Goal: Task Accomplishment & Management: Complete application form

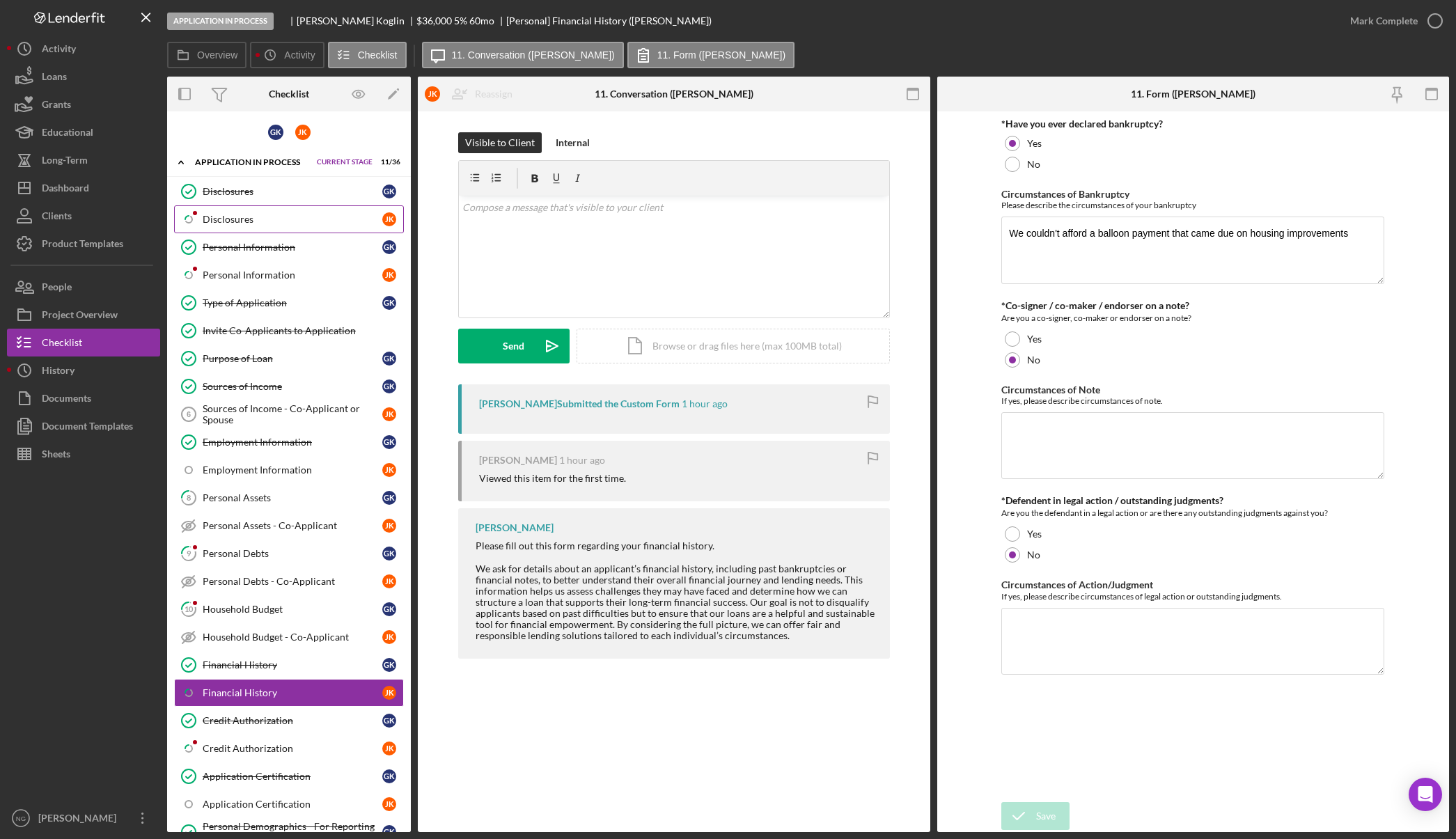
click at [227, 221] on div "Disclosures" at bounding box center [293, 220] width 180 height 11
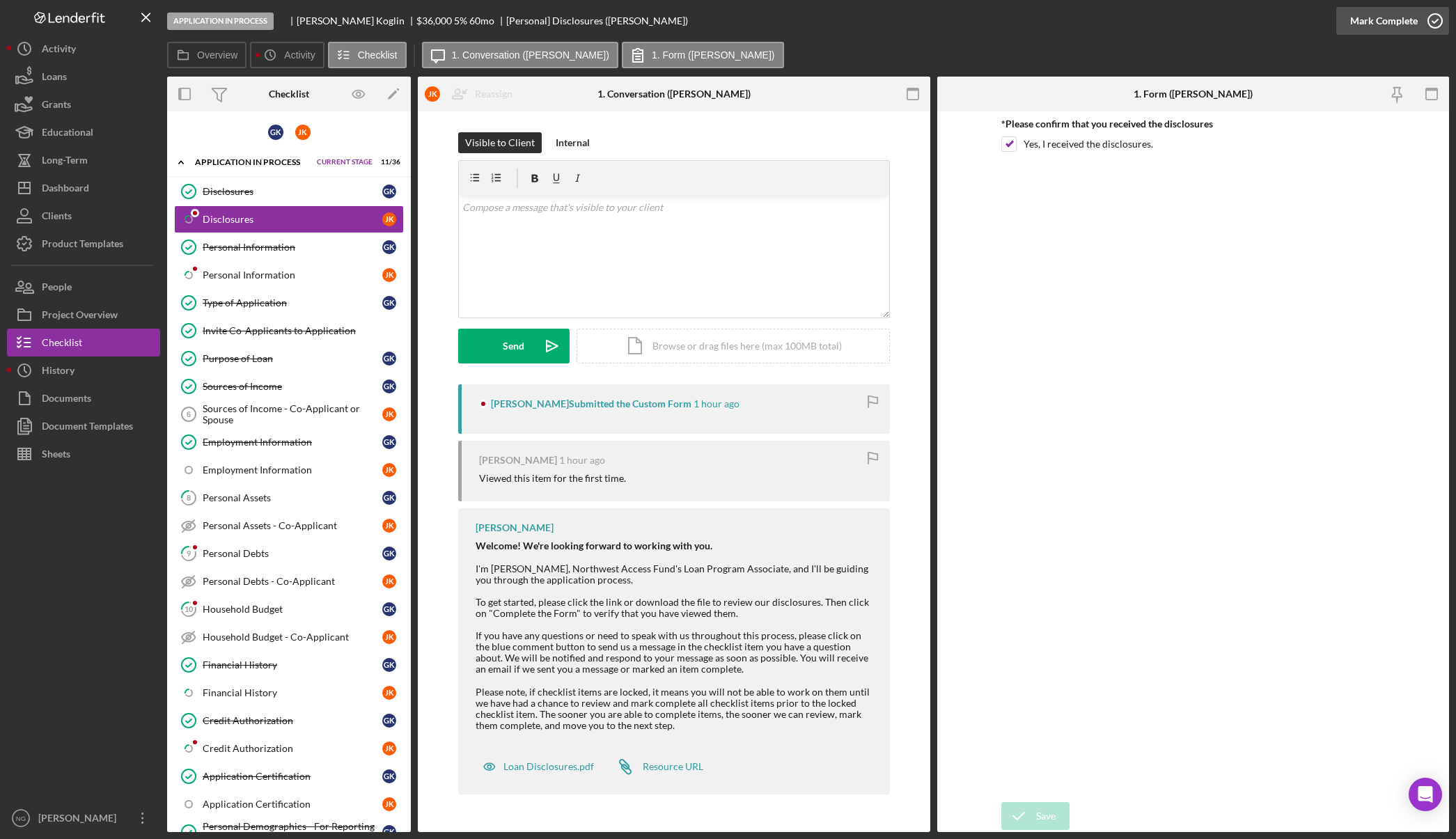
click at [1435, 18] on icon "button" at bounding box center [1435, 20] width 34 height 34
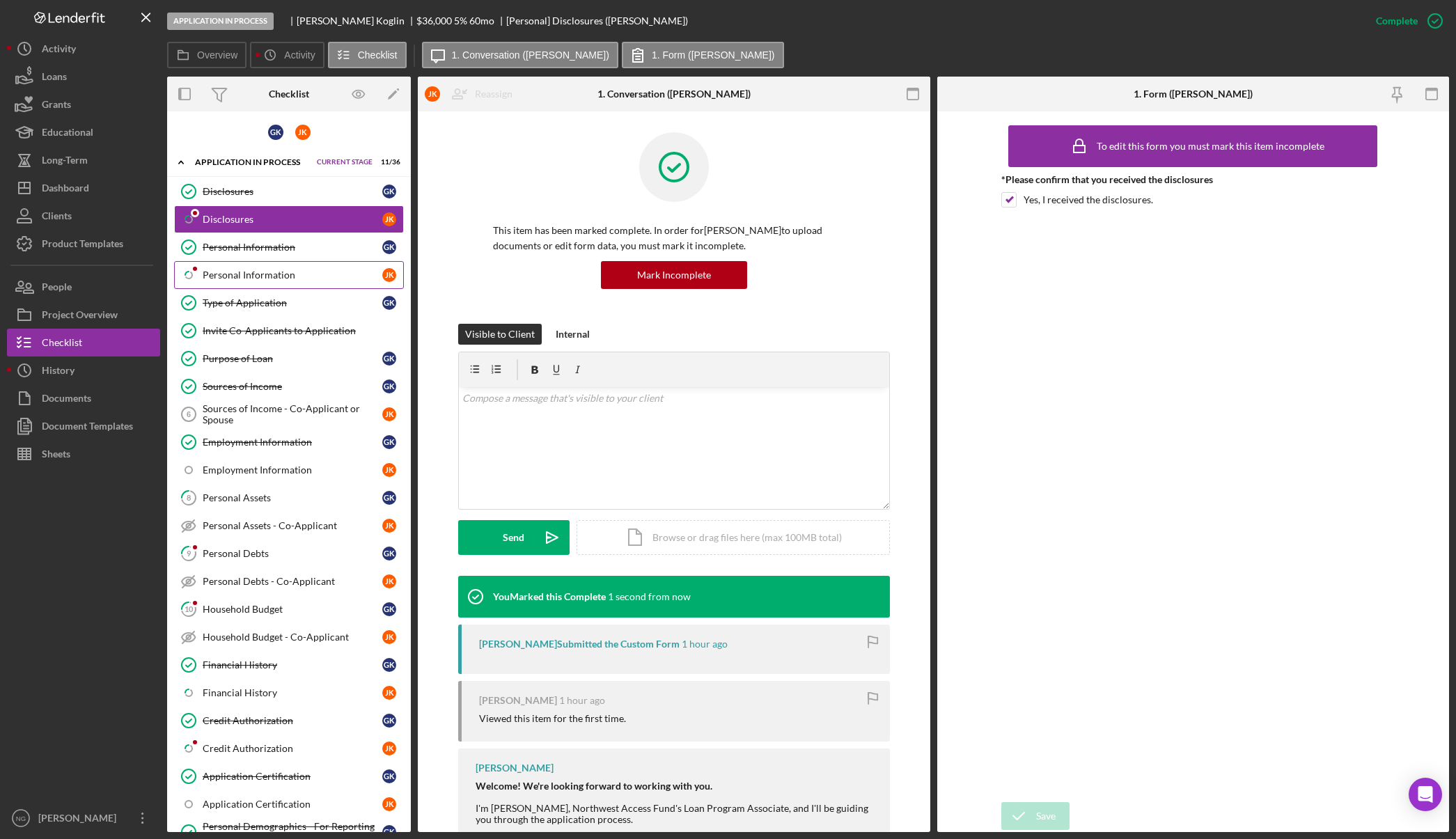
click at [272, 278] on div "Personal Information" at bounding box center [293, 275] width 180 height 11
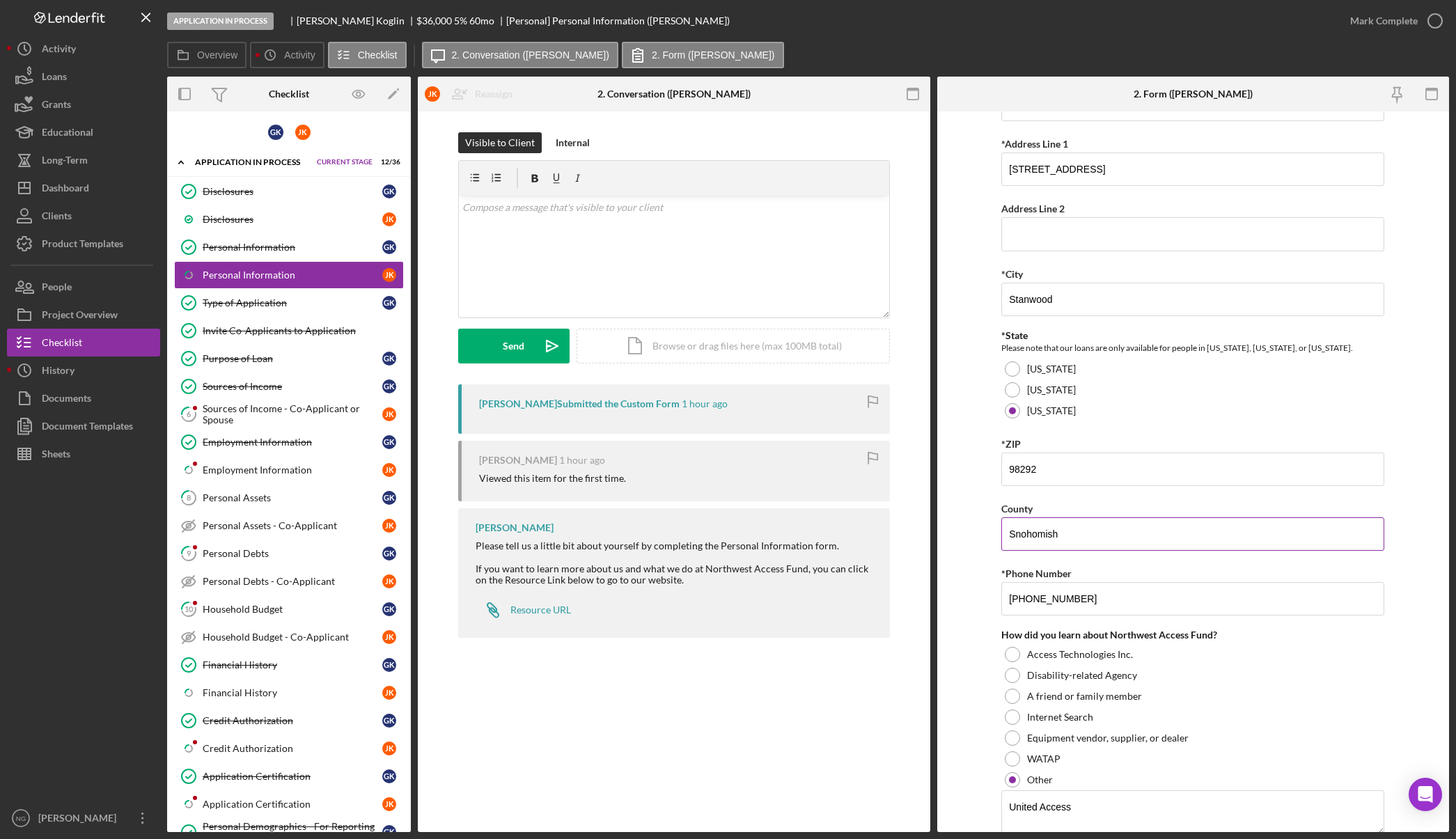
scroll to position [299, 0]
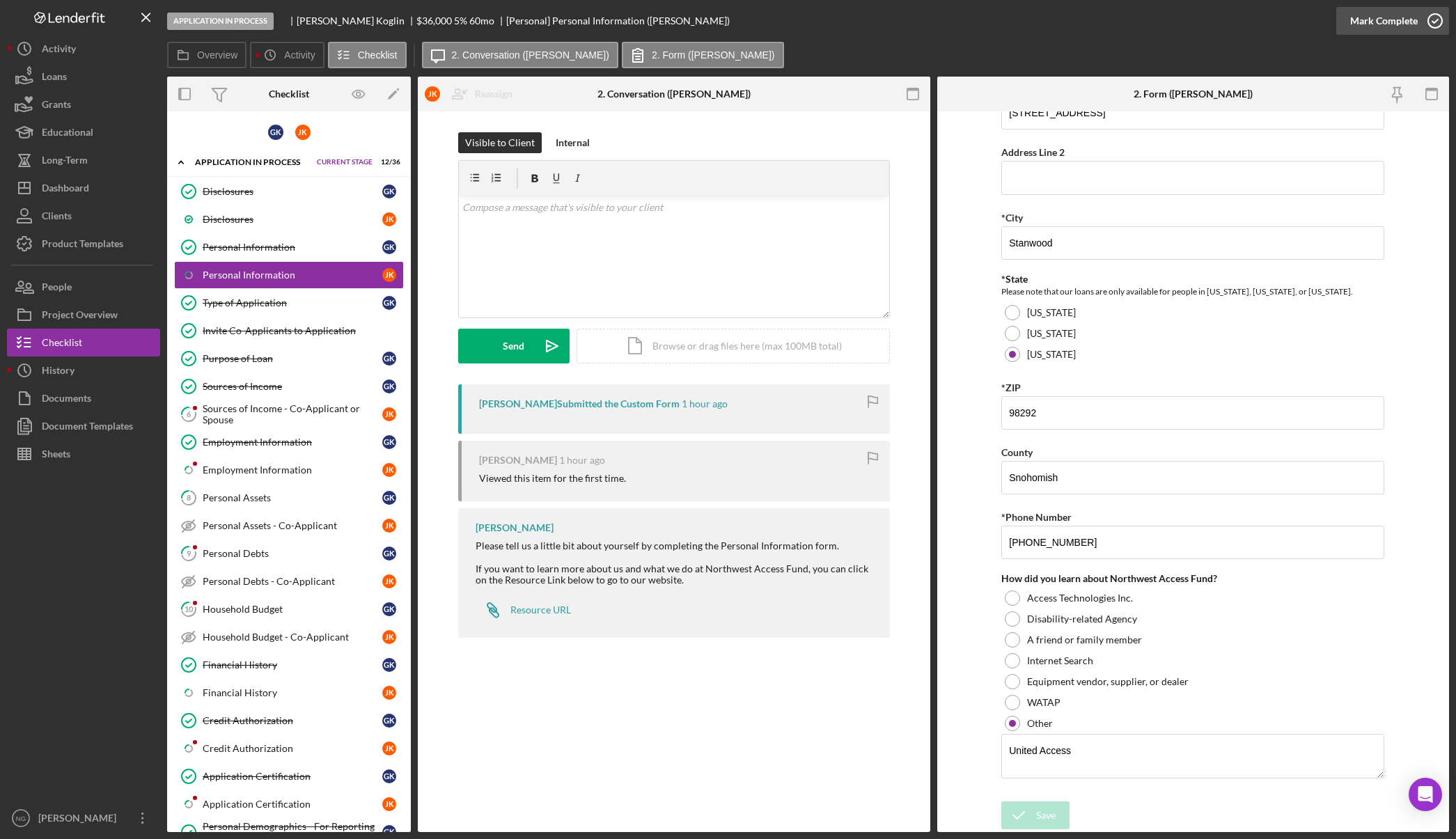
click at [1445, 18] on icon "button" at bounding box center [1435, 20] width 34 height 34
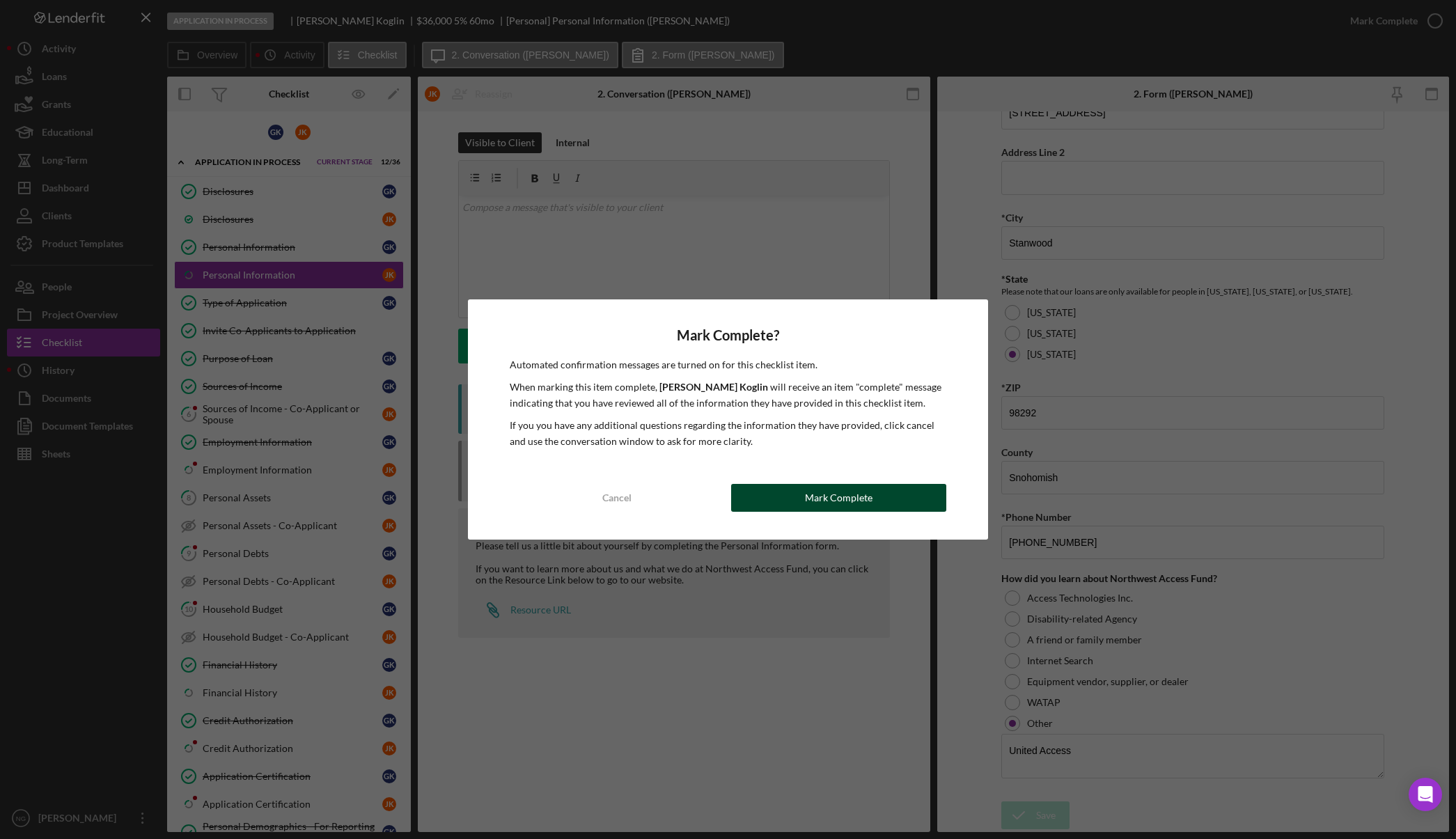
click at [848, 493] on div "Mark Complete" at bounding box center [838, 498] width 68 height 28
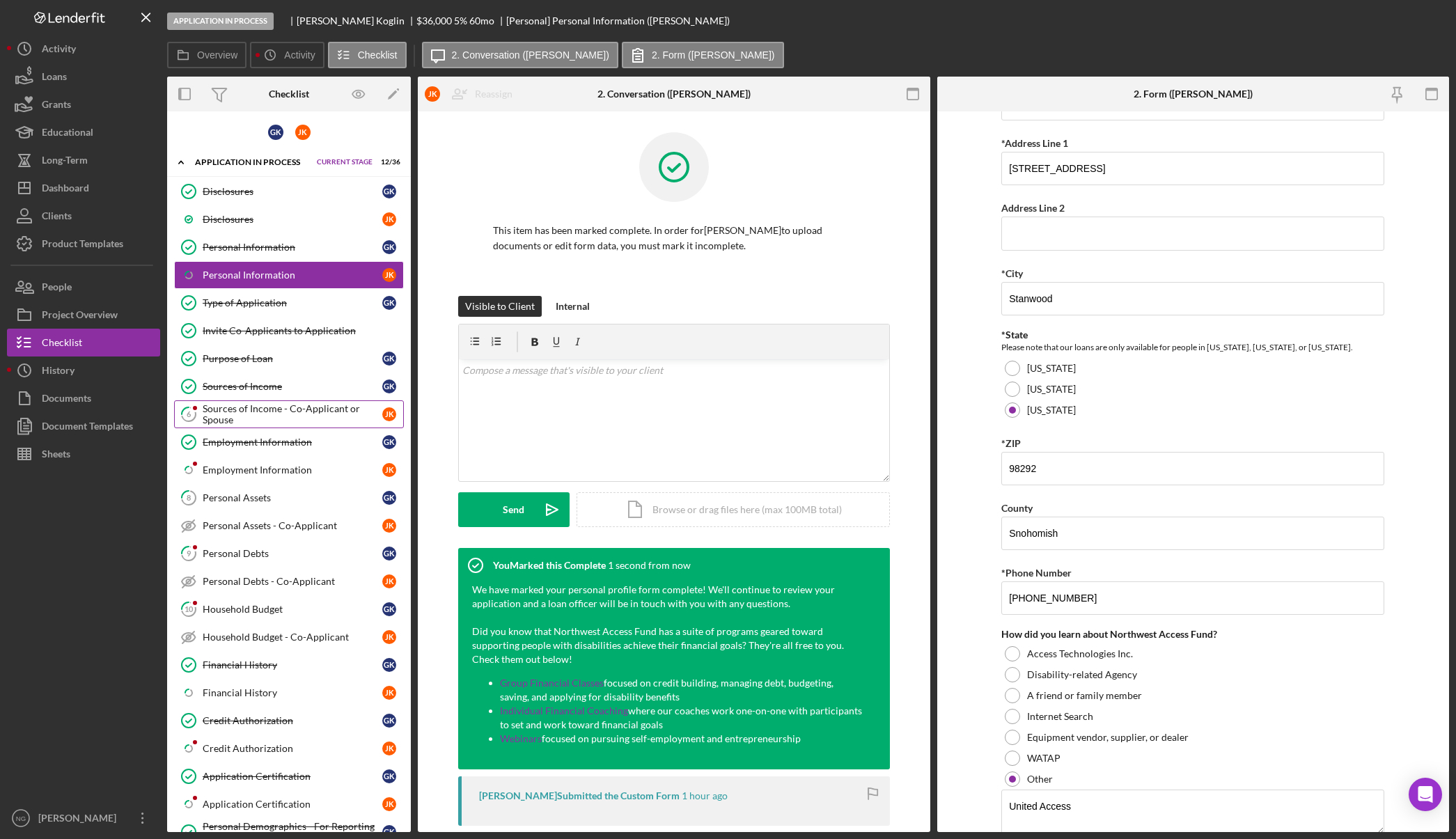
scroll to position [355, 0]
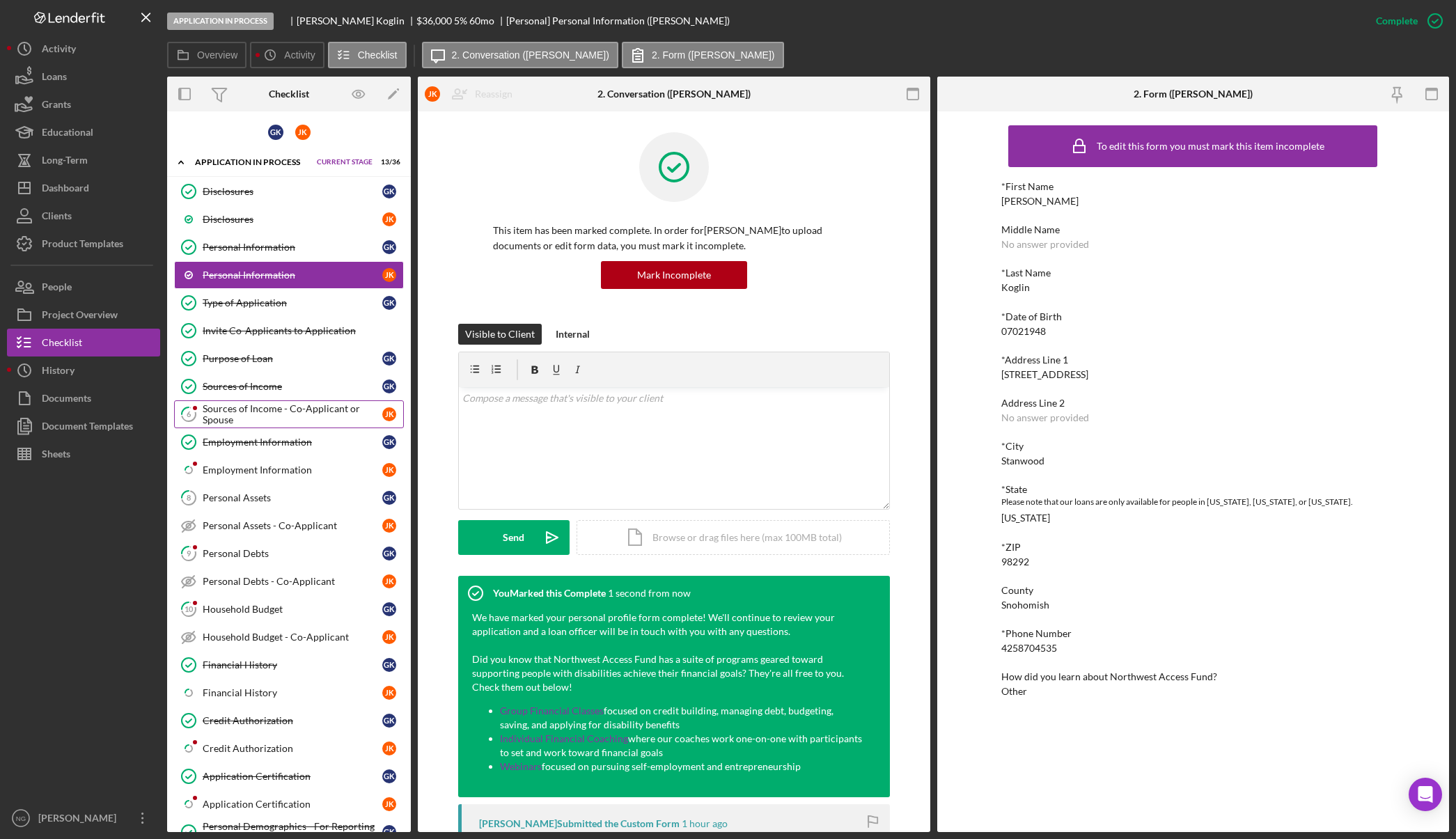
click at [243, 424] on div "Sources of Income - Co-Applicant or Spouse" at bounding box center [293, 414] width 180 height 22
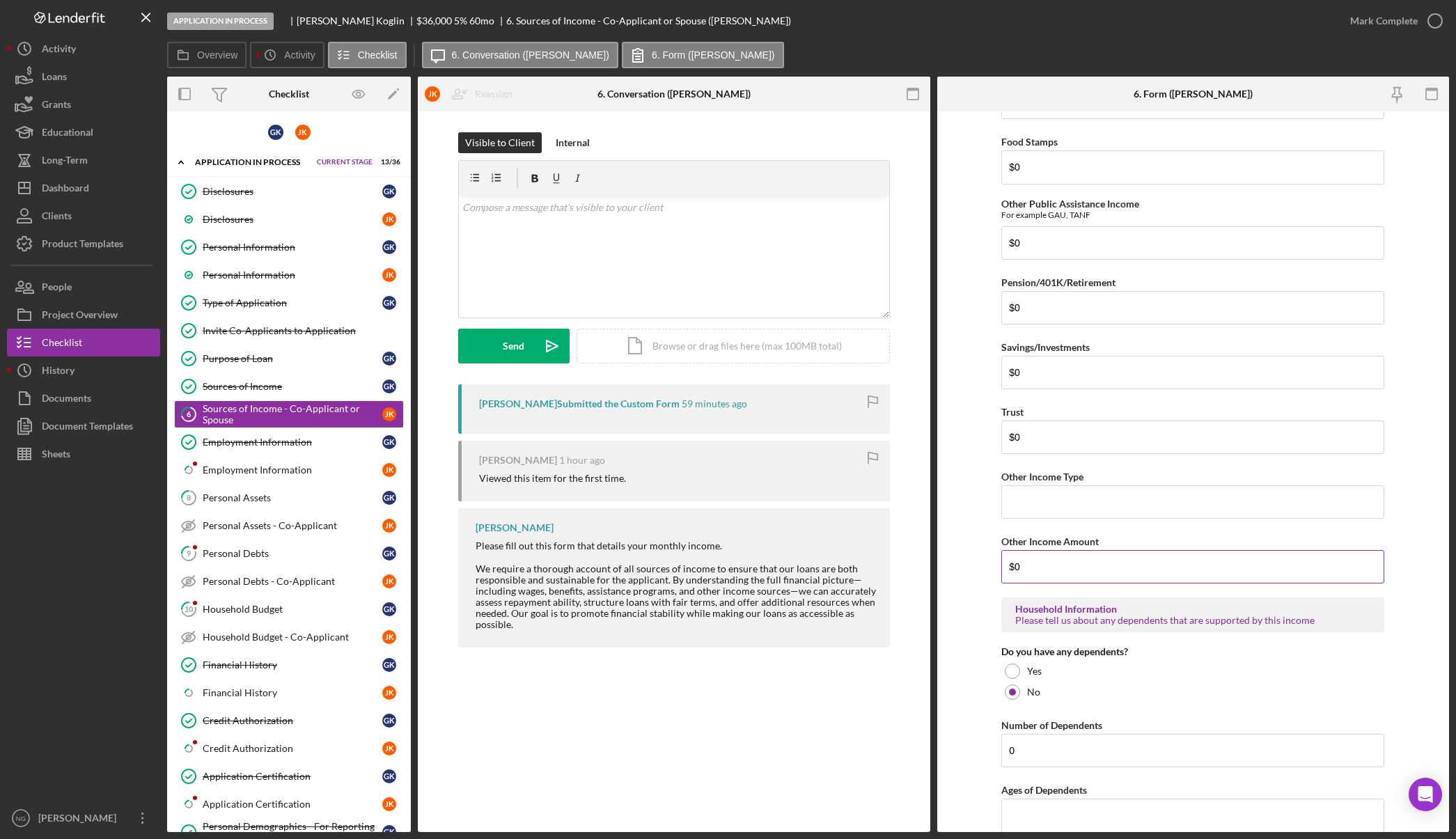
scroll to position [410, 0]
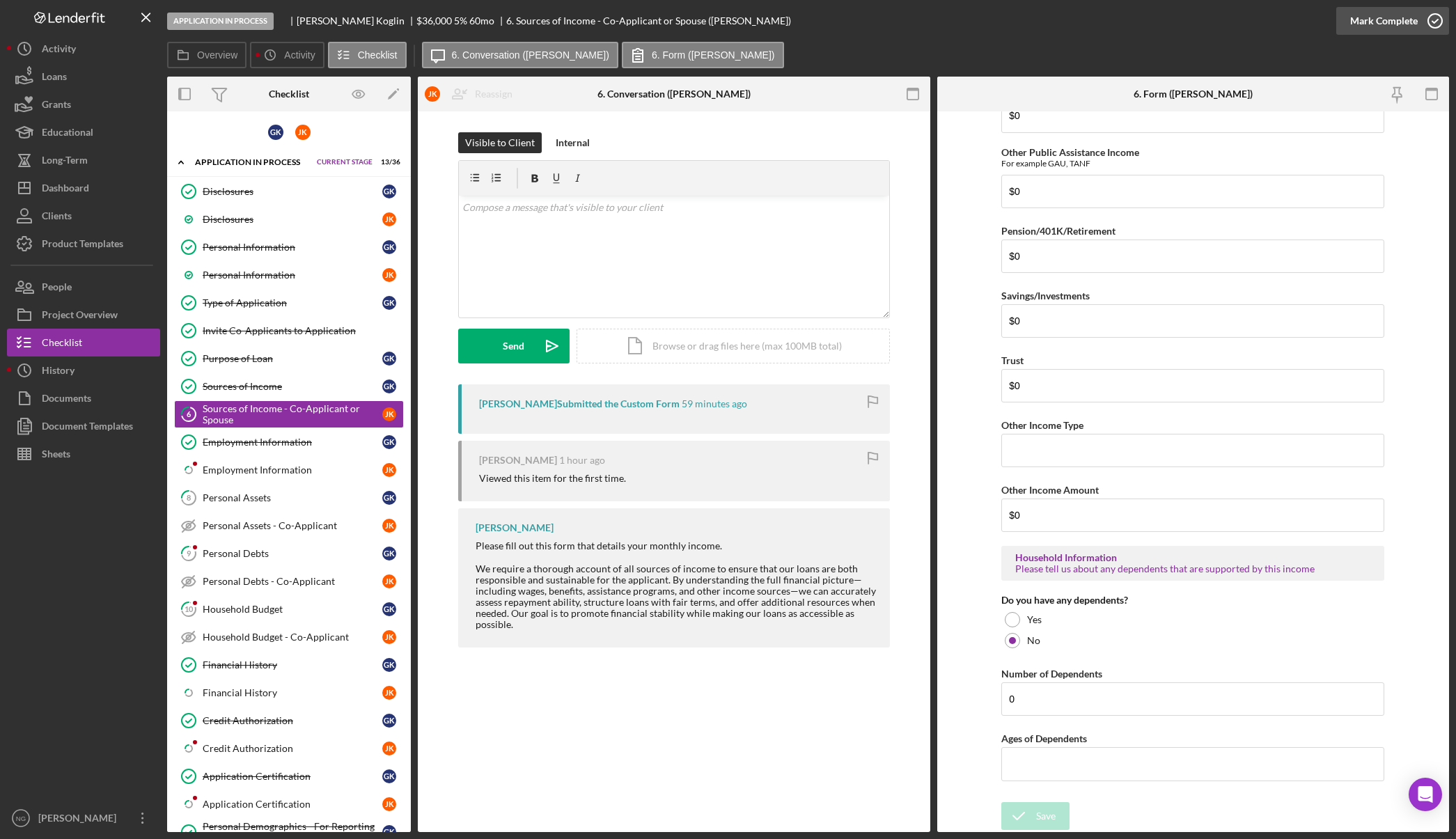
click at [1426, 27] on icon "button" at bounding box center [1435, 20] width 34 height 34
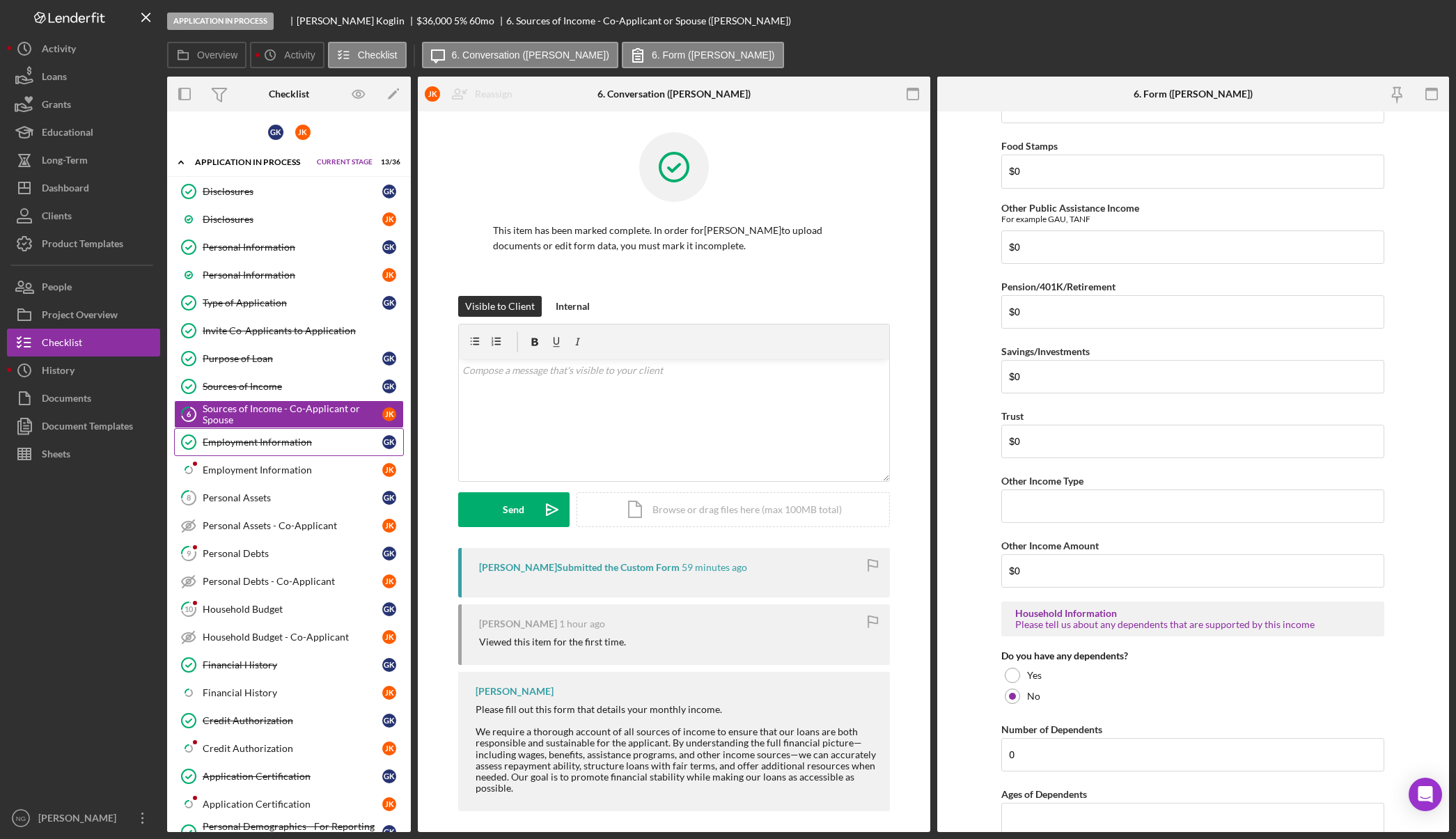
scroll to position [465, 0]
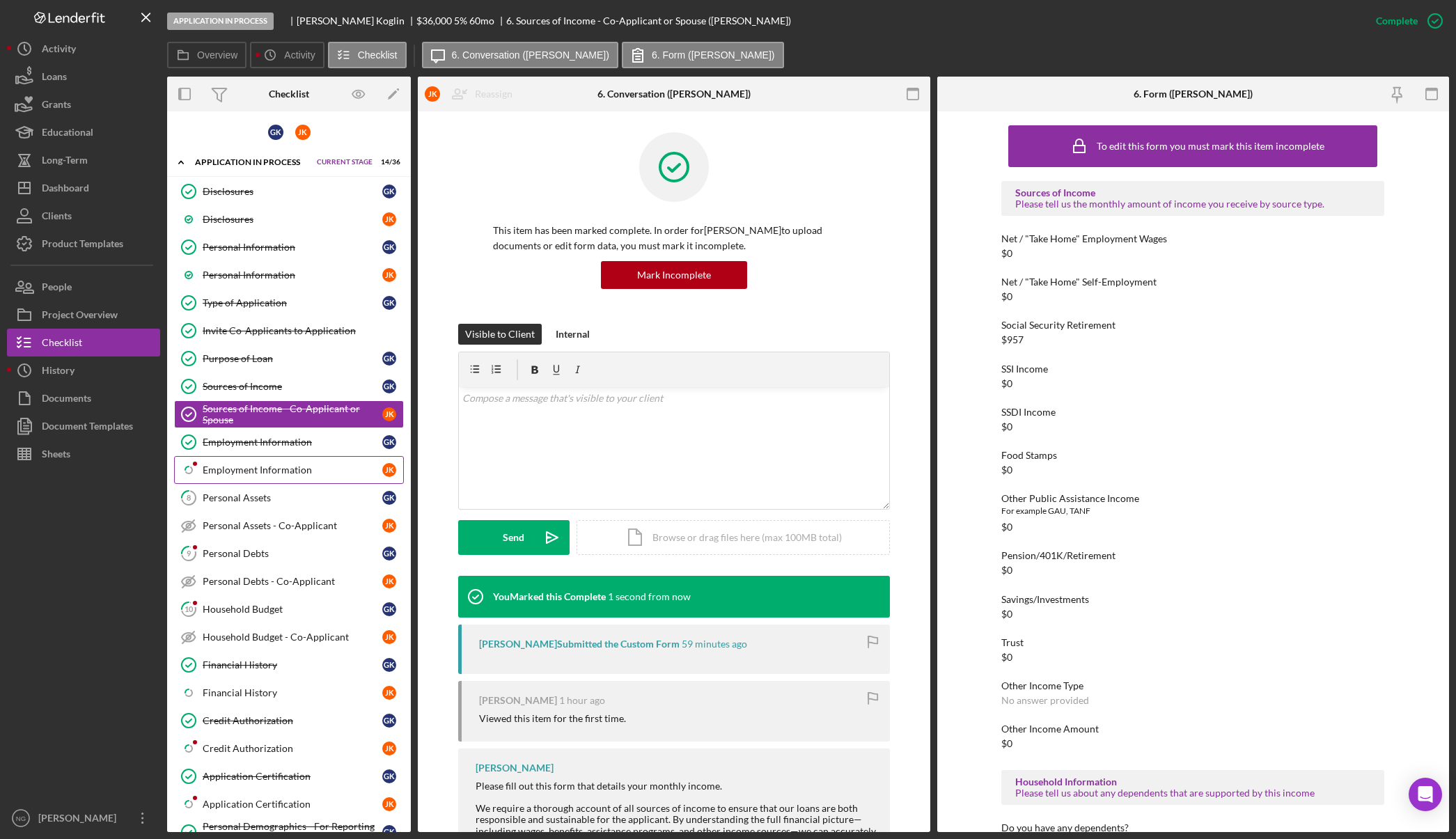
click at [250, 470] on div "Employment Information" at bounding box center [293, 470] width 180 height 11
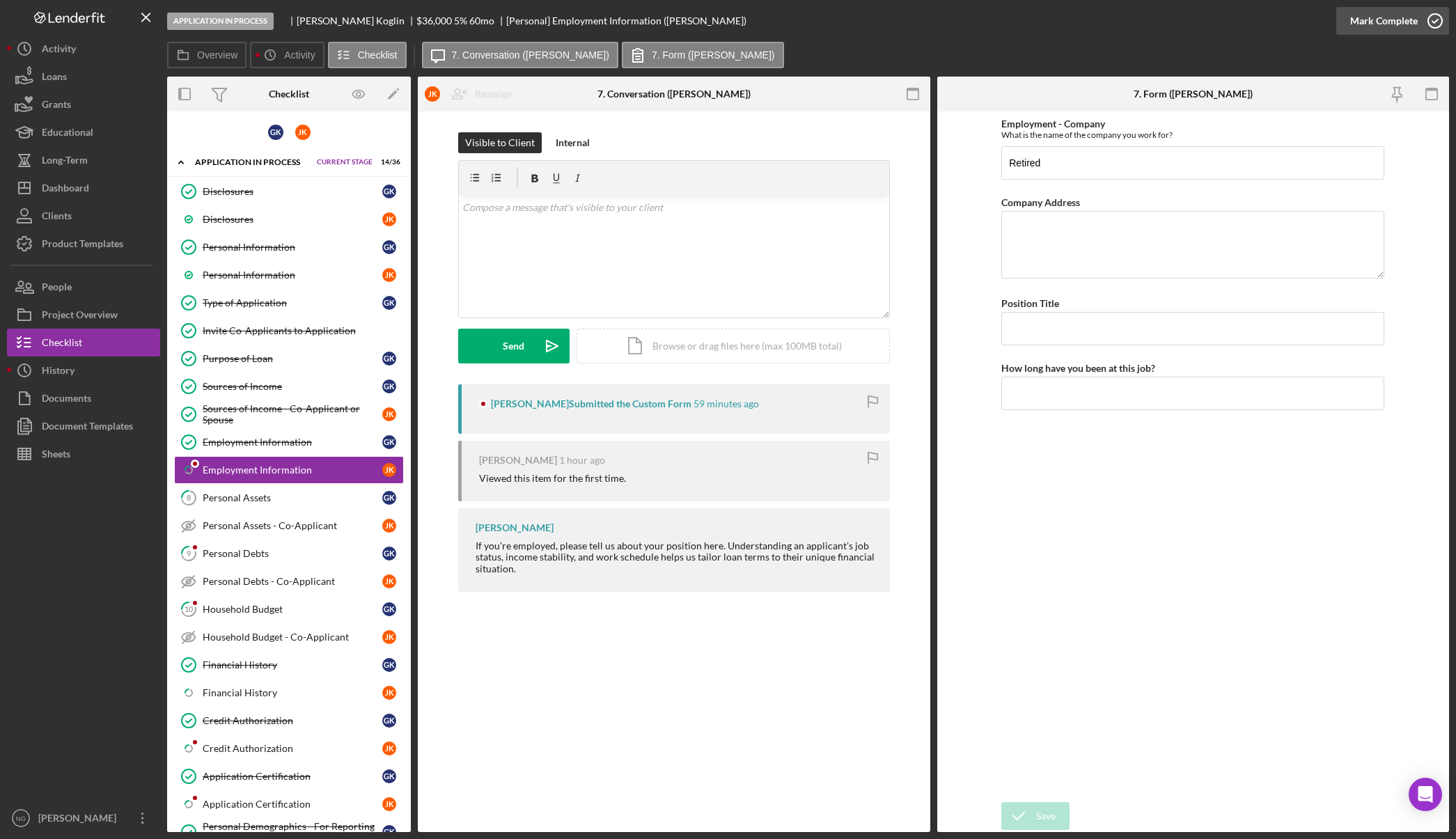
click at [1421, 24] on icon "button" at bounding box center [1435, 20] width 34 height 34
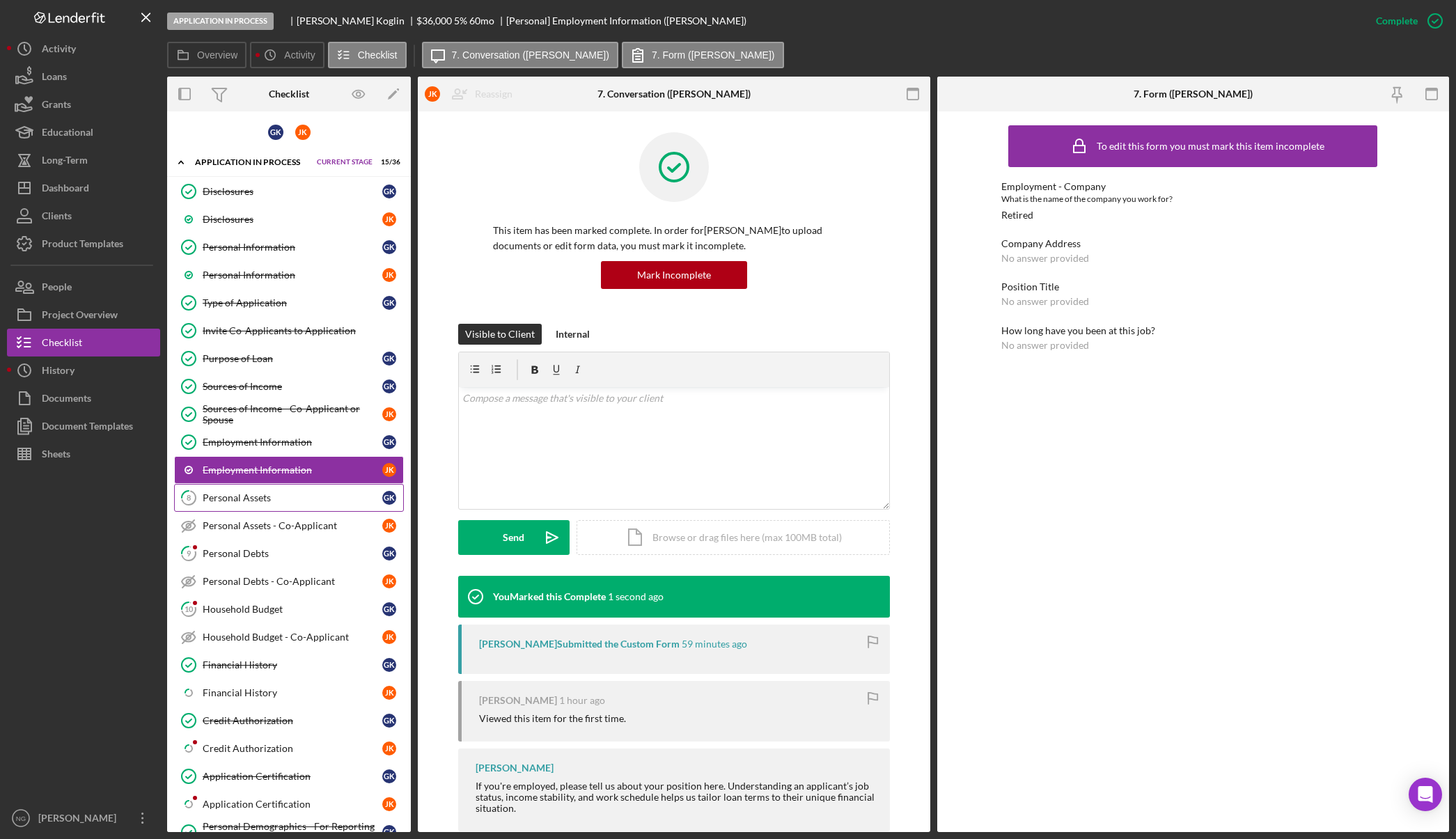
click at [258, 507] on link "8 Personal Assets G K" at bounding box center [289, 498] width 230 height 28
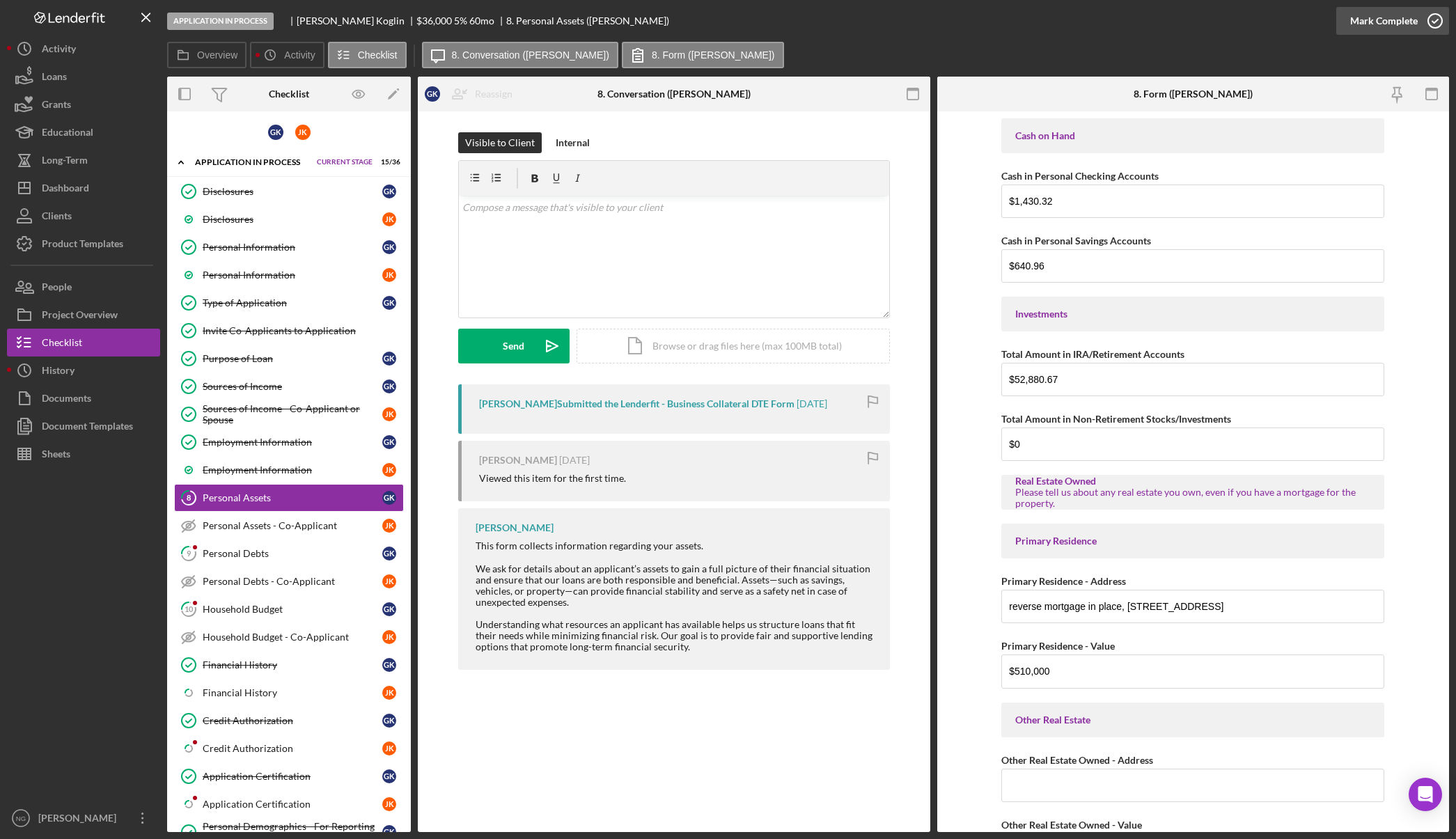
click at [1428, 24] on icon "button" at bounding box center [1435, 20] width 34 height 34
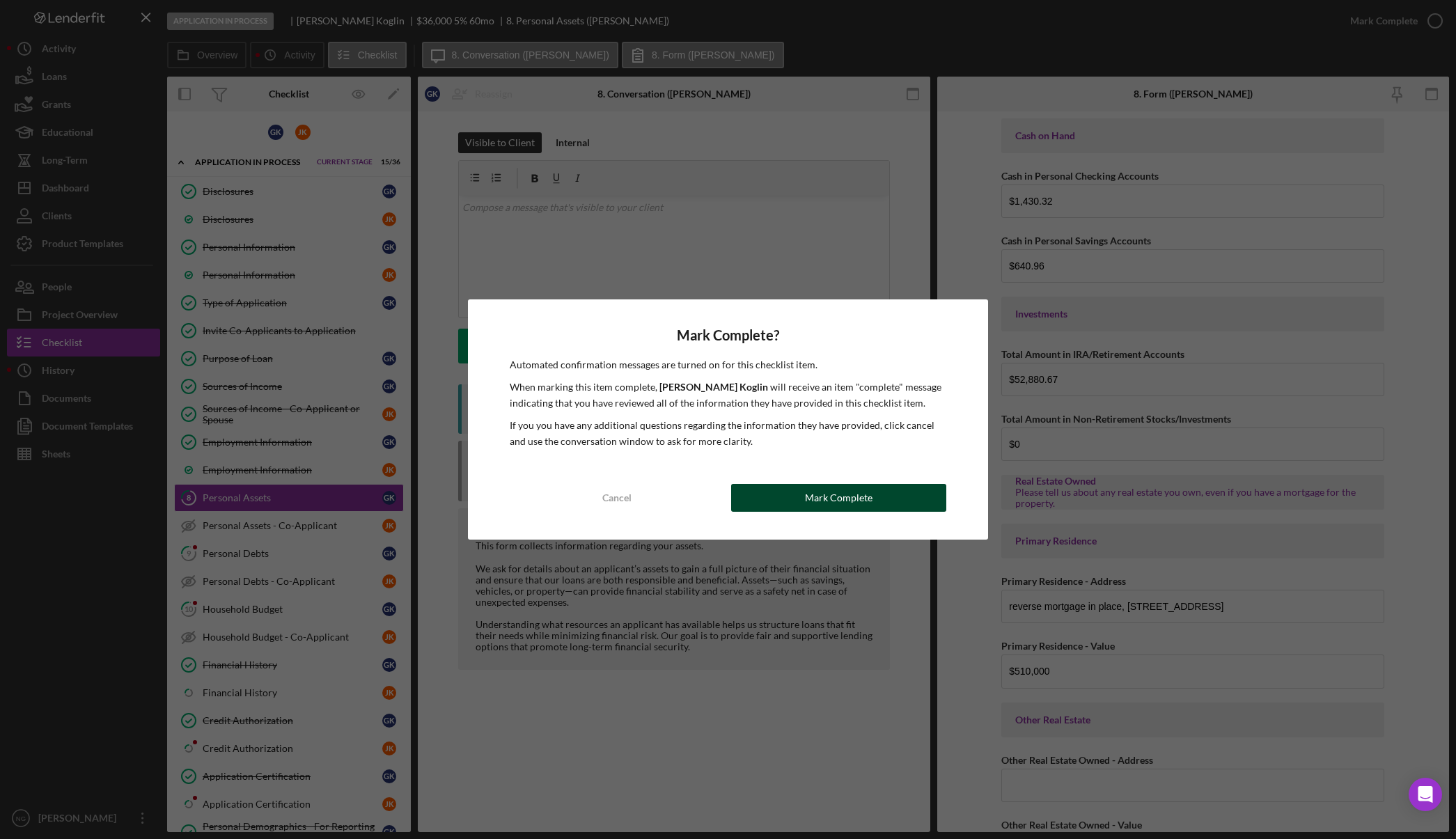
click at [794, 500] on button "Mark Complete" at bounding box center [838, 498] width 215 height 28
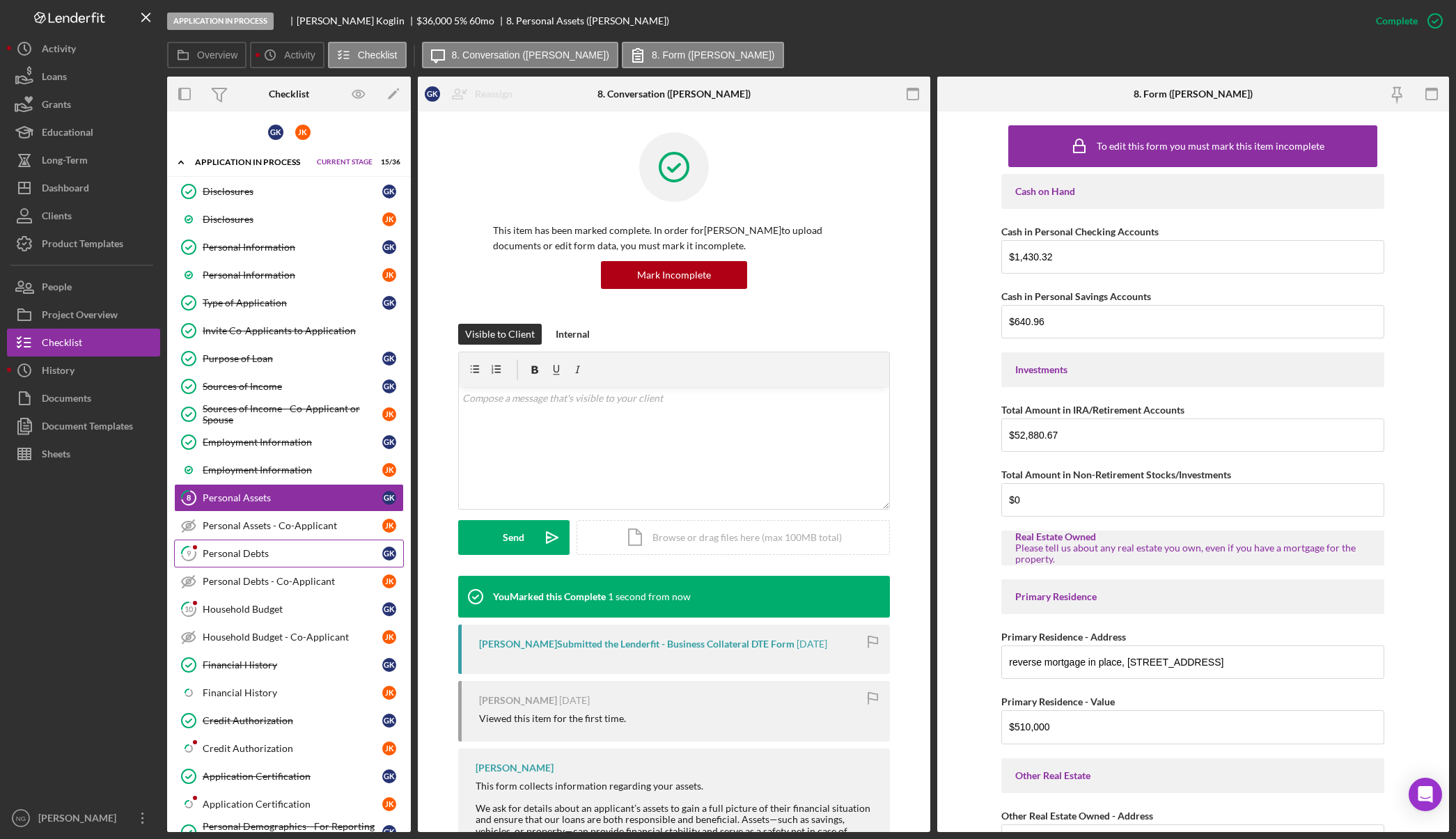
click at [311, 559] on div "Personal Debts" at bounding box center [293, 553] width 180 height 11
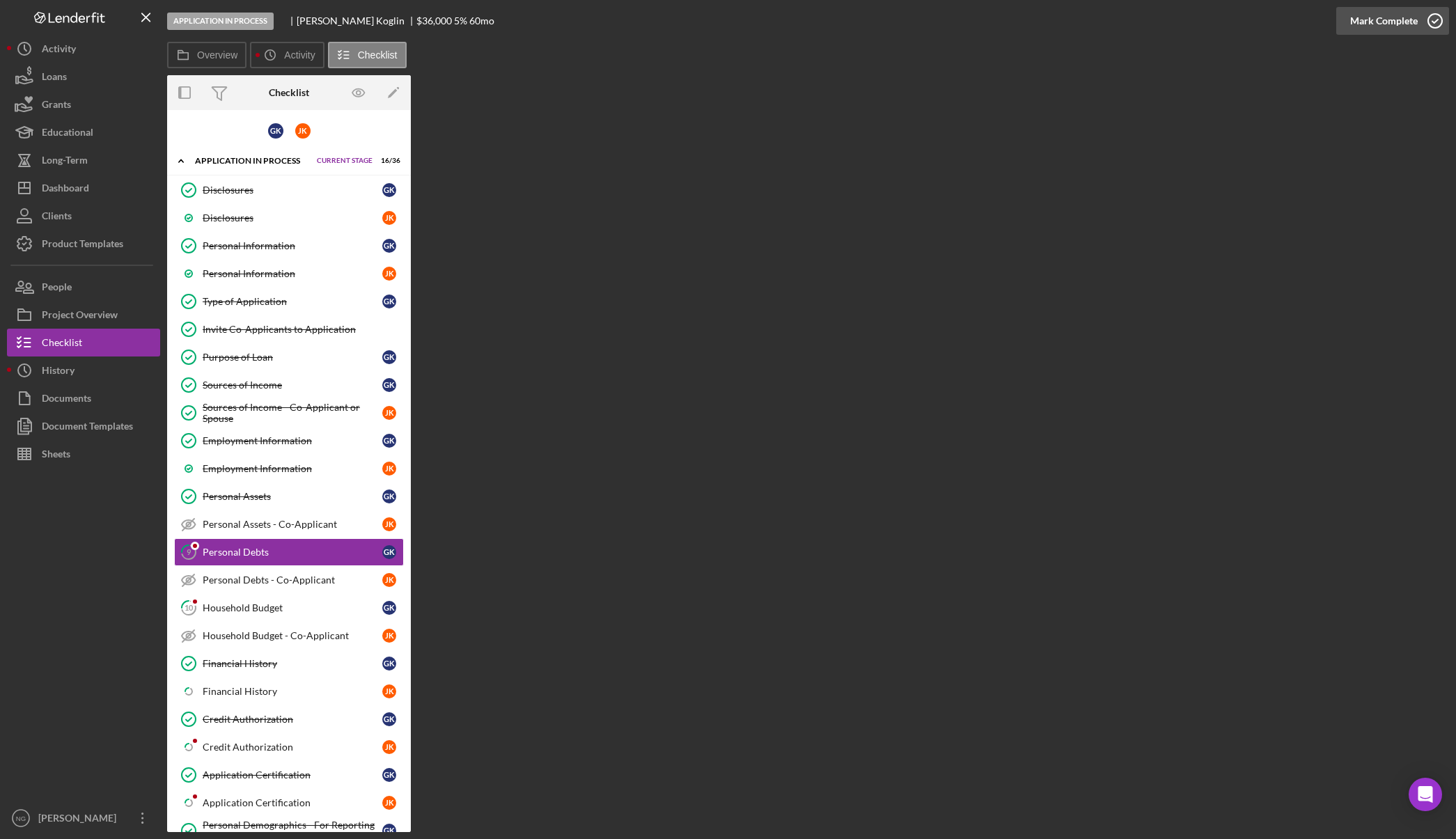
click at [1427, 23] on icon "button" at bounding box center [1435, 20] width 34 height 34
click at [231, 616] on link "10 Household Budget G K" at bounding box center [289, 608] width 230 height 28
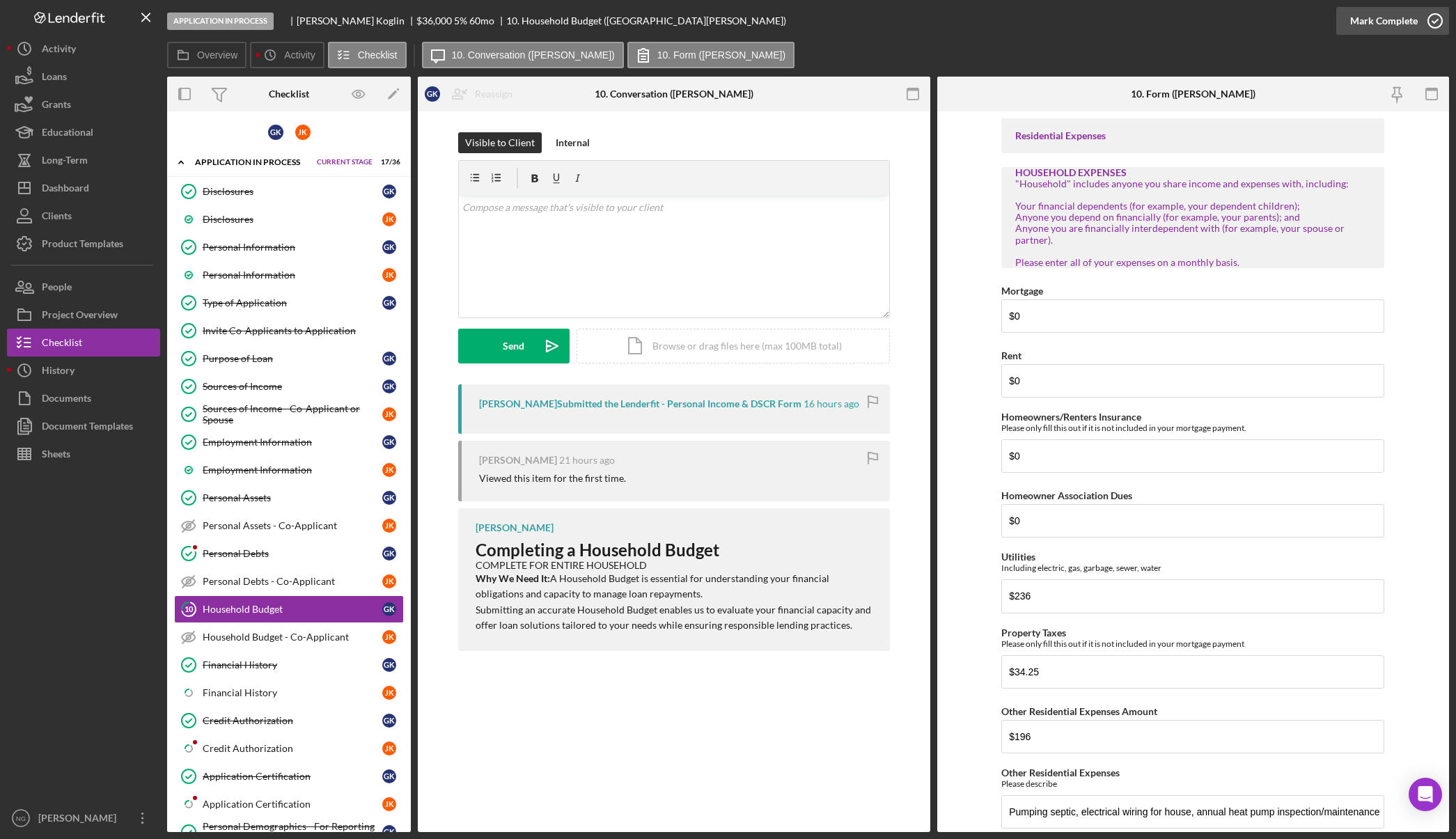
click at [1436, 23] on icon "button" at bounding box center [1435, 20] width 34 height 34
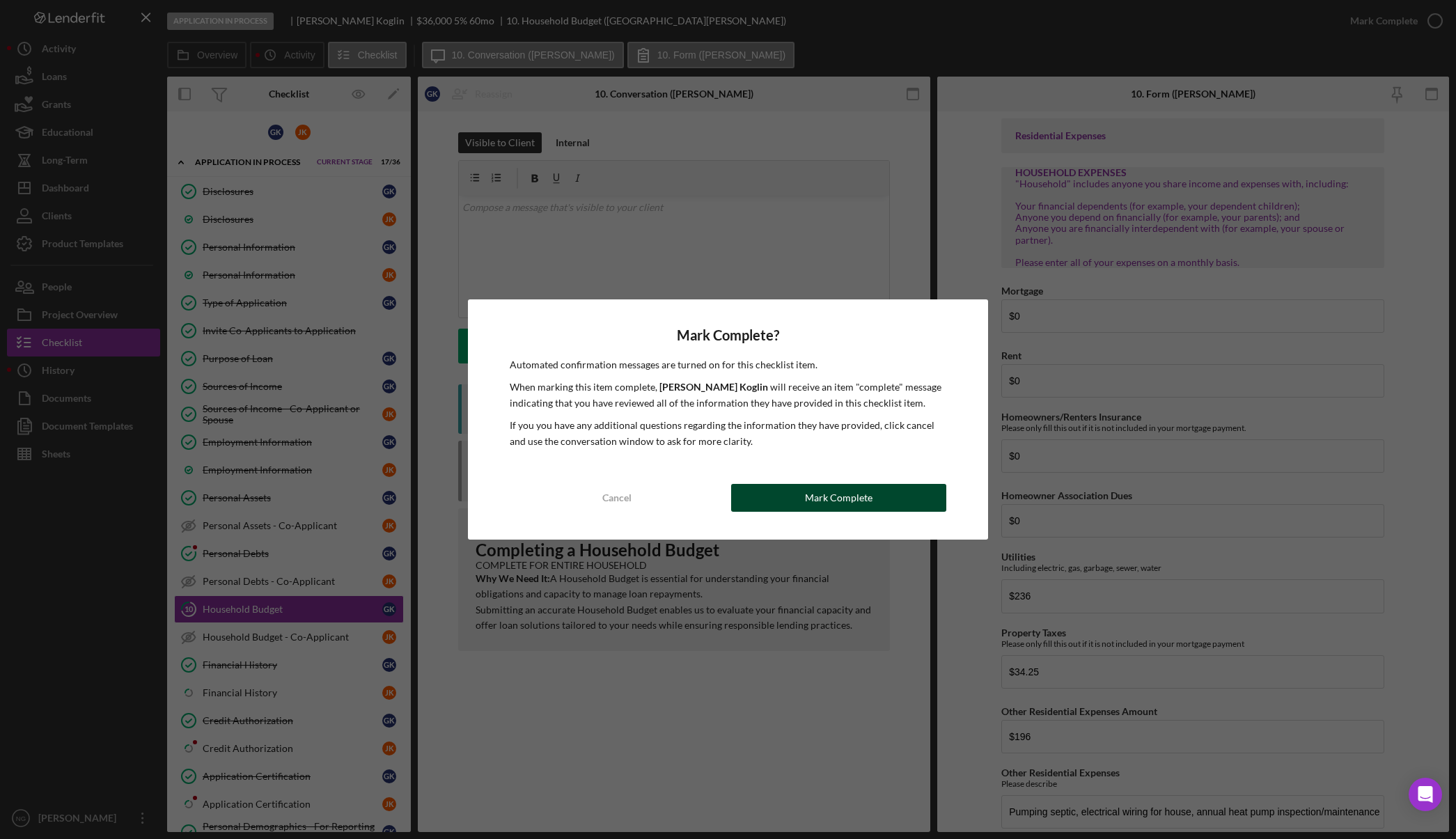
click at [799, 500] on button "Mark Complete" at bounding box center [838, 498] width 215 height 28
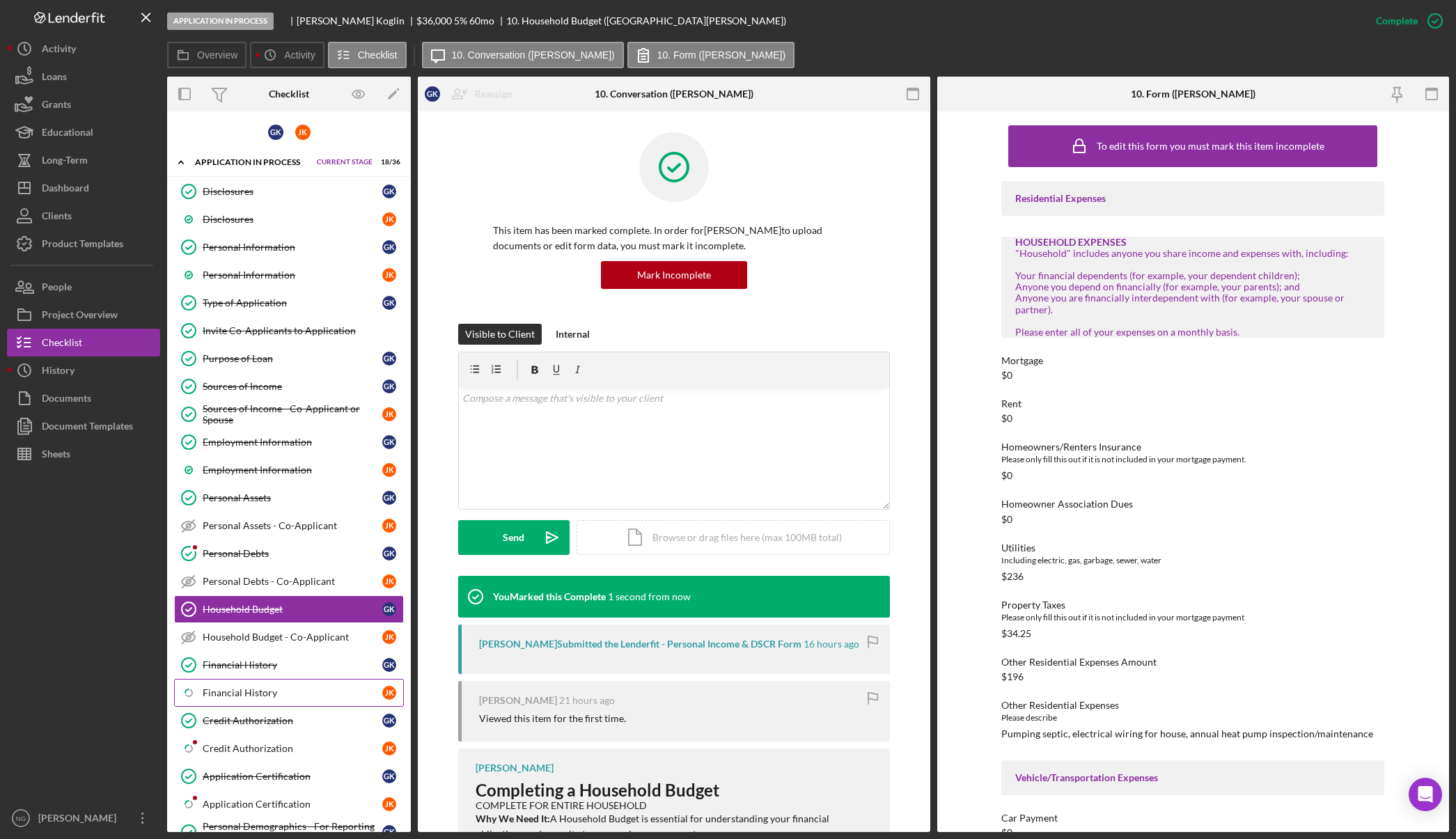
click at [268, 697] on div "Financial History" at bounding box center [293, 693] width 180 height 11
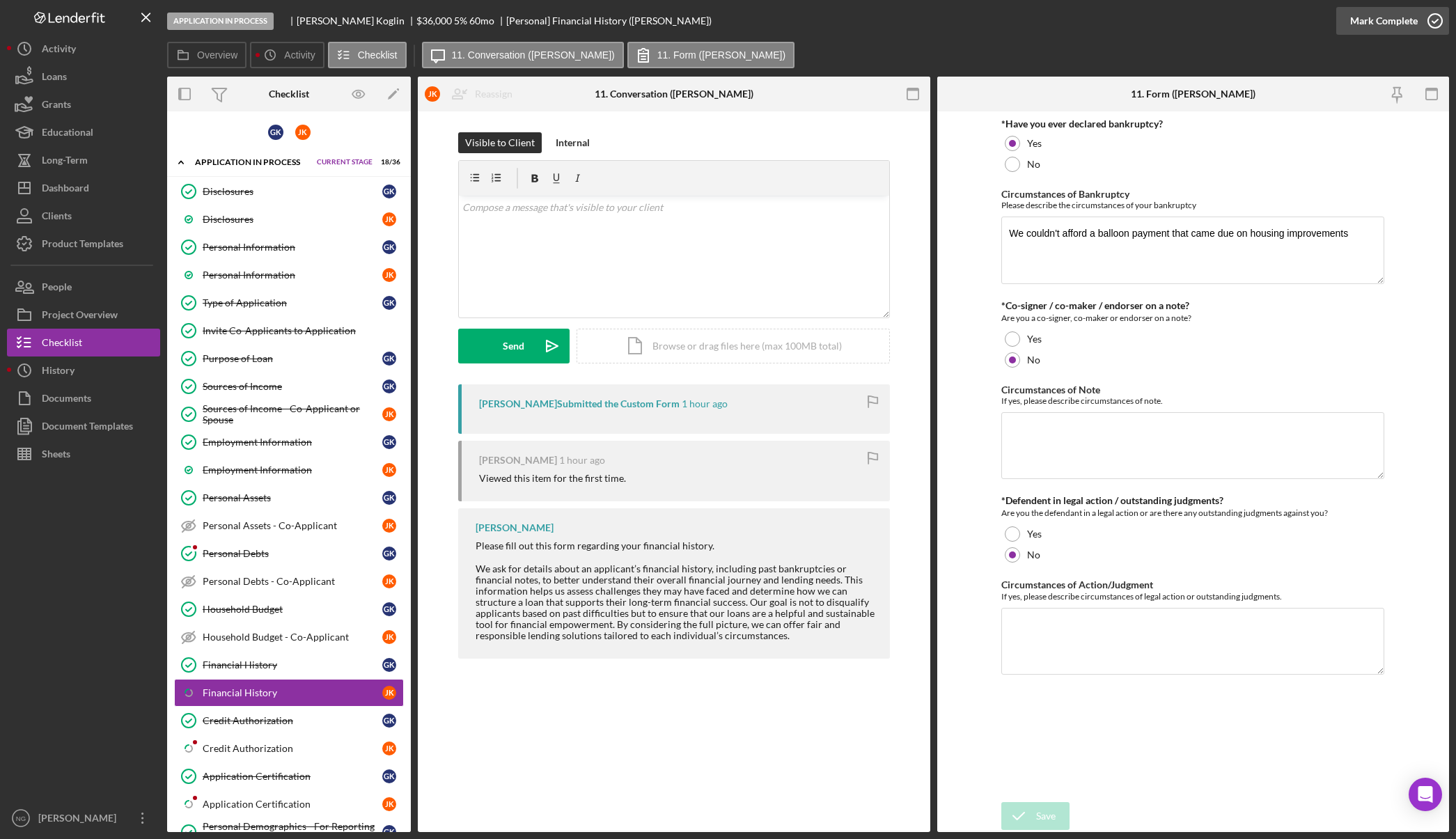
click at [1435, 20] on icon "button" at bounding box center [1435, 20] width 34 height 34
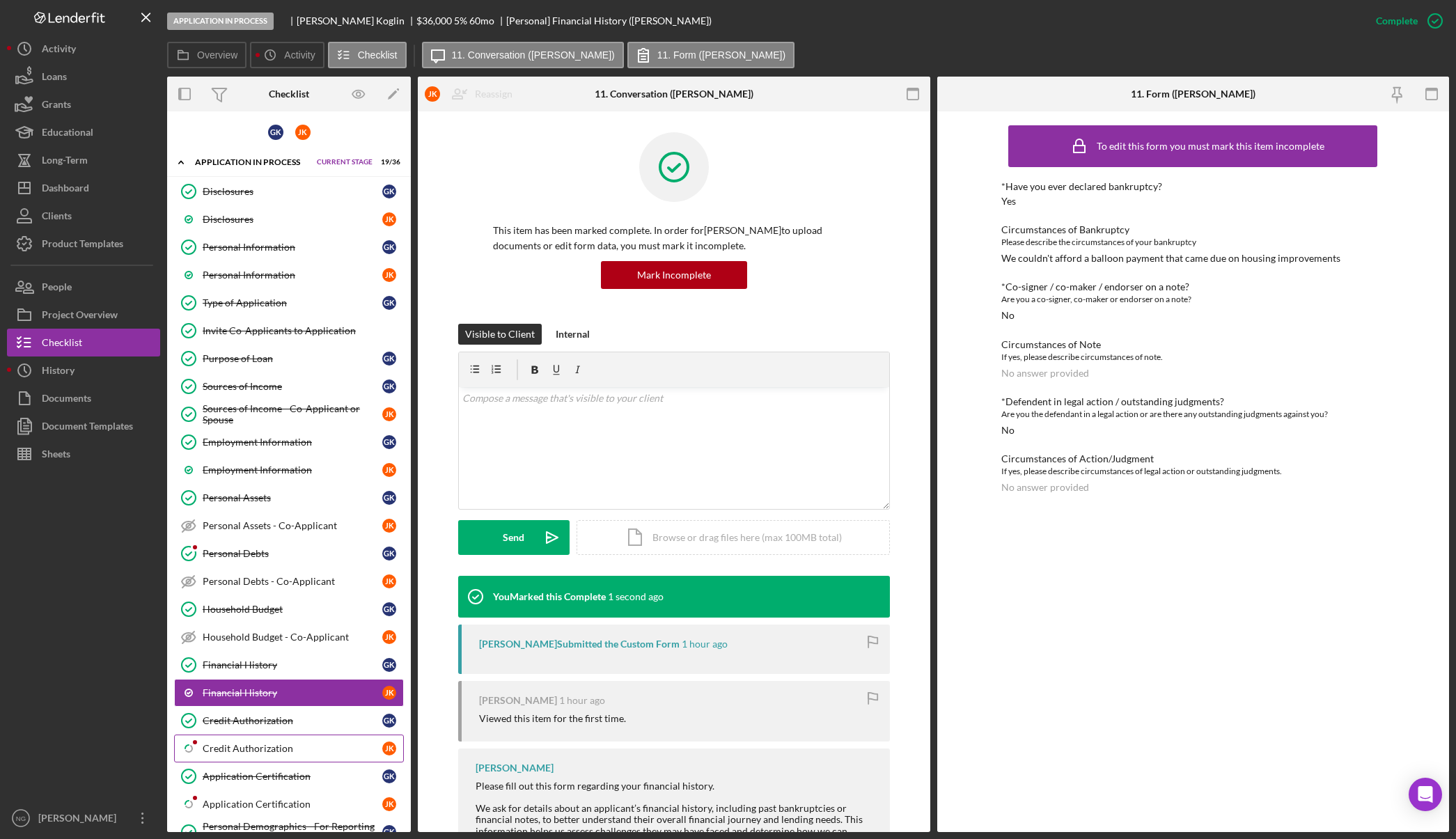
click at [239, 747] on div "Credit Authorization" at bounding box center [293, 749] width 180 height 11
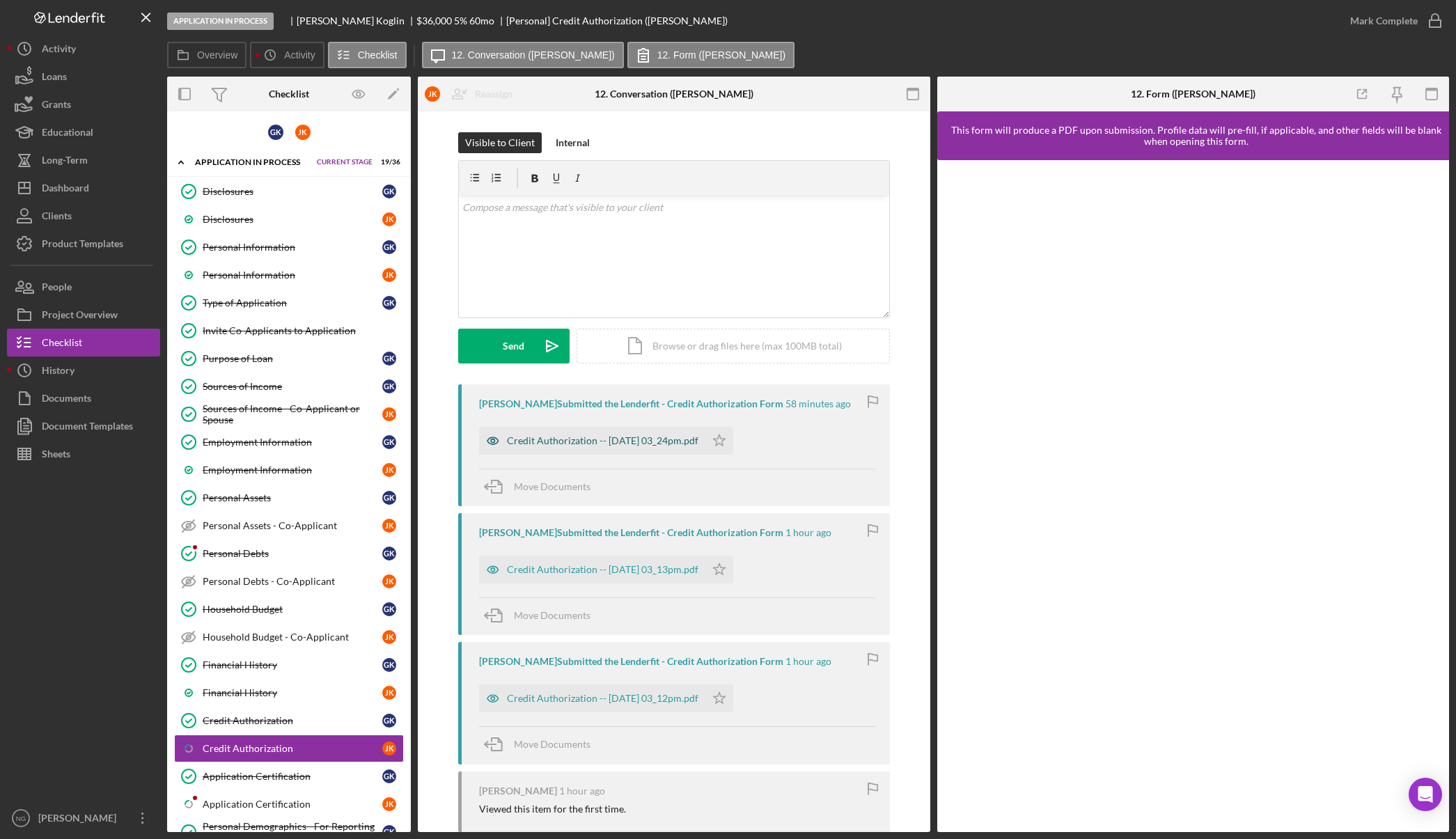
click at [647, 445] on div "Credit Authorization -- [DATE] 03_24pm.pdf" at bounding box center [603, 440] width 192 height 11
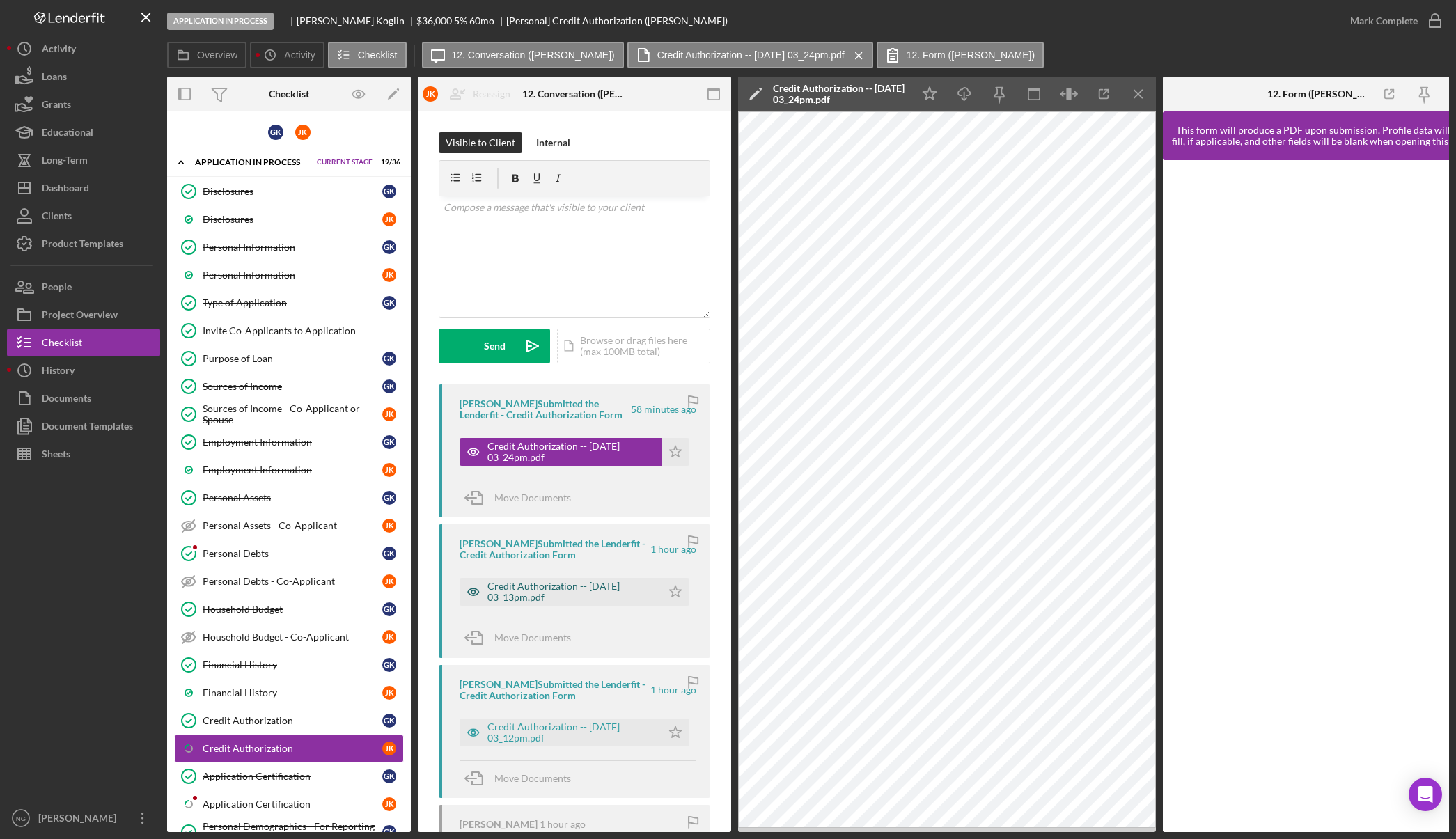
click at [607, 589] on div "Credit Authorization -- [DATE] 03_13pm.pdf" at bounding box center [570, 592] width 167 height 22
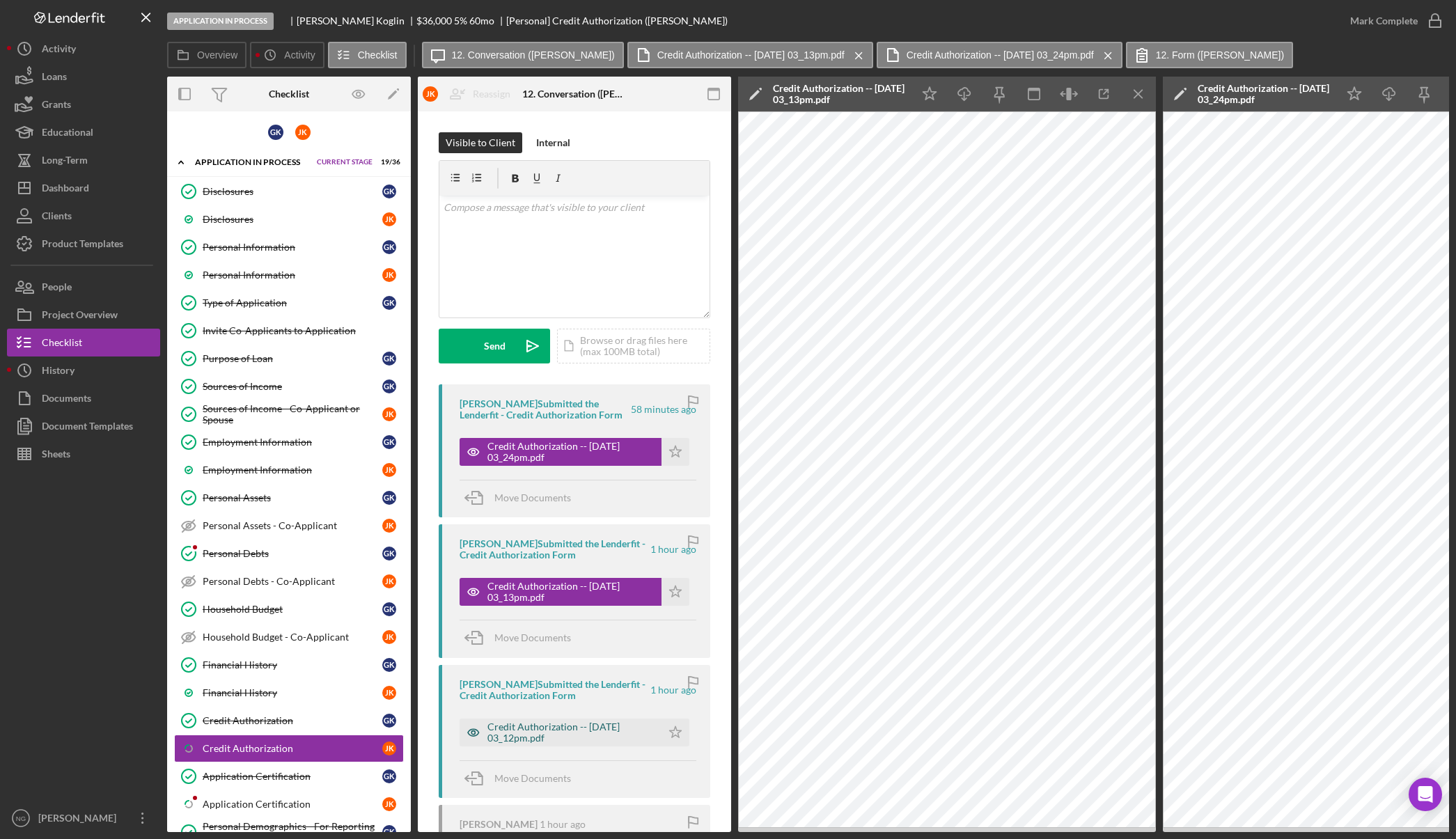
click at [586, 733] on div "Credit Authorization -- [DATE] 03_12pm.pdf" at bounding box center [570, 733] width 167 height 22
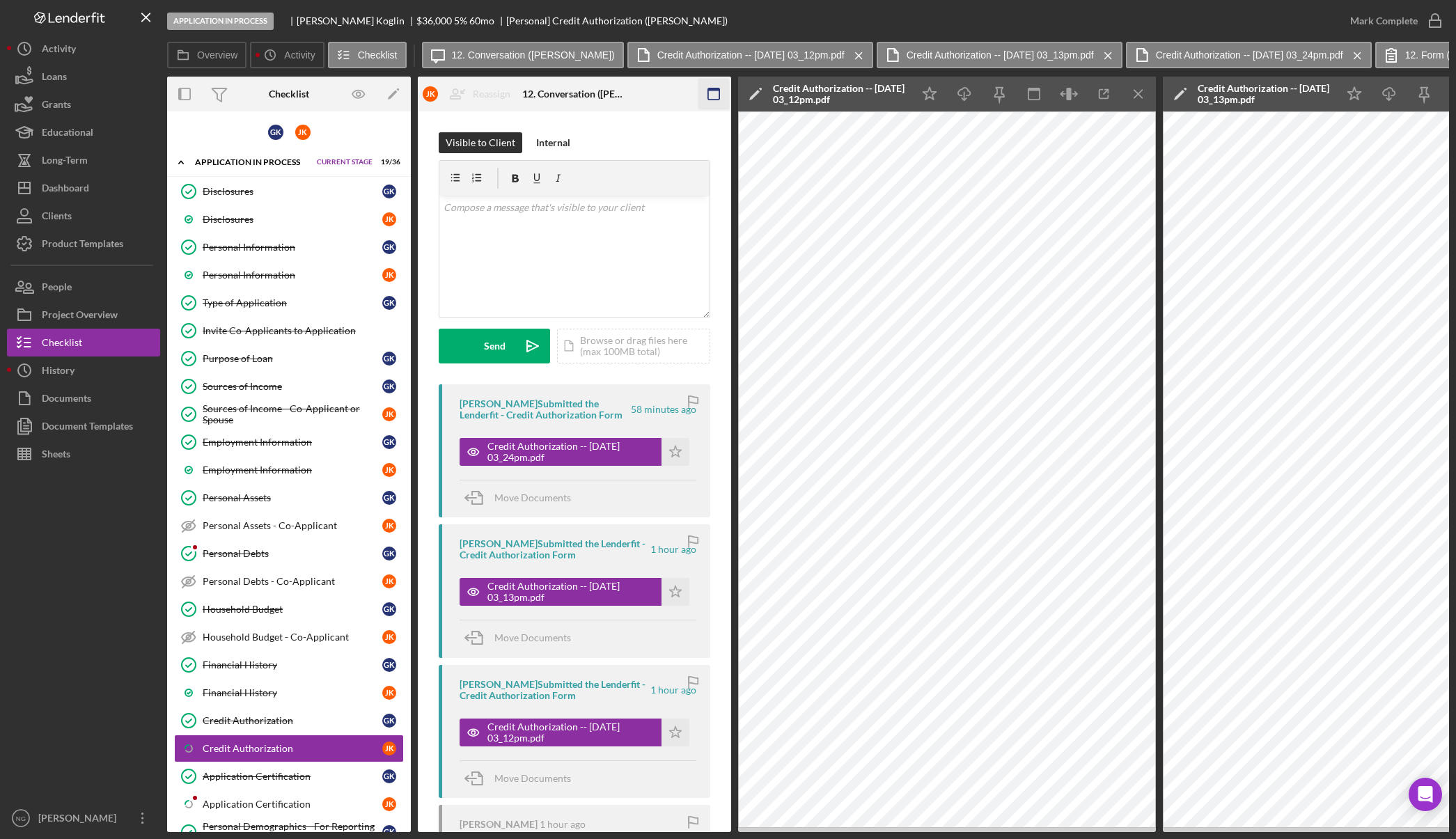
click at [713, 94] on icon "button" at bounding box center [714, 94] width 32 height 32
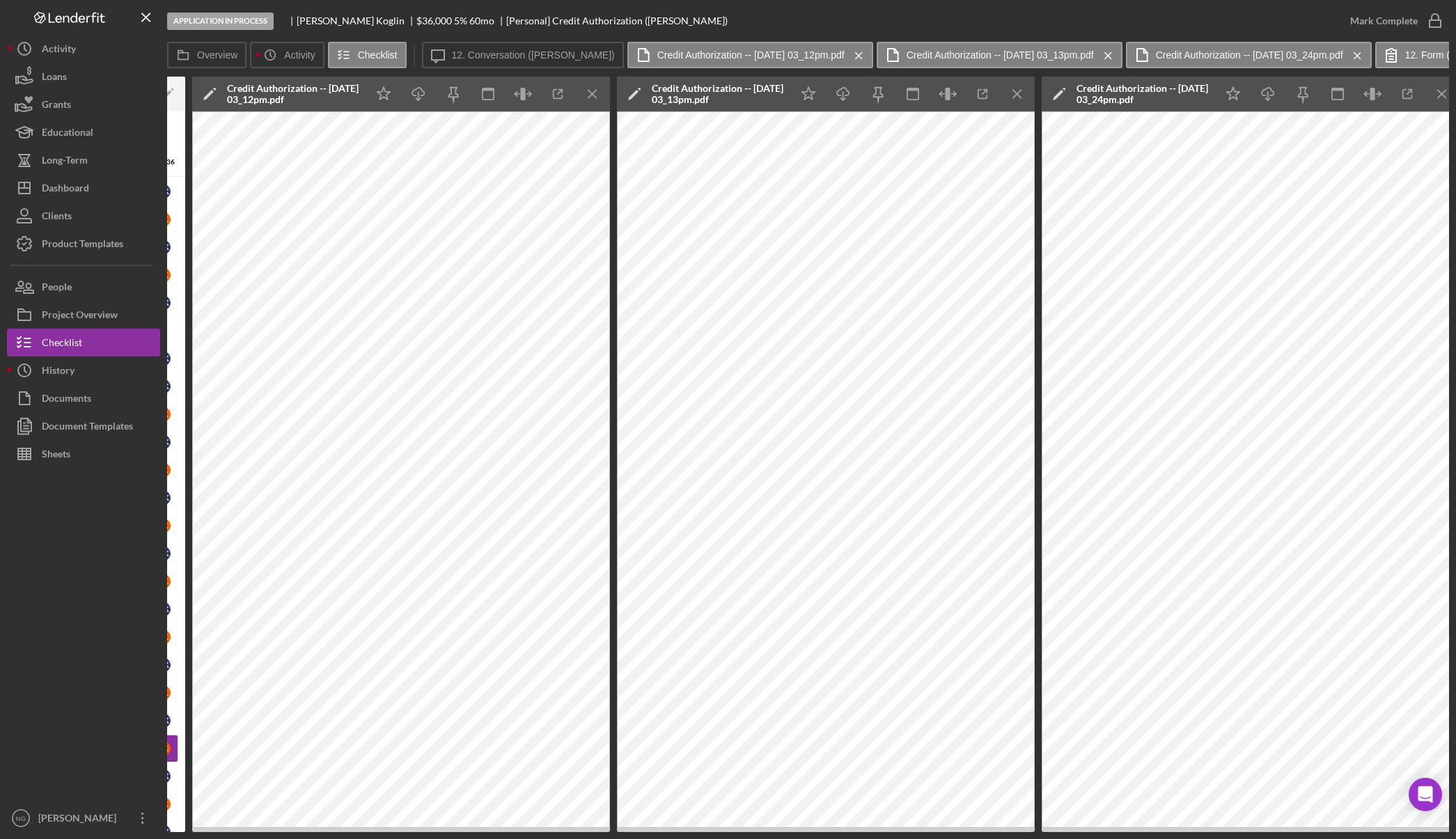
scroll to position [0, 231]
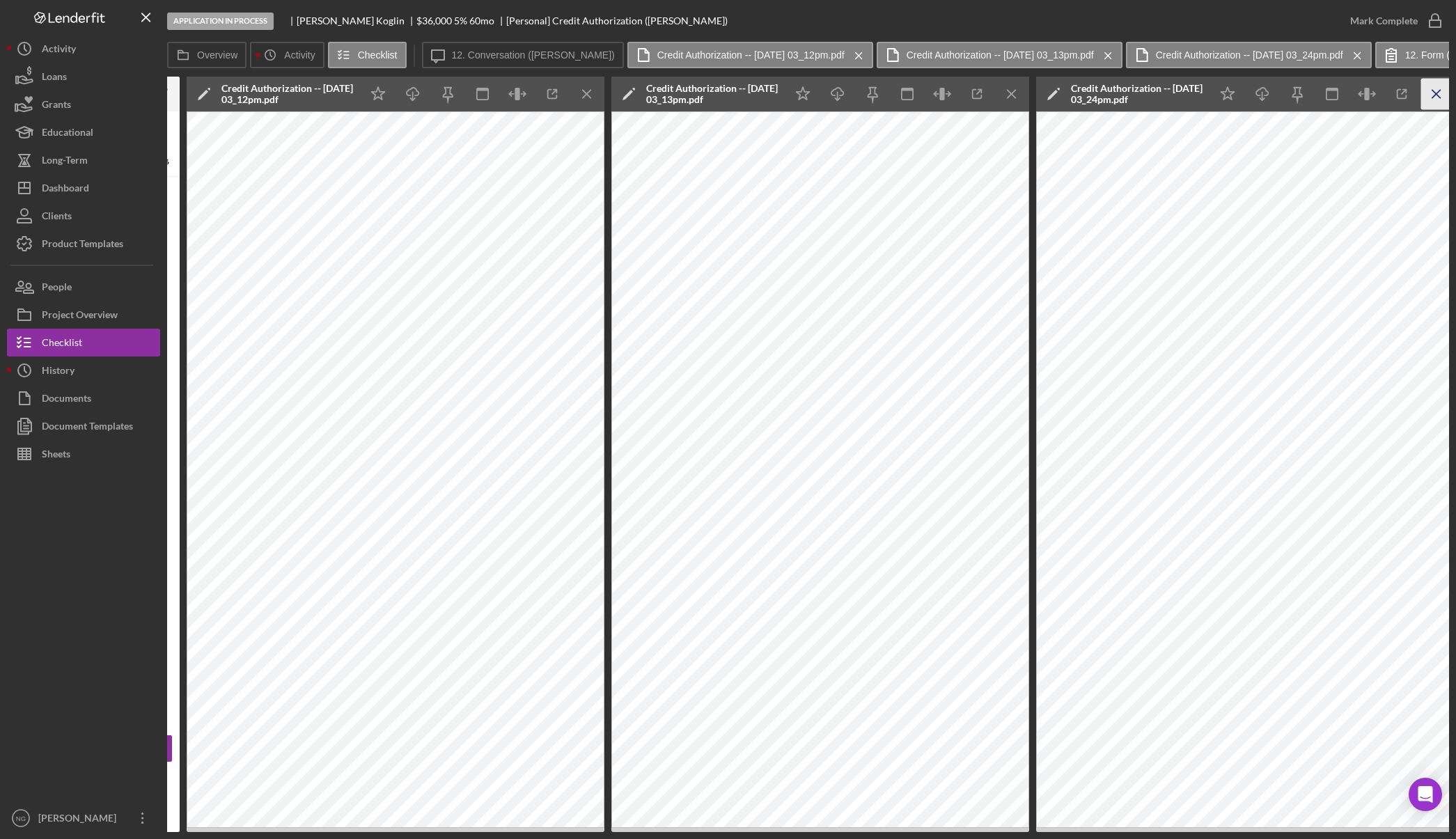
click at [1441, 89] on icon "Icon/Menu Close" at bounding box center [1437, 94] width 32 height 32
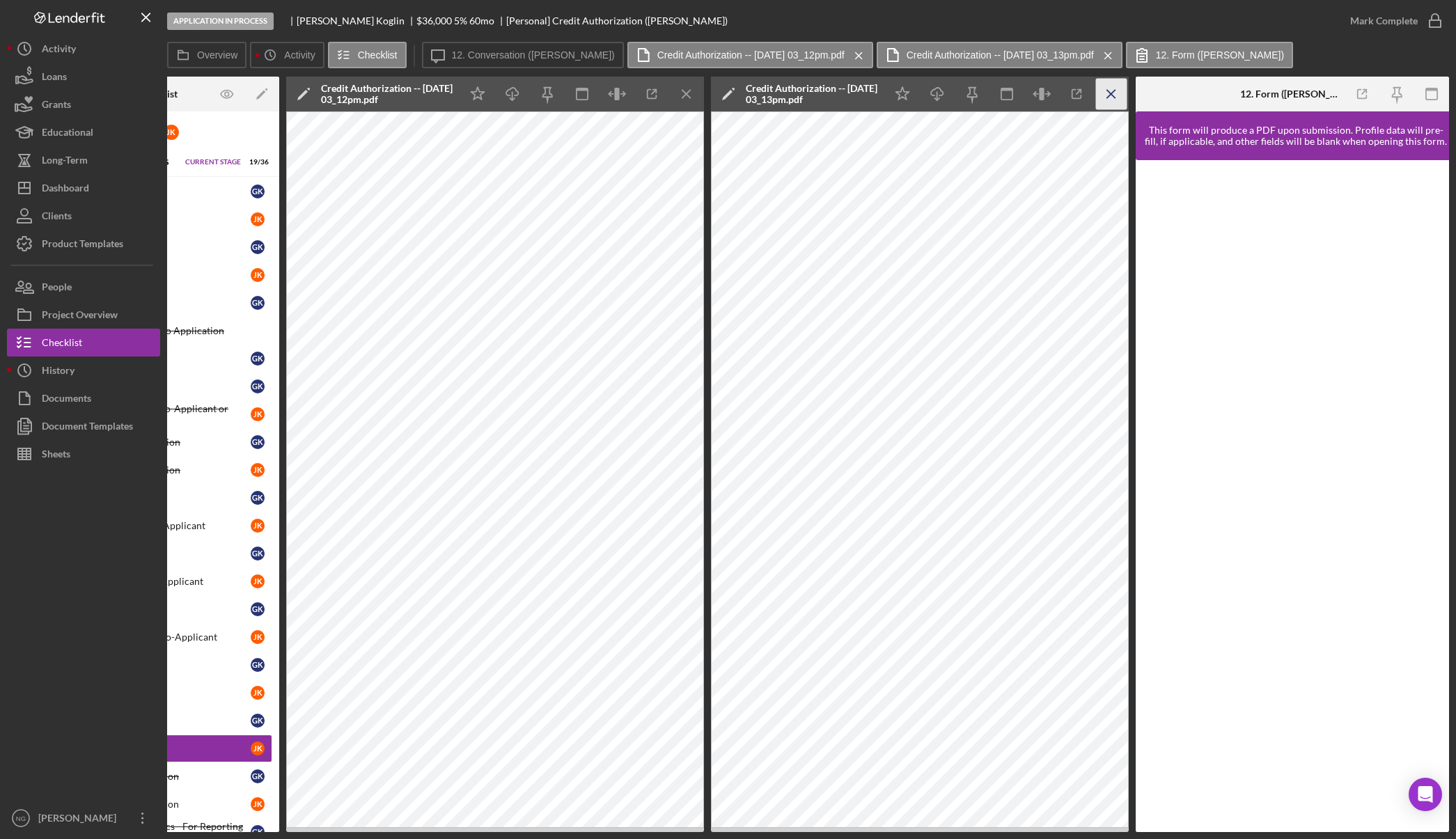
click at [1109, 92] on icon "Icon/Menu Close" at bounding box center [1112, 94] width 32 height 32
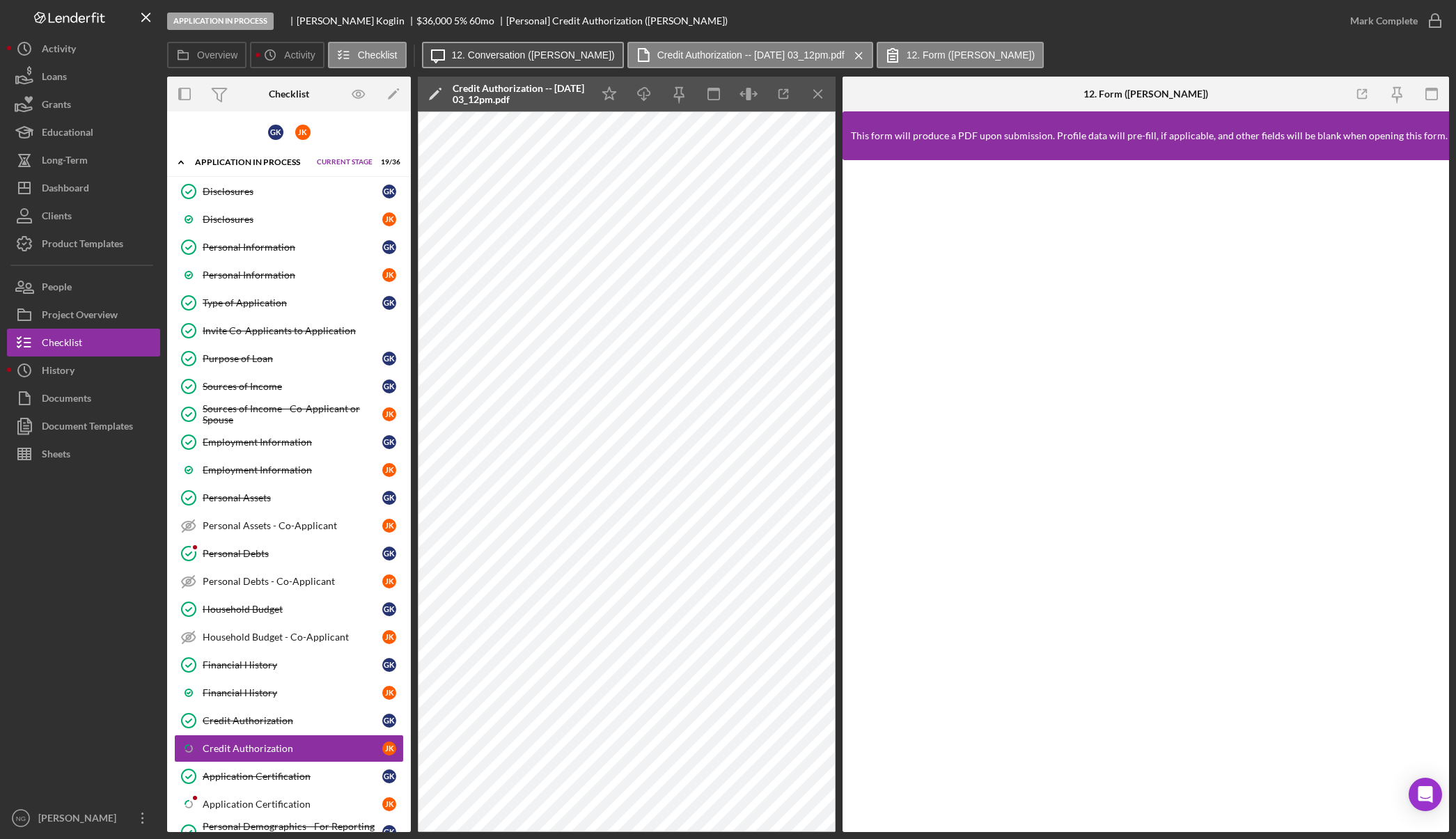
click at [480, 54] on label "12. Conversation ([PERSON_NAME])" at bounding box center [533, 55] width 163 height 11
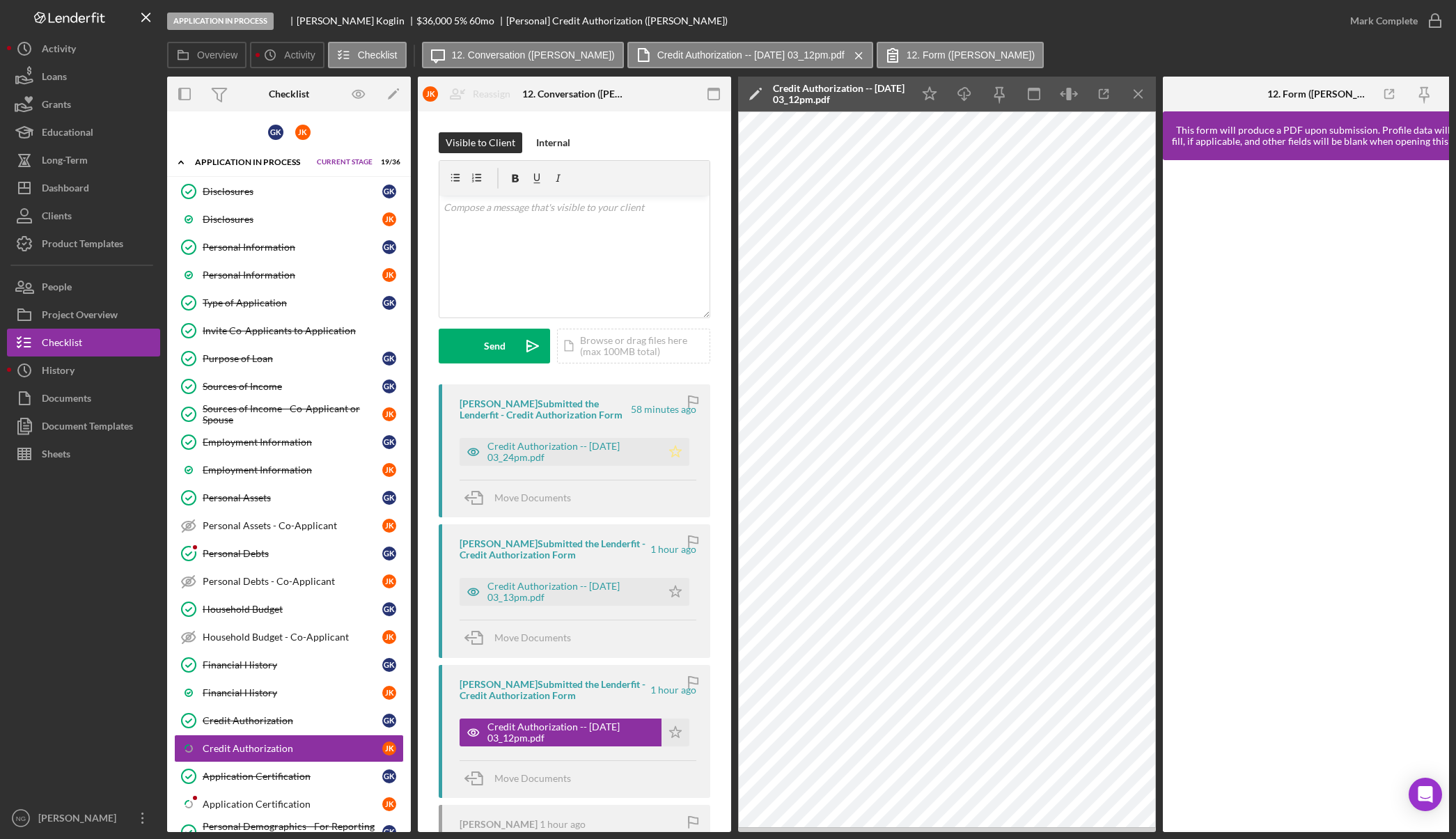
click at [670, 455] on polygon "button" at bounding box center [675, 452] width 12 height 11
click at [1440, 20] on icon "button" at bounding box center [1435, 20] width 34 height 34
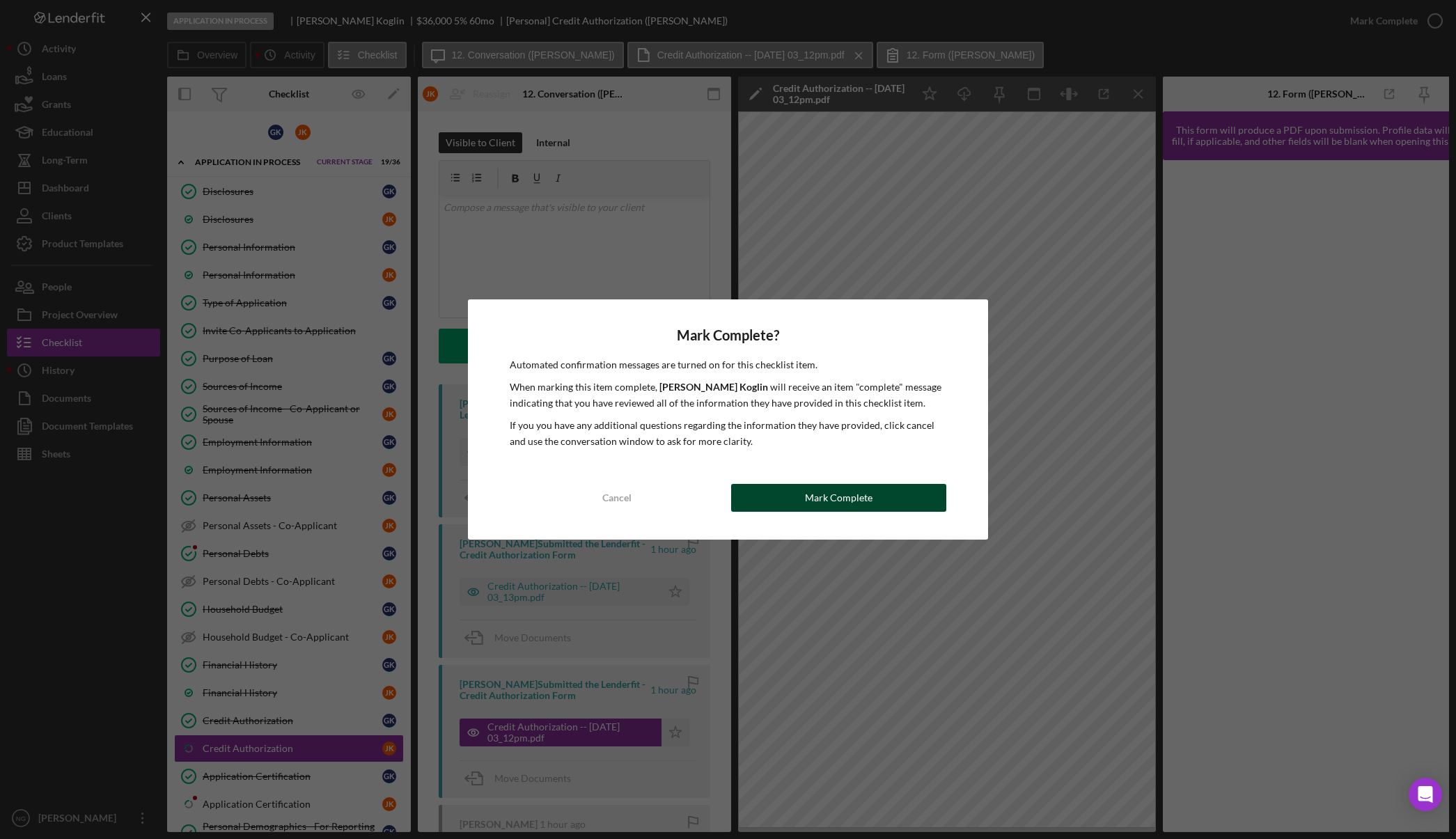
click at [854, 504] on div "Mark Complete" at bounding box center [838, 498] width 68 height 28
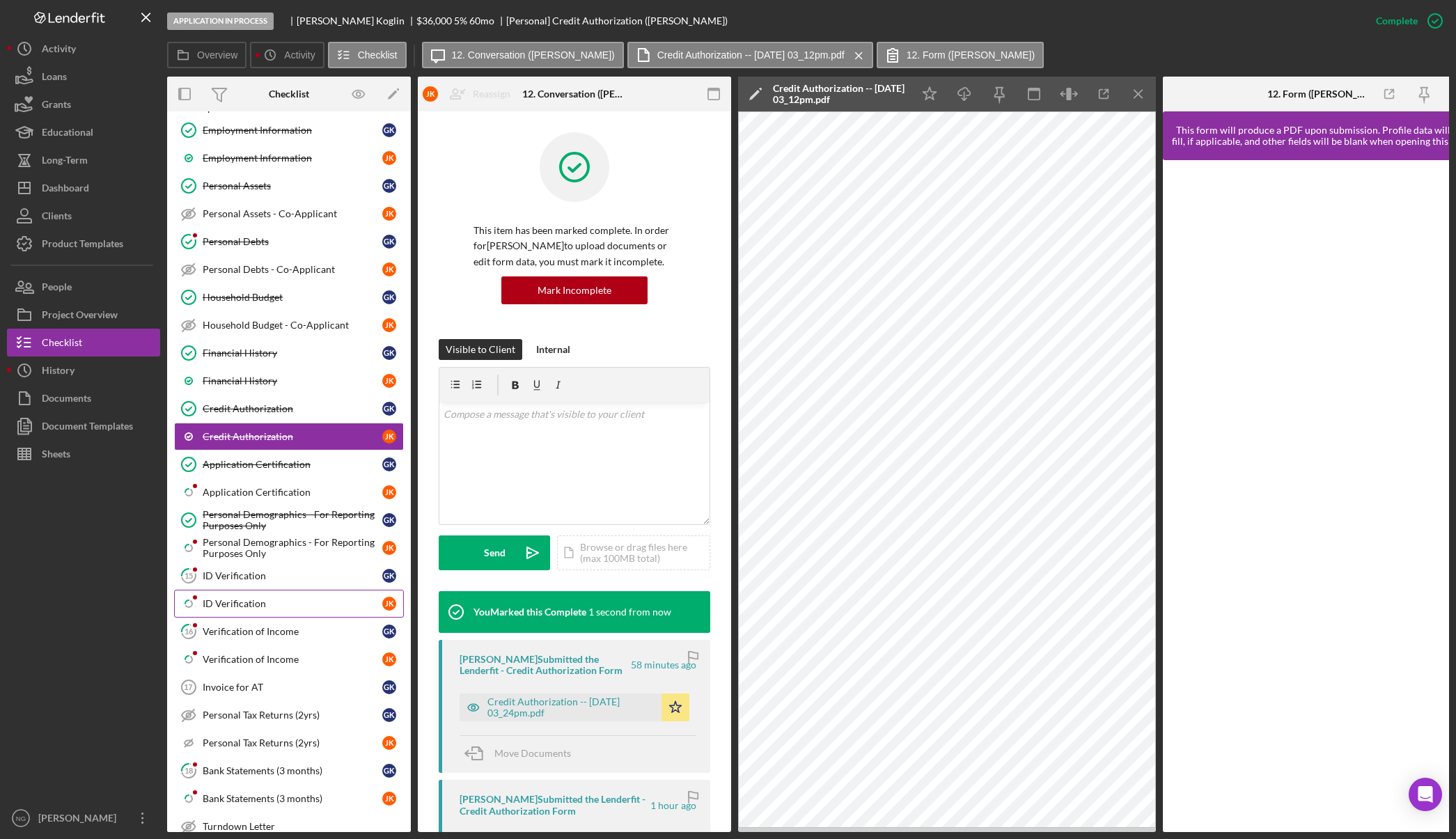
scroll to position [348, 0]
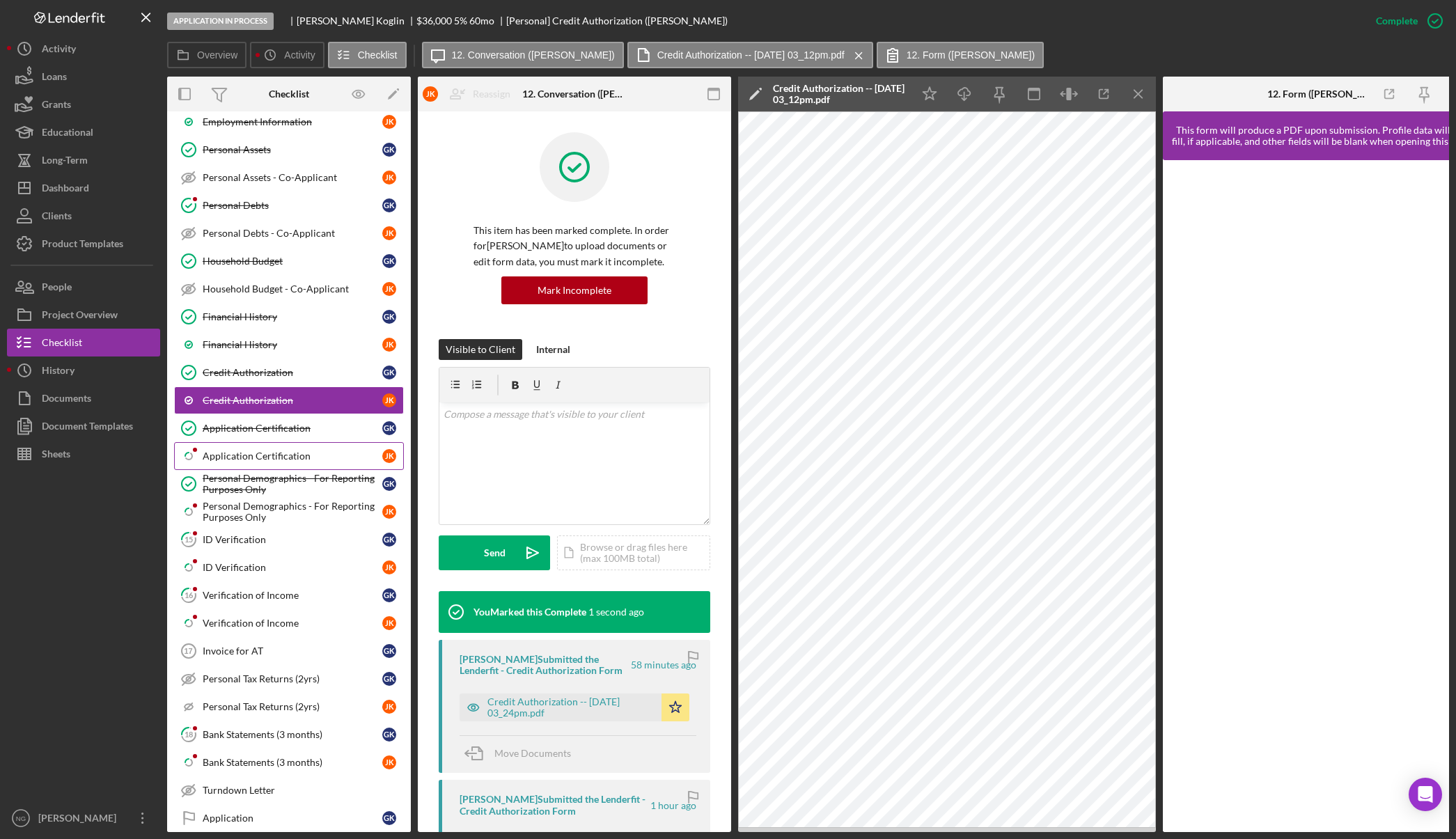
click at [272, 456] on div "Application Certification" at bounding box center [293, 456] width 180 height 11
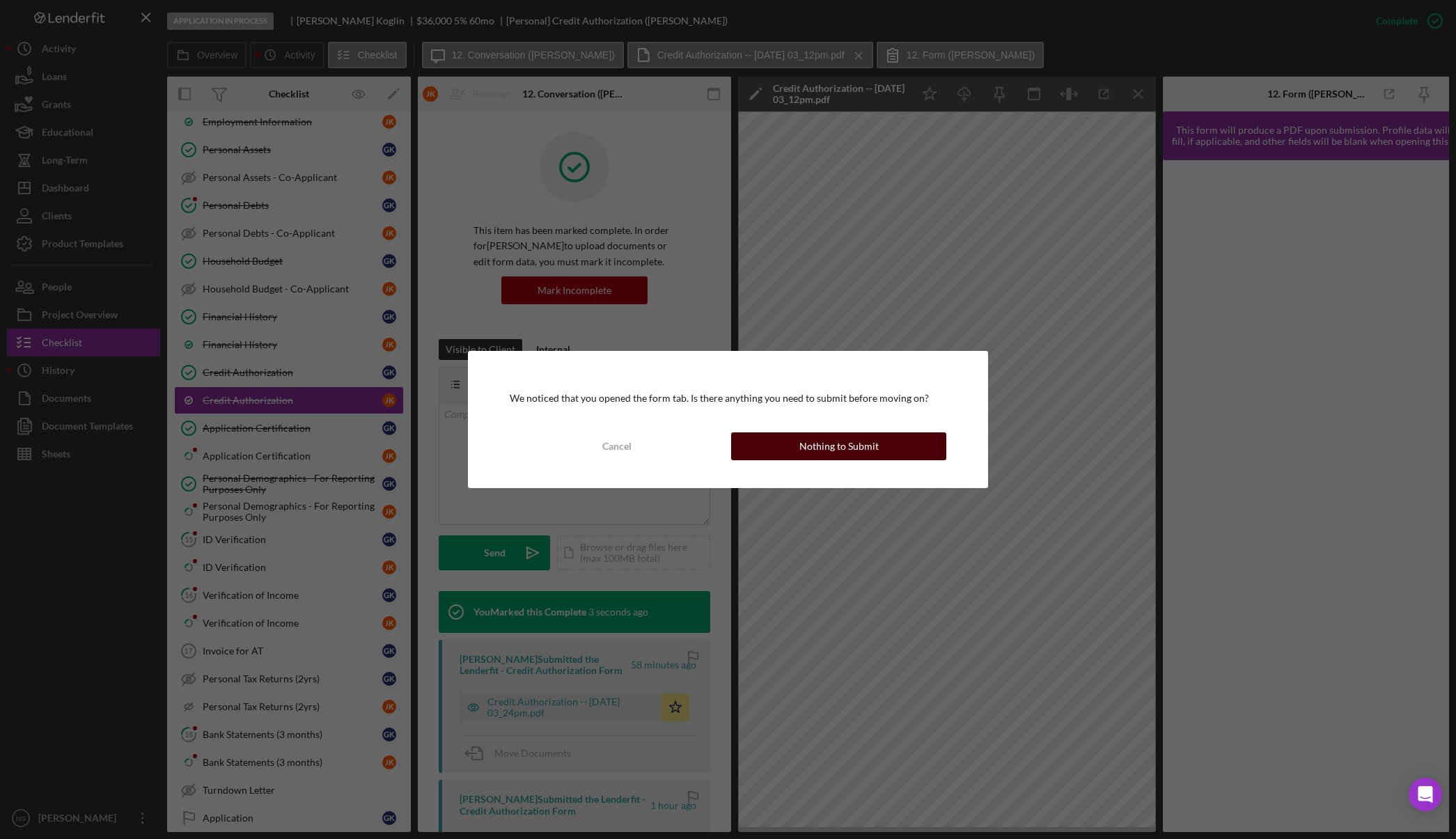
click at [837, 451] on div "Nothing to Submit" at bounding box center [838, 446] width 79 height 28
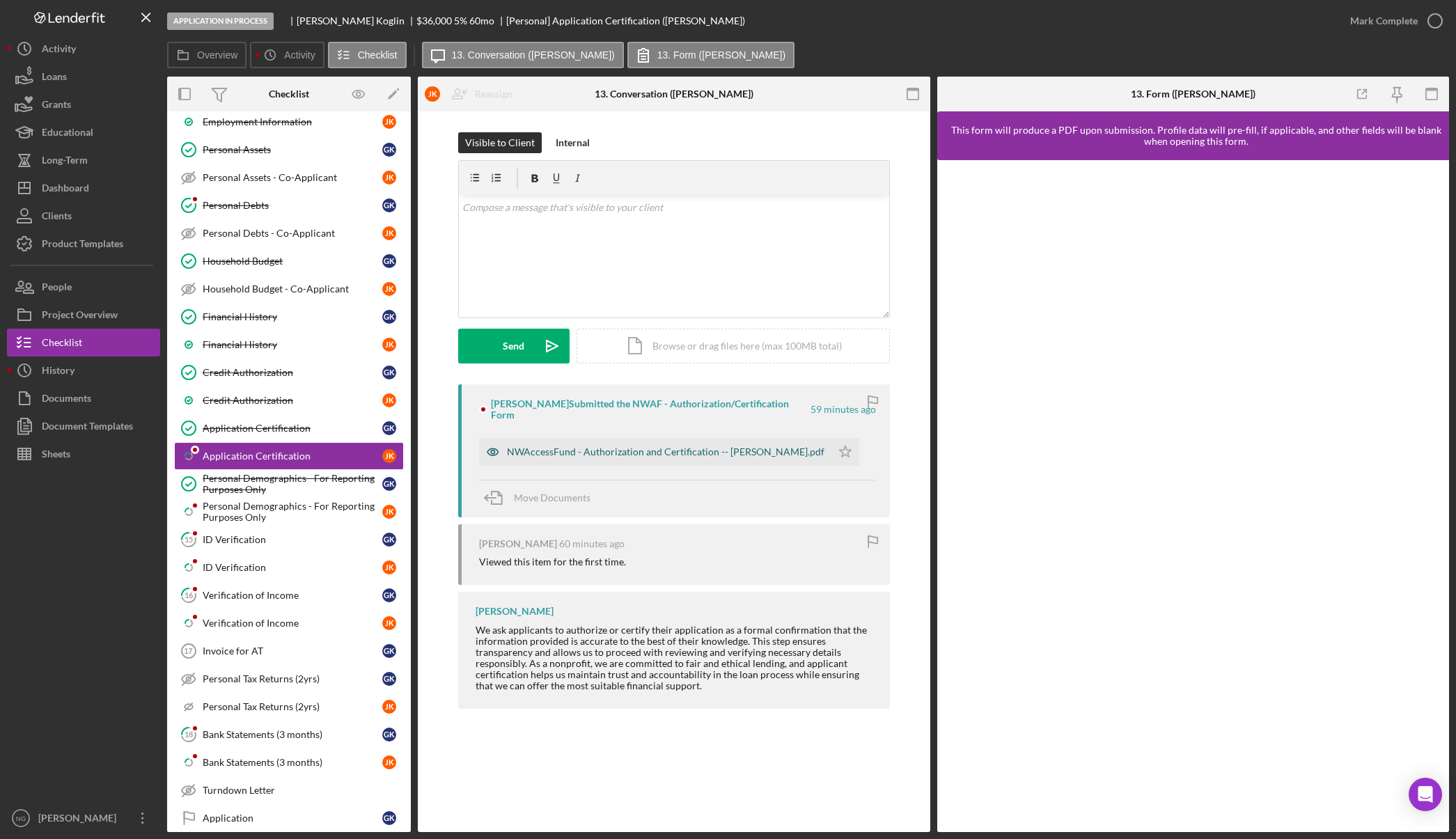
click at [567, 446] on div "NWAccessFund - Authorization and Certification -- [PERSON_NAME].pdf" at bounding box center [665, 452] width 318 height 11
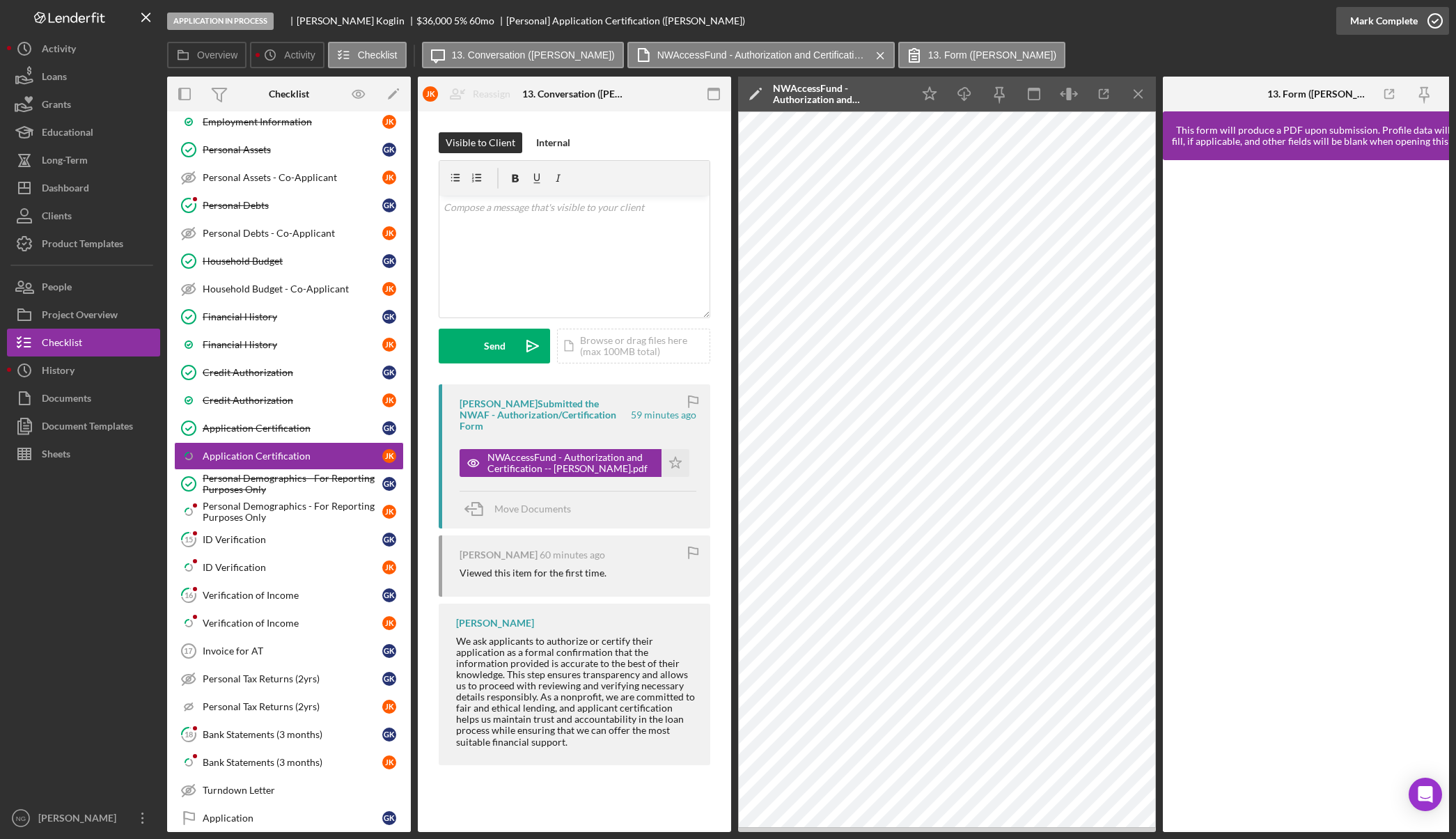
click at [1431, 18] on icon "button" at bounding box center [1435, 20] width 34 height 34
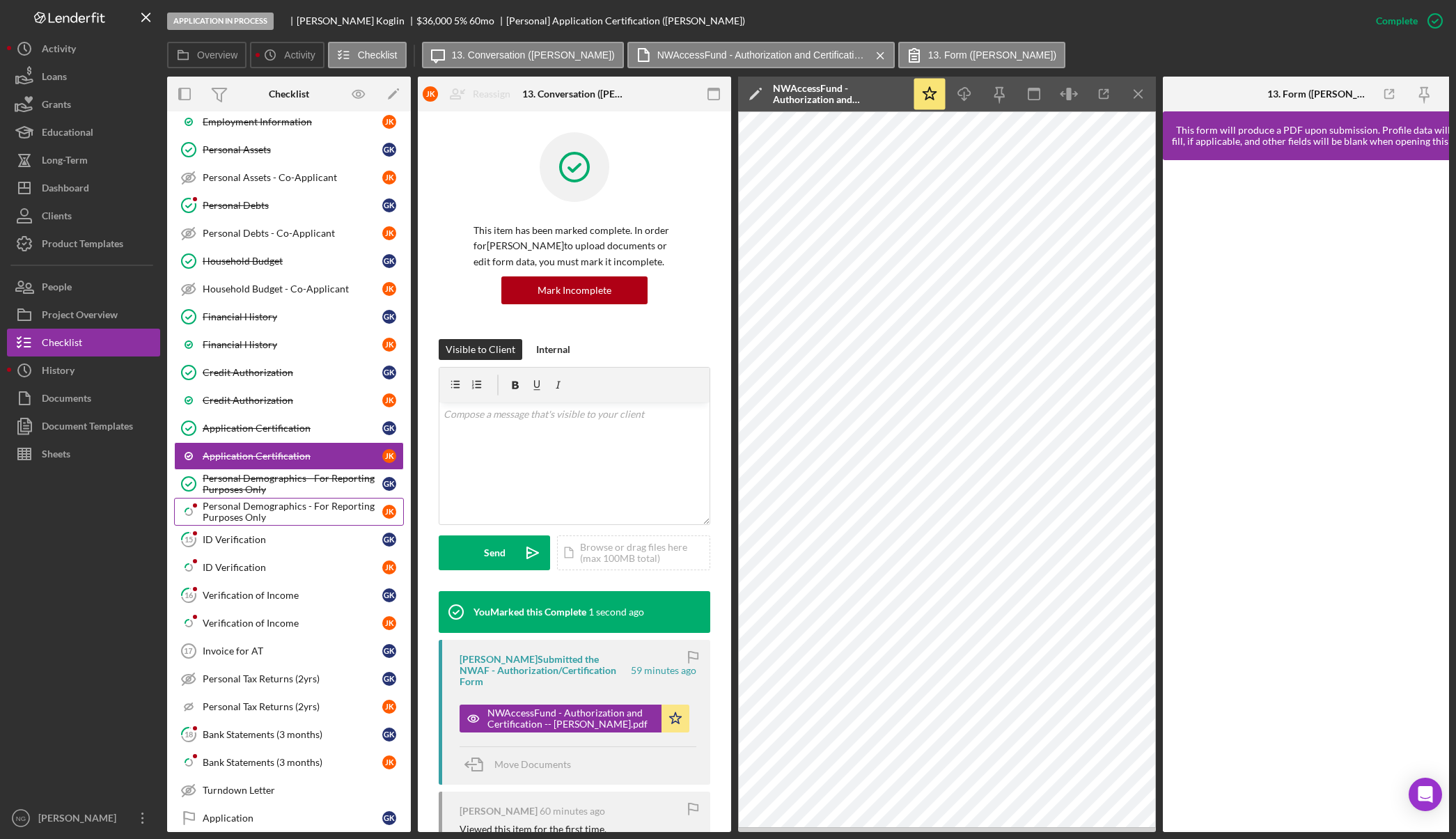
click at [296, 510] on div "Personal Demographics - For Reporting Purposes Only" at bounding box center [293, 512] width 180 height 22
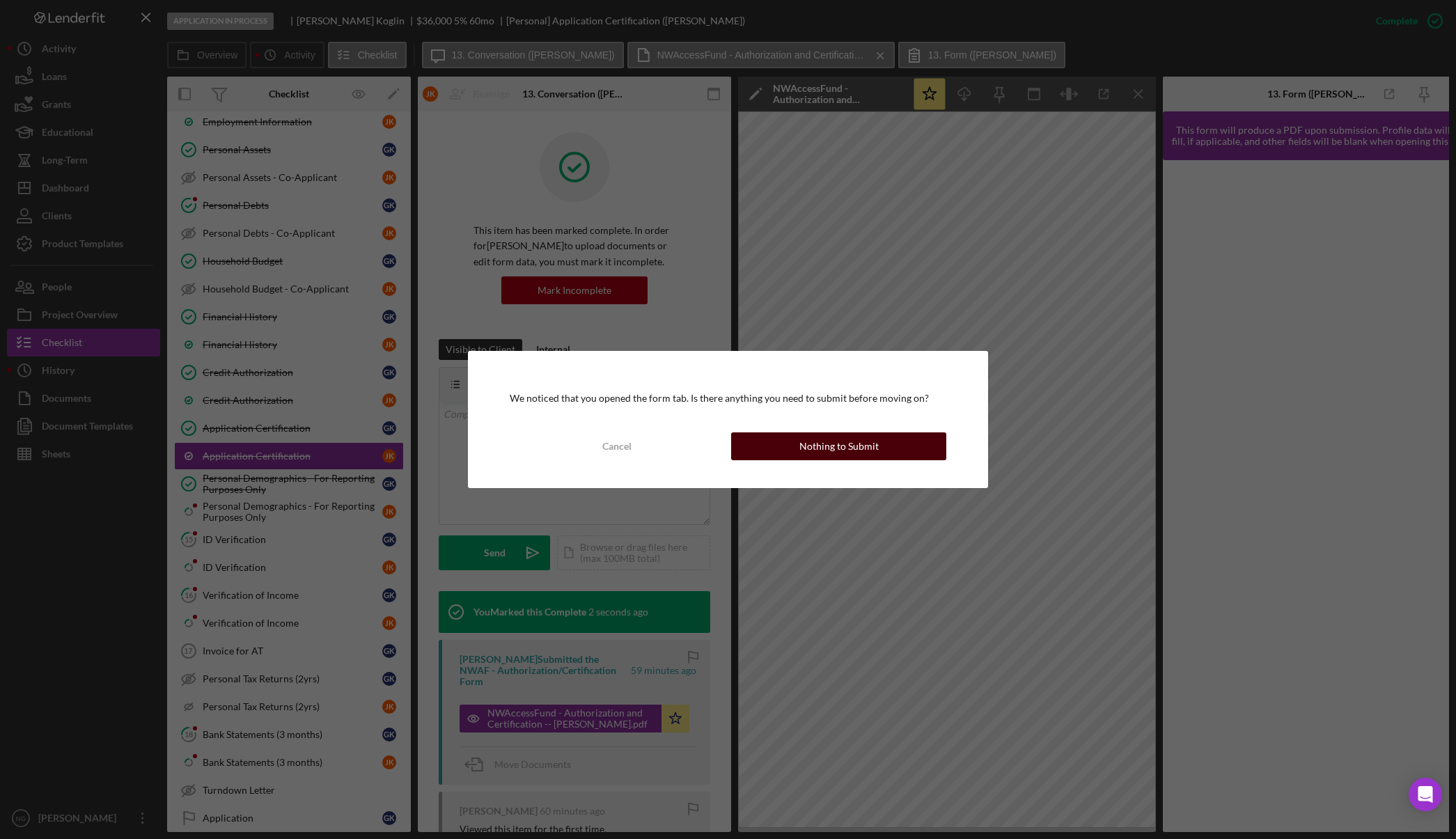
click at [830, 437] on div "Nothing to Submit" at bounding box center [838, 446] width 79 height 28
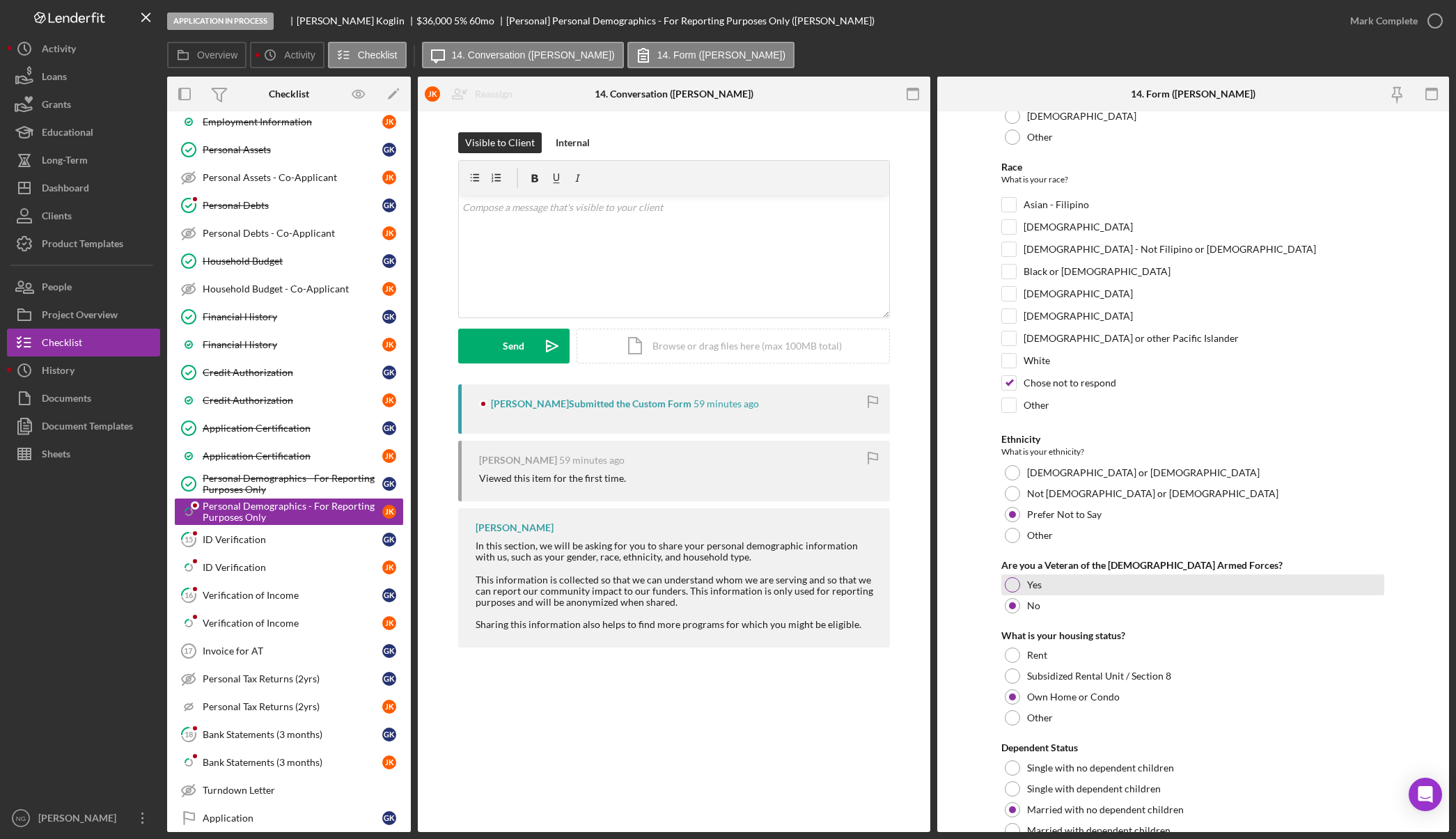
scroll to position [212, 0]
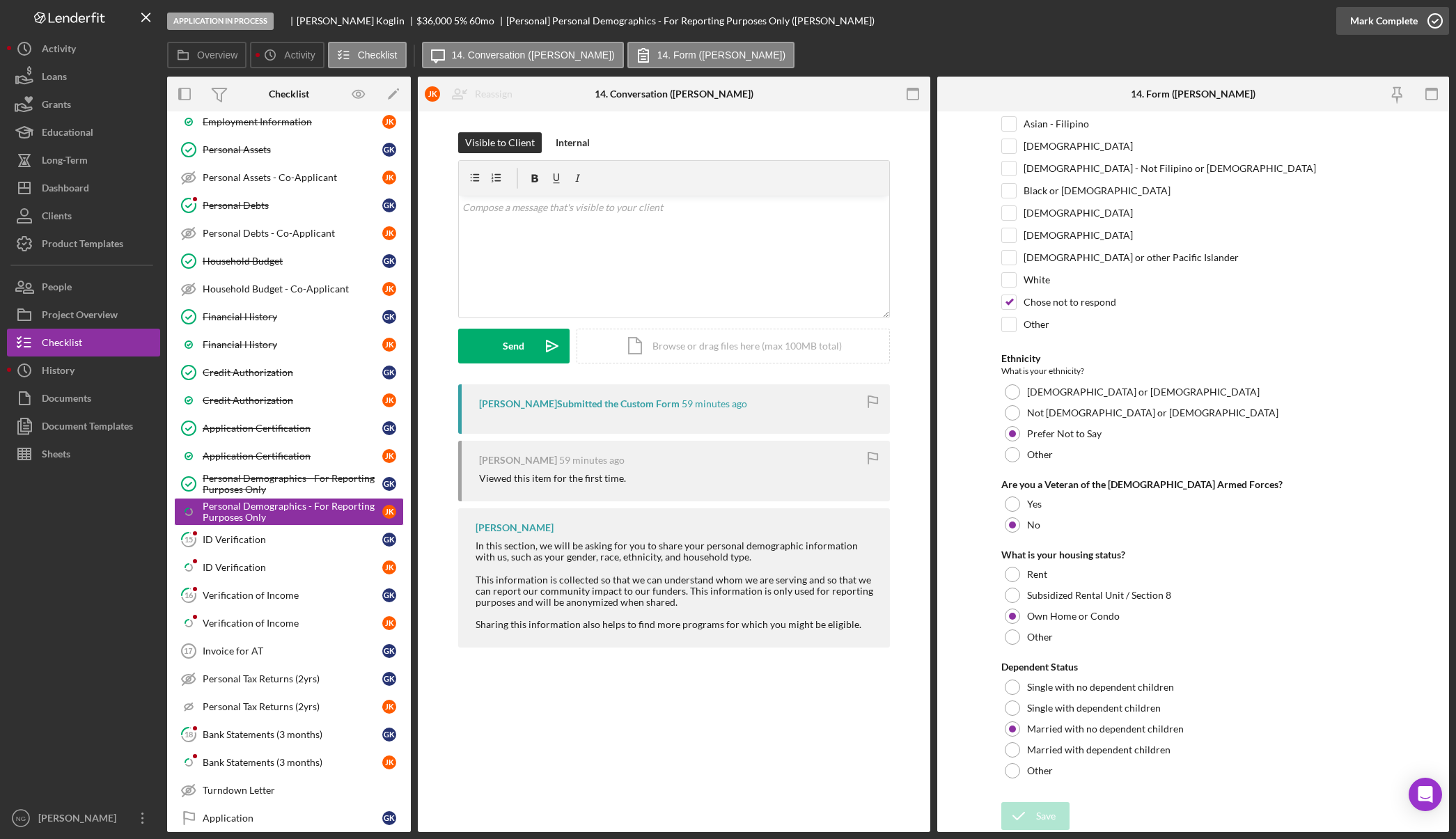
click at [1422, 26] on icon "button" at bounding box center [1435, 20] width 34 height 34
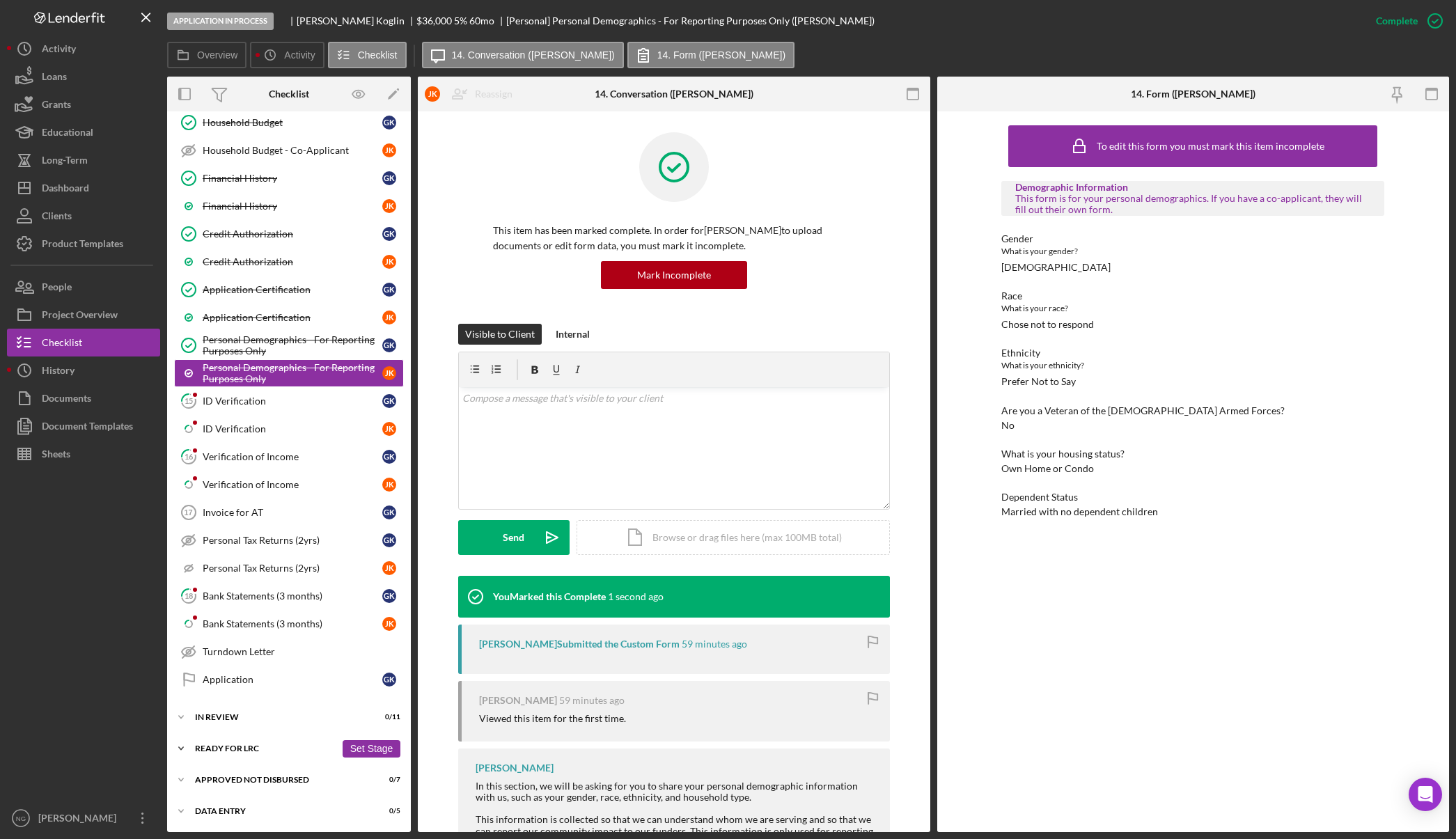
scroll to position [487, 0]
click at [258, 722] on div "Icon/Expander In Review 0 / 11 Set Stage" at bounding box center [289, 716] width 244 height 28
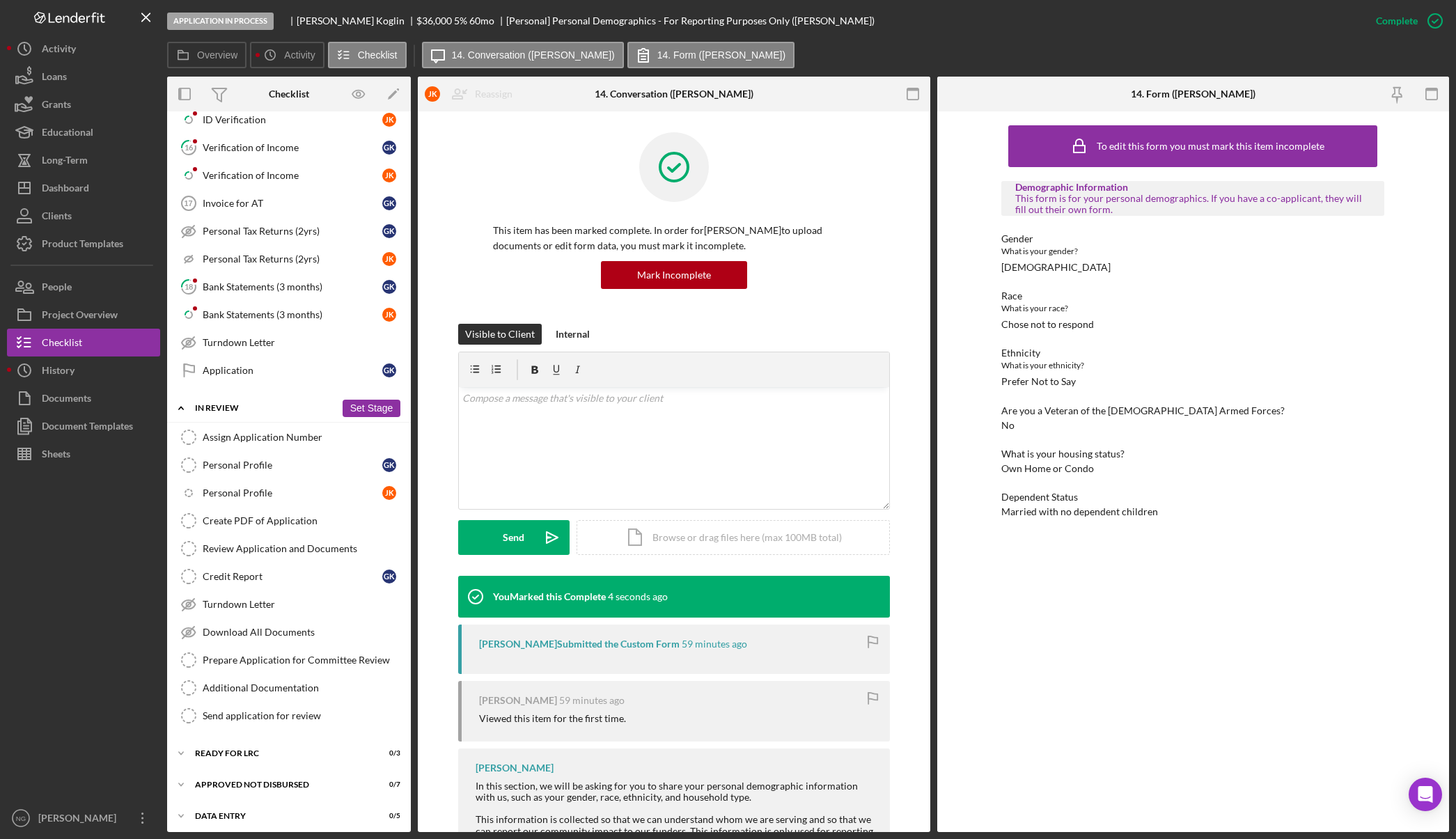
scroll to position [802, 0]
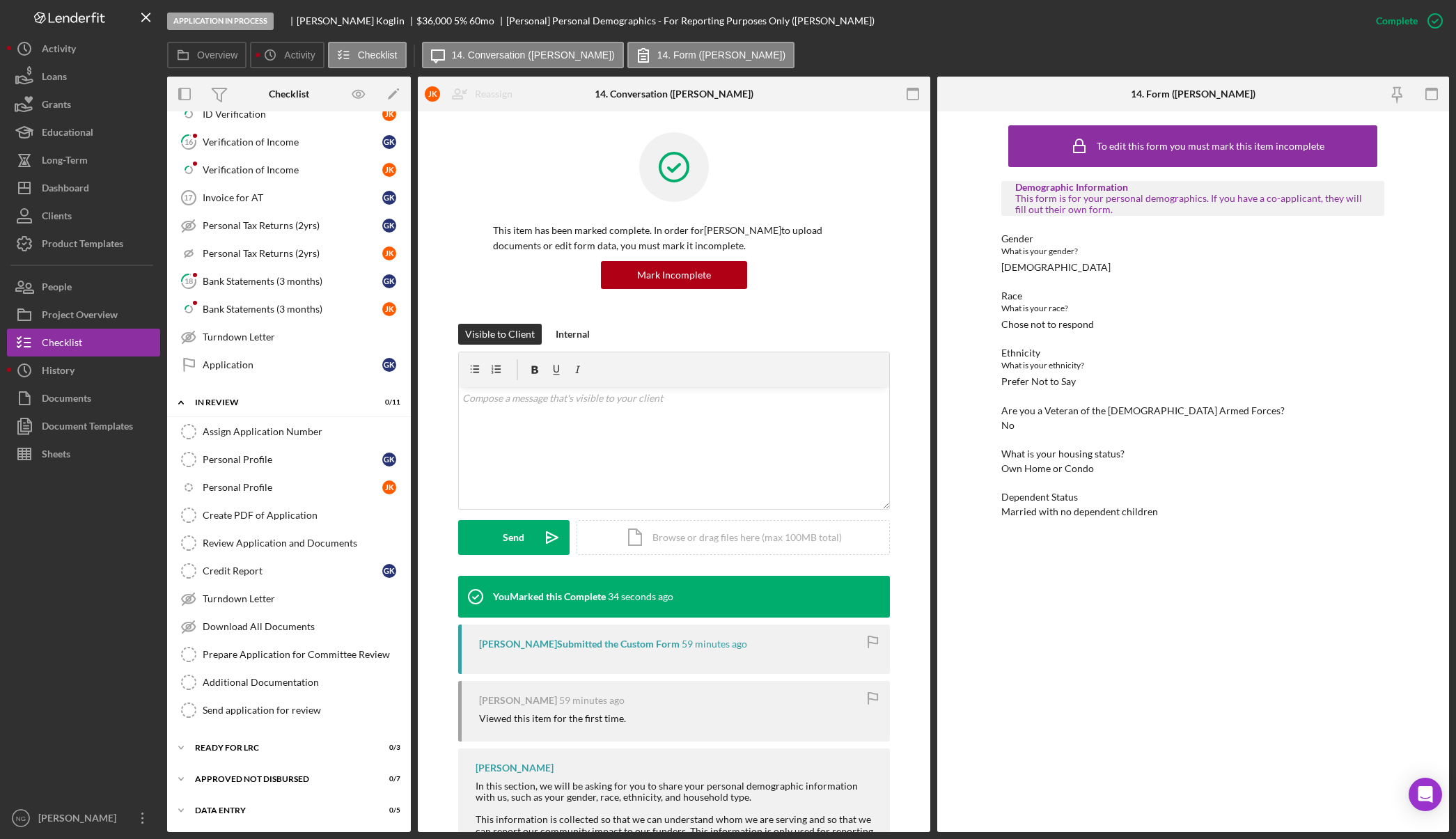
click at [859, 307] on div "This item has been marked complete. In order for [PERSON_NAME] to upload docume…" at bounding box center [674, 228] width 432 height 192
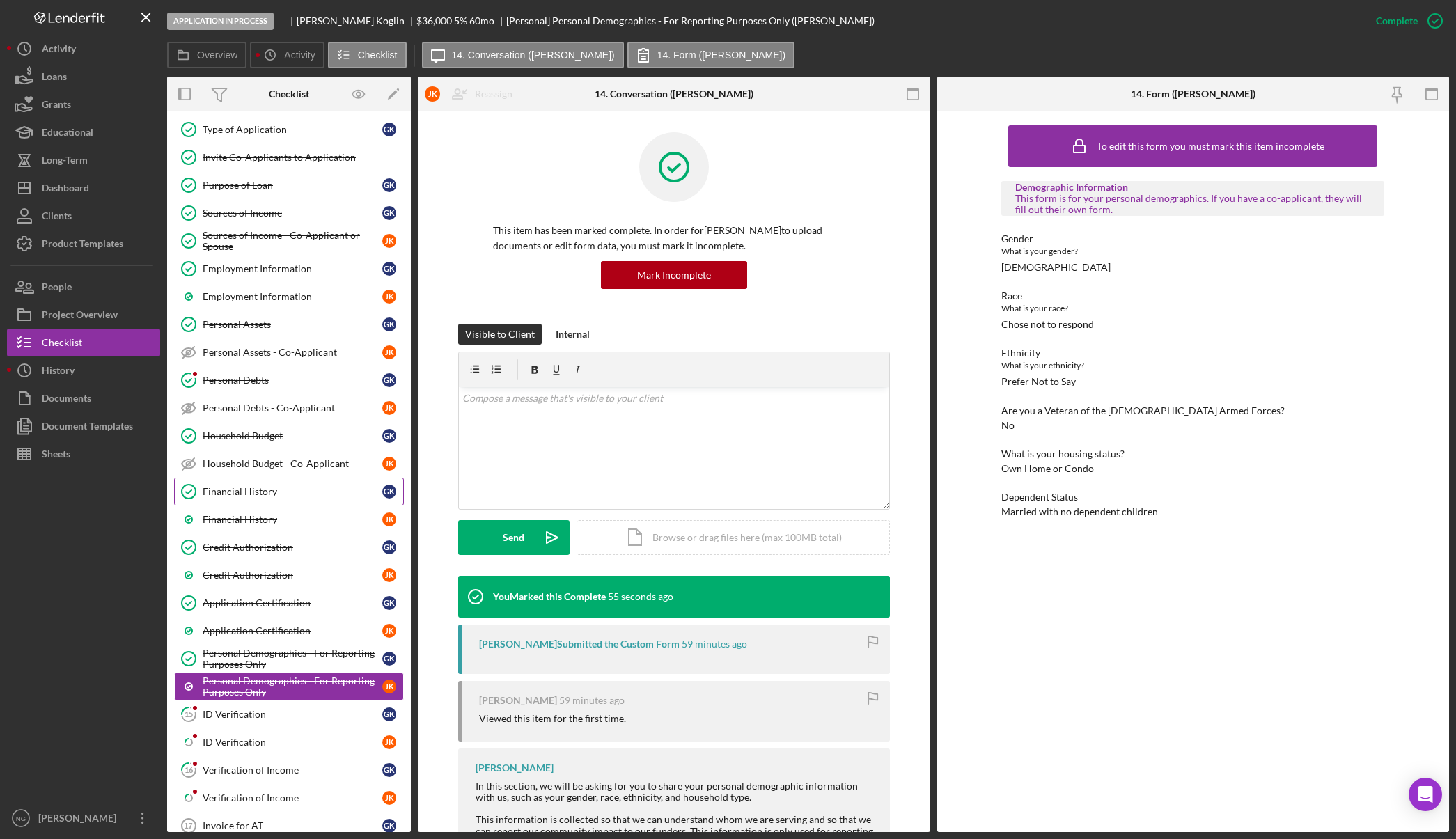
scroll to position [0, 0]
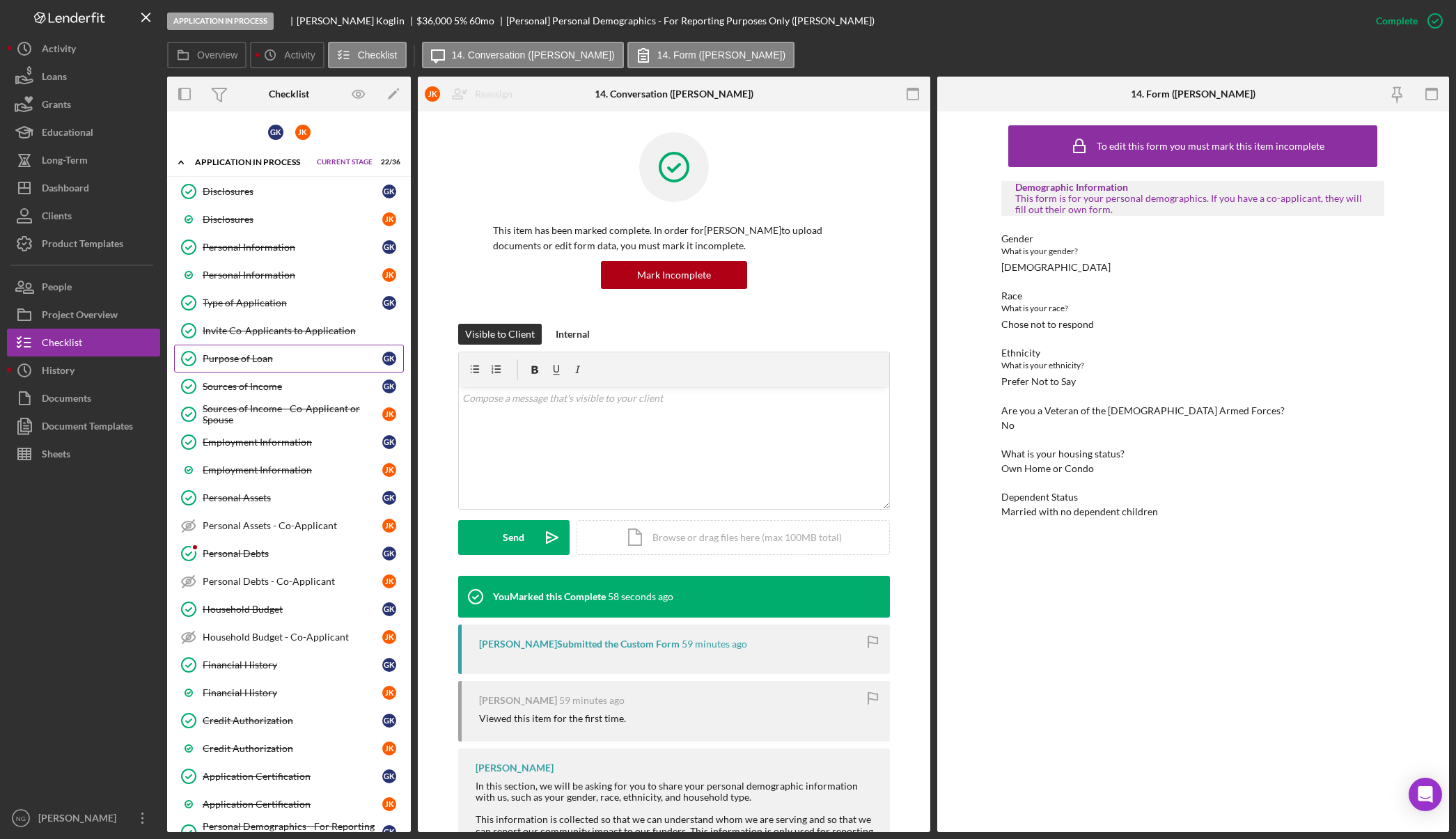
click at [272, 358] on div "Purpose of Loan" at bounding box center [293, 359] width 180 height 11
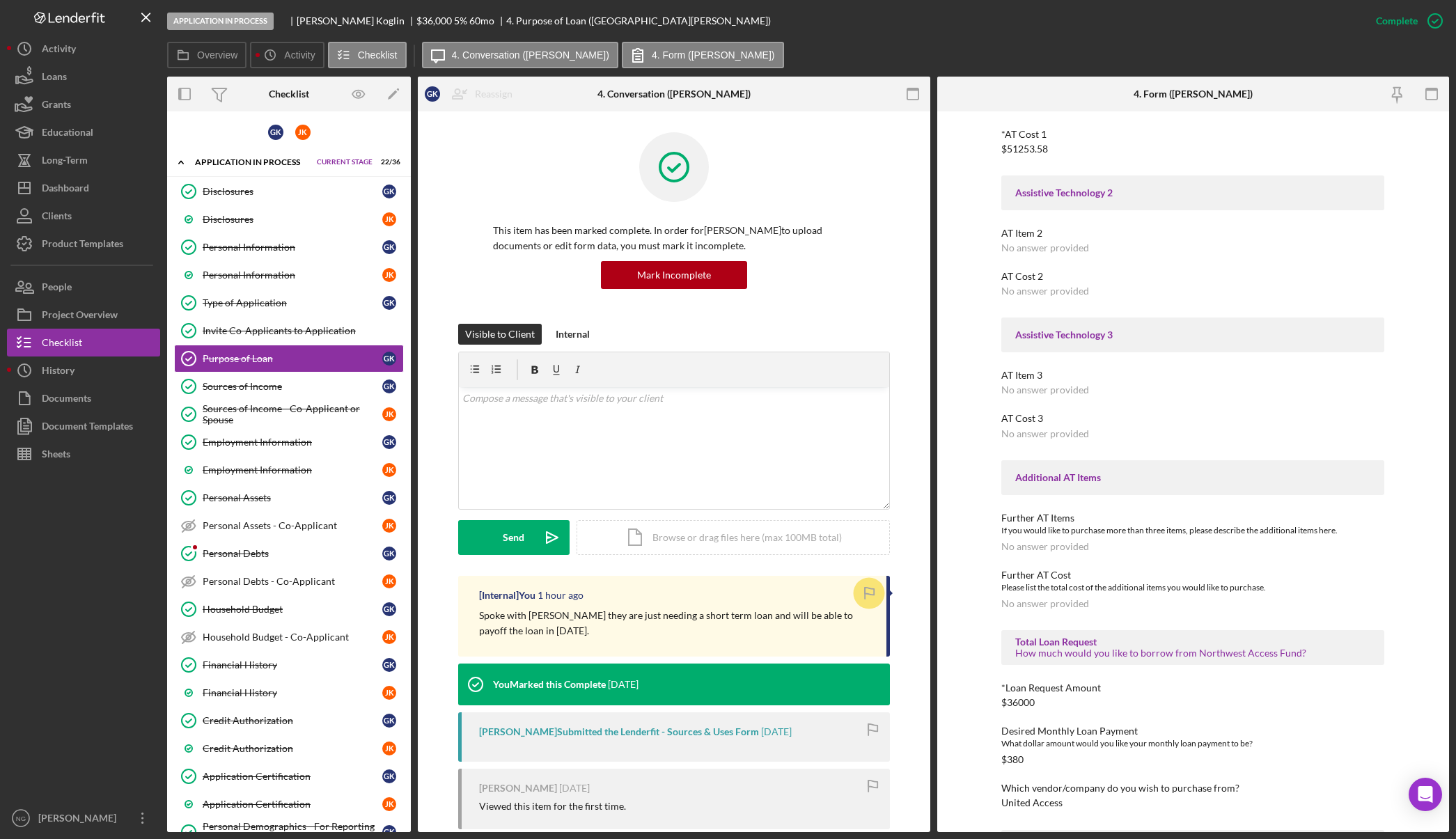
scroll to position [348, 0]
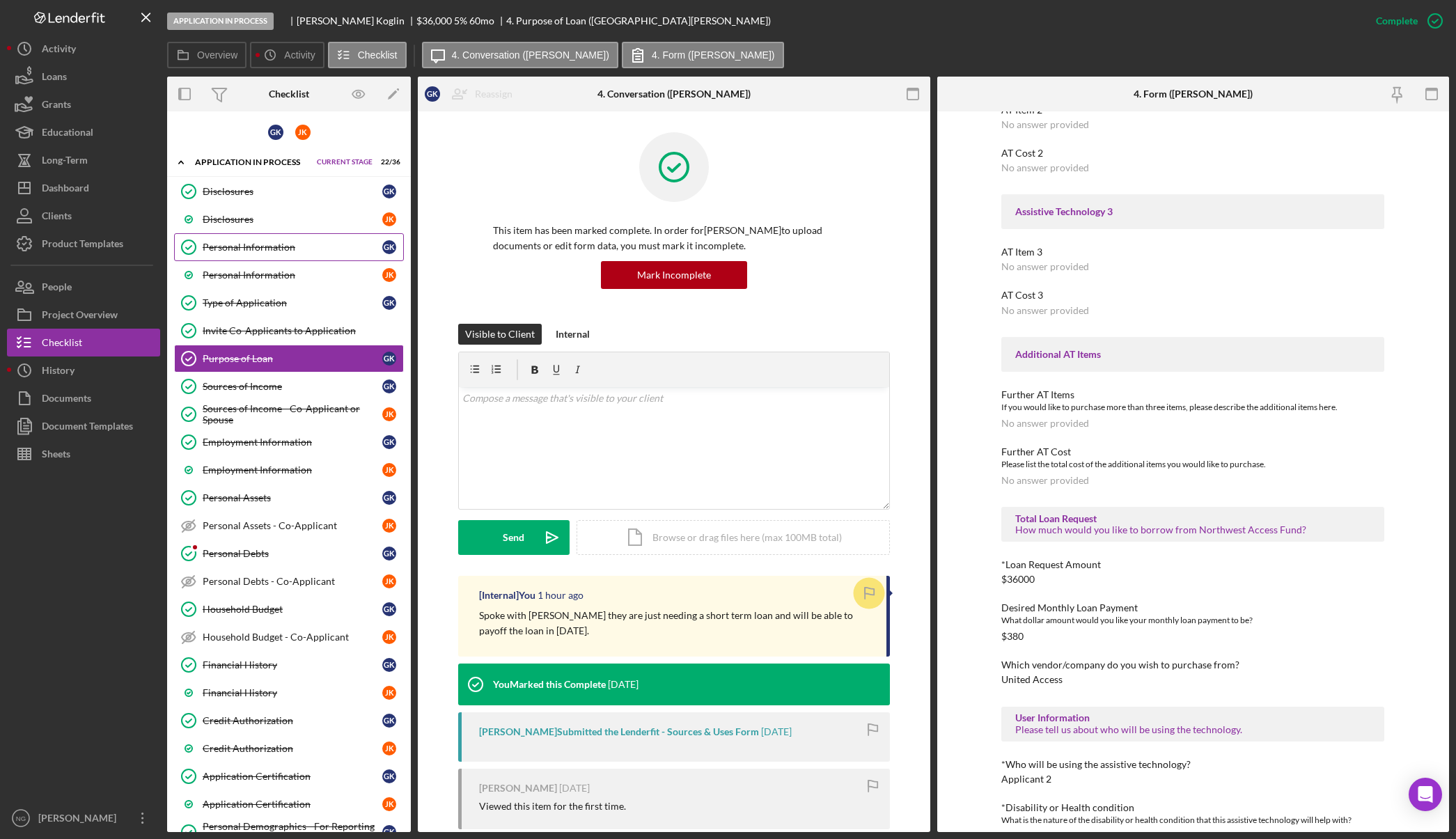
click at [240, 250] on div "Personal Information" at bounding box center [293, 247] width 180 height 11
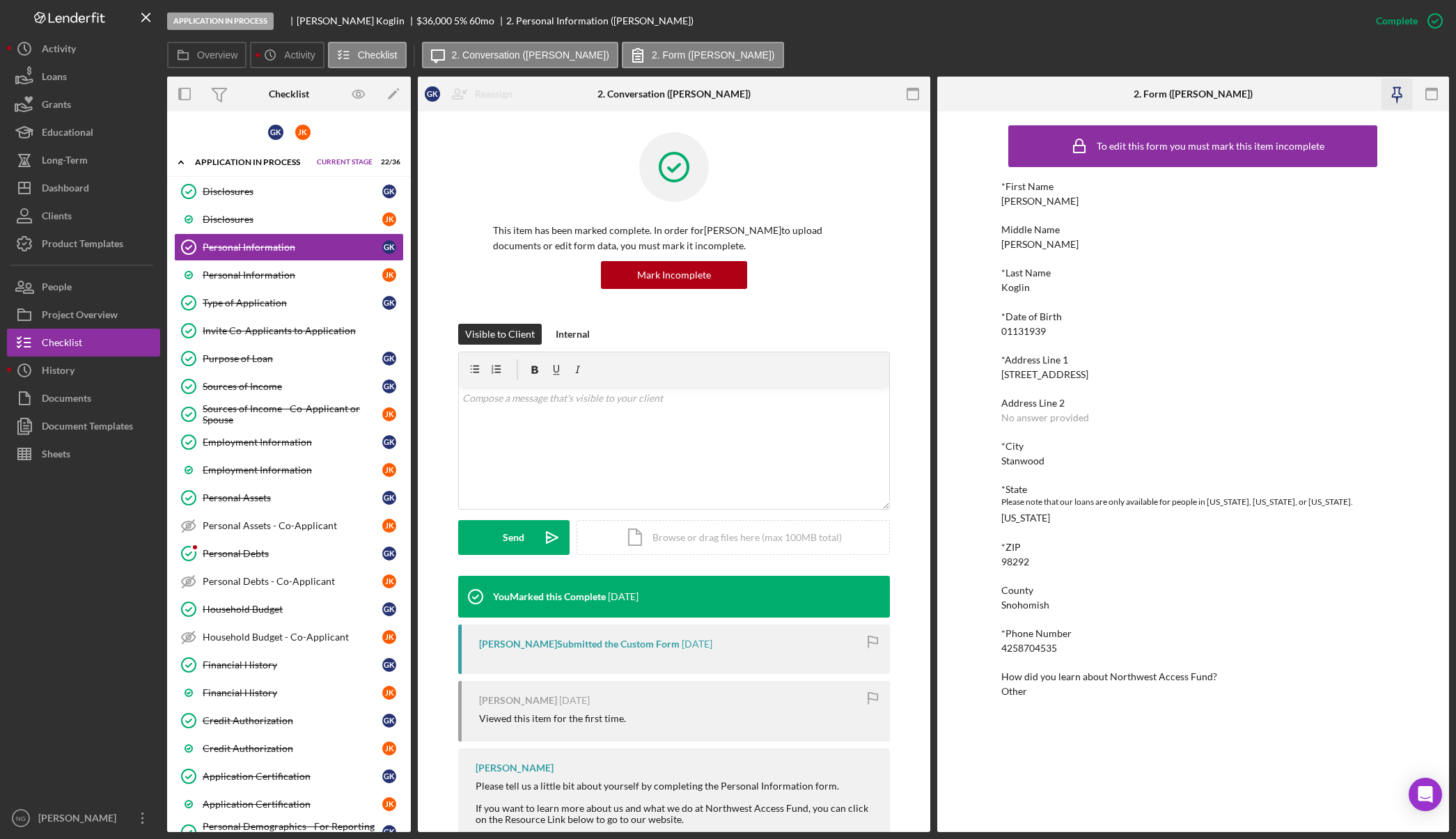
click at [1395, 97] on icon "button" at bounding box center [1397, 92] width 9 height 9
click at [299, 440] on div "Employment Information" at bounding box center [293, 442] width 180 height 11
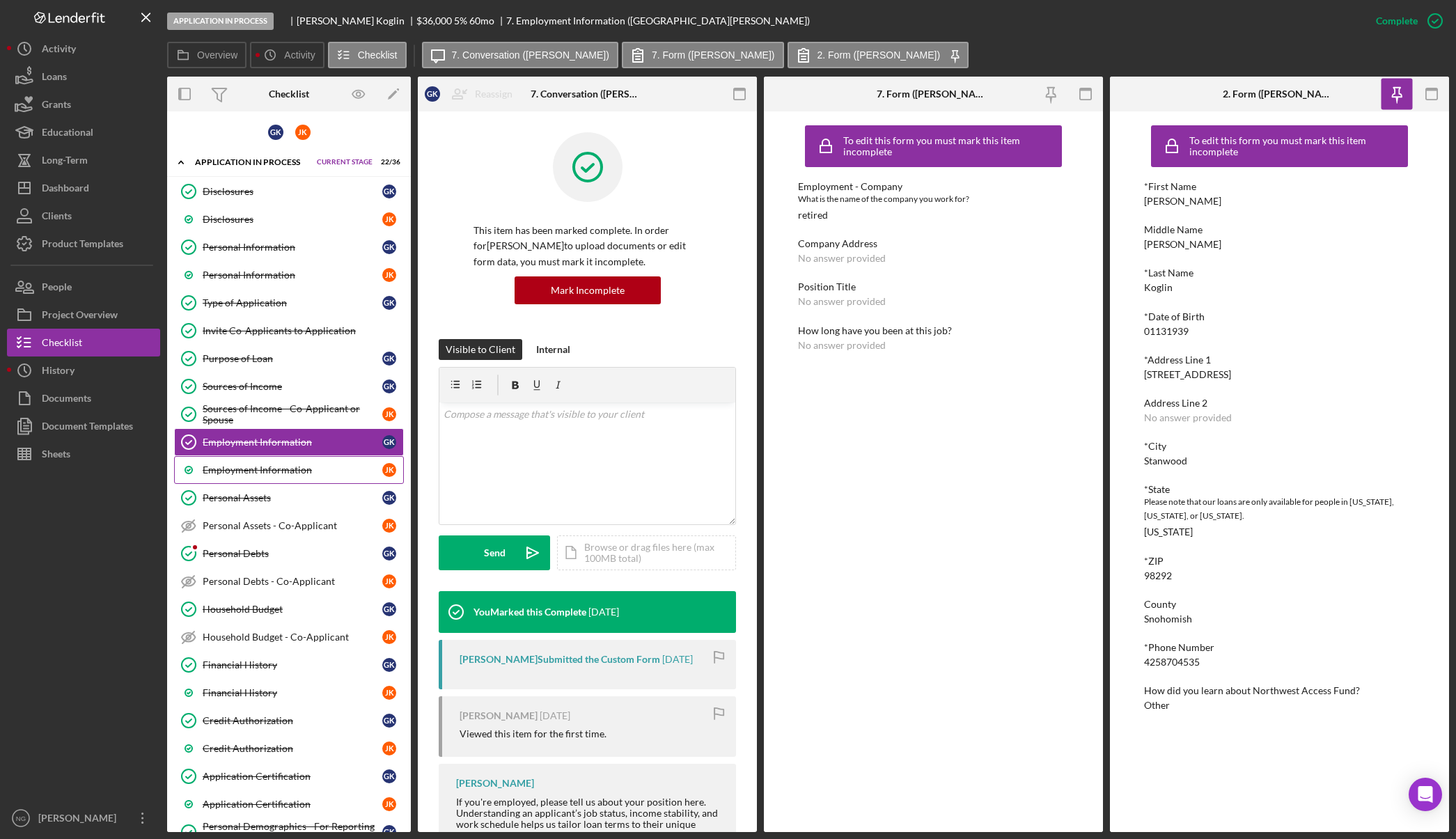
click at [286, 467] on div "Employment Information" at bounding box center [293, 470] width 180 height 11
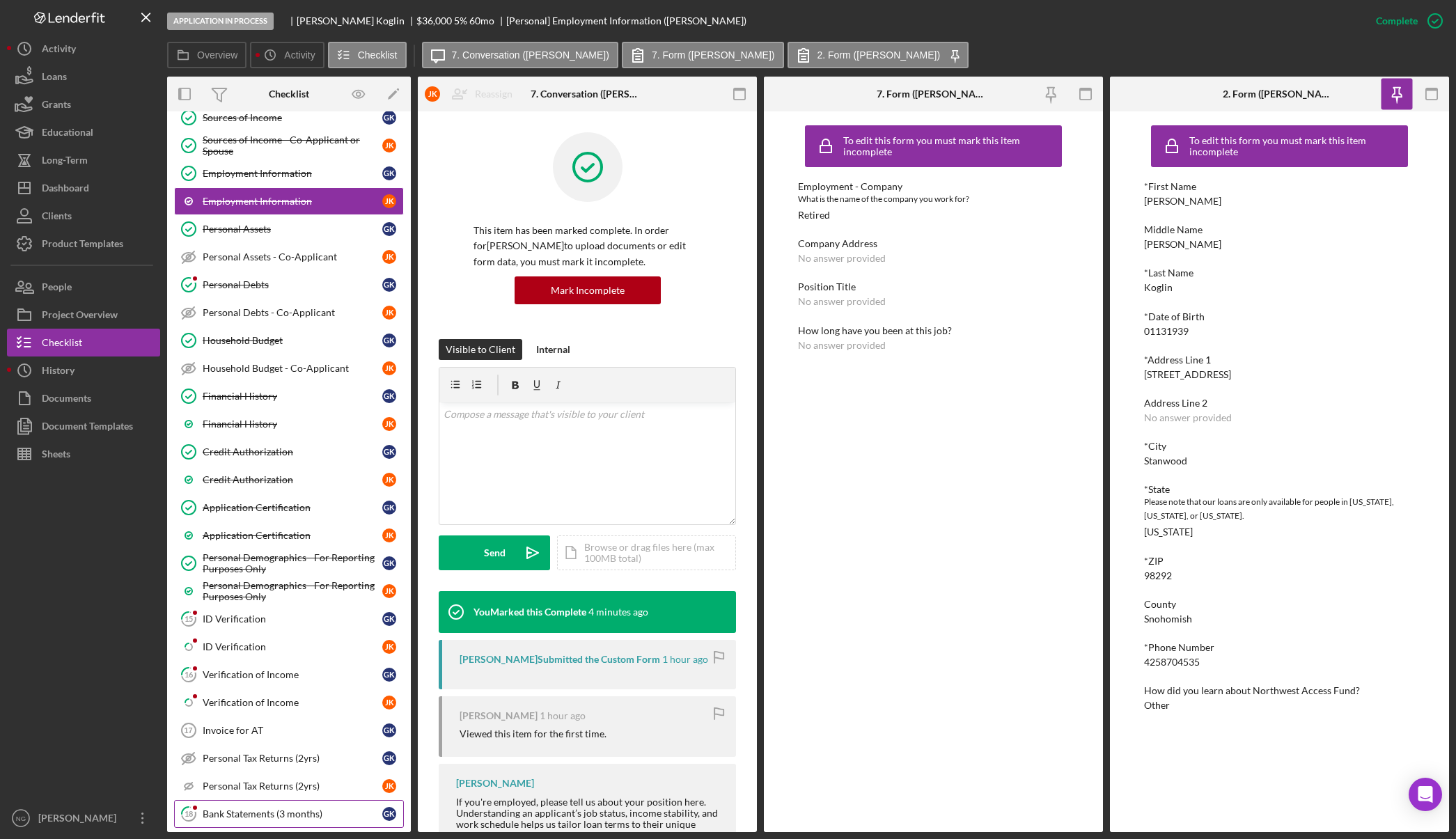
scroll to position [278, 0]
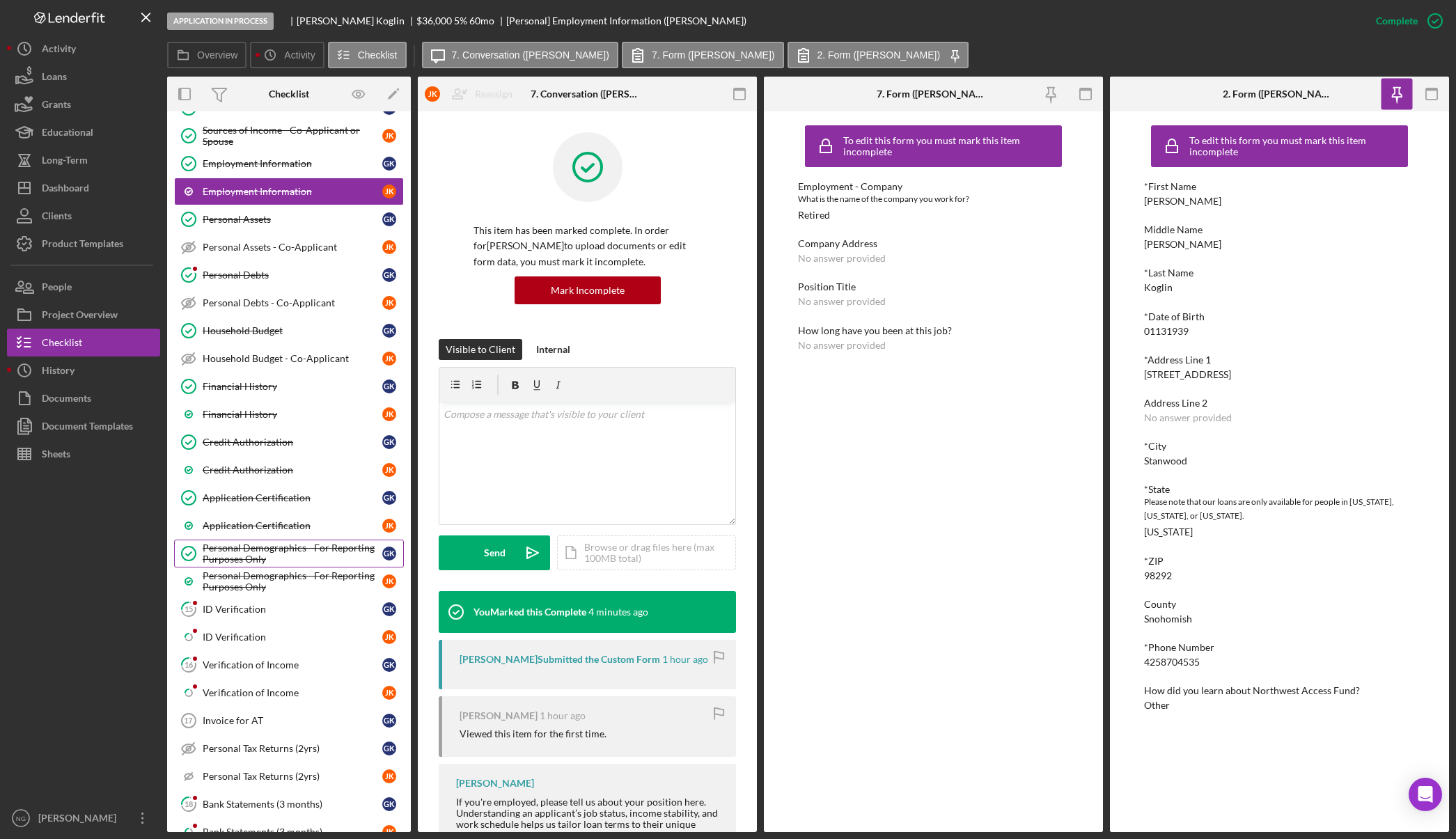
click at [320, 561] on div "Personal Demographics - For Reporting Purposes Only" at bounding box center [293, 553] width 180 height 22
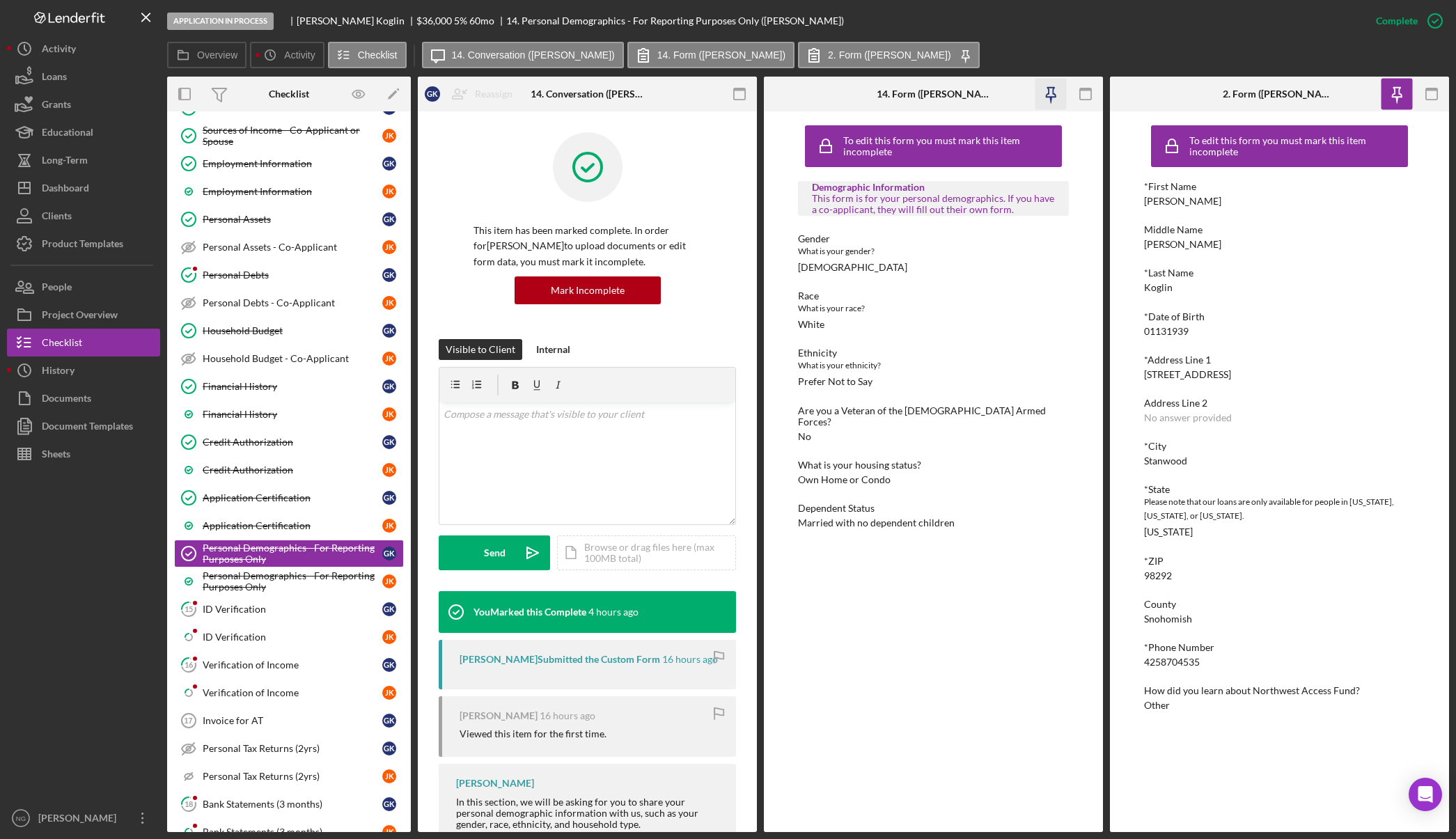
click at [1048, 92] on icon "button" at bounding box center [1051, 94] width 32 height 32
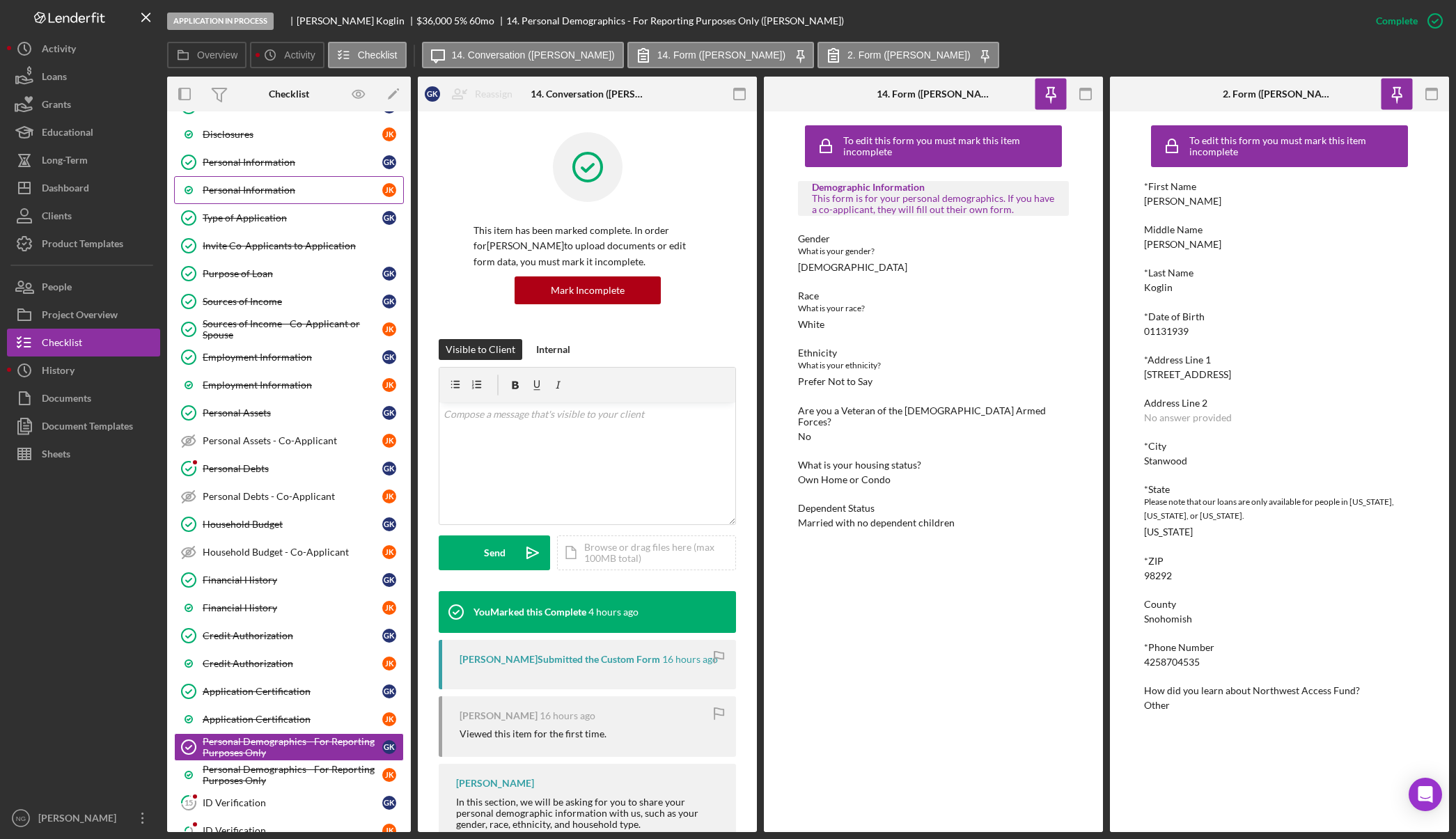
scroll to position [70, 0]
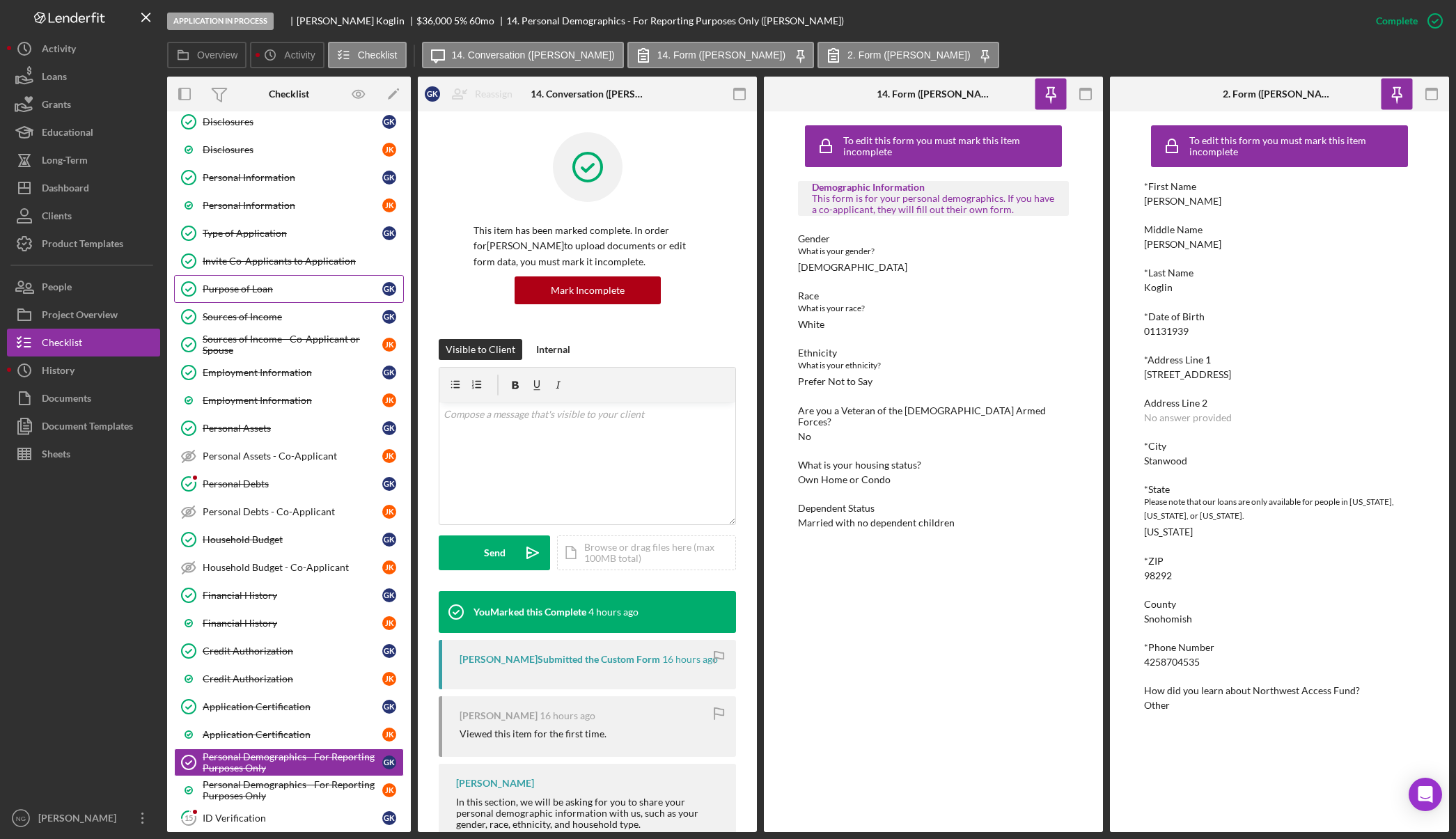
click at [281, 285] on div "Purpose of Loan" at bounding box center [293, 289] width 180 height 11
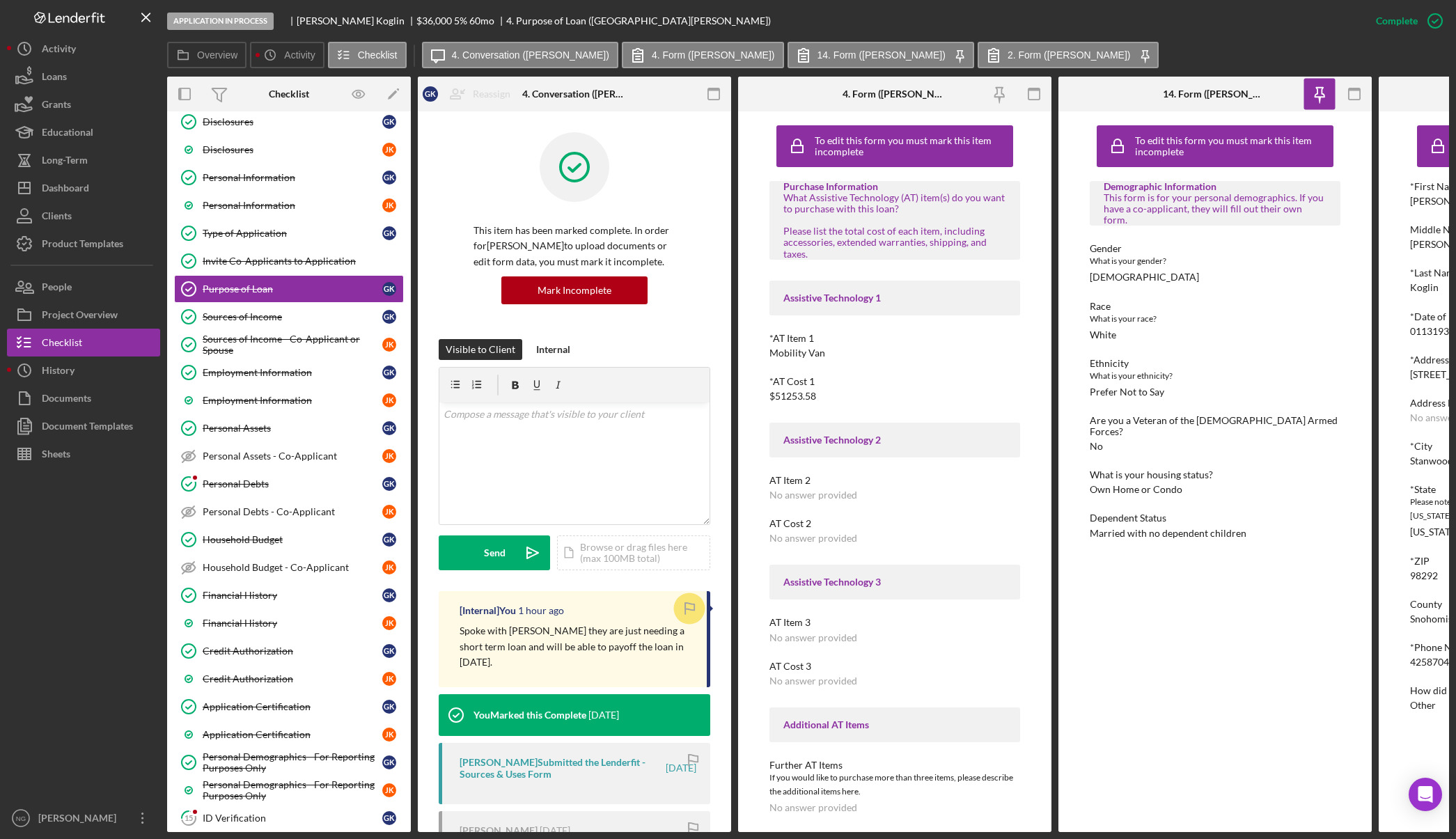
scroll to position [348, 0]
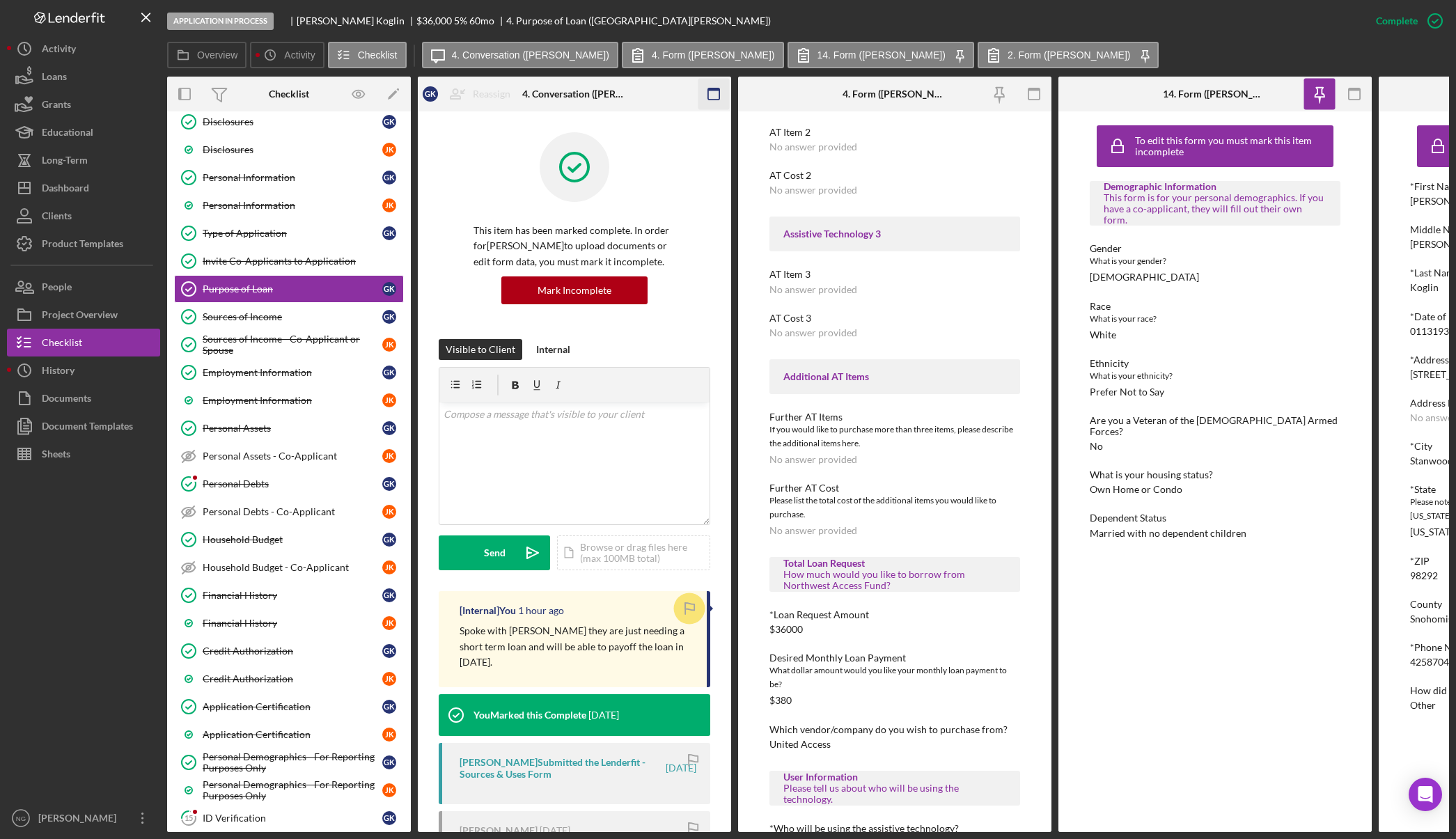
click at [708, 95] on rect "button" at bounding box center [714, 94] width 11 height 11
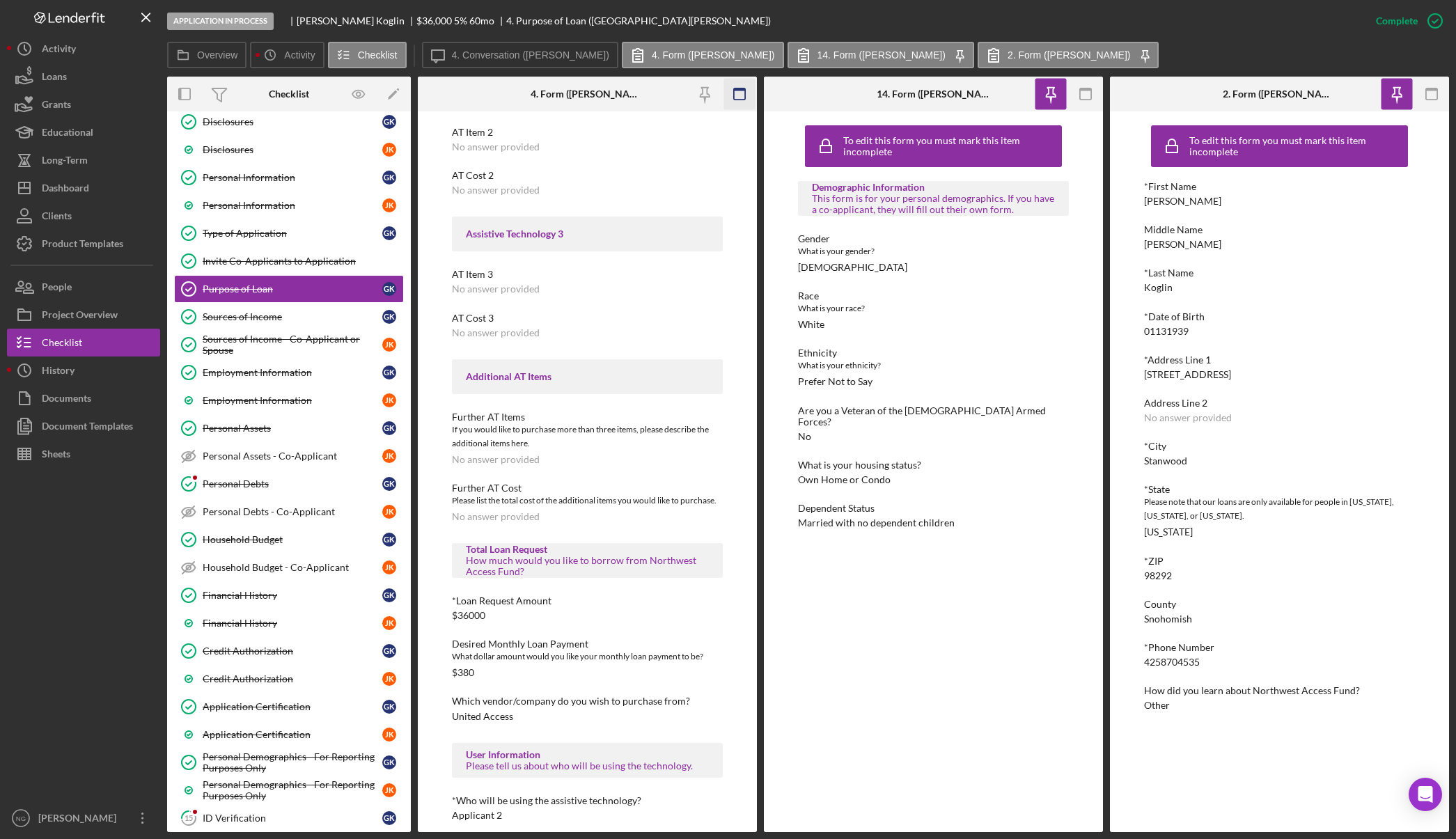
click at [732, 95] on icon "button" at bounding box center [740, 94] width 32 height 32
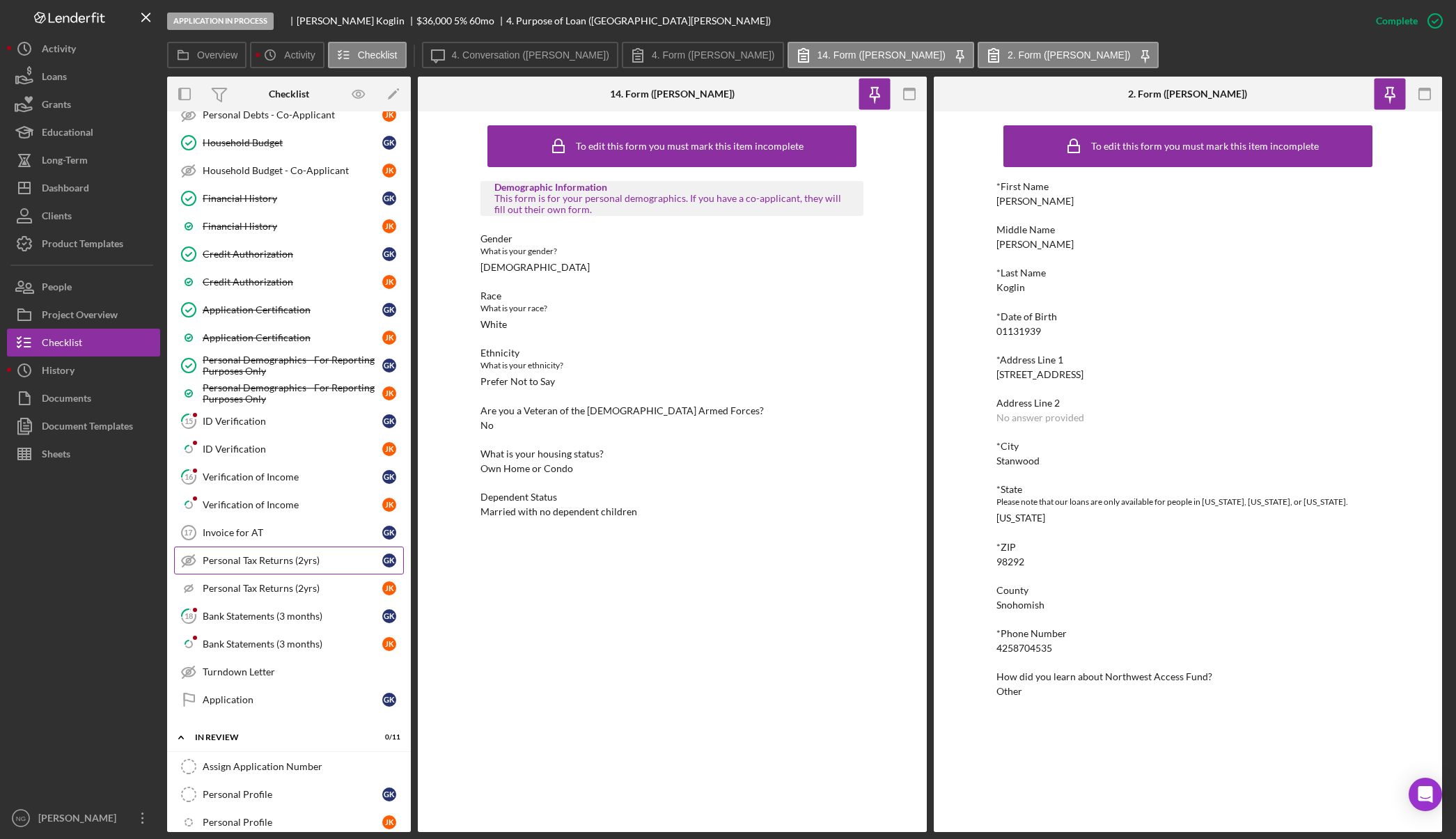
scroll to position [627, 0]
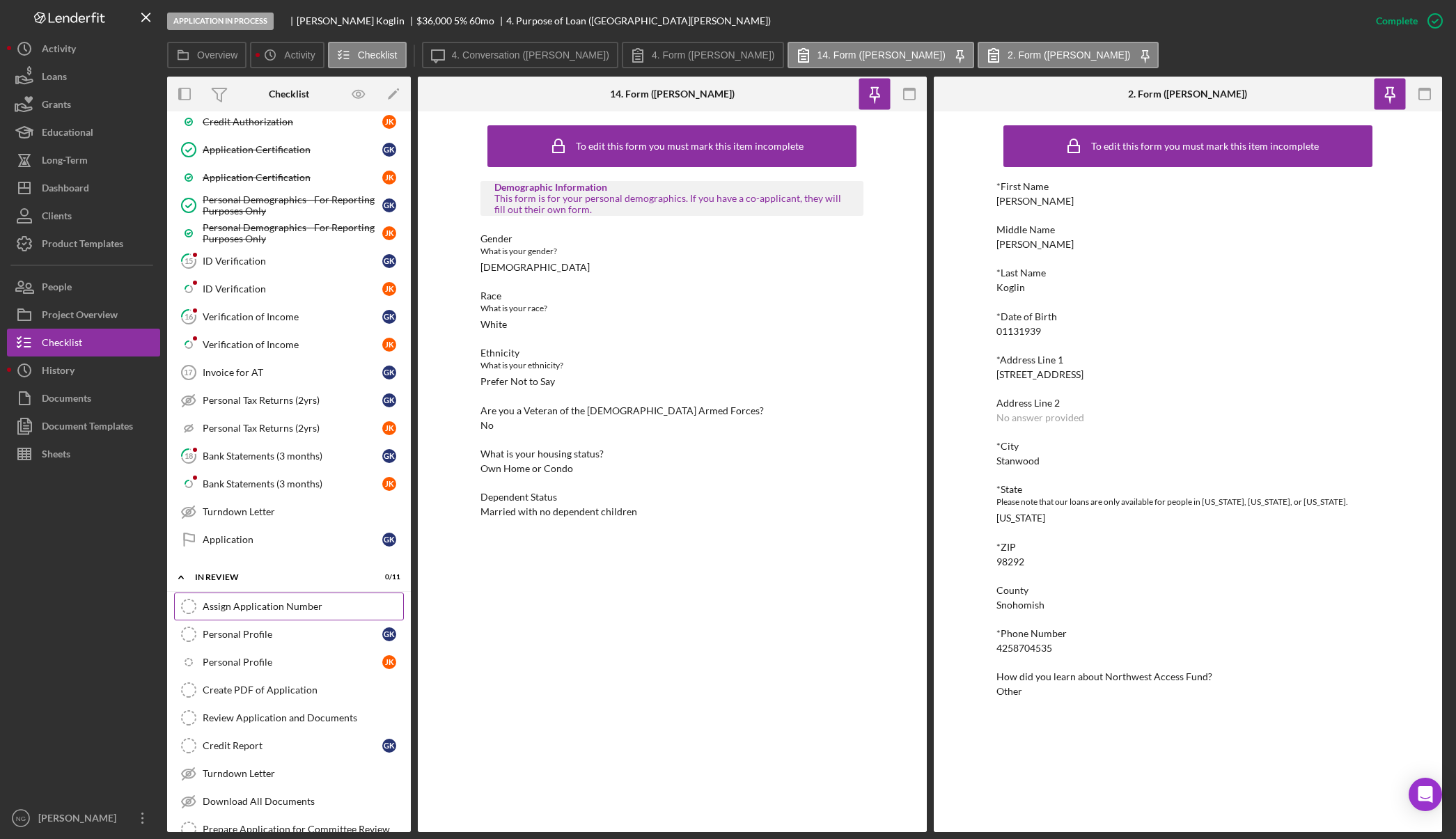
click at [297, 609] on div "Assign Application Number" at bounding box center [303, 606] width 200 height 11
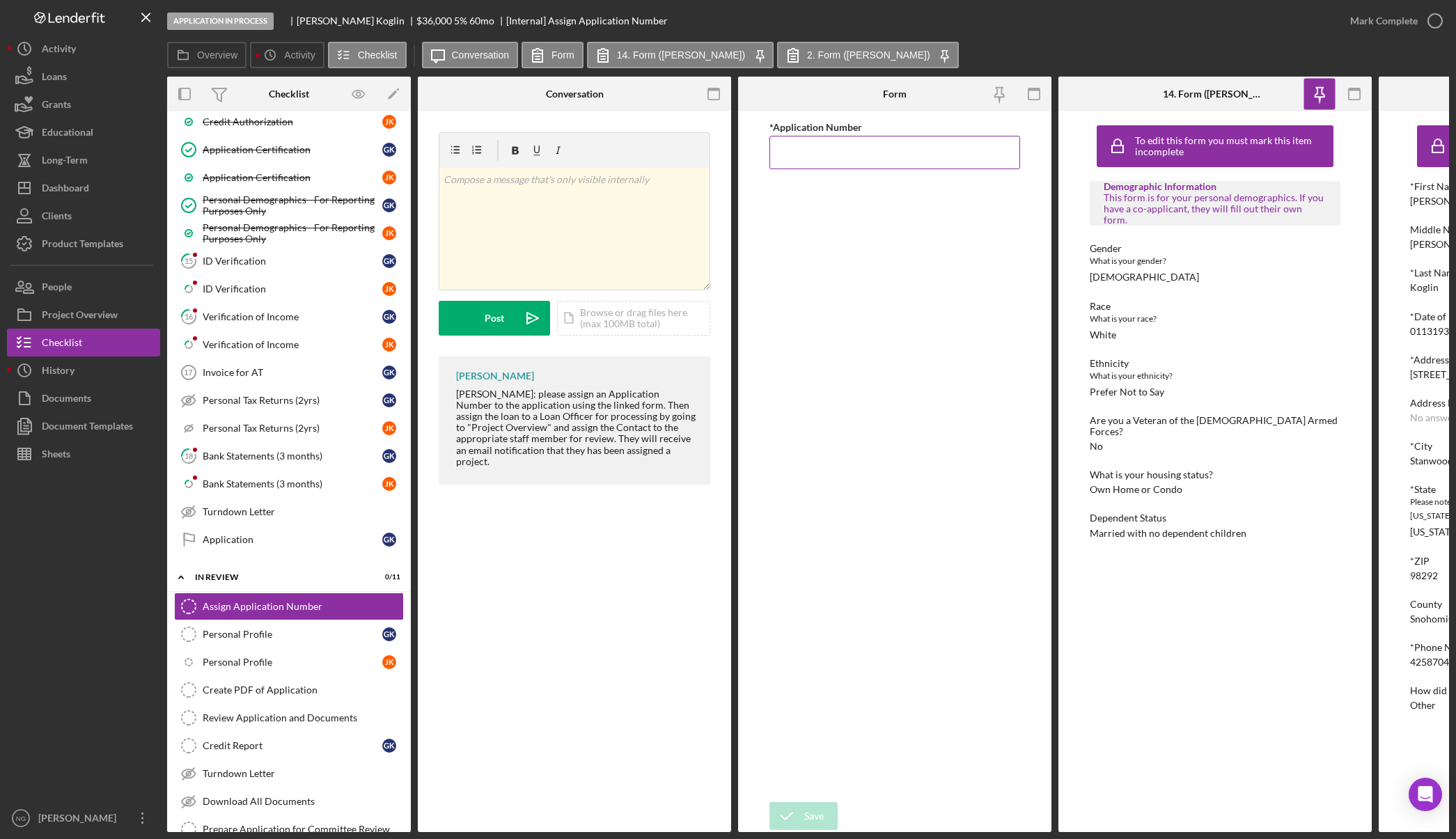
click at [904, 140] on input "*Application Number" at bounding box center [894, 153] width 251 height 34
type input "5557"
click at [805, 820] on div "Save" at bounding box center [814, 816] width 20 height 28
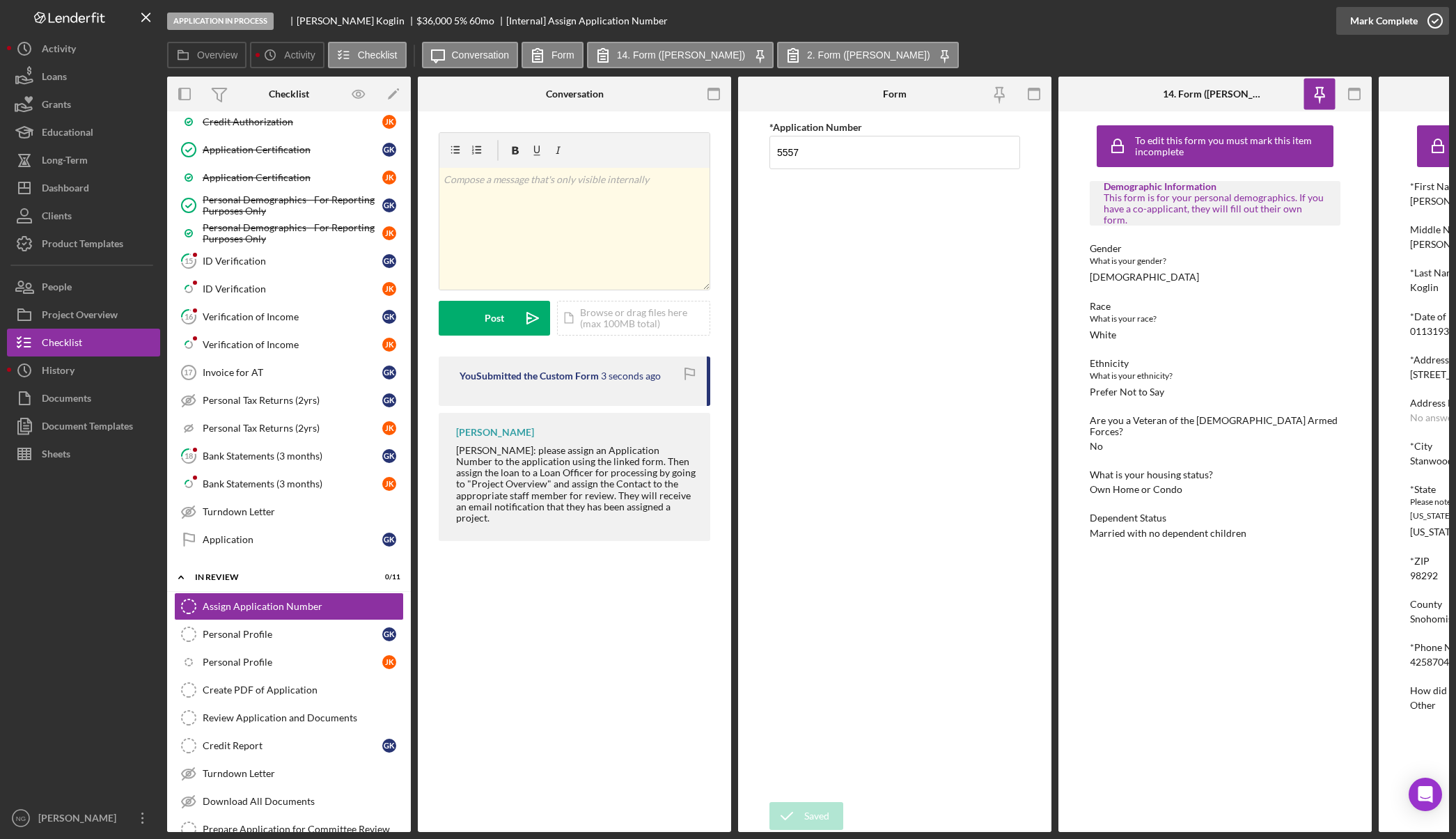
click at [1431, 20] on icon "button" at bounding box center [1435, 20] width 34 height 34
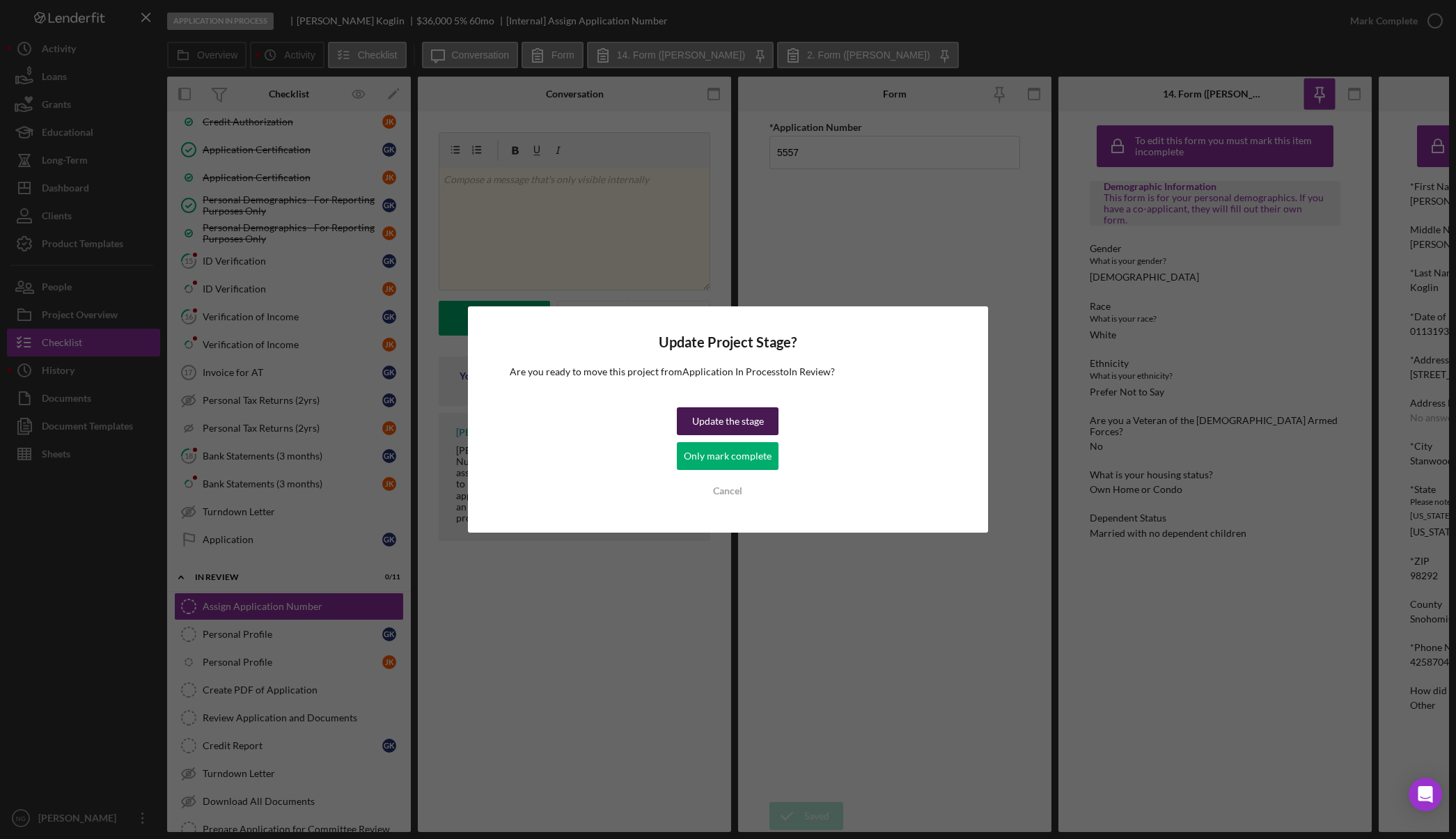
click at [728, 418] on div "Update the stage" at bounding box center [728, 421] width 72 height 28
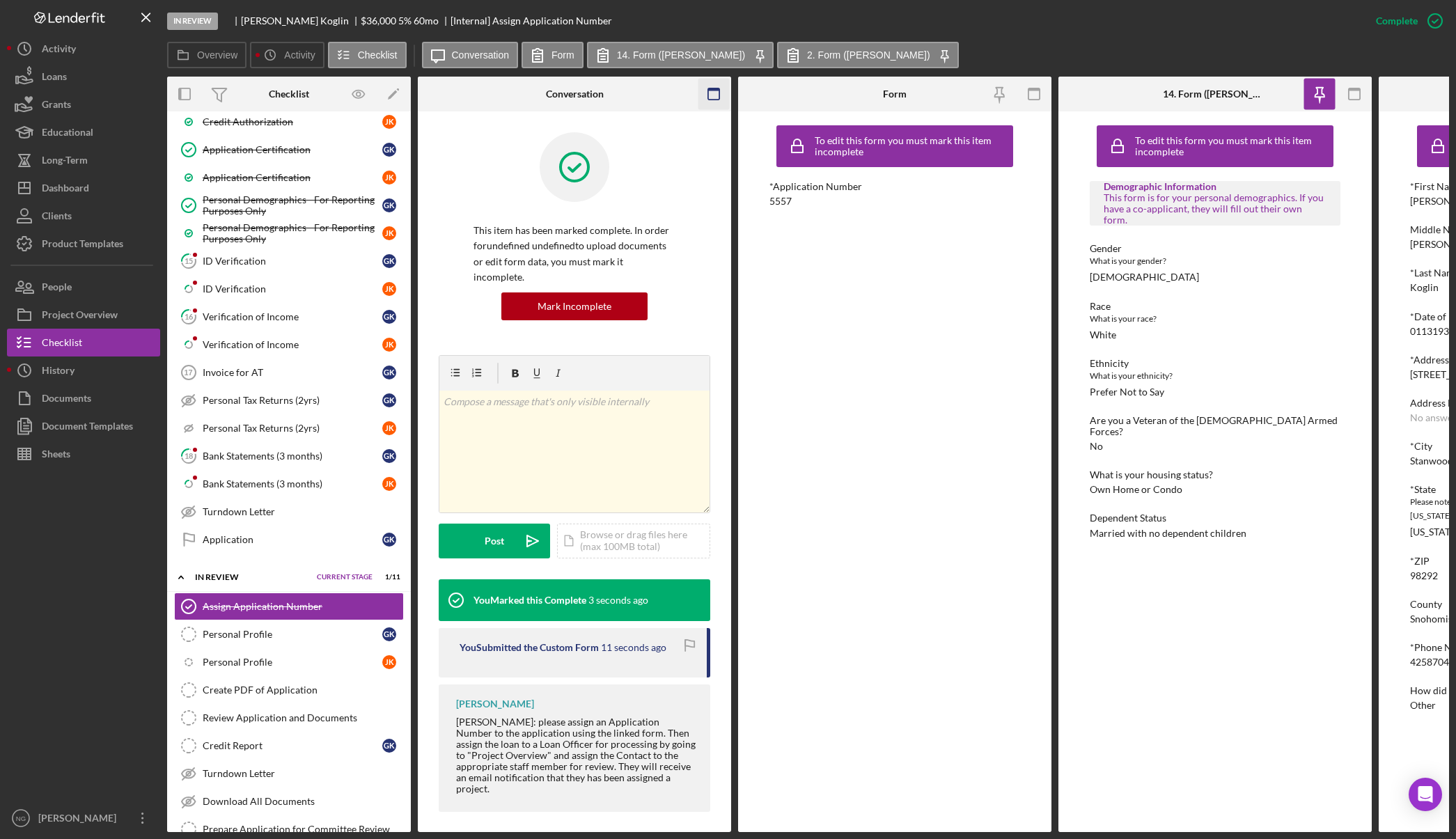
click at [713, 92] on icon "button" at bounding box center [714, 94] width 32 height 32
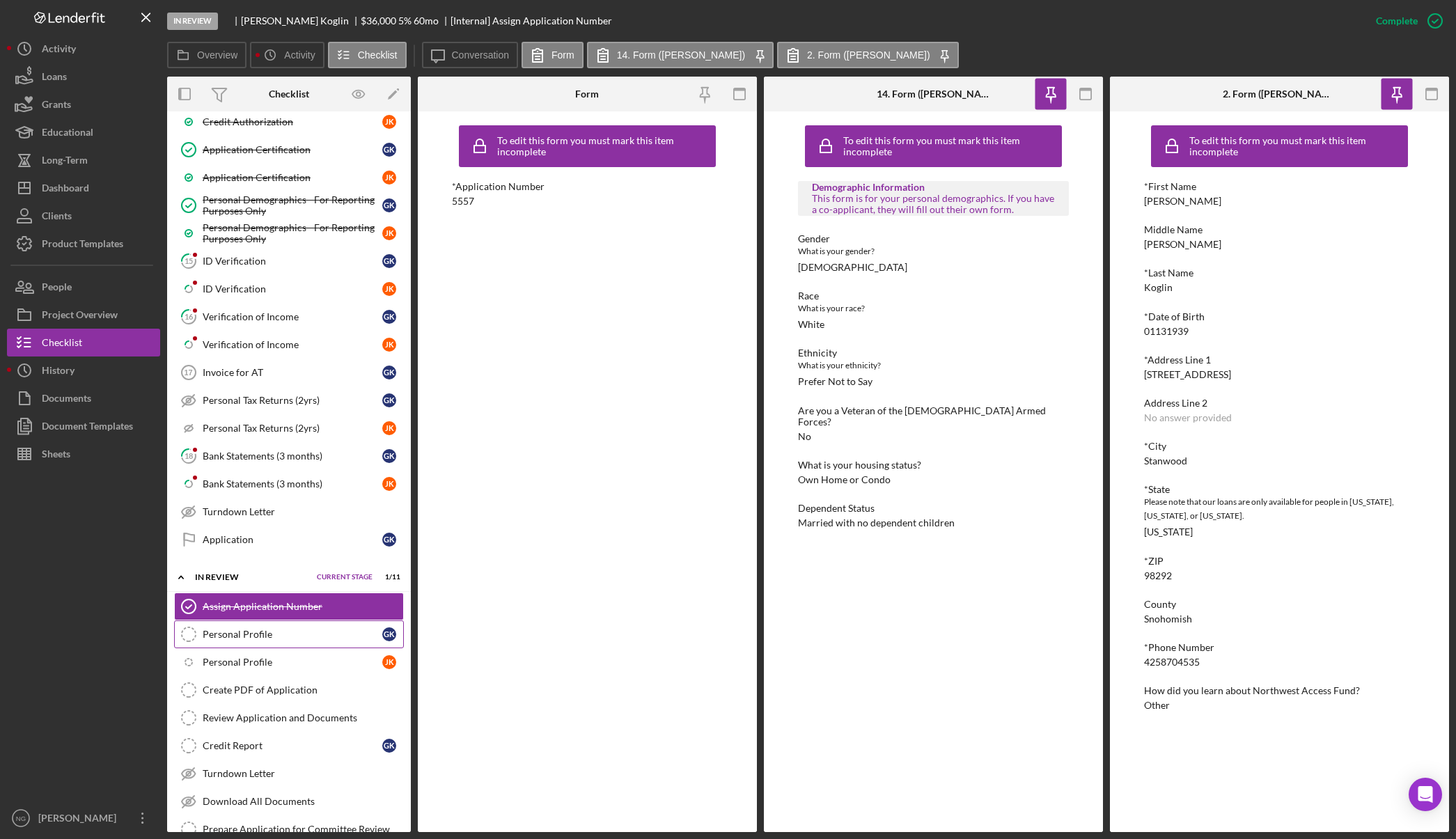
click at [276, 636] on div "Personal Profile" at bounding box center [293, 634] width 180 height 11
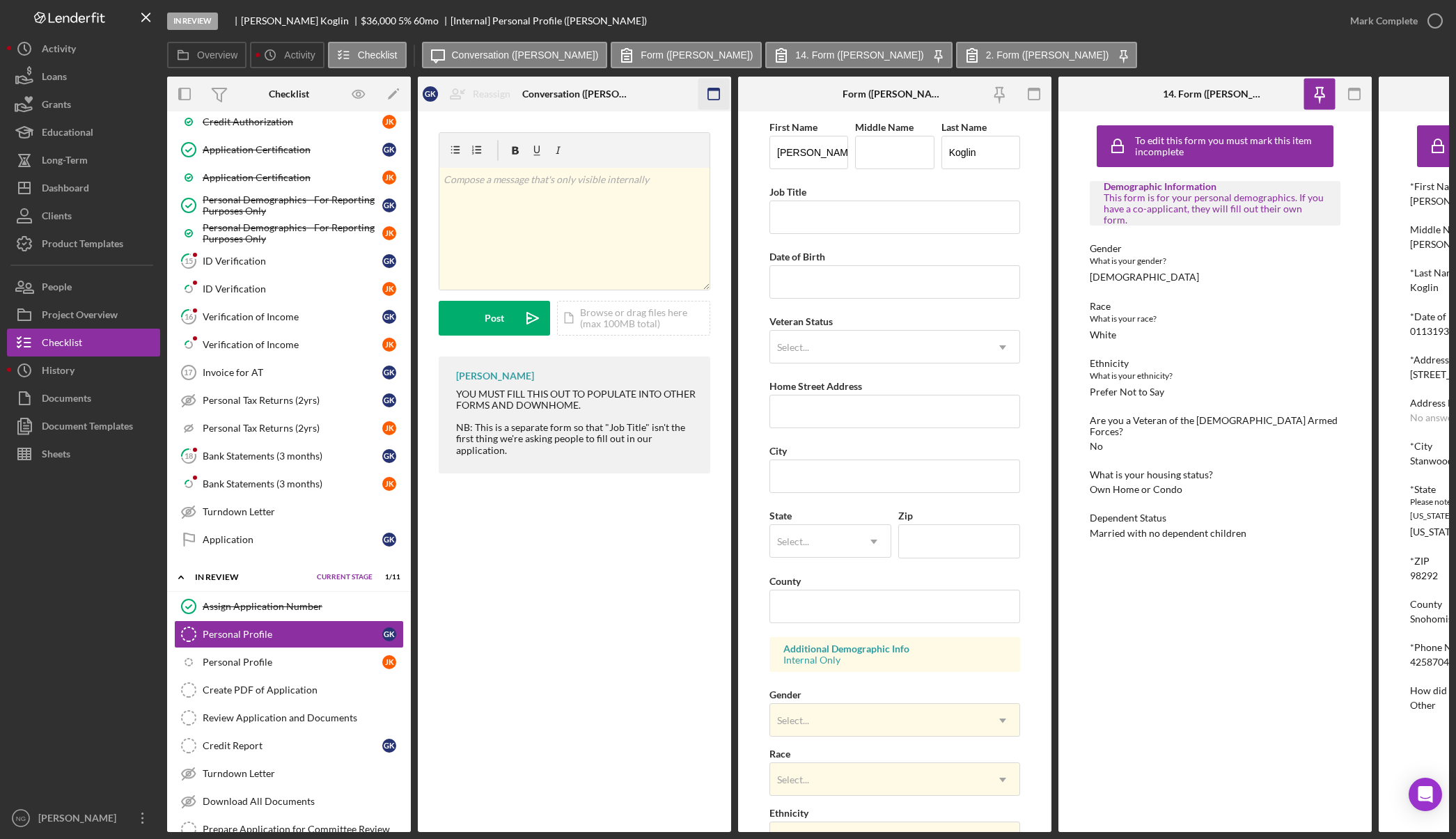
click at [717, 93] on icon "button" at bounding box center [714, 94] width 32 height 32
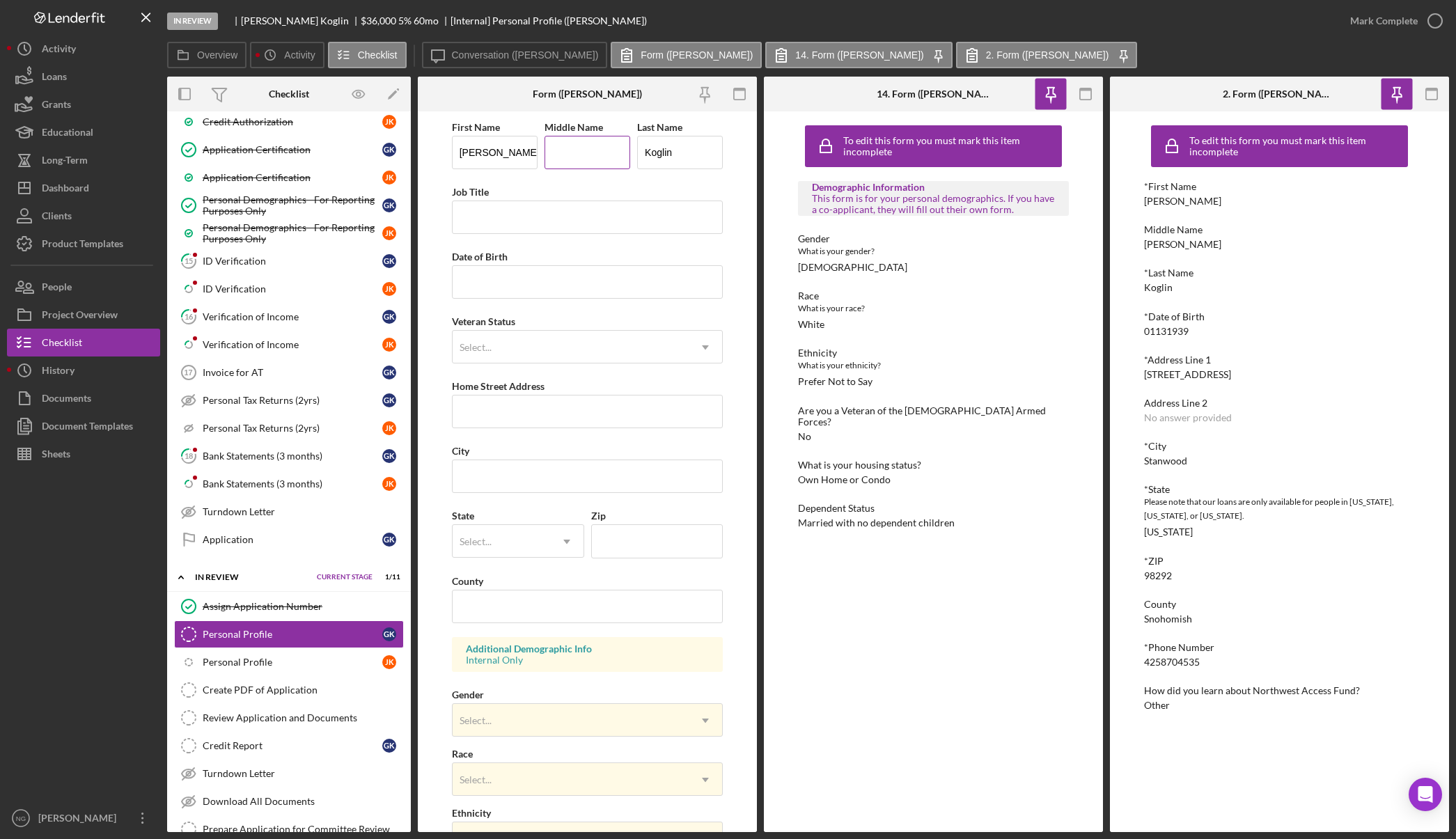
click at [572, 156] on input "Middle Name" at bounding box center [588, 153] width 86 height 34
type input "[PERSON_NAME]"
type input "Retired"
type input "[DATE]"
click at [496, 342] on div "Select..." at bounding box center [571, 347] width 237 height 32
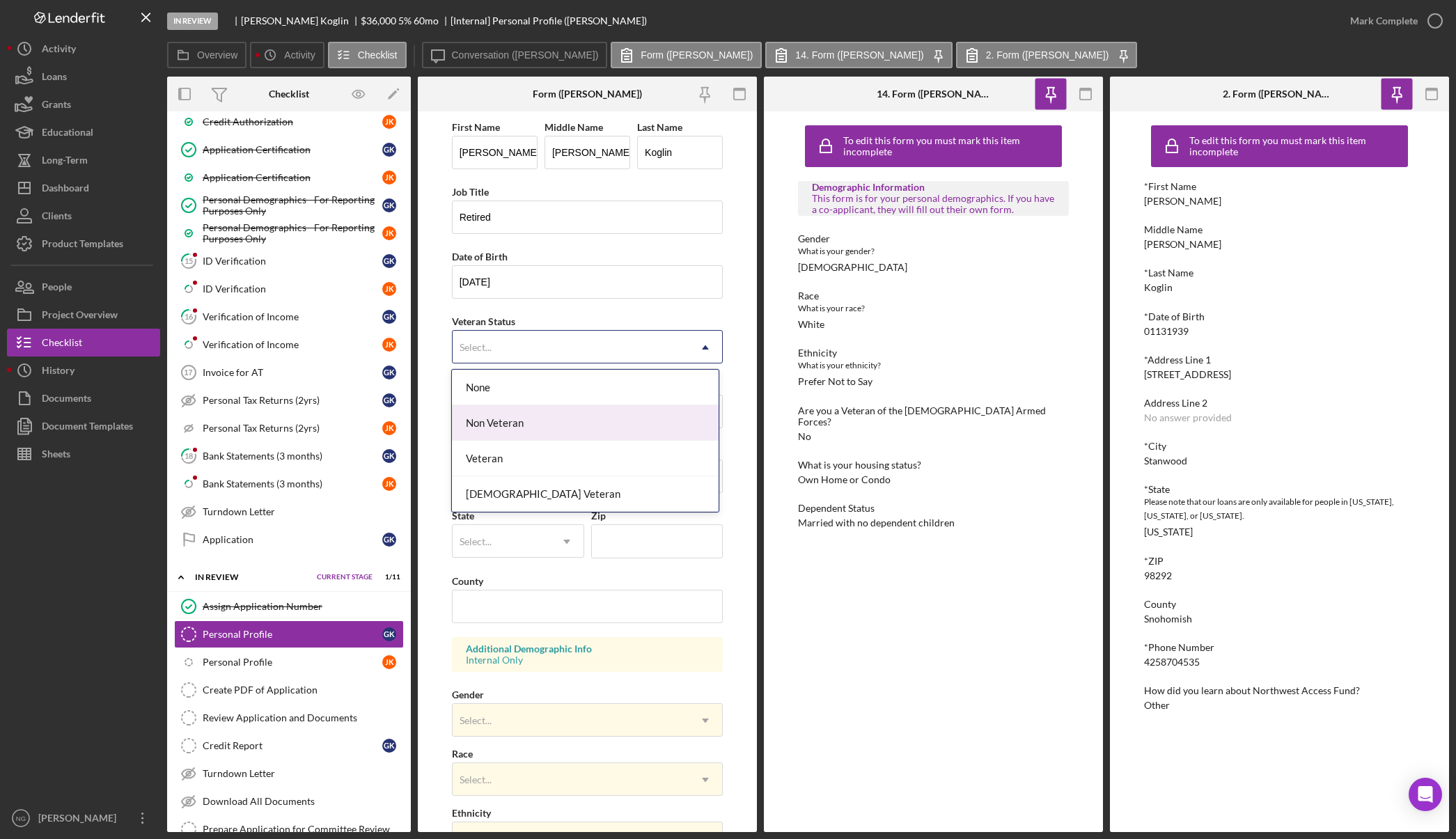
click at [497, 421] on div "Non Veteran" at bounding box center [585, 423] width 266 height 35
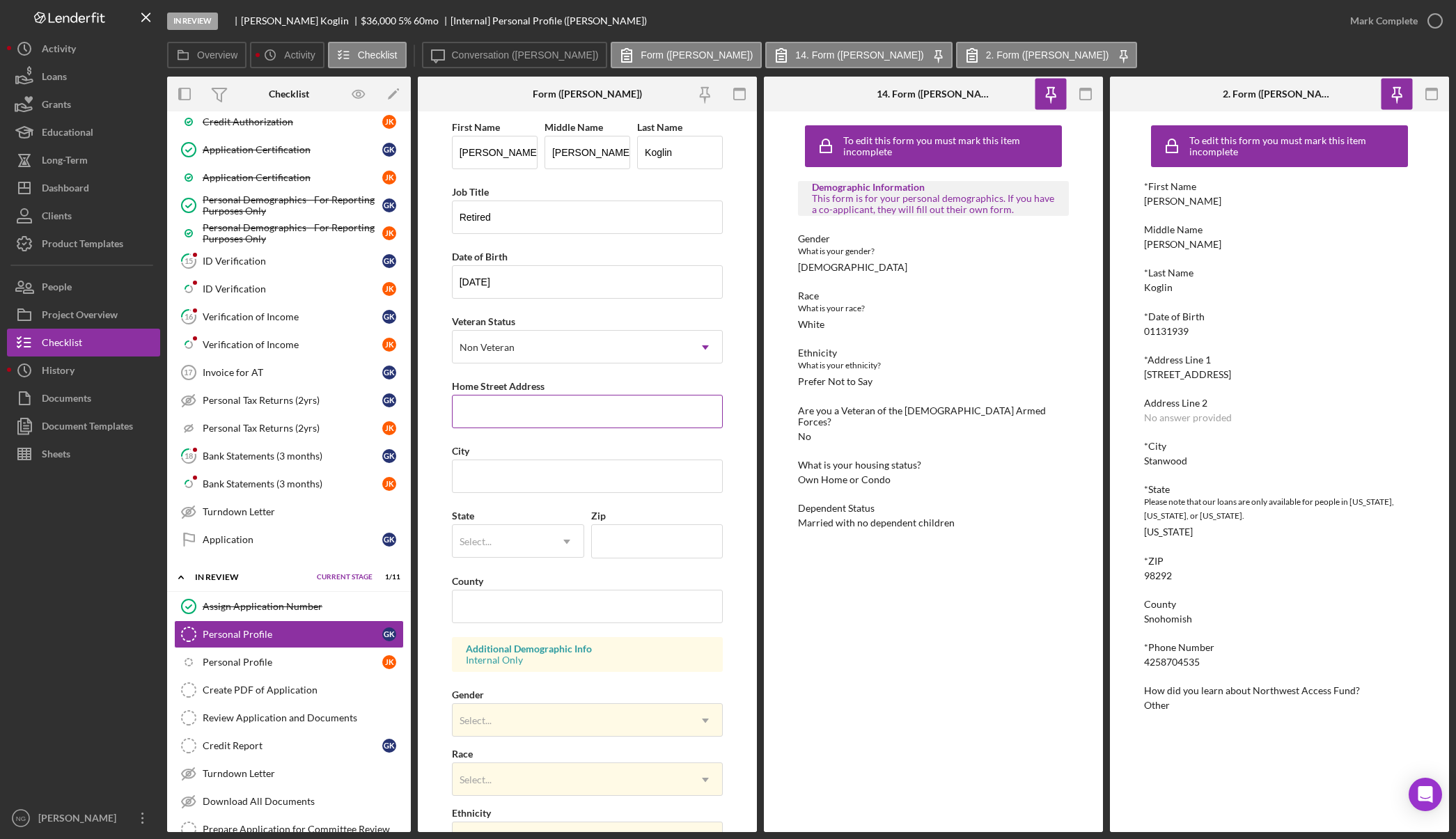
click at [501, 419] on input "Home Street Address" at bounding box center [588, 412] width 272 height 34
drag, startPoint x: 1246, startPoint y: 375, endPoint x: 1145, endPoint y: 378, distance: 101.0
click at [1145, 378] on div "*Address Line 1 [STREET_ADDRESS]" at bounding box center [1280, 368] width 272 height 26
copy div "[STREET_ADDRESS]"
click at [494, 406] on input "Home Street Address" at bounding box center [588, 412] width 272 height 34
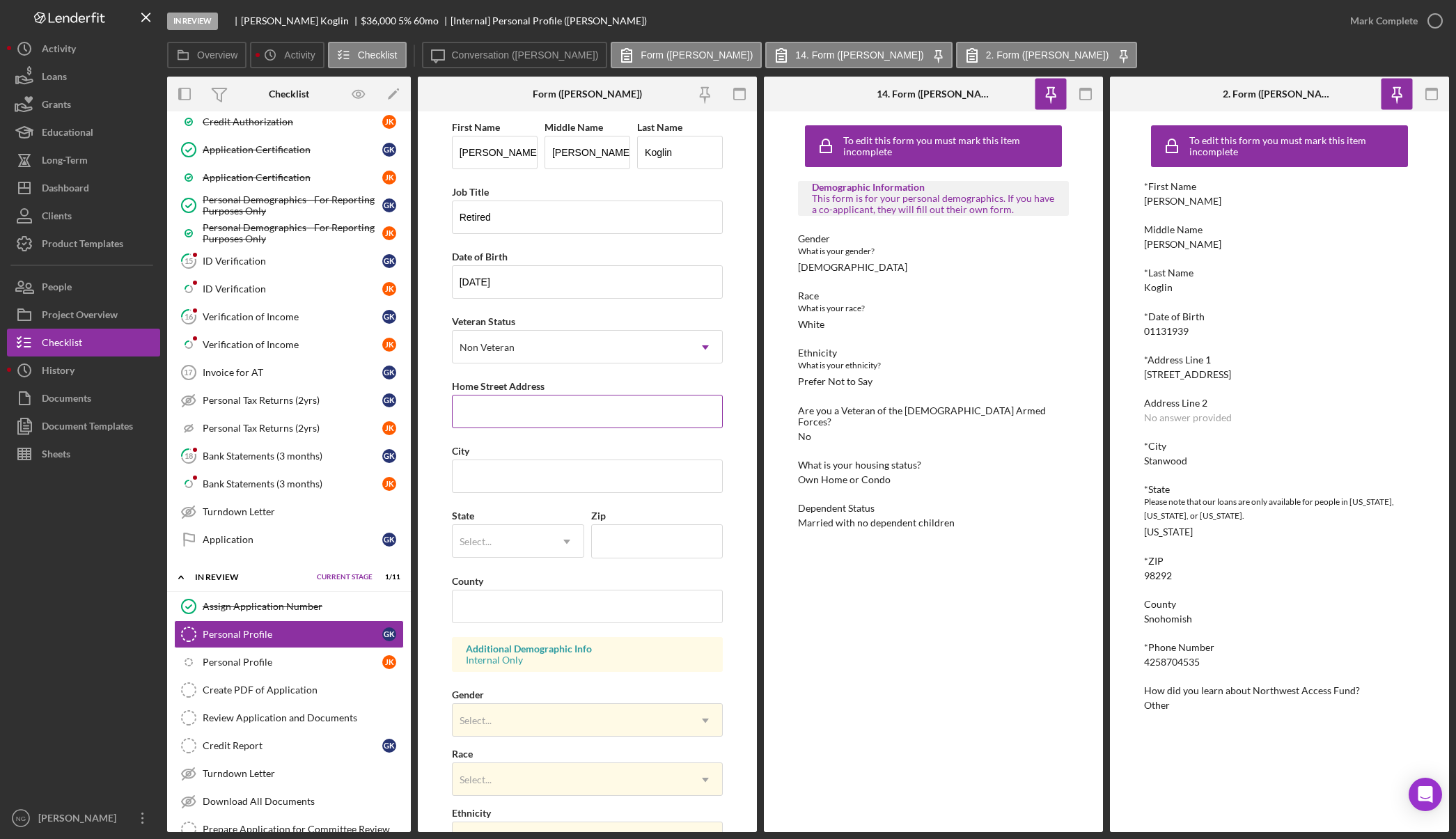
paste input "[STREET_ADDRESS]"
type input "[STREET_ADDRESS]"
click at [510, 480] on input "City" at bounding box center [588, 476] width 272 height 34
type input "Stanwood"
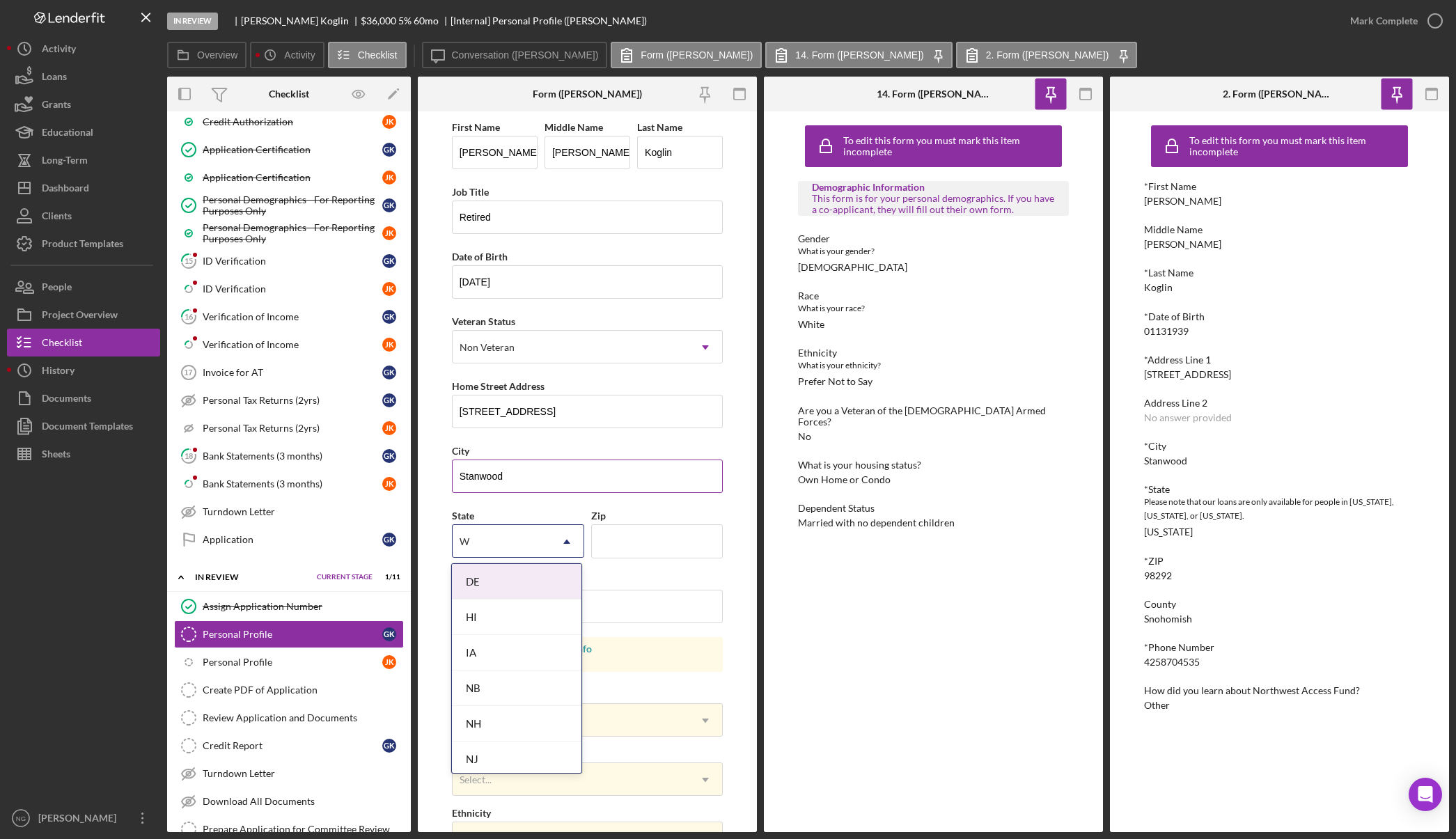
type input "Wa"
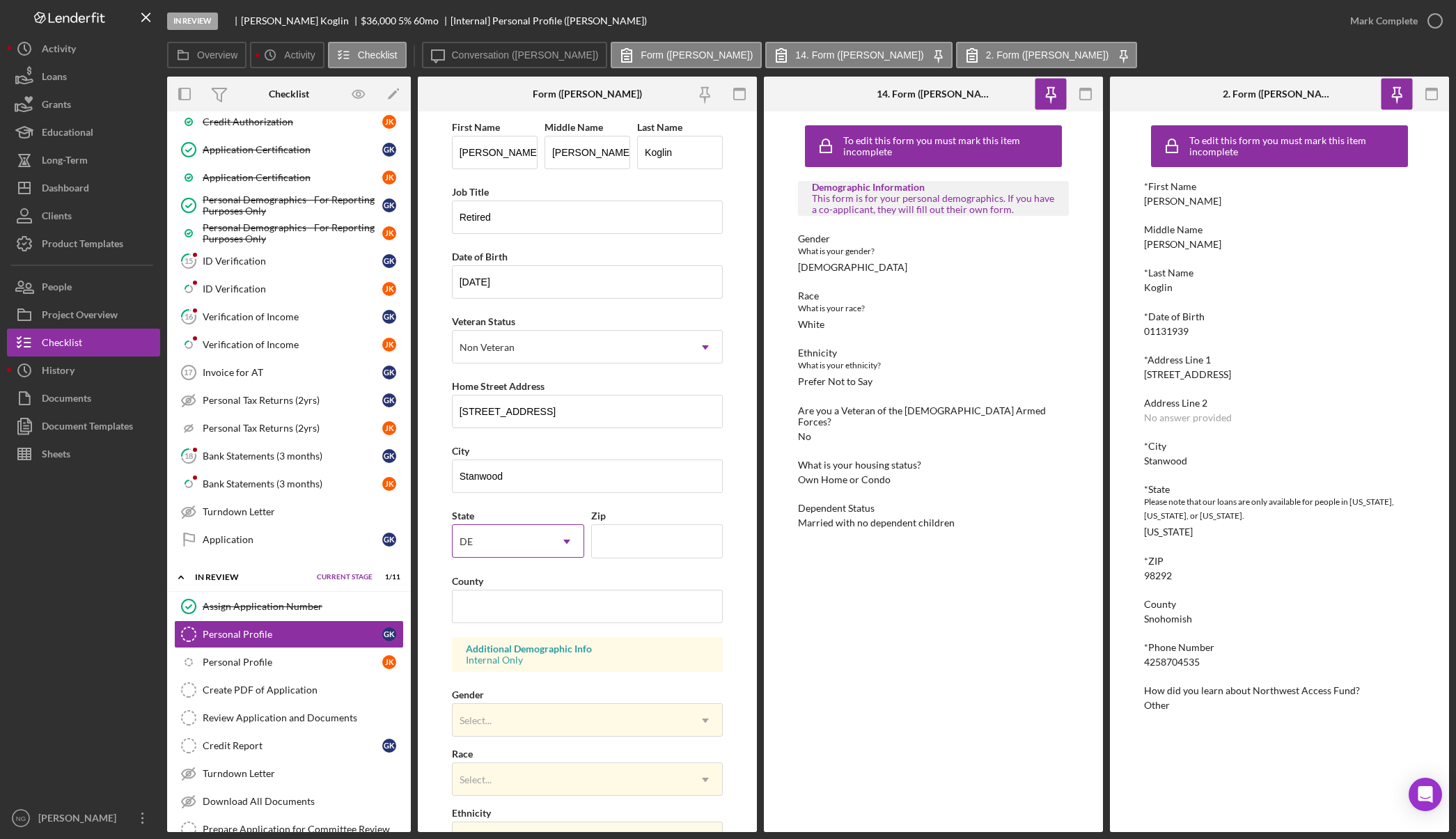
click at [484, 552] on div "DE" at bounding box center [501, 542] width 98 height 32
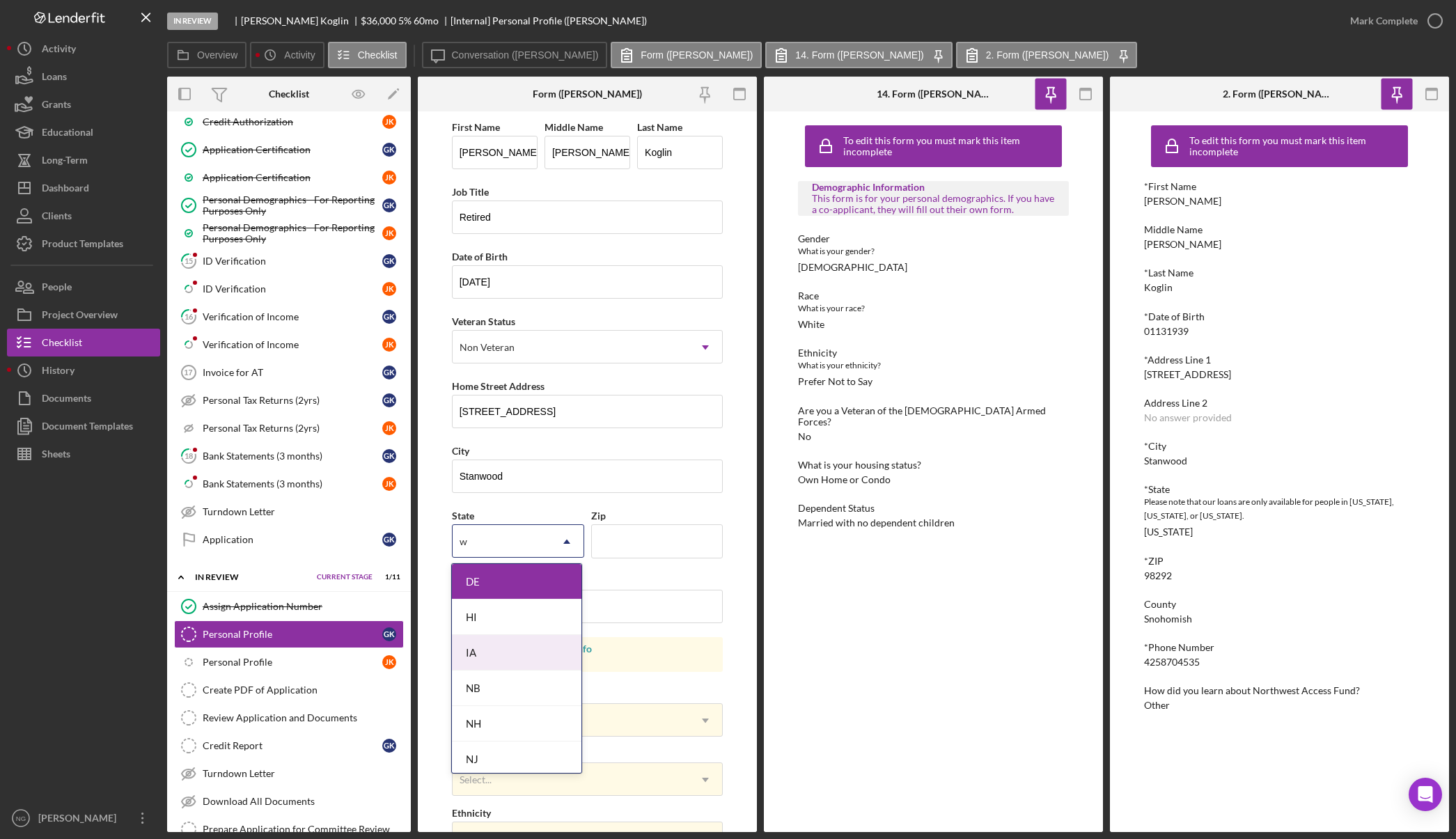
type input "wa"
click at [494, 757] on div "WA" at bounding box center [516, 759] width 129 height 35
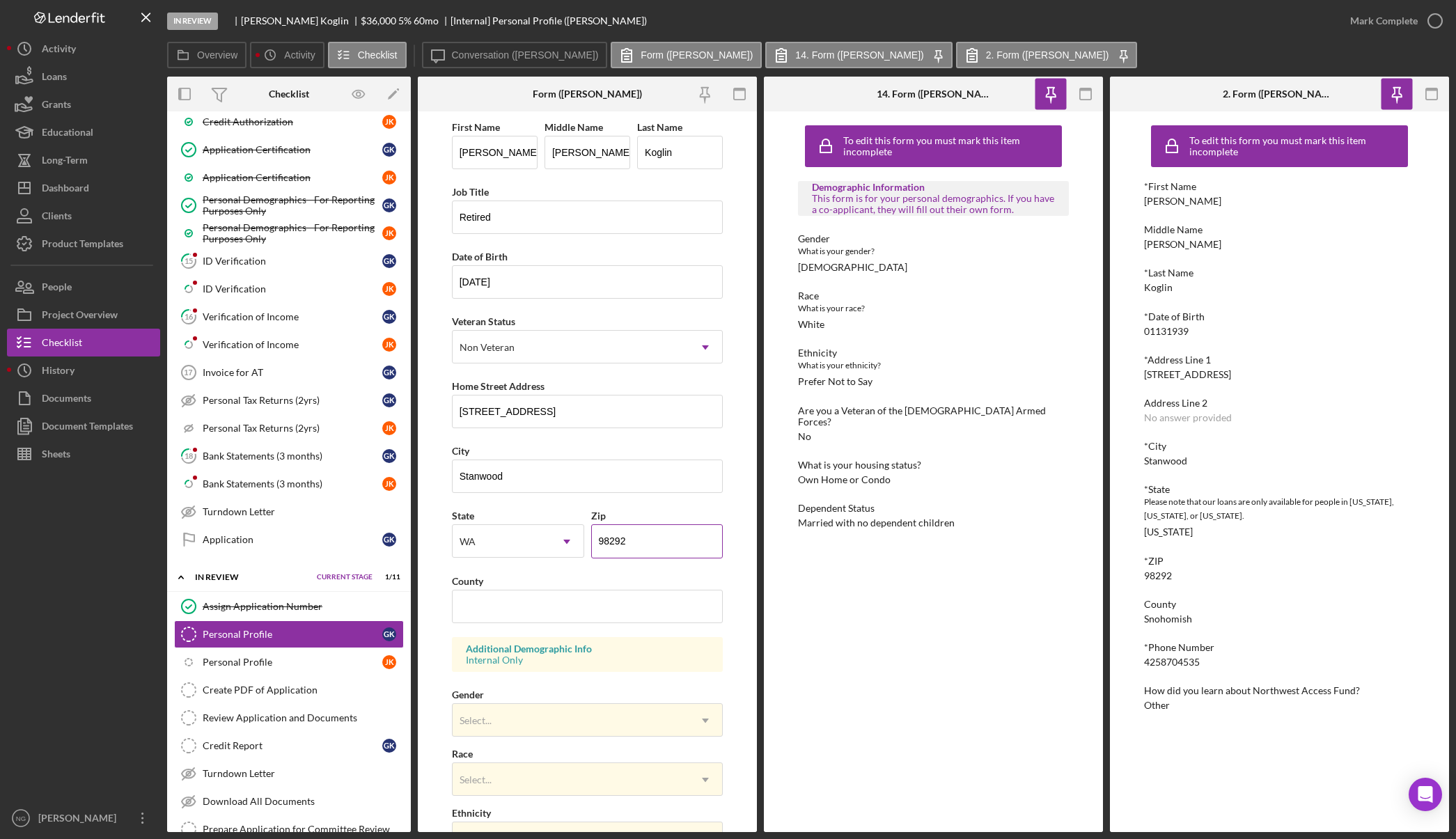
type input "98292"
type input "Snohomish"
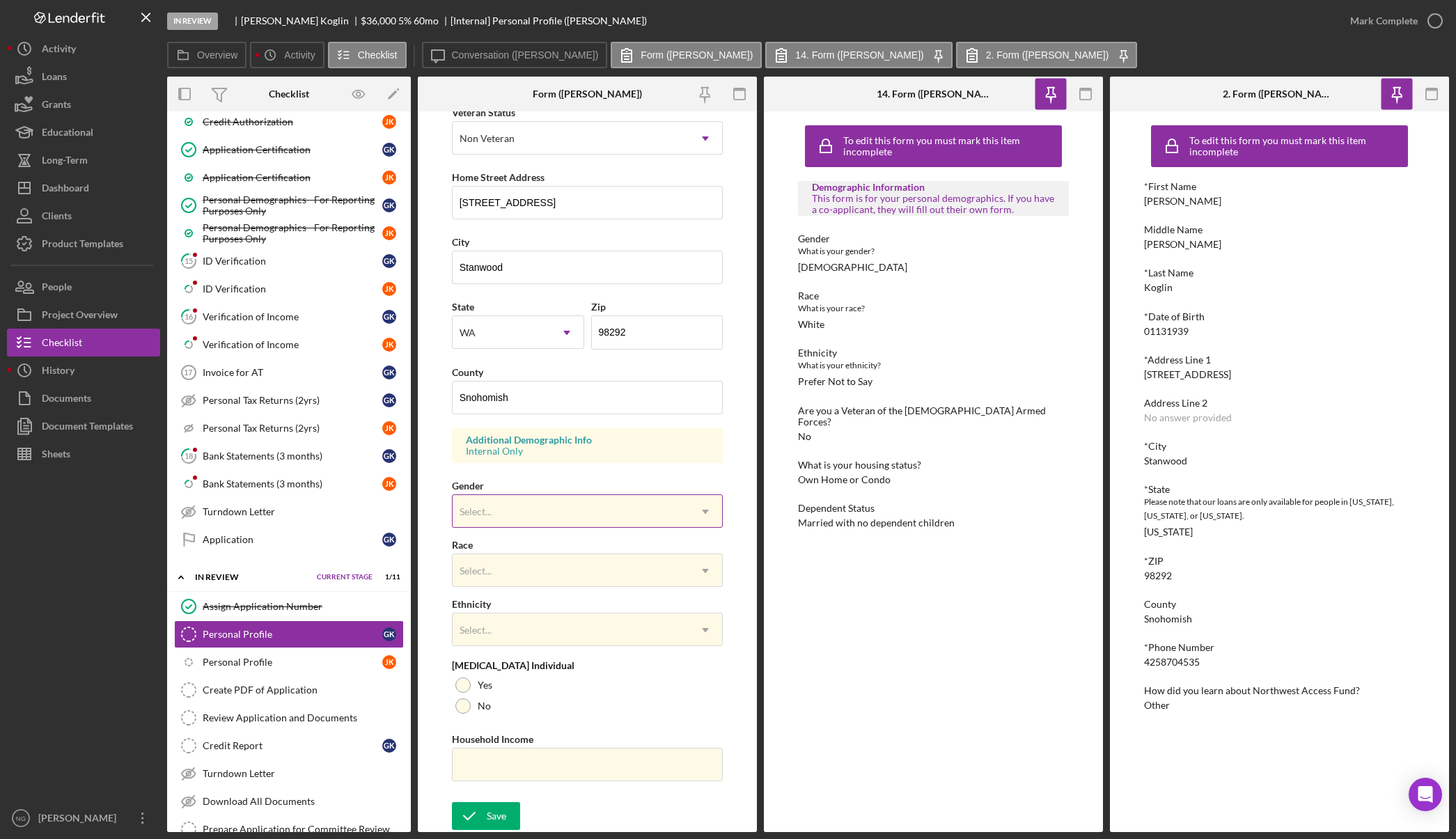
click at [559, 520] on div "Select..." at bounding box center [571, 511] width 237 height 32
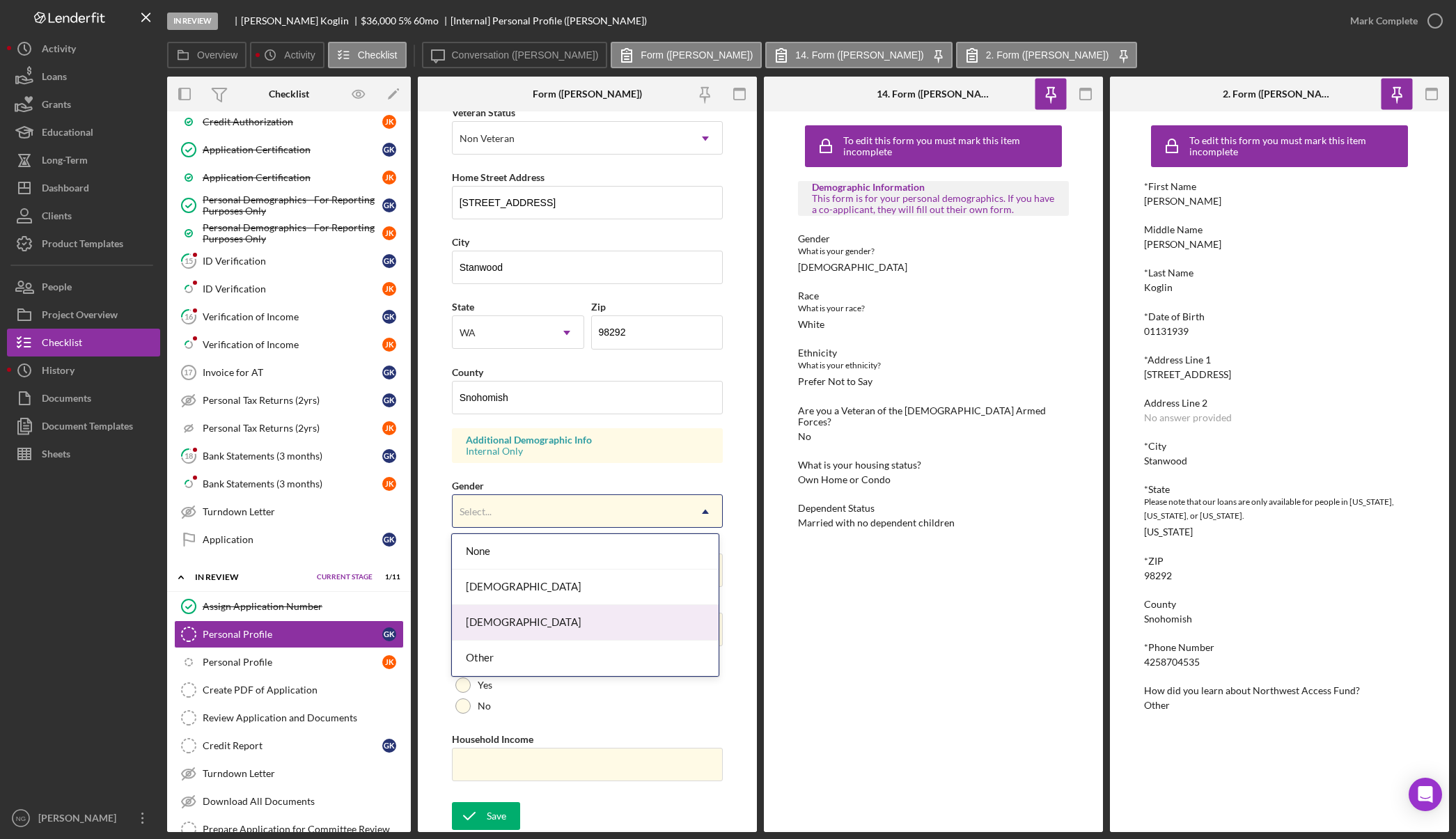
click at [549, 617] on div "[DEMOGRAPHIC_DATA]" at bounding box center [585, 623] width 266 height 35
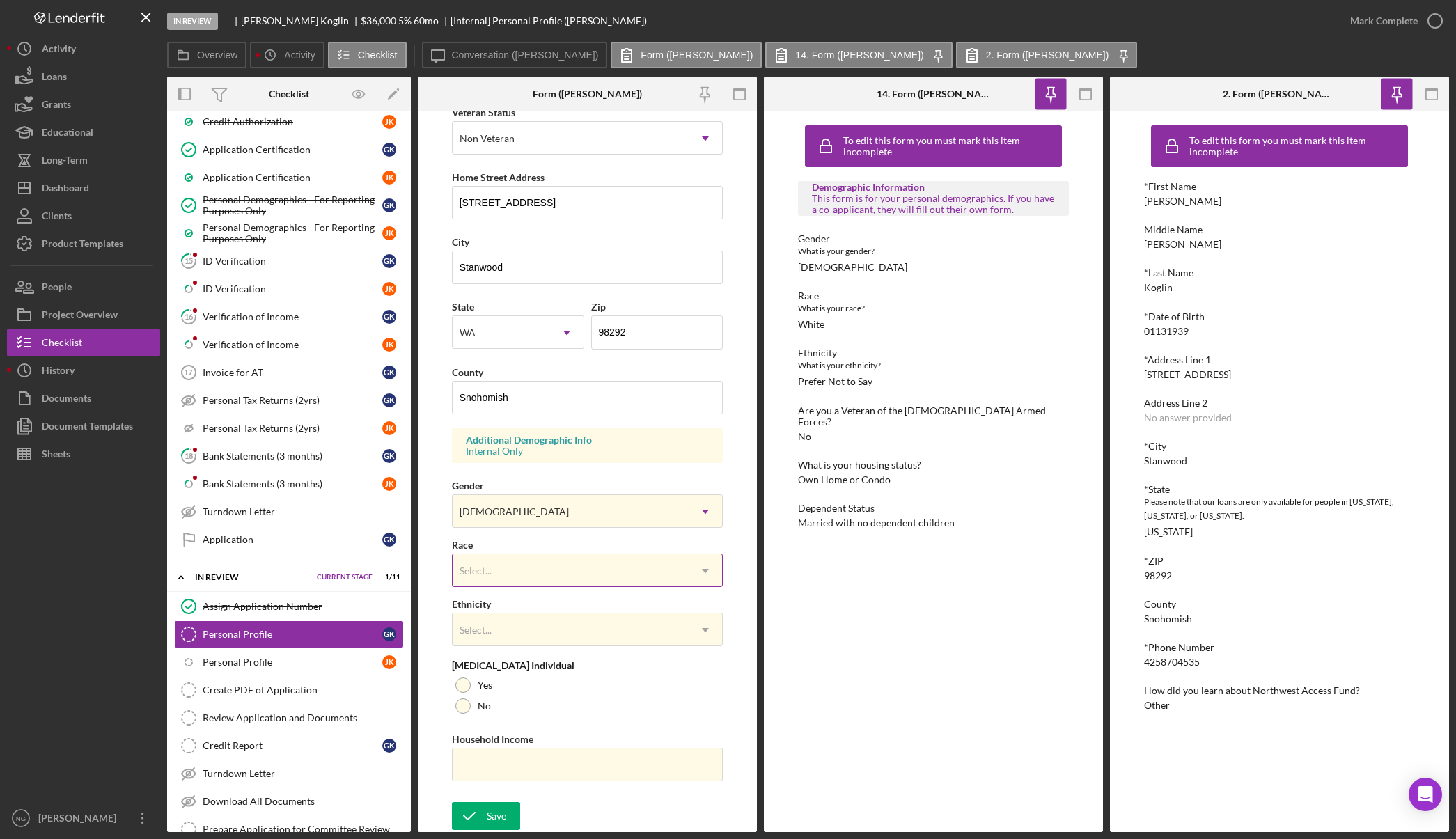
click at [542, 573] on div "Select..." at bounding box center [571, 571] width 237 height 32
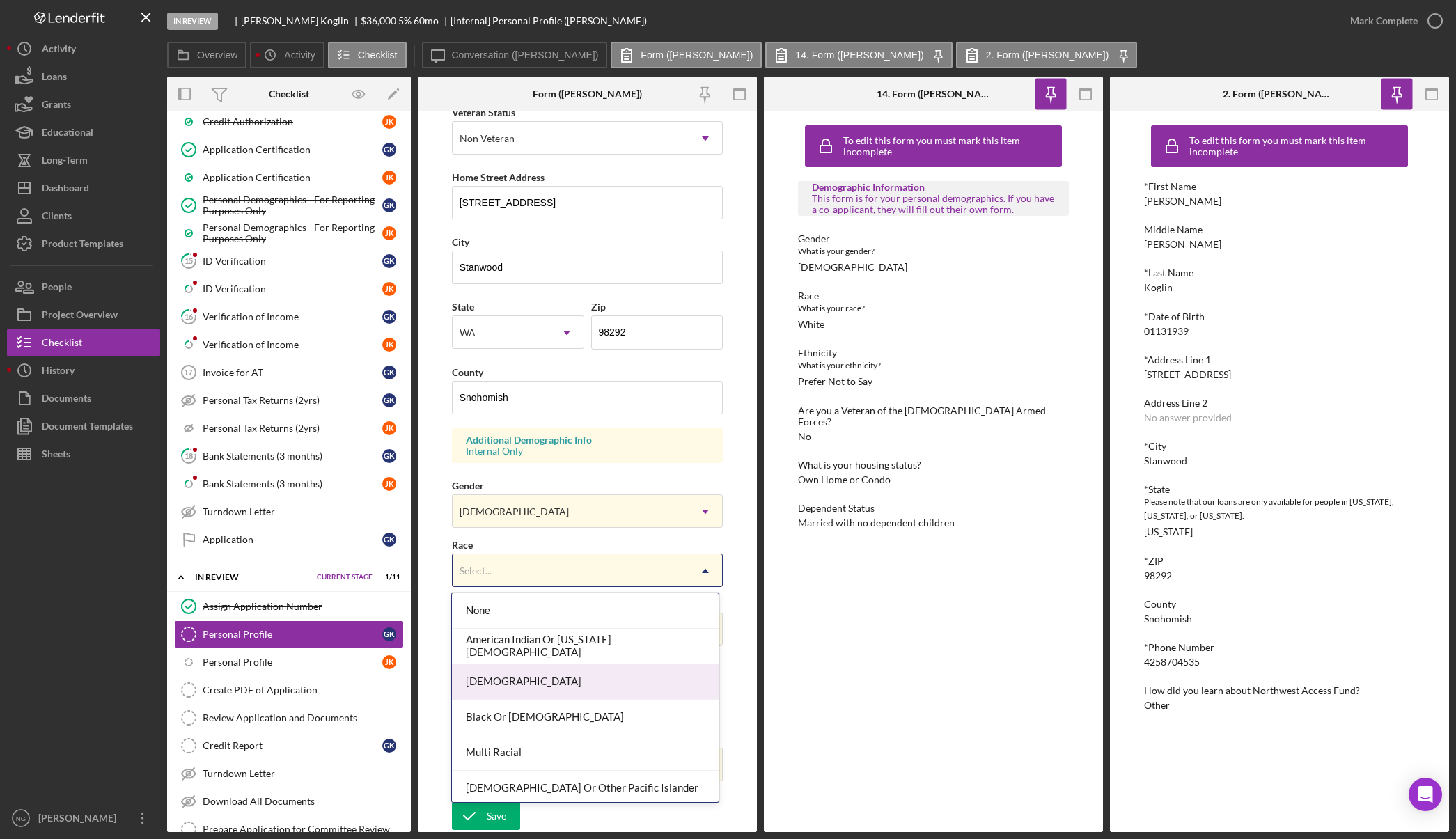
scroll to position [75, 0]
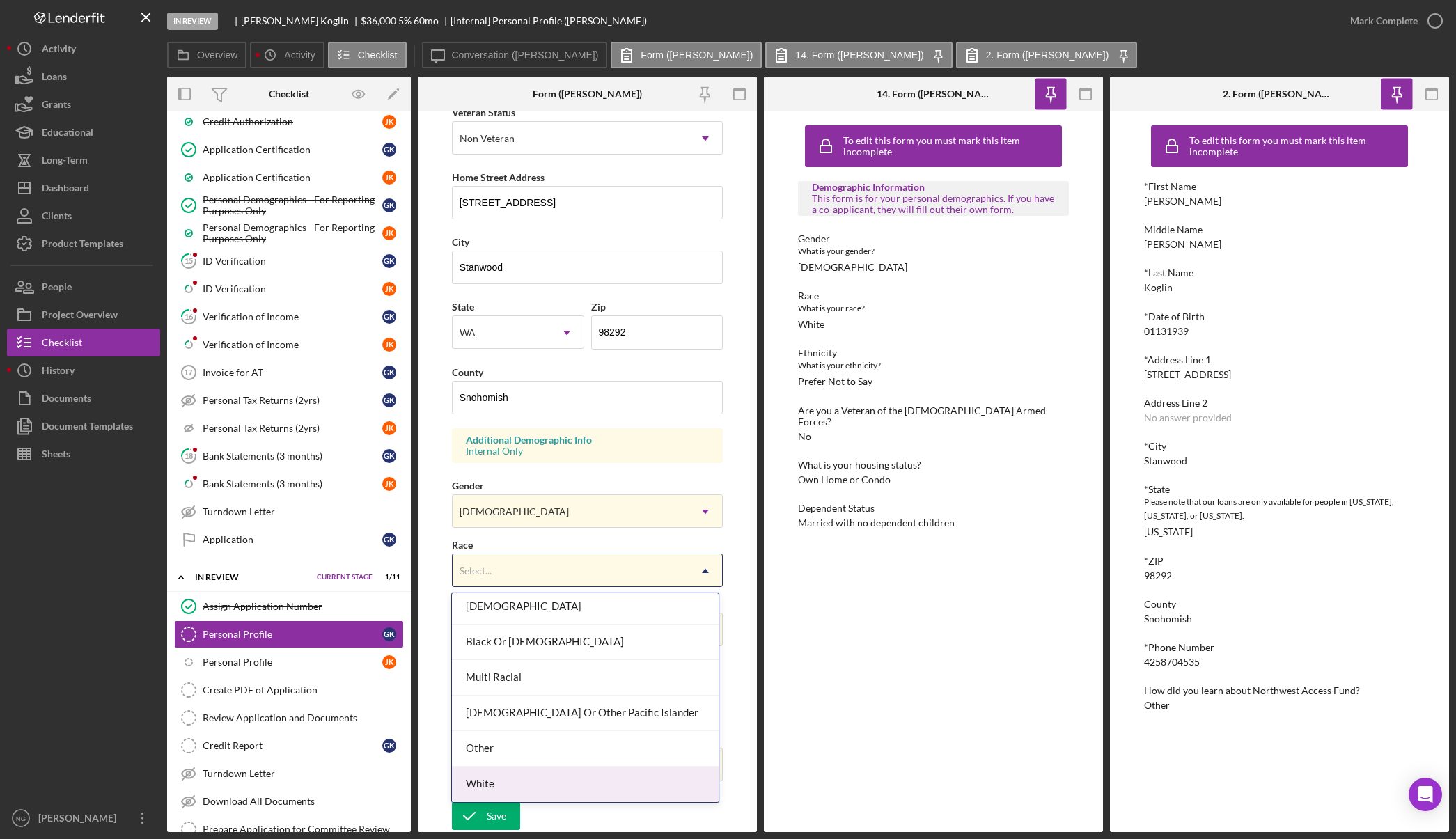
click at [545, 783] on div "White" at bounding box center [585, 784] width 266 height 35
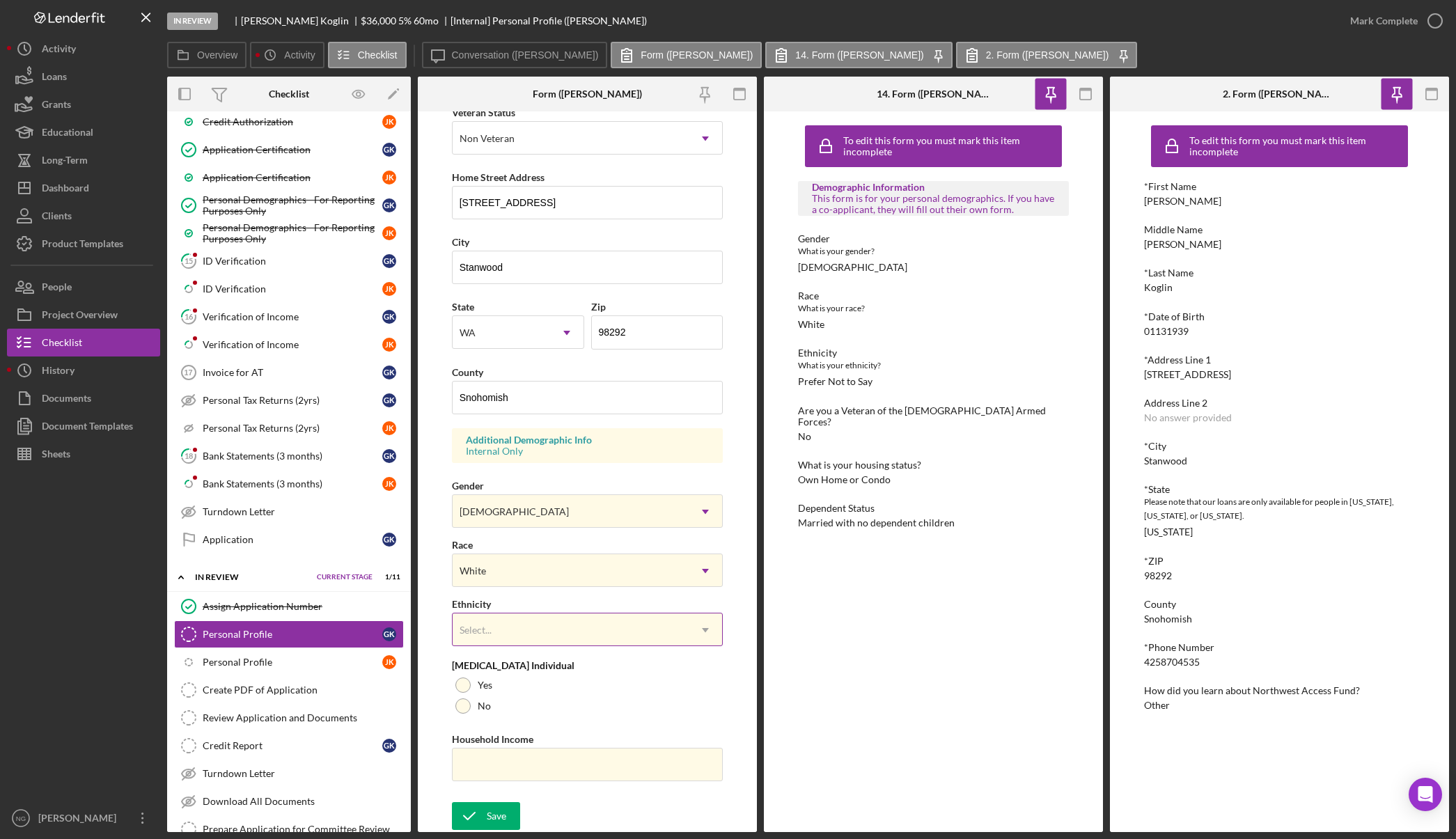
click at [554, 635] on div "Select..." at bounding box center [571, 629] width 237 height 32
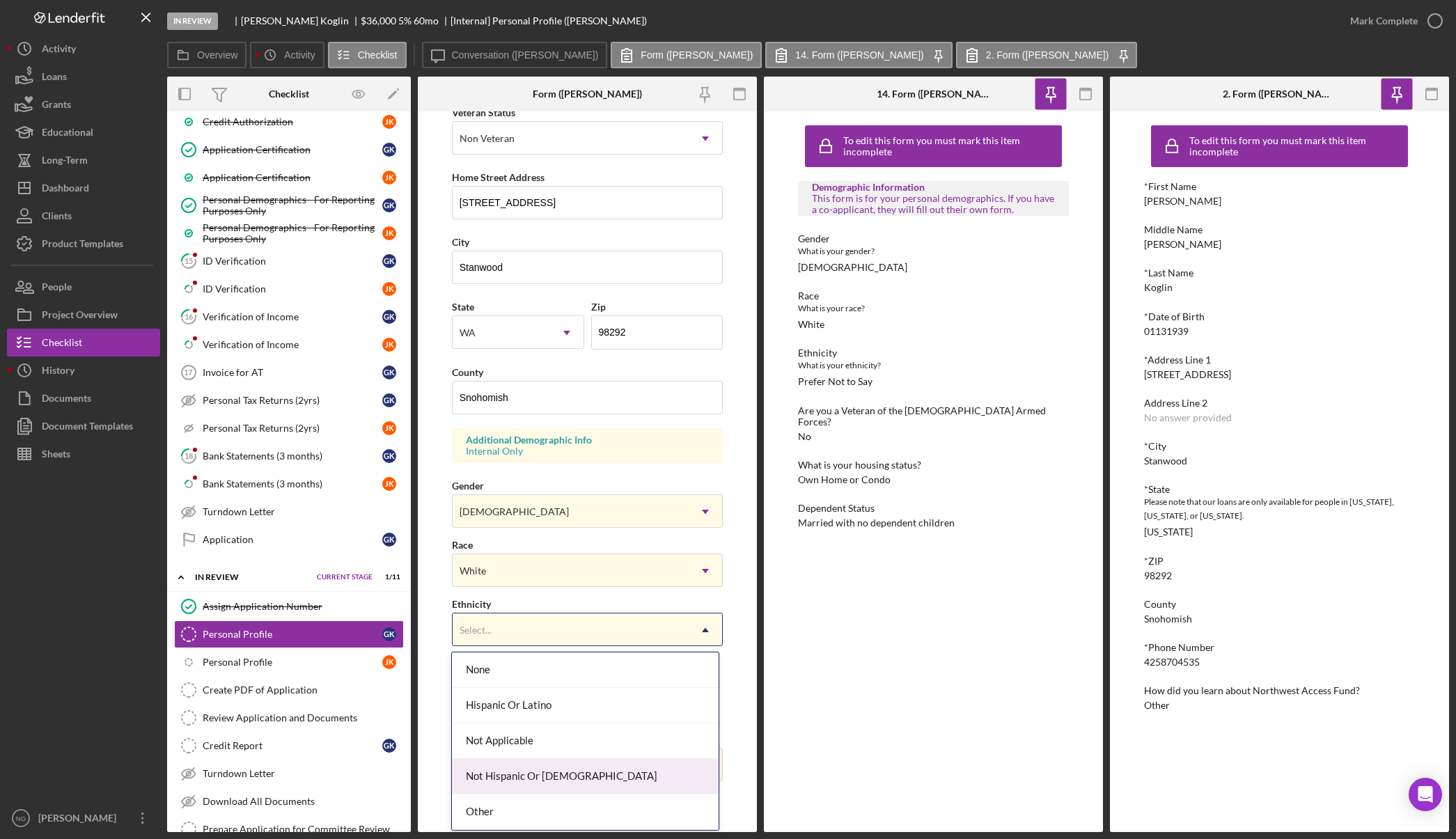
click at [551, 779] on div "Not Hispanic Or [DEMOGRAPHIC_DATA]" at bounding box center [585, 777] width 266 height 35
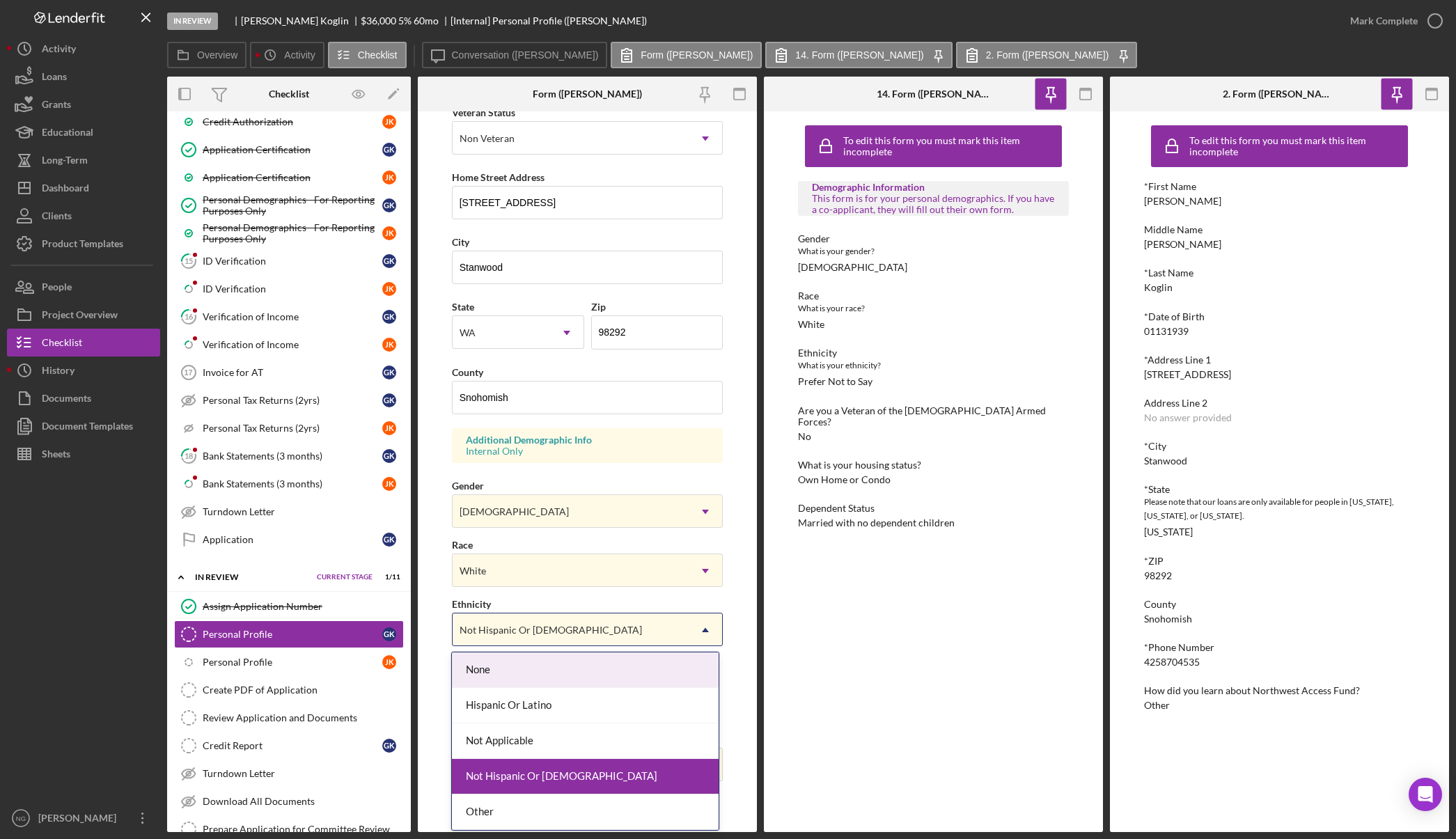
click at [547, 632] on div "Not Hispanic Or [DEMOGRAPHIC_DATA]" at bounding box center [551, 630] width 183 height 11
click at [542, 675] on div "None" at bounding box center [585, 670] width 266 height 35
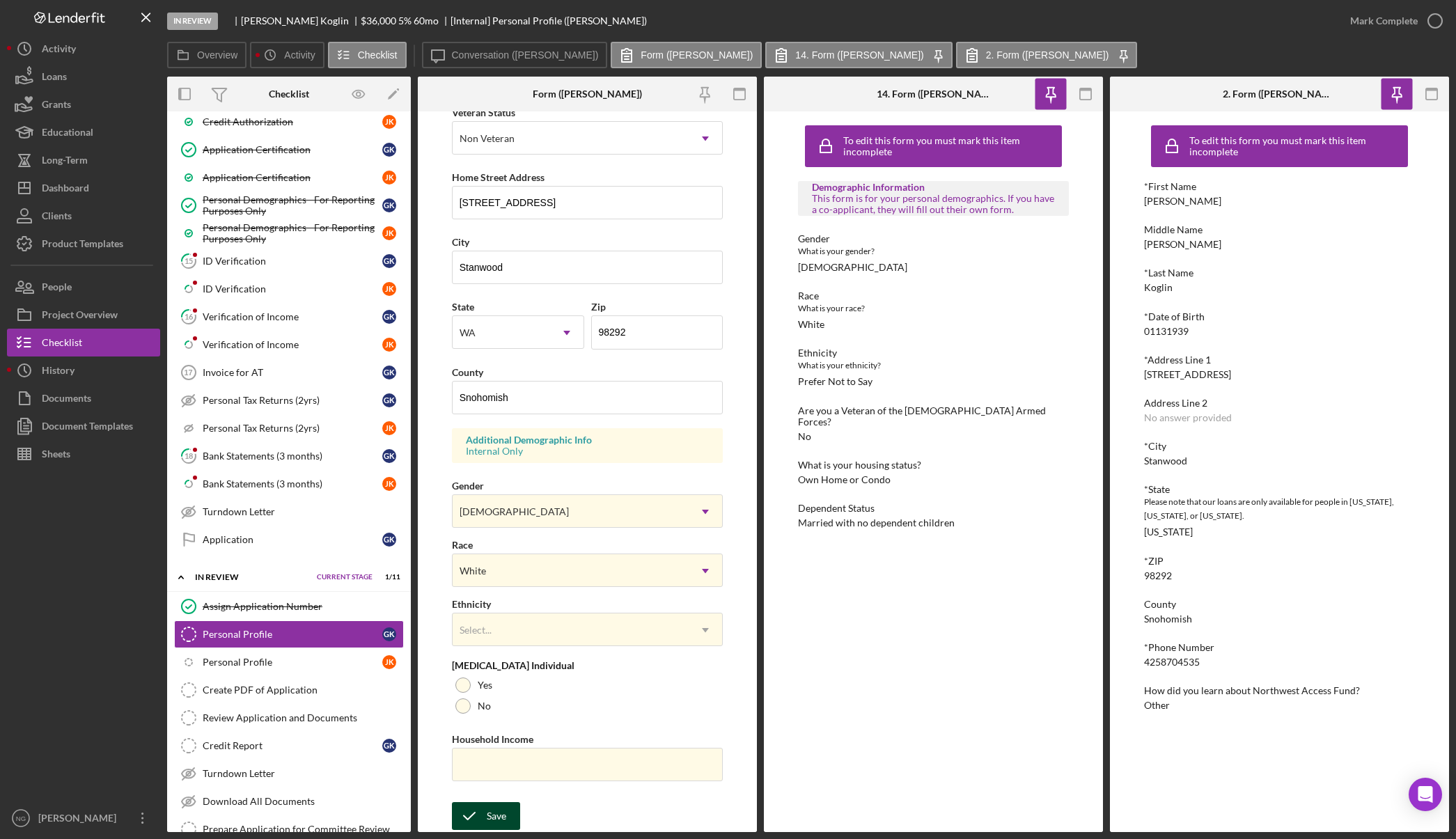
click at [496, 813] on div "Save" at bounding box center [497, 816] width 20 height 28
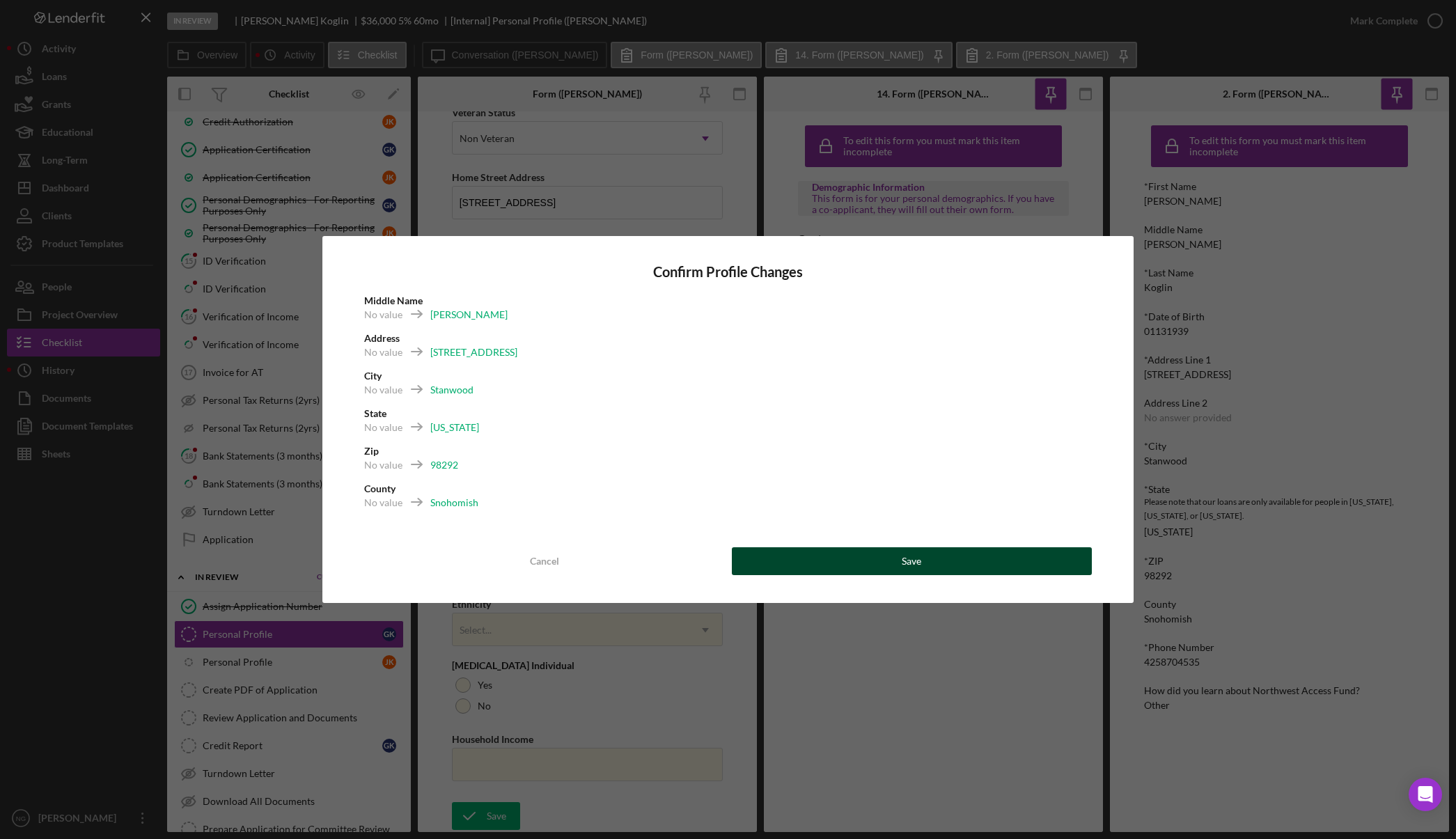
click at [936, 560] on button "Save" at bounding box center [912, 562] width 361 height 28
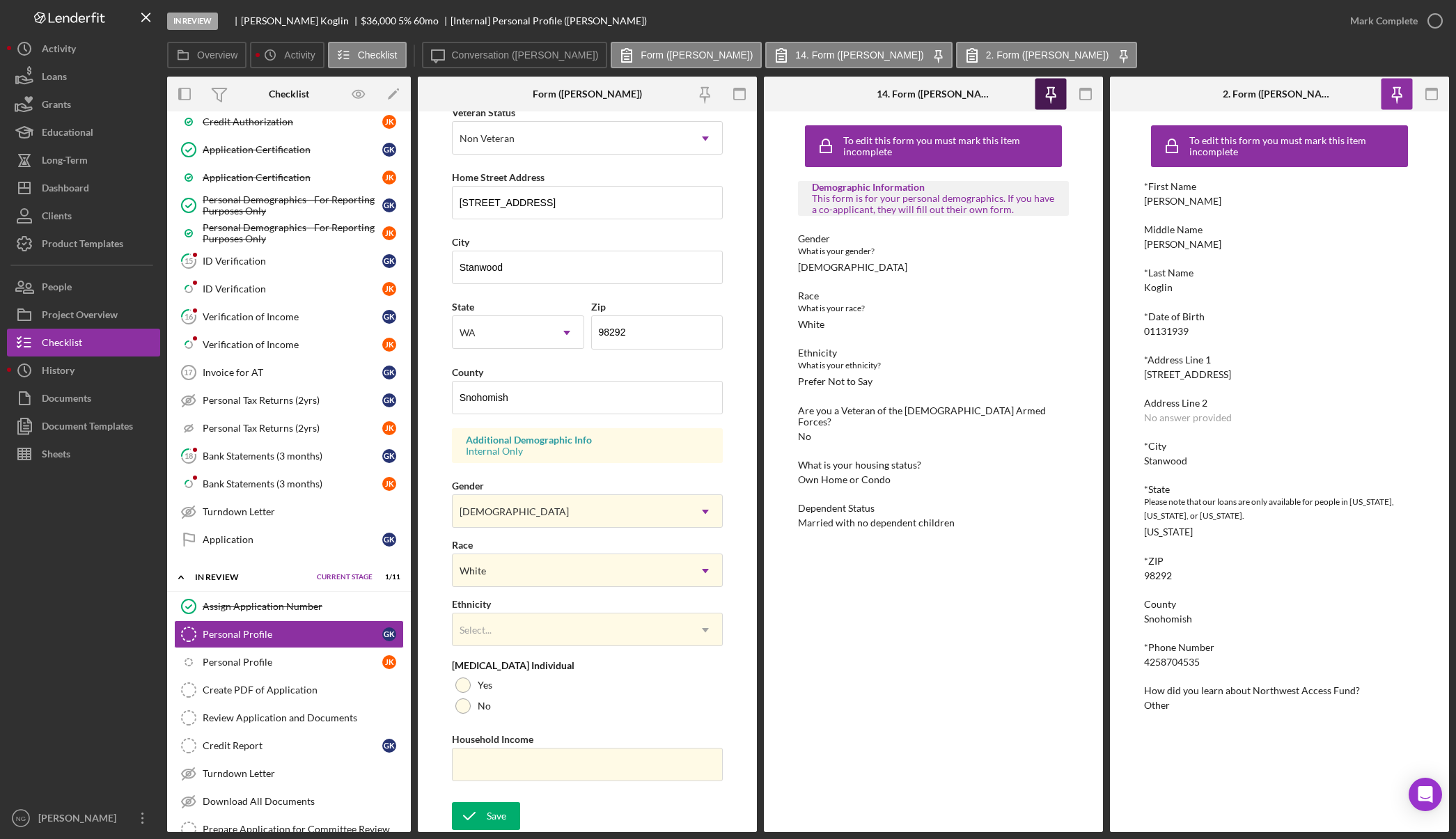
click at [1057, 94] on icon "button" at bounding box center [1051, 94] width 32 height 32
click at [1398, 95] on icon "button" at bounding box center [1397, 94] width 32 height 32
click at [1427, 93] on icon "button" at bounding box center [1432, 94] width 32 height 32
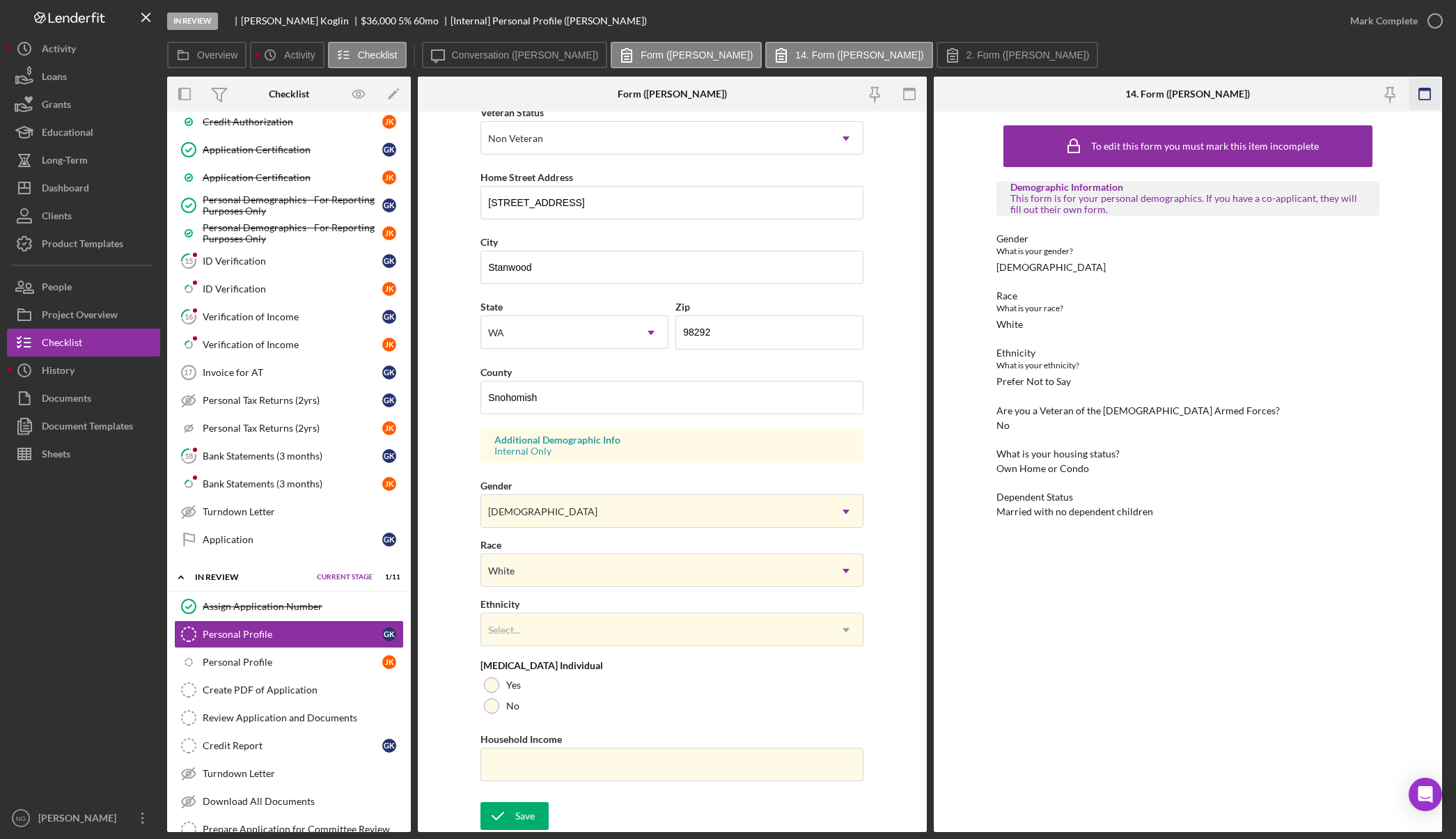
click at [1425, 100] on rect "button" at bounding box center [1425, 94] width 11 height 11
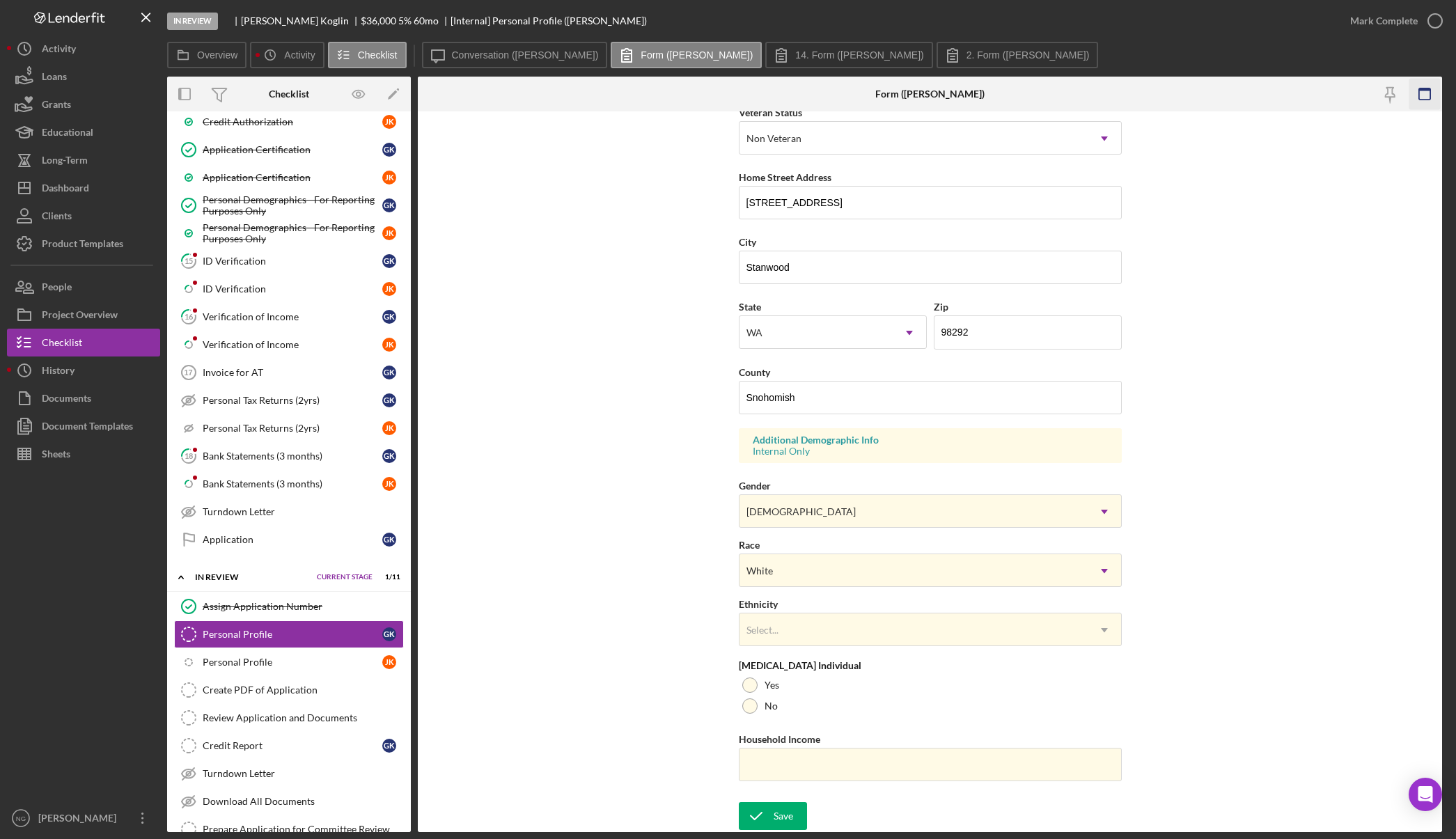
click at [1426, 93] on icon "button" at bounding box center [1425, 94] width 32 height 32
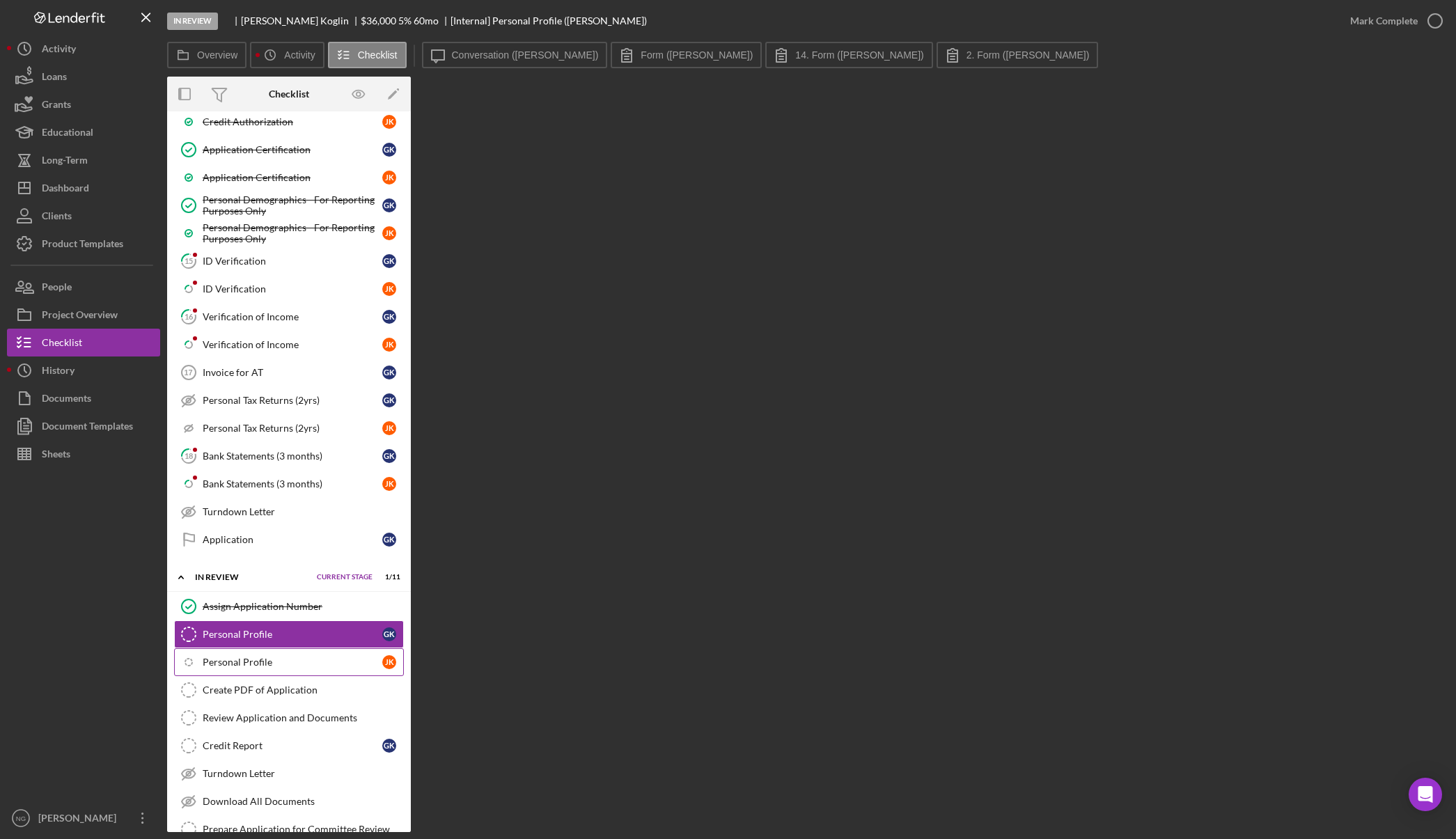
click at [269, 655] on link "Icon/Checklist Item Sub Internal Personal Profile J K" at bounding box center [289, 662] width 230 height 28
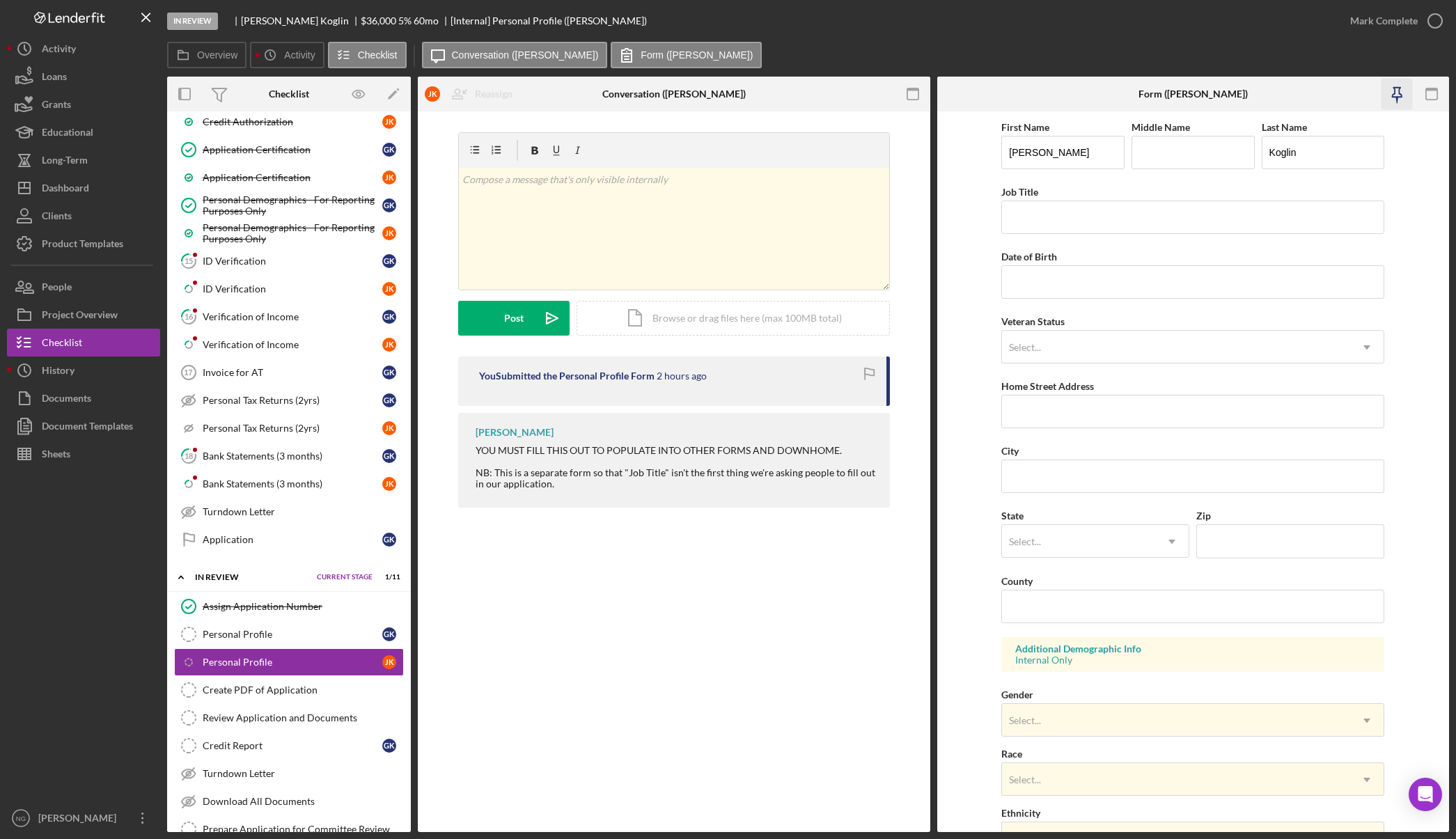
click at [1397, 97] on icon "button" at bounding box center [1397, 92] width 9 height 9
click at [898, 95] on icon "button" at bounding box center [913, 94] width 32 height 32
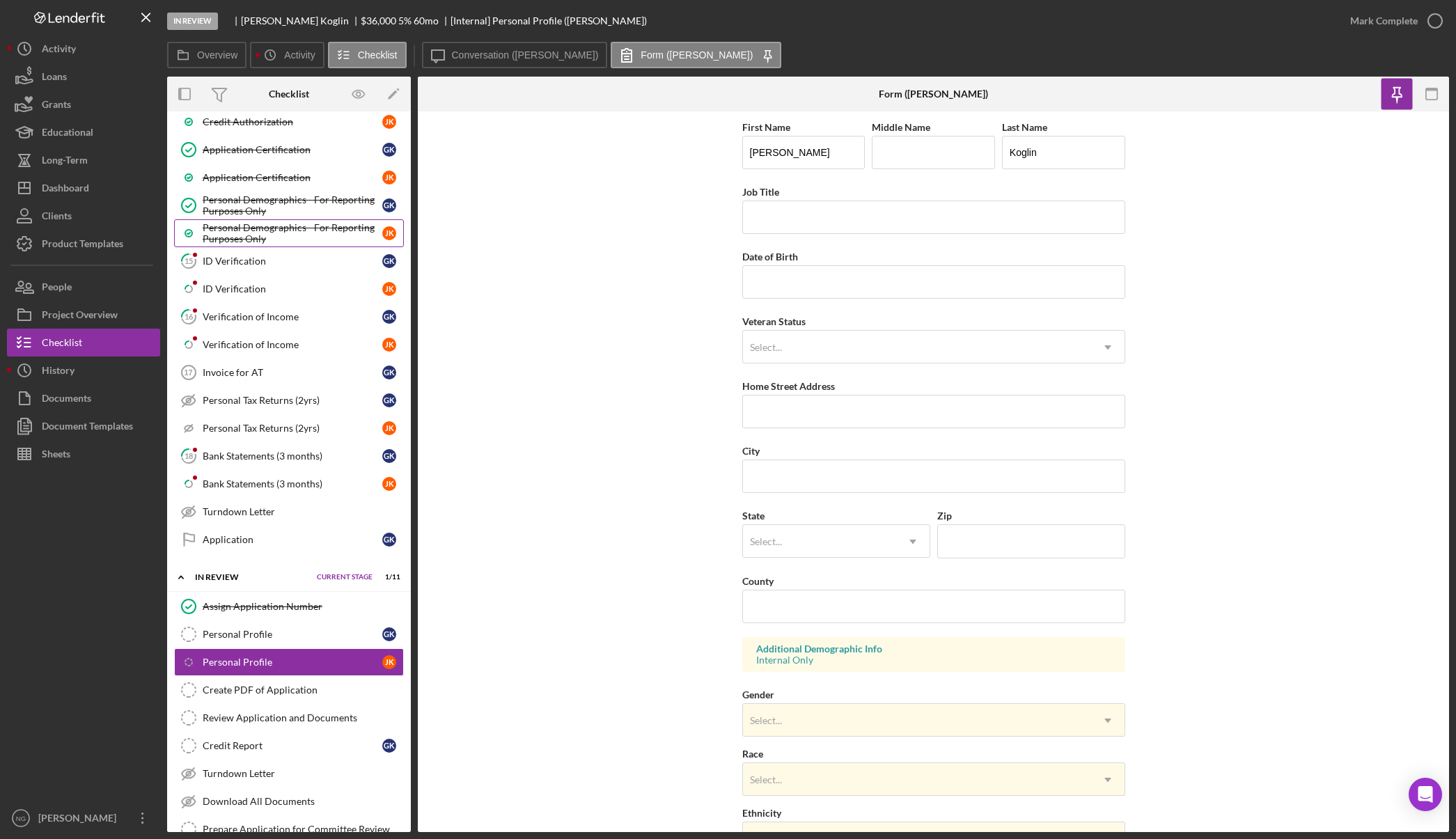
click at [298, 230] on div "Personal Demographics - For Reporting Purposes Only" at bounding box center [293, 234] width 180 height 22
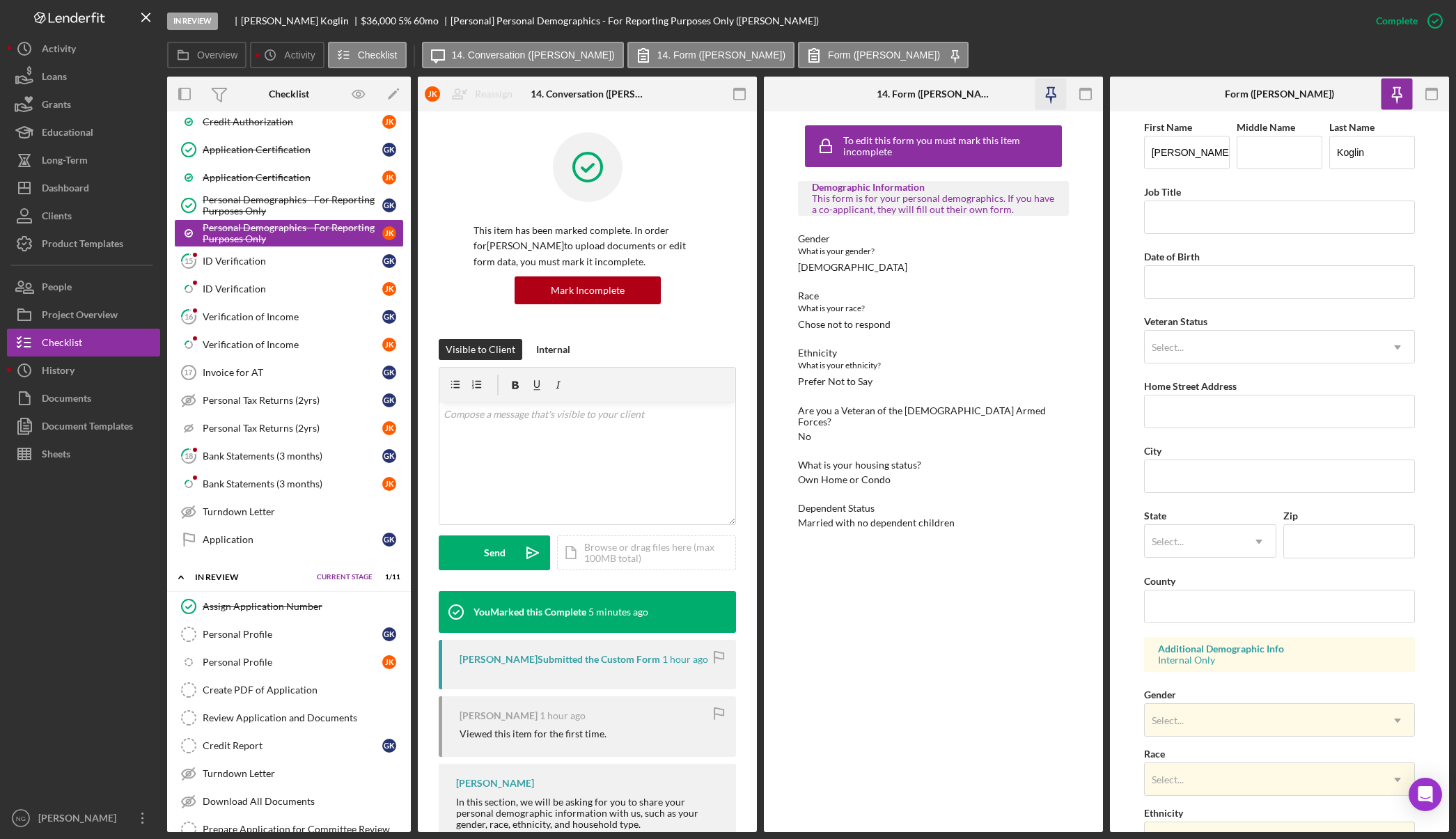
click at [1050, 96] on icon "button" at bounding box center [1051, 94] width 32 height 32
click at [740, 96] on icon "button" at bounding box center [740, 94] width 32 height 32
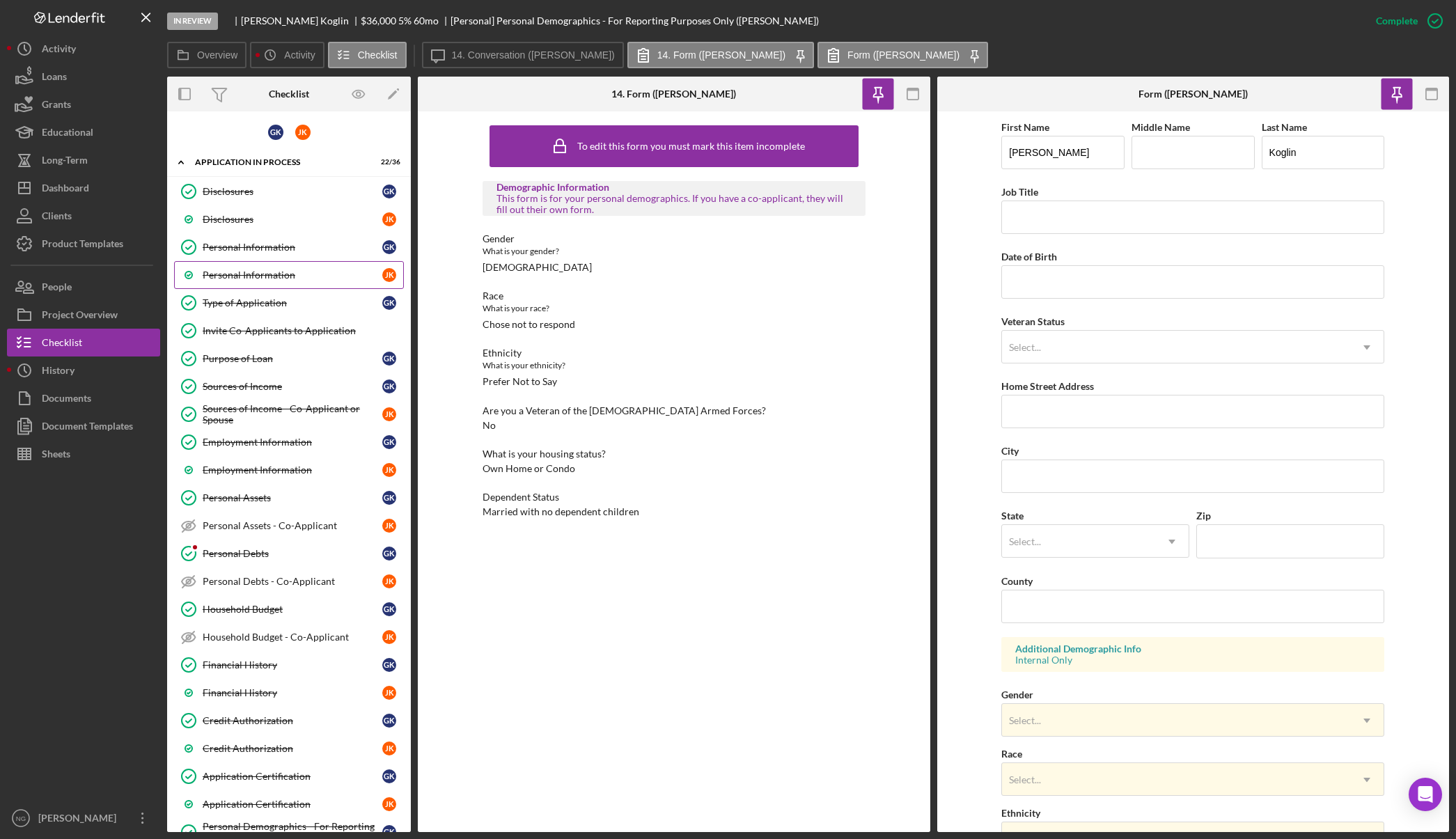
click at [313, 279] on div "Personal Information" at bounding box center [293, 275] width 180 height 11
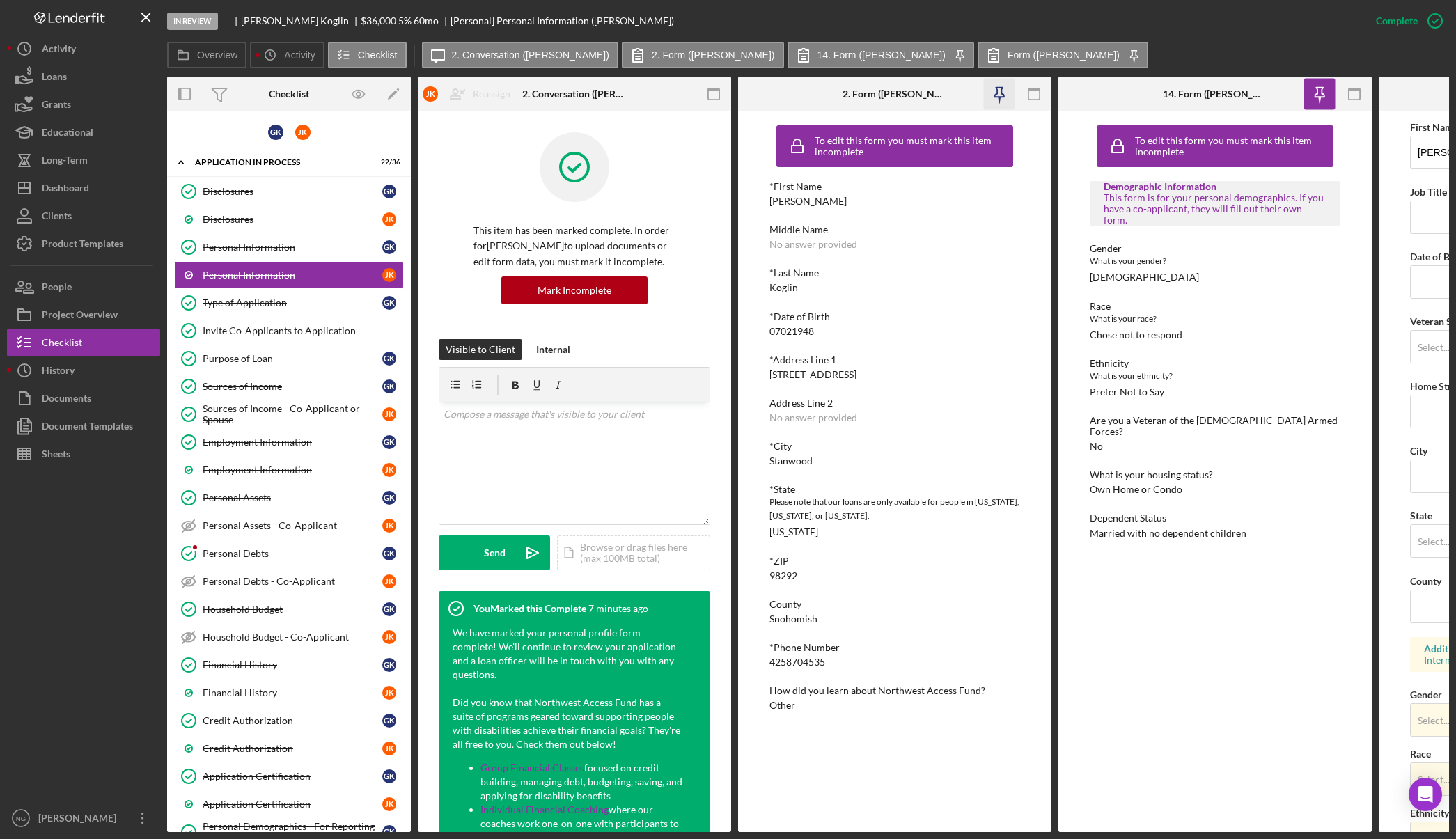
click at [997, 92] on icon "button" at bounding box center [1000, 94] width 32 height 32
click at [713, 94] on icon "button" at bounding box center [714, 94] width 32 height 32
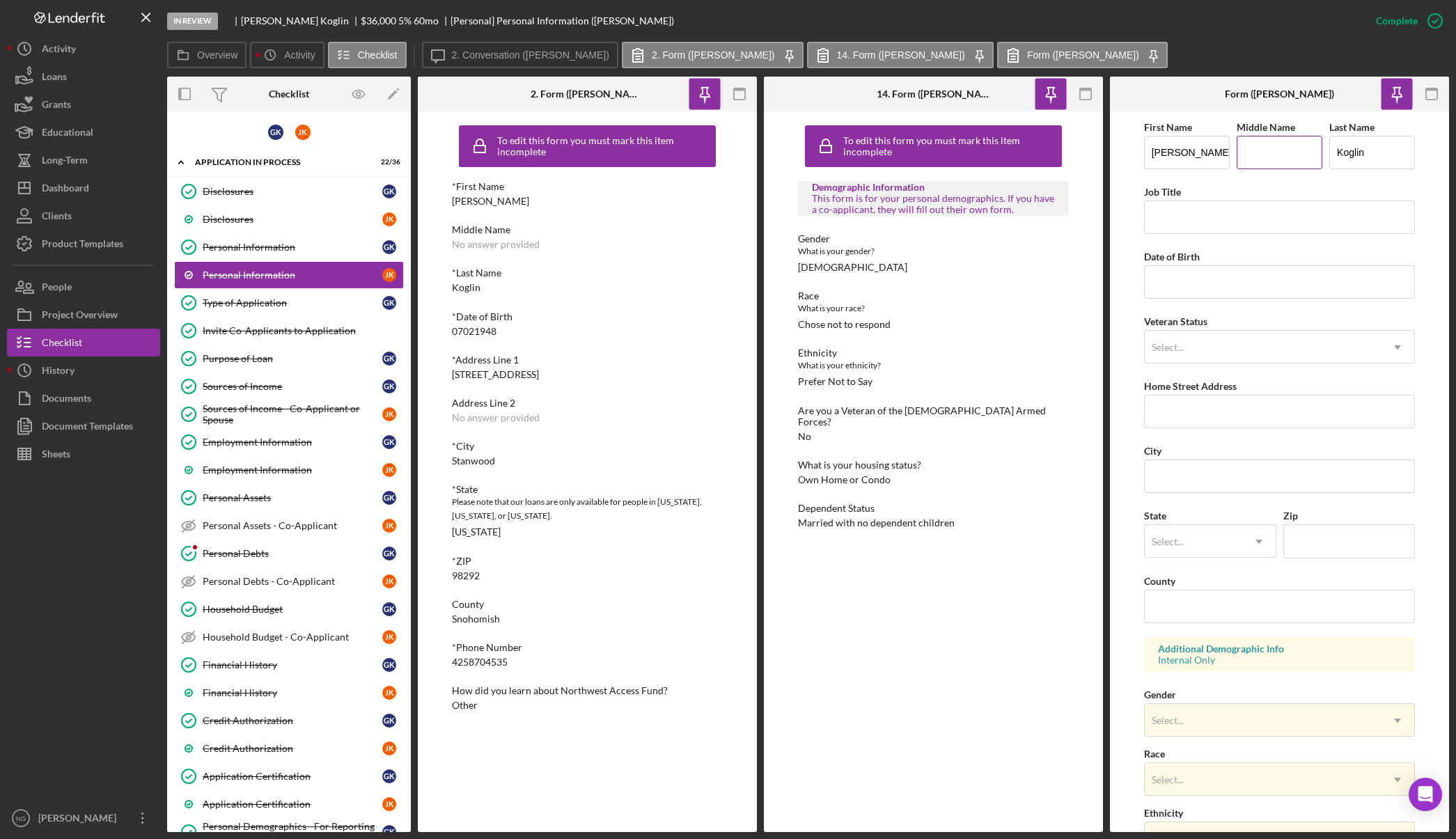
click at [1254, 164] on input "Middle Name" at bounding box center [1280, 153] width 86 height 34
type input "Retired"
type input "[DATE]"
click at [1176, 355] on div "Select..." at bounding box center [1263, 347] width 237 height 32
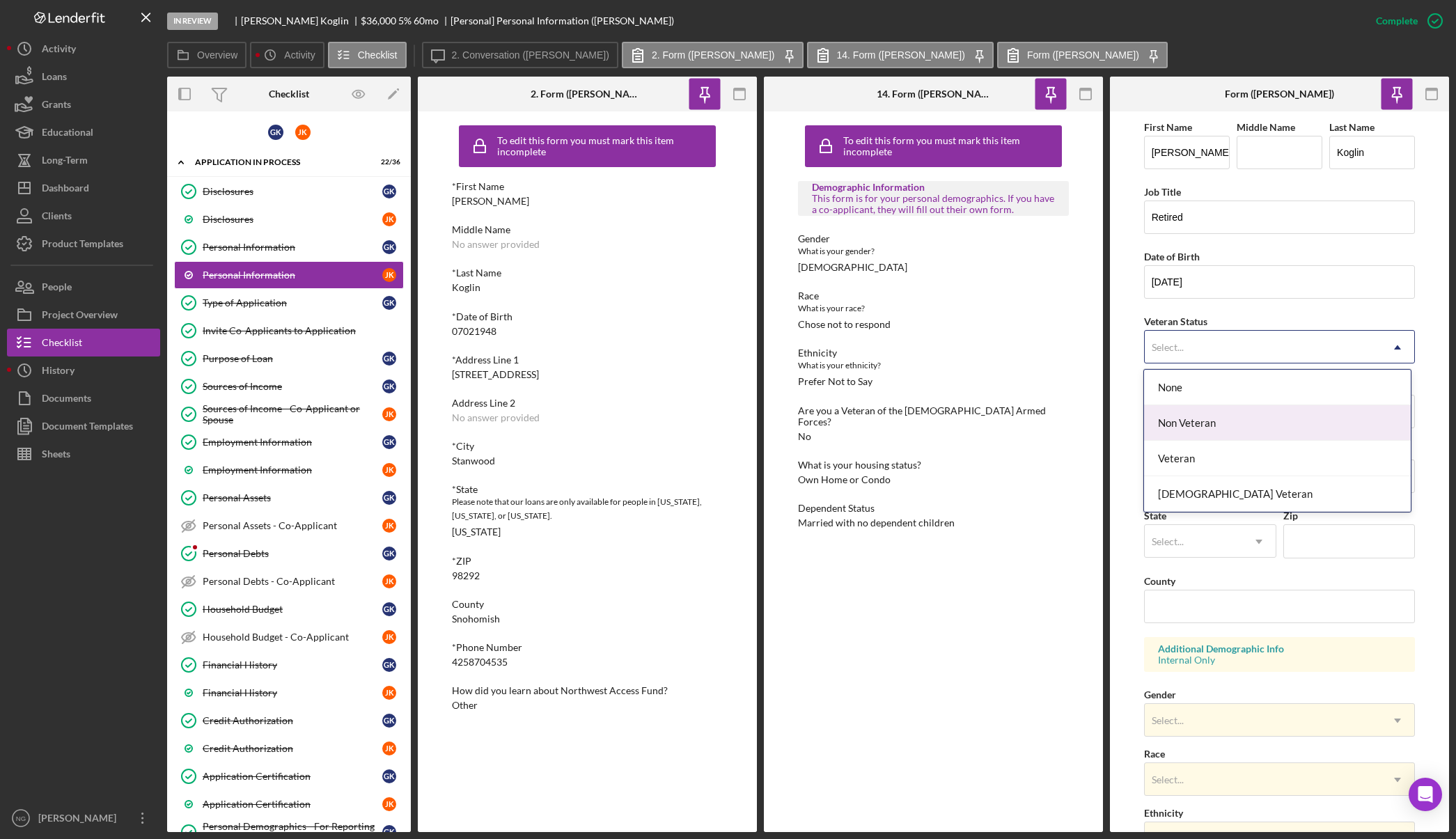
click at [1191, 424] on div "Non Veteran" at bounding box center [1277, 423] width 266 height 35
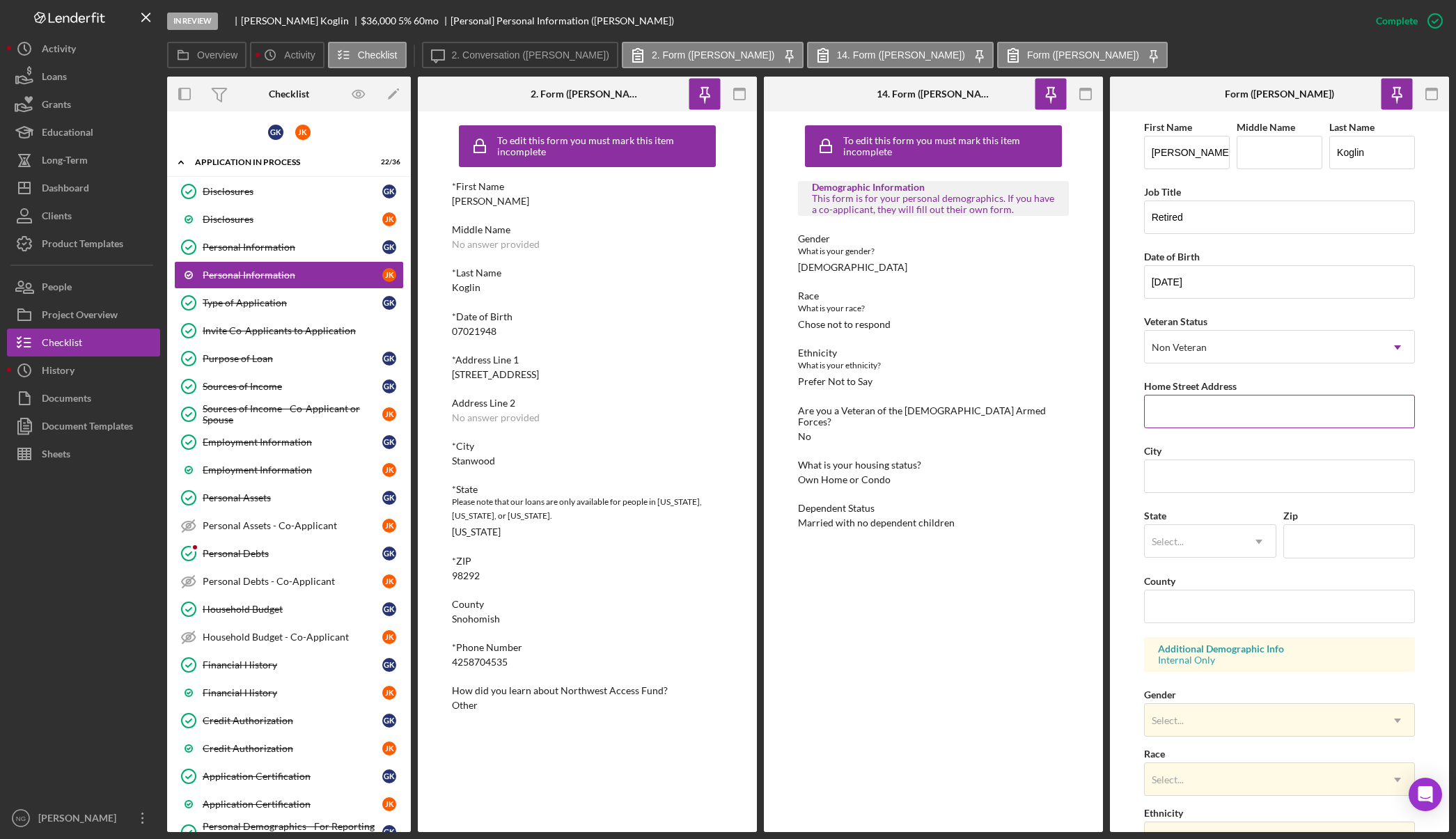
click at [1194, 408] on input "Home Street Address" at bounding box center [1280, 412] width 272 height 34
drag, startPoint x: 551, startPoint y: 375, endPoint x: 452, endPoint y: 376, distance: 99.0
click at [452, 376] on div "*Address Line 1 [STREET_ADDRESS]" at bounding box center [588, 368] width 272 height 26
drag, startPoint x: 484, startPoint y: 380, endPoint x: 457, endPoint y: 374, distance: 27.7
click at [457, 374] on div "[STREET_ADDRESS]" at bounding box center [495, 374] width 87 height 11
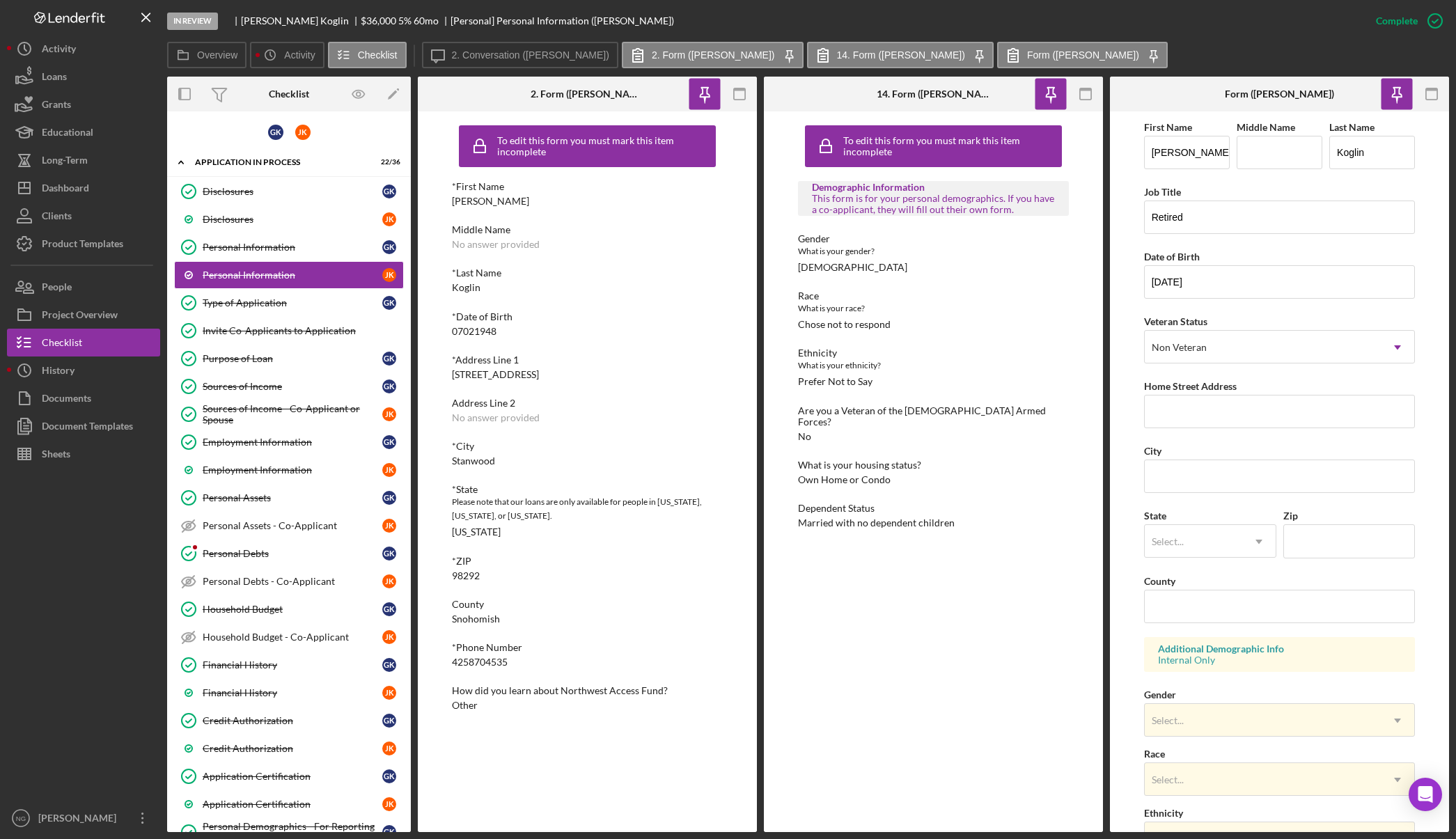
drag, startPoint x: 454, startPoint y: 374, endPoint x: 546, endPoint y: 377, distance: 92.0
click at [539, 377] on div "[STREET_ADDRESS]" at bounding box center [495, 374] width 87 height 11
copy div "[STREET_ADDRESS]"
click at [1179, 432] on div "First Name [PERSON_NAME] Middle Name Last Name [PERSON_NAME] Job Title Retired …" at bounding box center [1280, 561] width 272 height 886
click at [1192, 411] on input "Home Street Address" at bounding box center [1280, 412] width 272 height 34
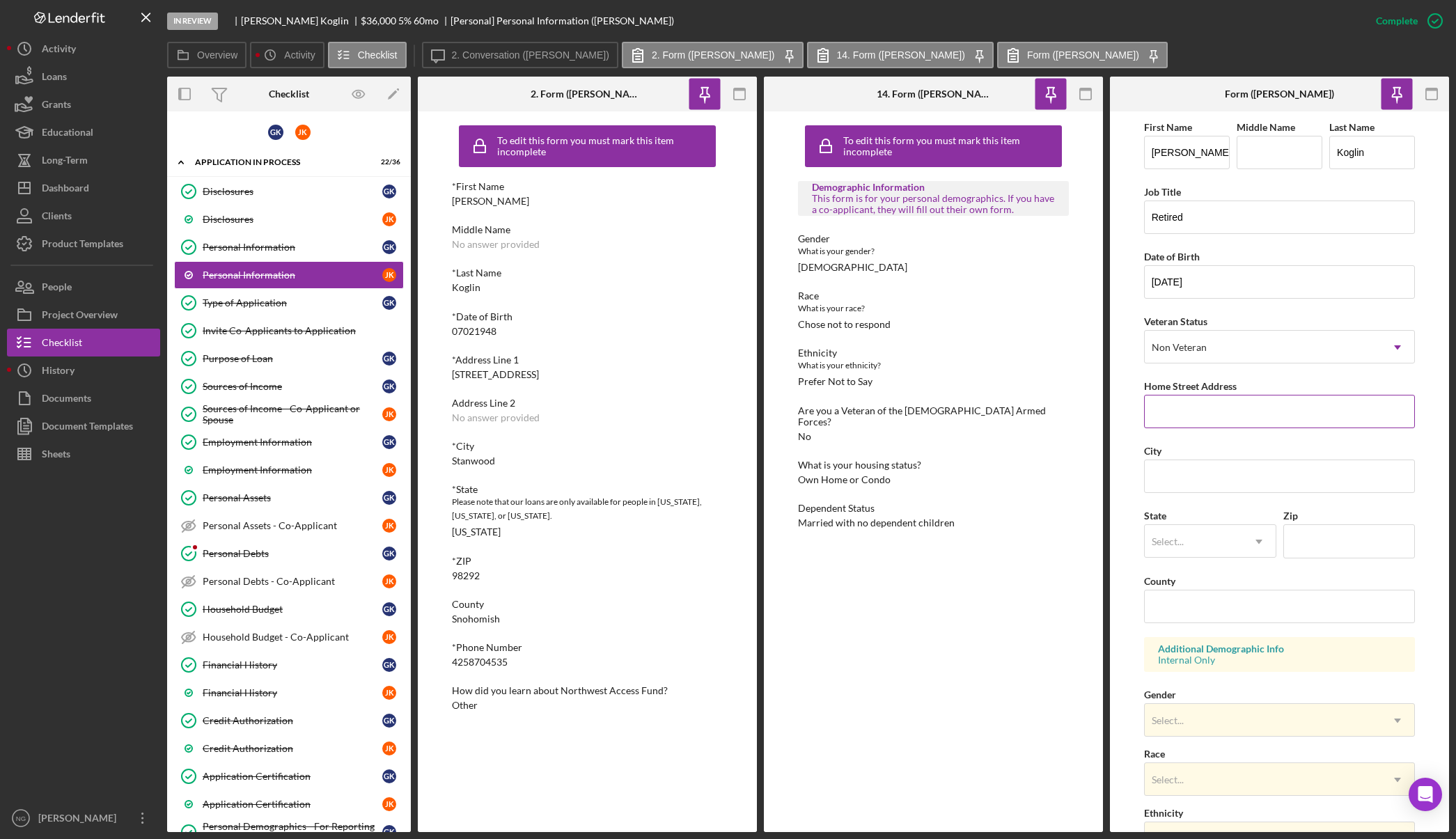
paste input "[STREET_ADDRESS]"
type input "[STREET_ADDRESS]"
type input "Stanwood"
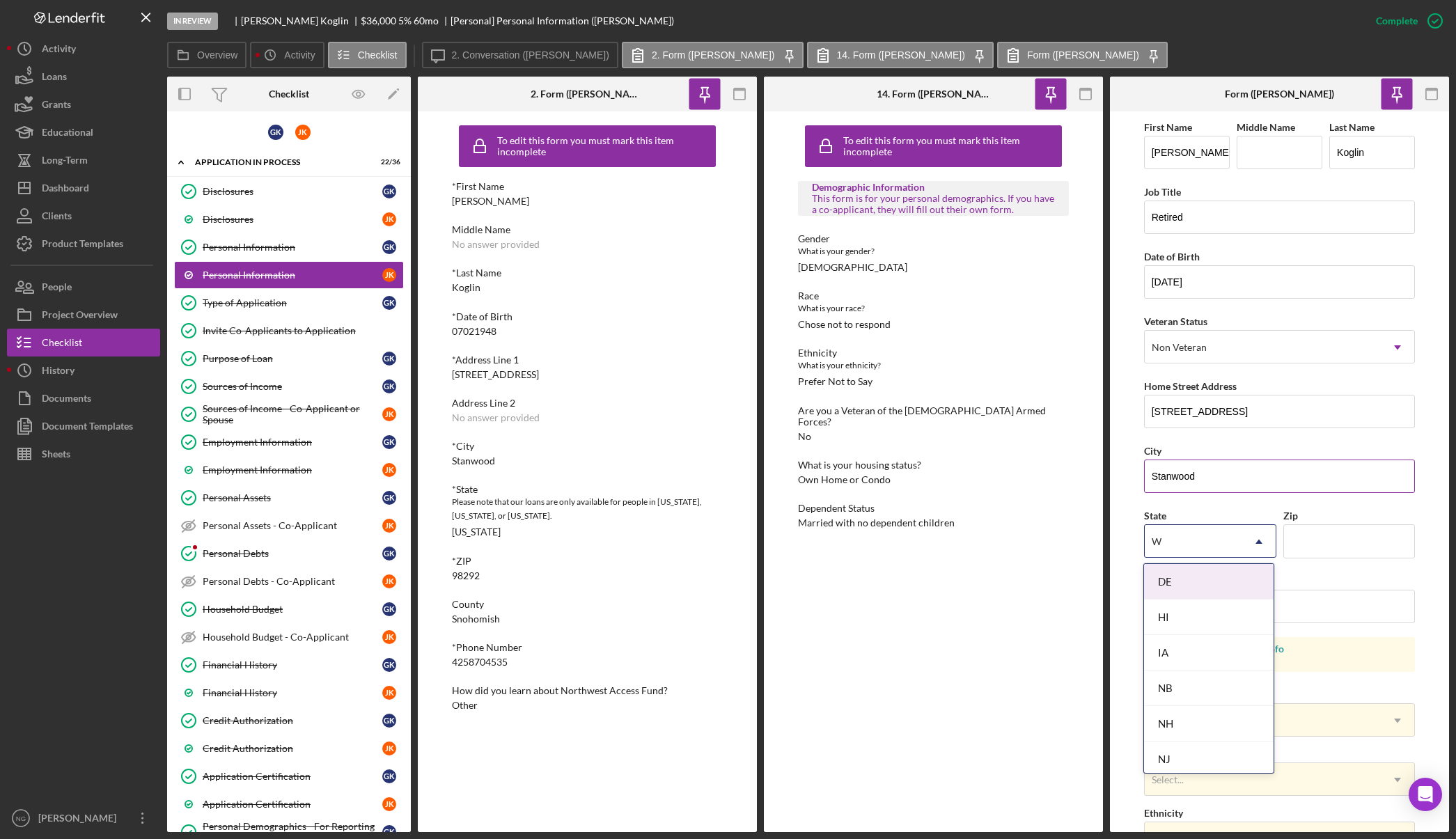
type input "WA"
click at [1172, 755] on div "WA" at bounding box center [1208, 759] width 129 height 35
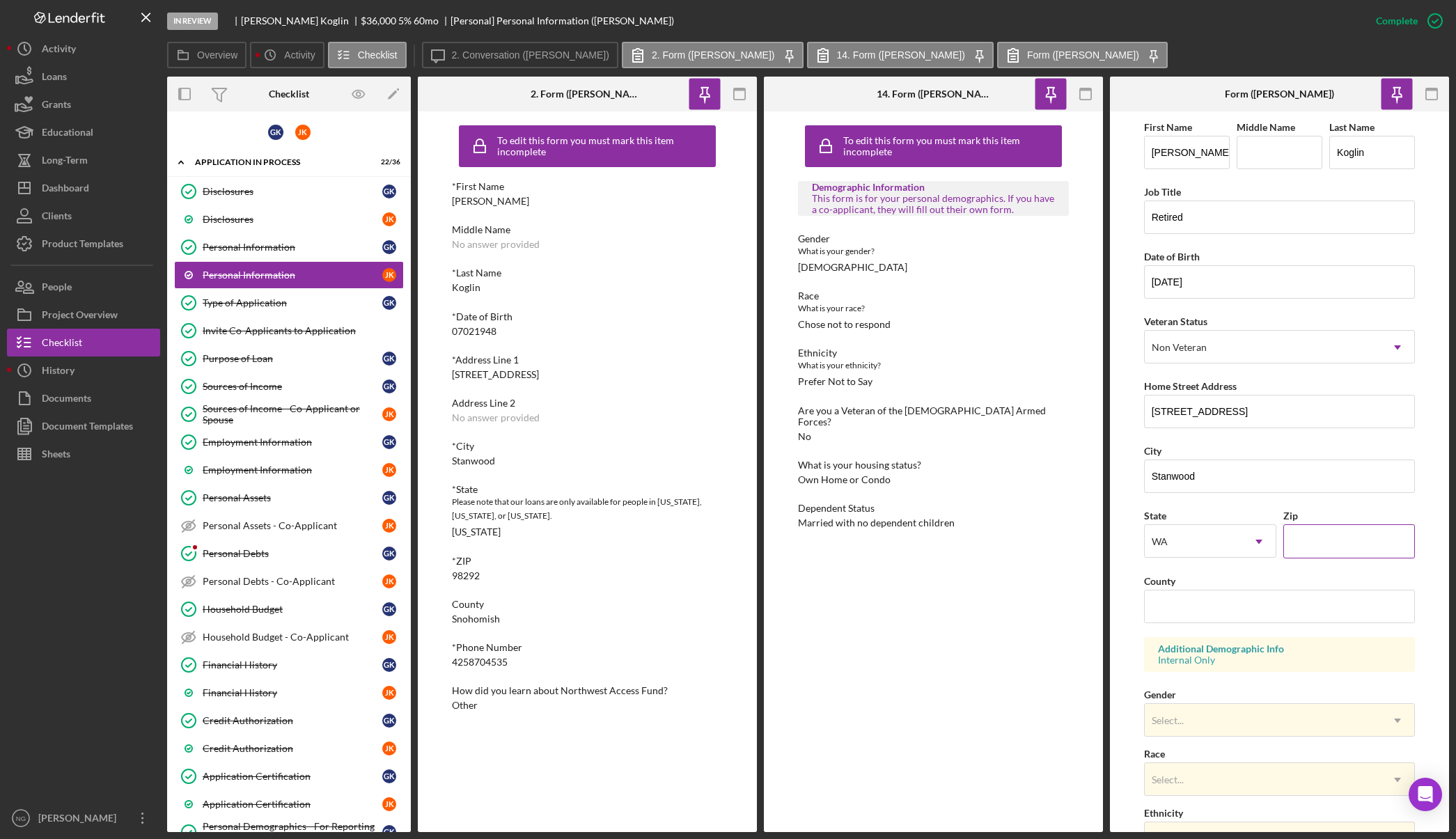
click at [1300, 548] on input "Zip" at bounding box center [1350, 541] width 132 height 34
type input "98292"
type input "Snohomish"
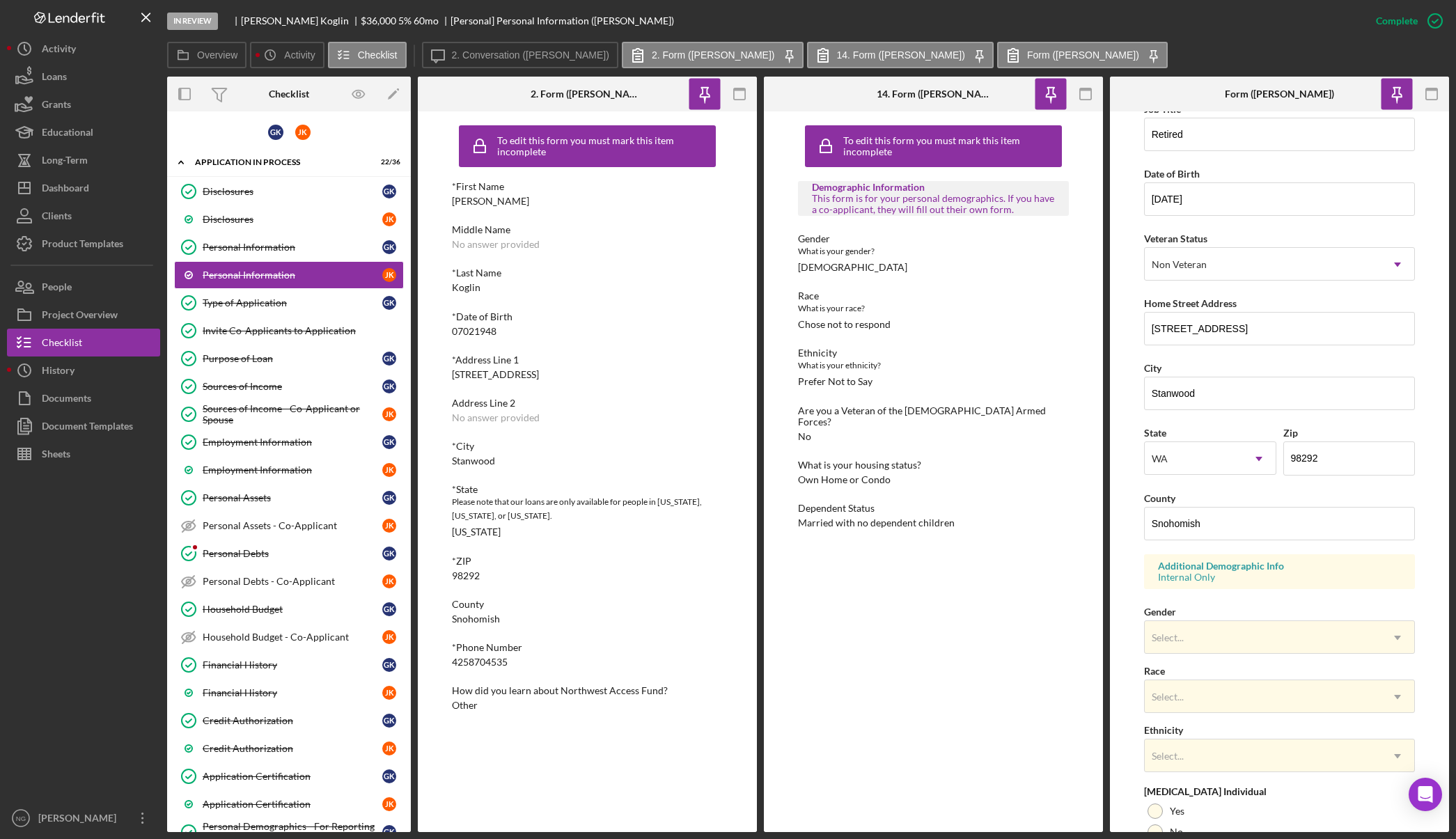
scroll to position [209, 0]
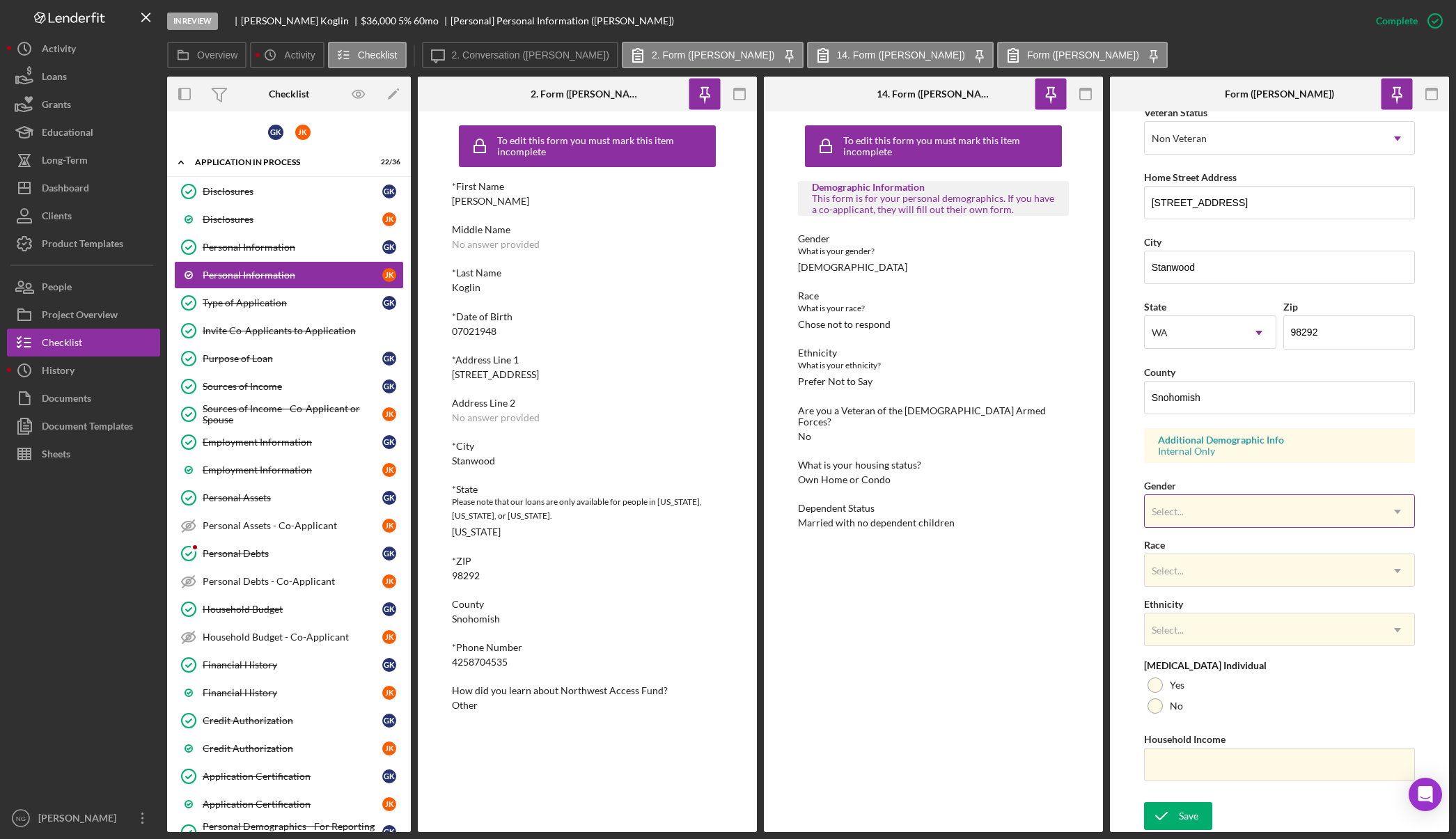
click at [1236, 509] on div "Select..." at bounding box center [1263, 511] width 237 height 32
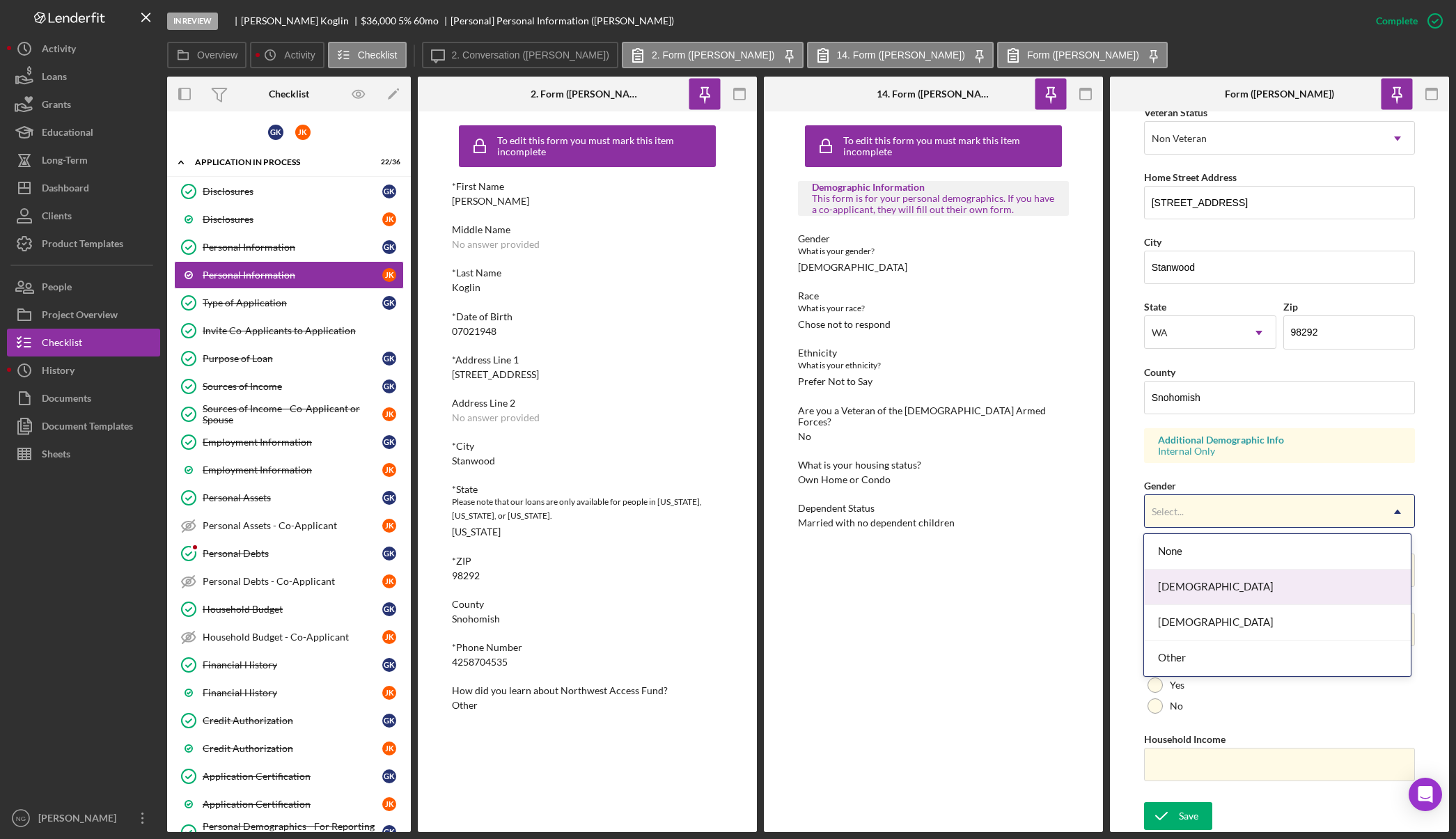
click at [1223, 576] on div "[DEMOGRAPHIC_DATA]" at bounding box center [1277, 588] width 266 height 35
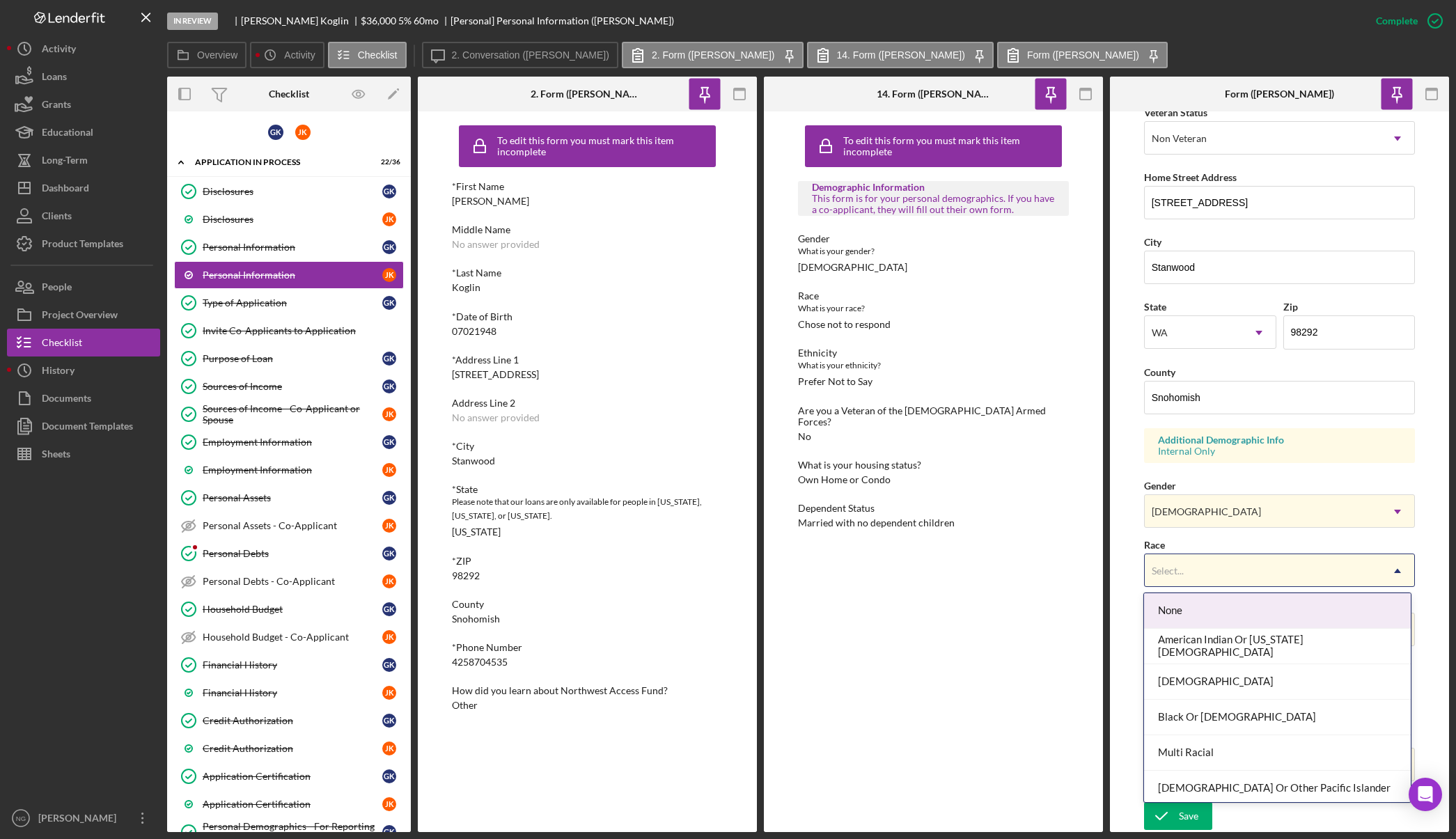
click at [1223, 576] on div "Select..." at bounding box center [1263, 571] width 237 height 32
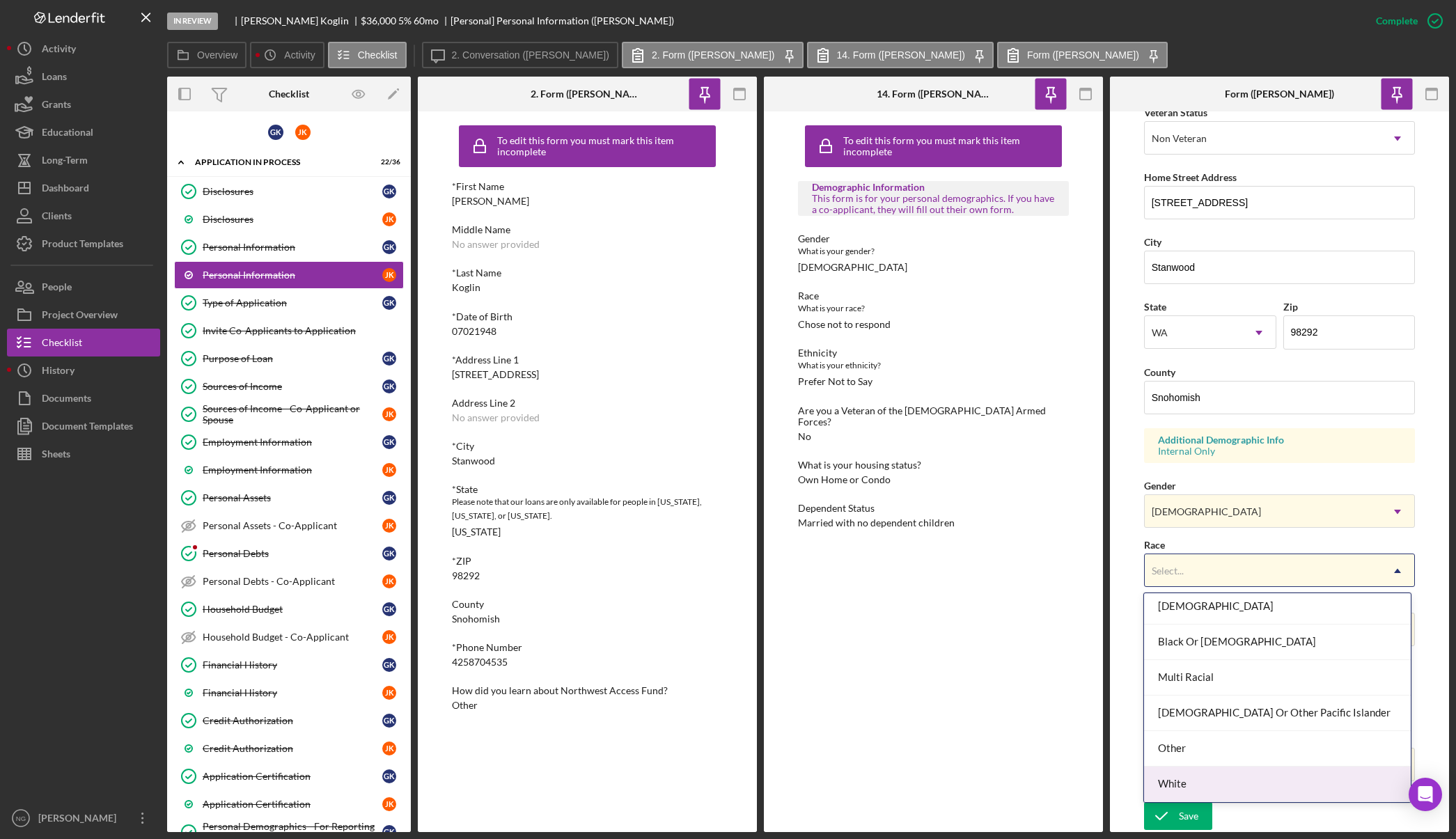
click at [1232, 774] on div "White" at bounding box center [1277, 784] width 266 height 35
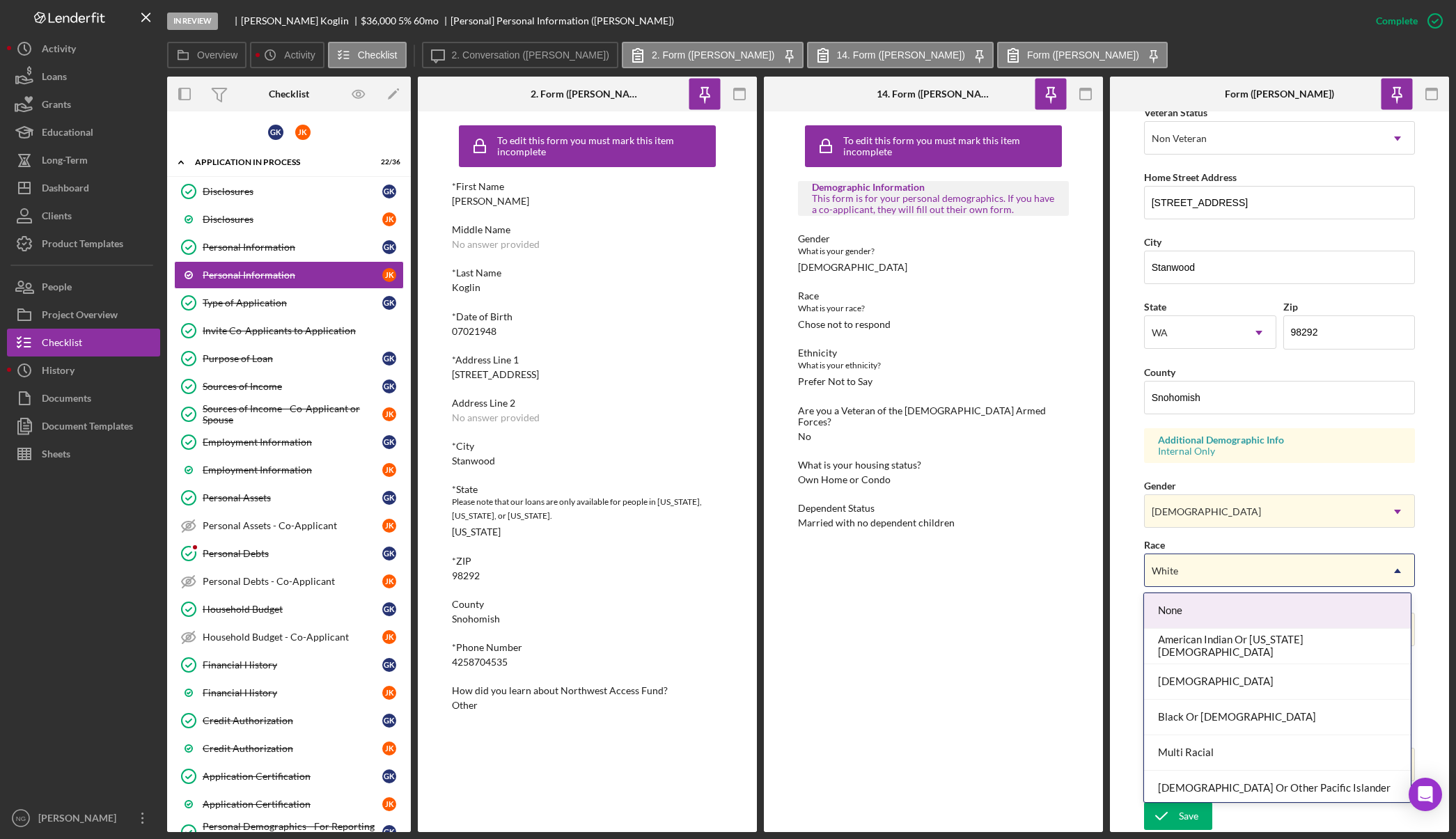
click at [1225, 578] on div "White" at bounding box center [1263, 571] width 237 height 32
click at [1221, 616] on div "None" at bounding box center [1277, 611] width 266 height 35
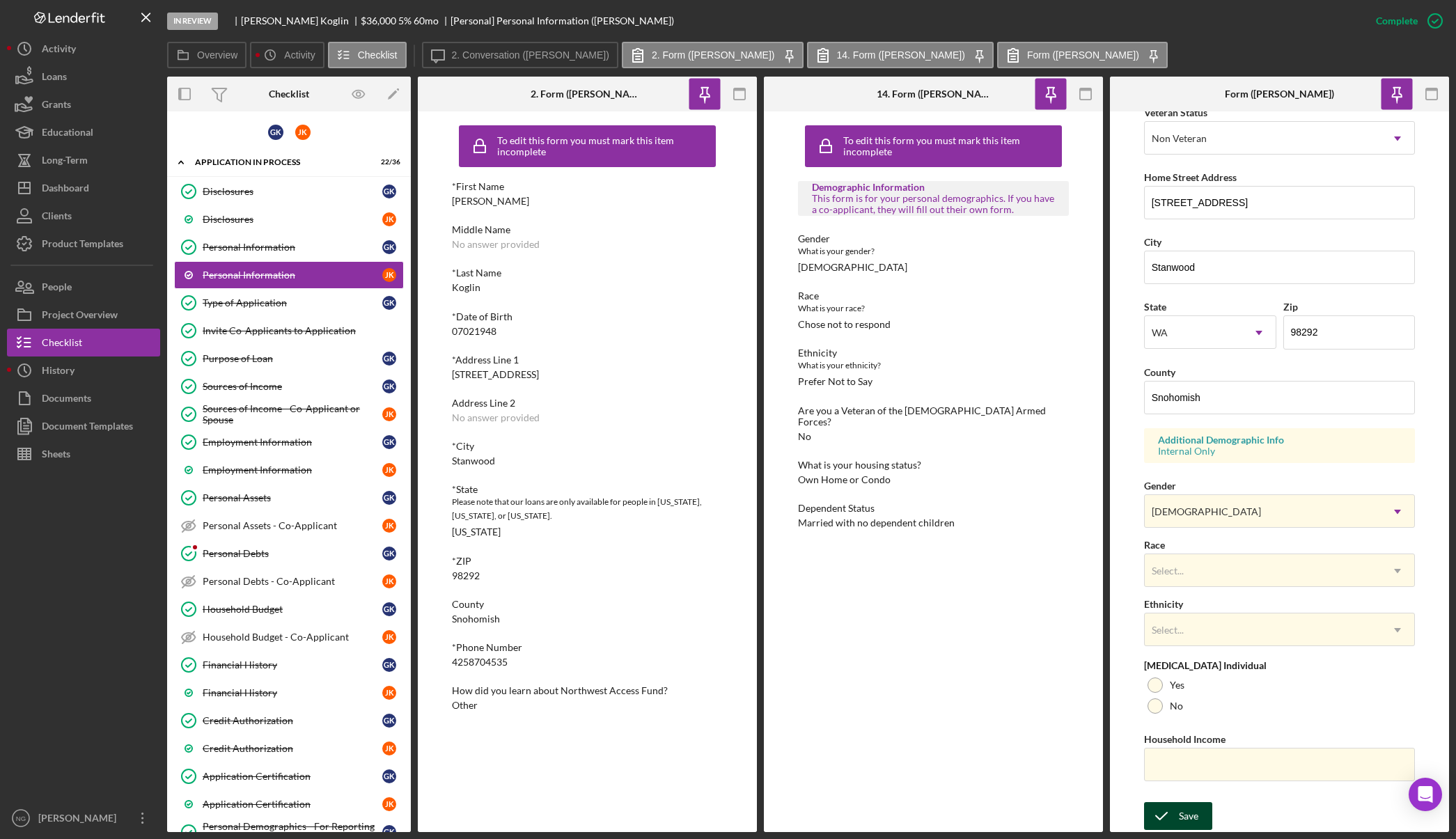
click at [1198, 810] on button "Save" at bounding box center [1177, 816] width 68 height 28
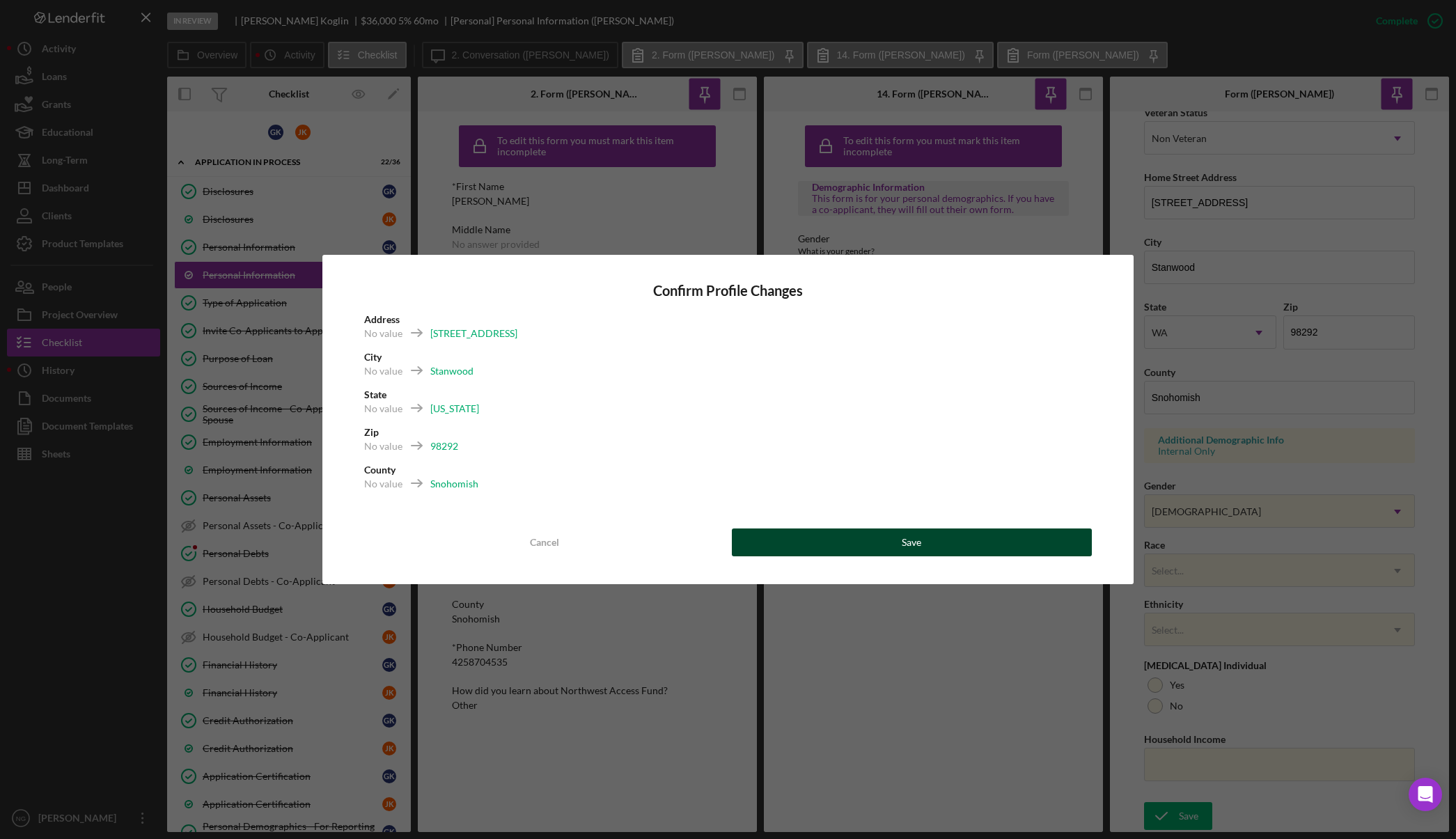
click at [1058, 548] on button "Save" at bounding box center [912, 543] width 361 height 28
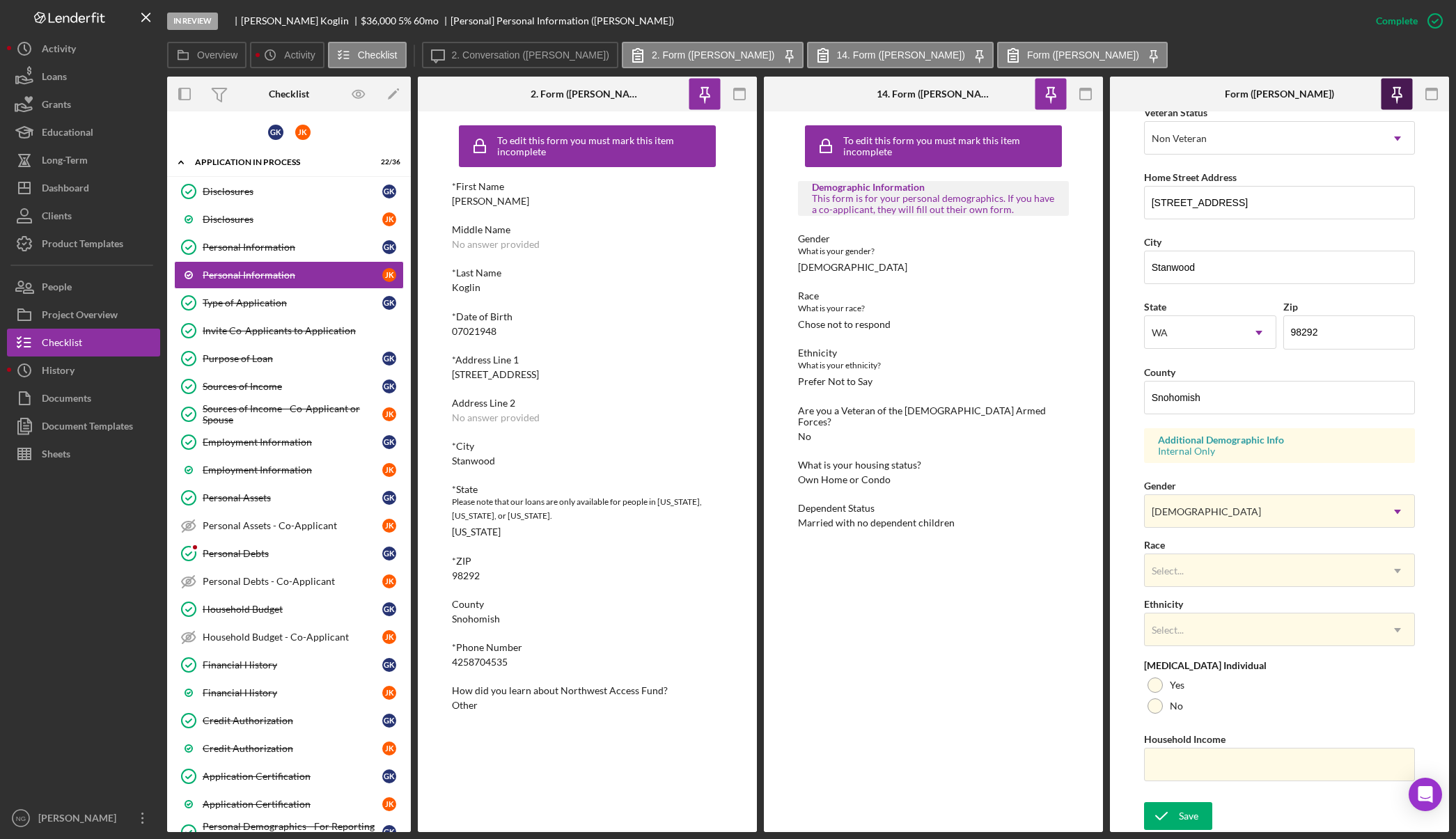
click at [1398, 94] on icon "button" at bounding box center [1397, 94] width 32 height 32
click at [1061, 91] on icon "button" at bounding box center [1051, 94] width 32 height 32
click at [714, 88] on icon "button" at bounding box center [704, 94] width 32 height 32
click at [736, 95] on icon "button" at bounding box center [740, 94] width 32 height 32
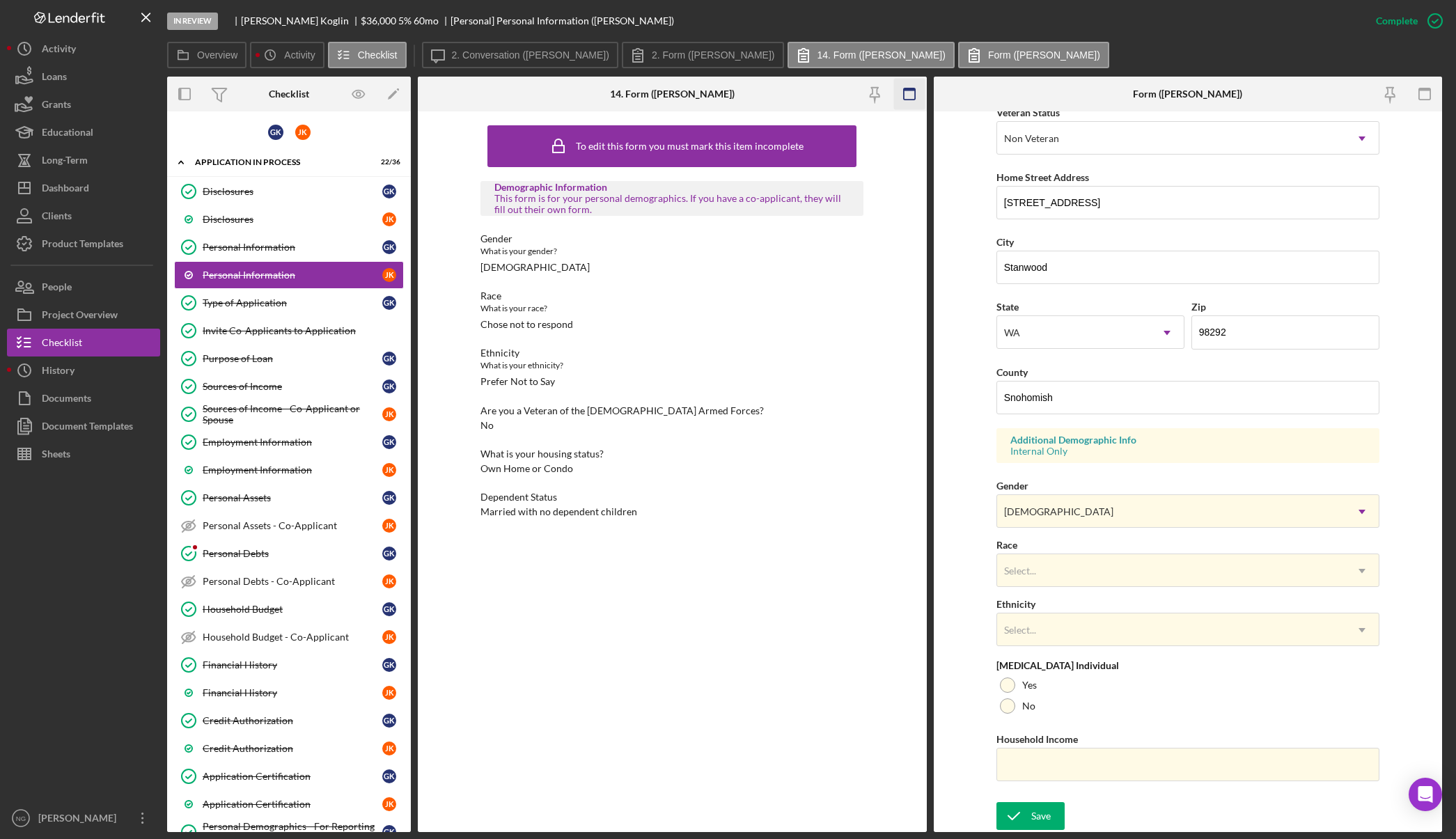
click at [918, 98] on icon "button" at bounding box center [909, 94] width 32 height 32
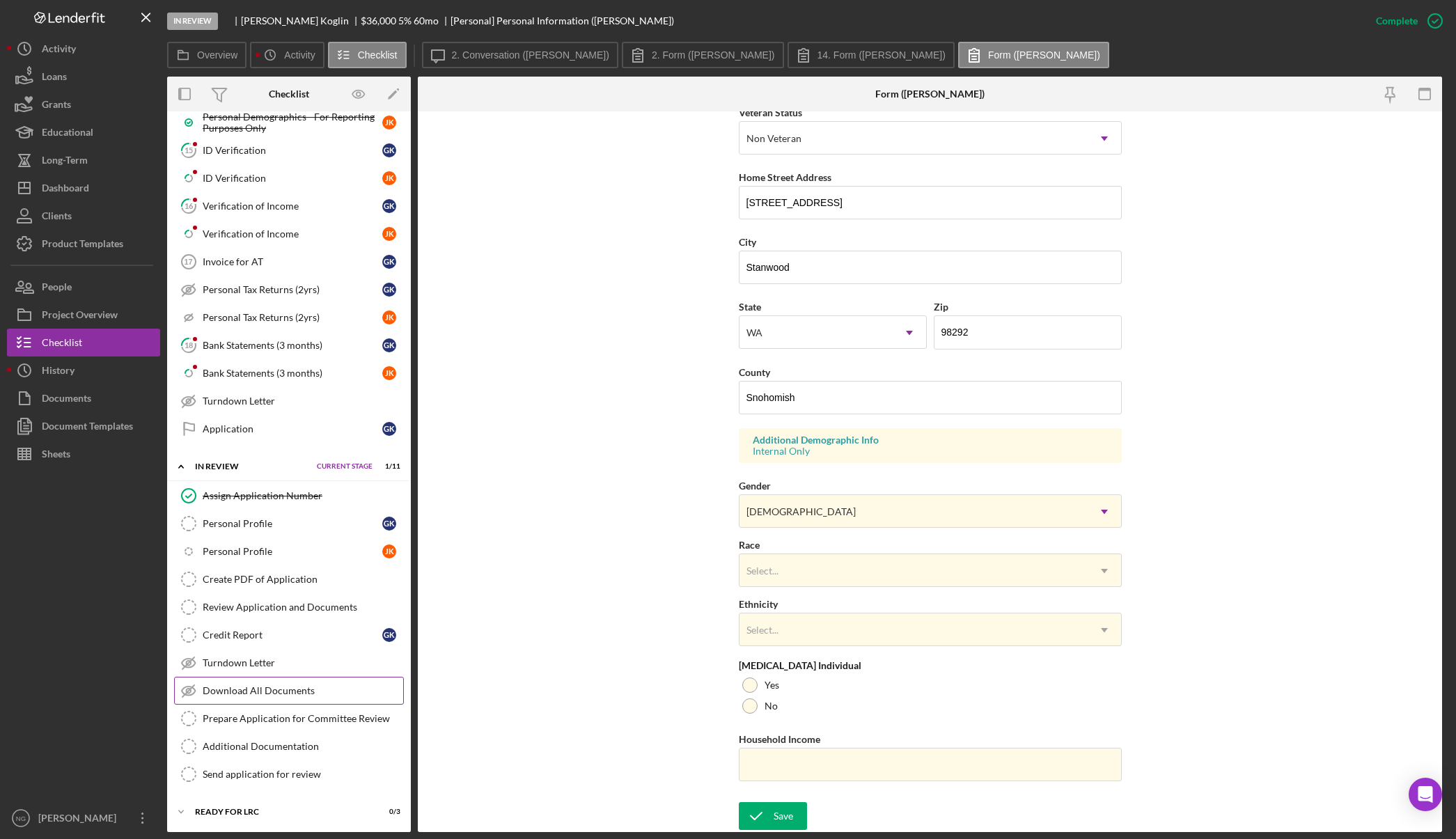
scroll to position [802, 0]
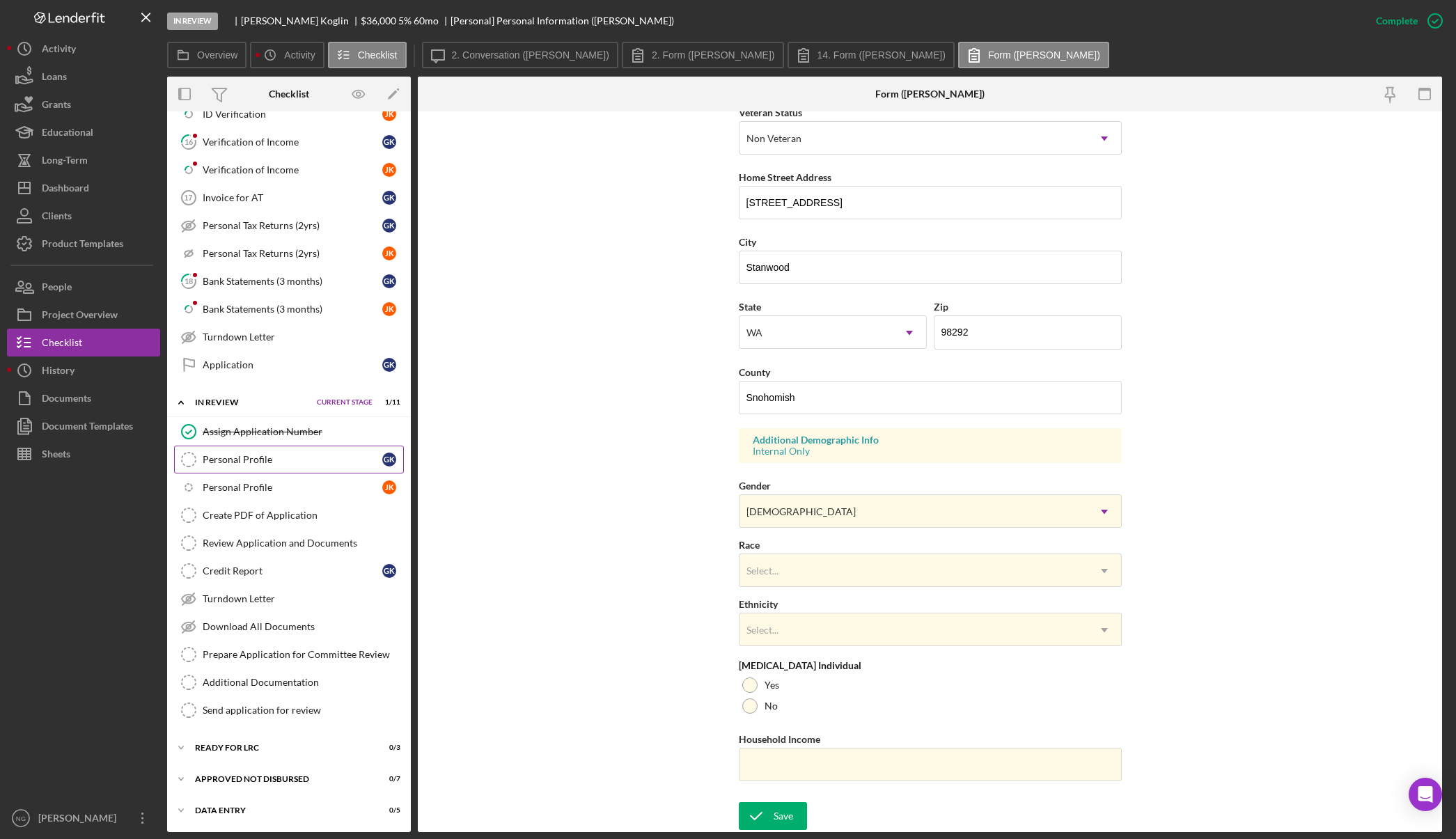
click at [302, 467] on link "Personal Profile Personal Profile G K" at bounding box center [289, 460] width 230 height 28
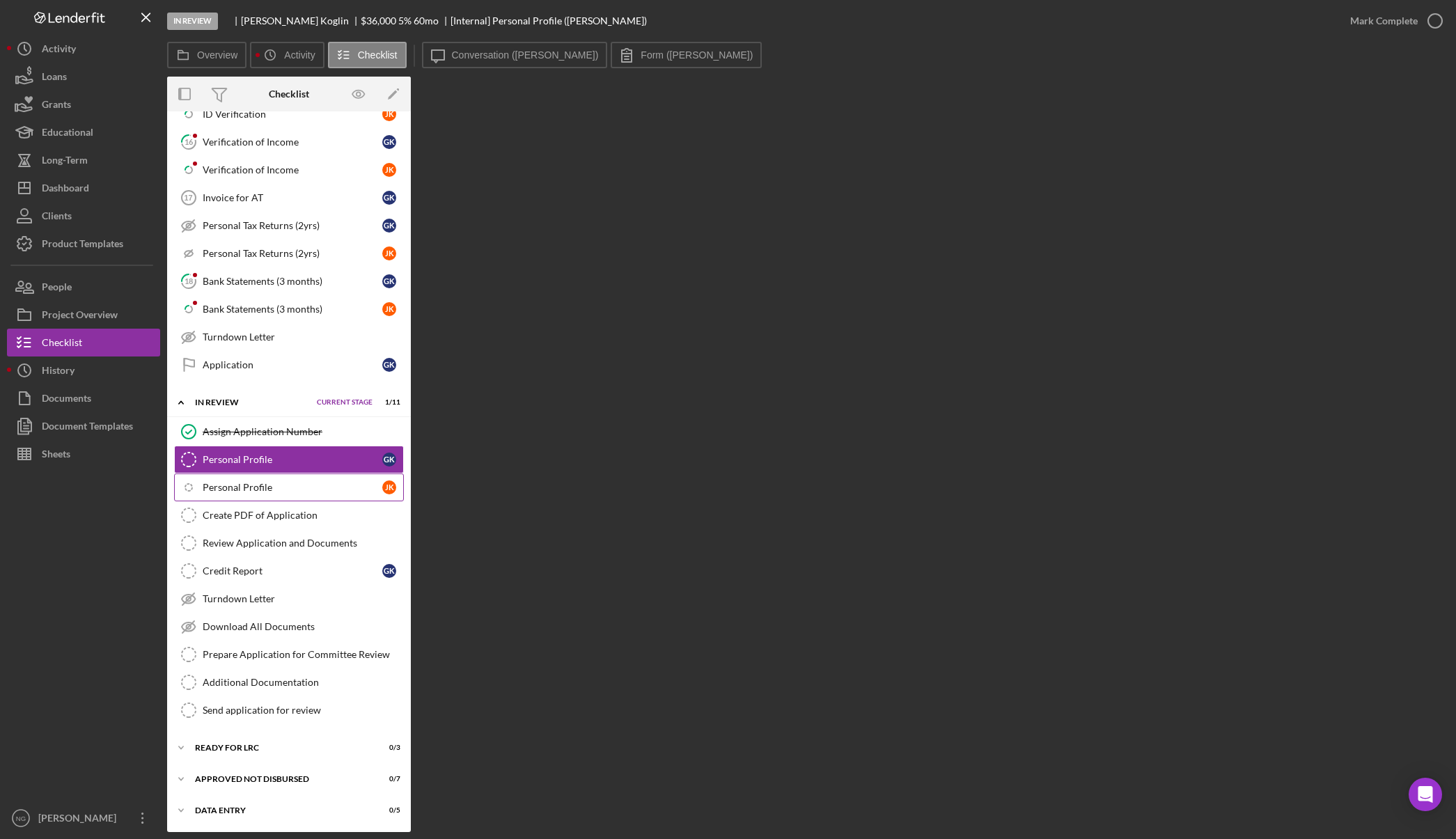
click at [307, 482] on div "Personal Profile" at bounding box center [293, 487] width 180 height 11
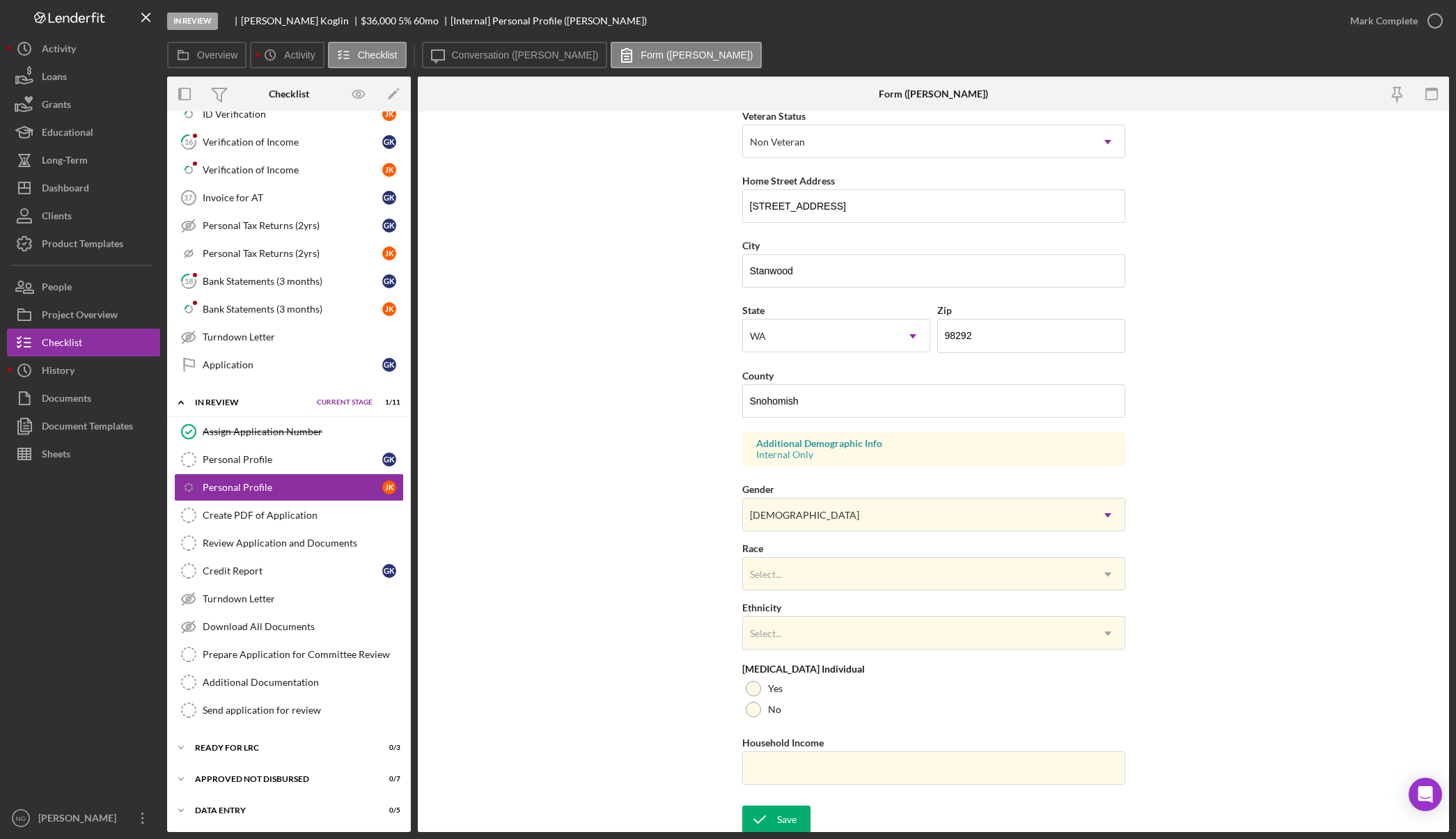
scroll to position [209, 0]
click at [777, 820] on div "Save" at bounding box center [786, 816] width 20 height 28
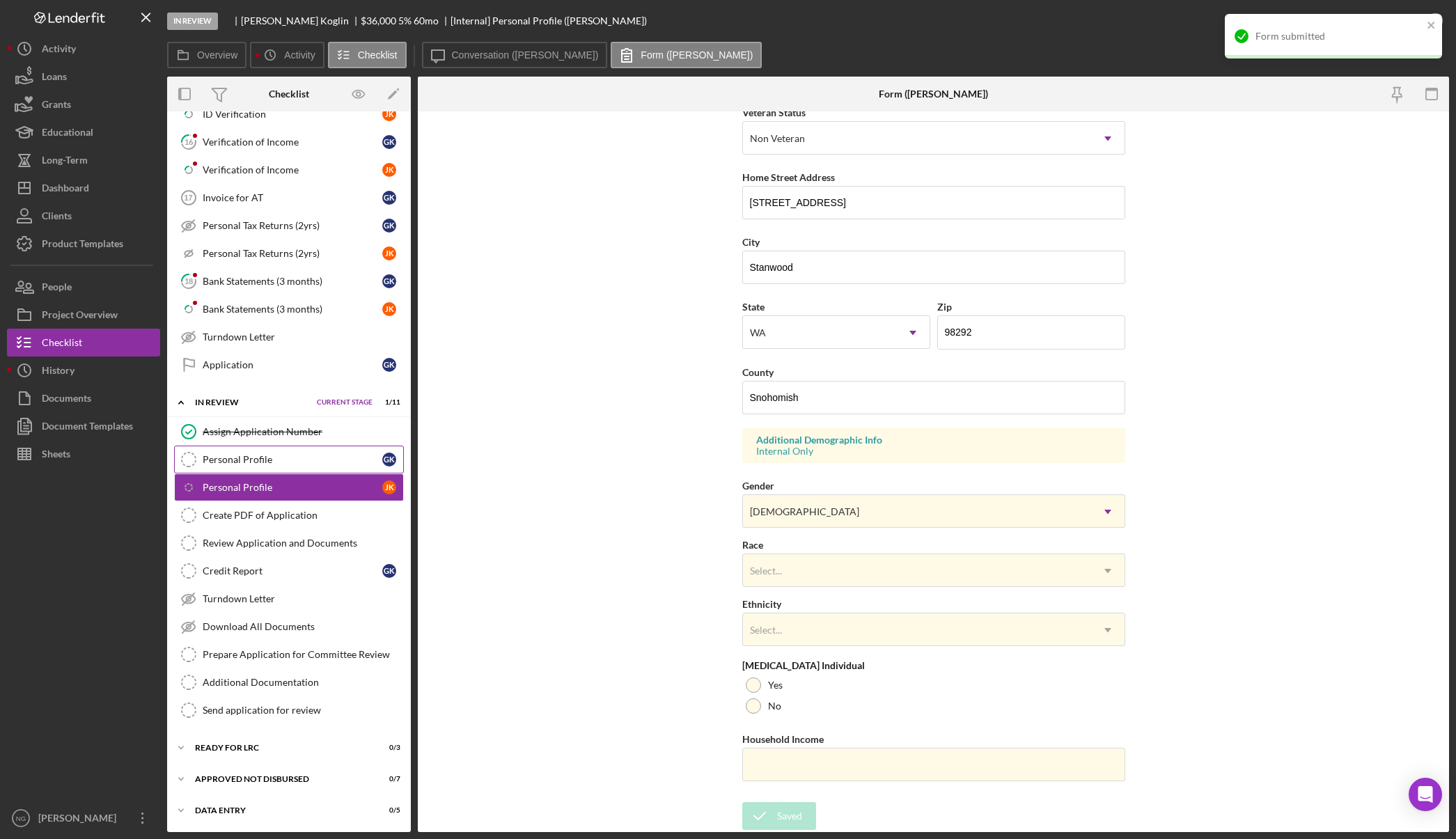
click at [270, 460] on div "Personal Profile" at bounding box center [293, 459] width 180 height 11
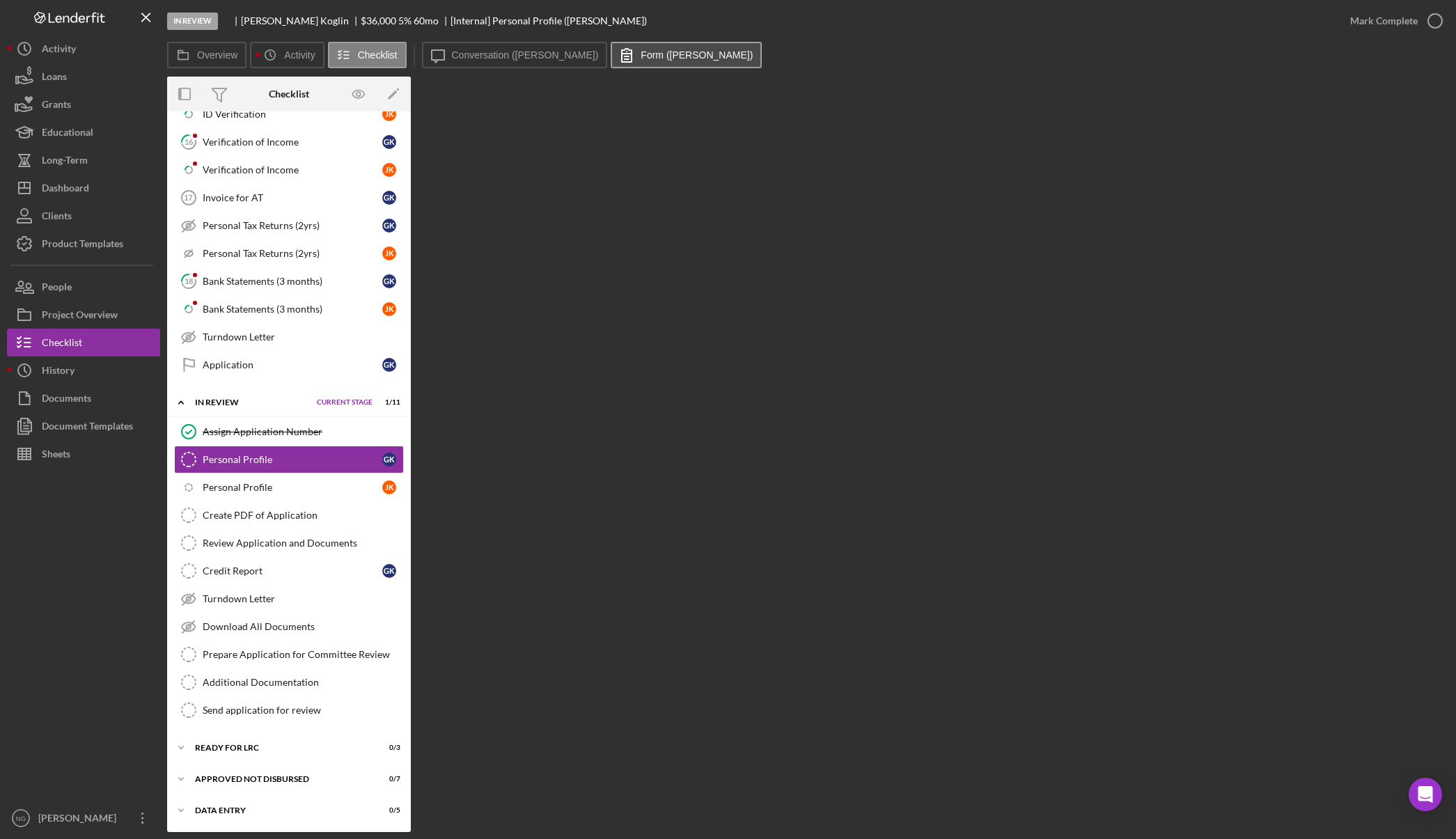
click at [641, 54] on label "Form ([PERSON_NAME])" at bounding box center [697, 55] width 112 height 11
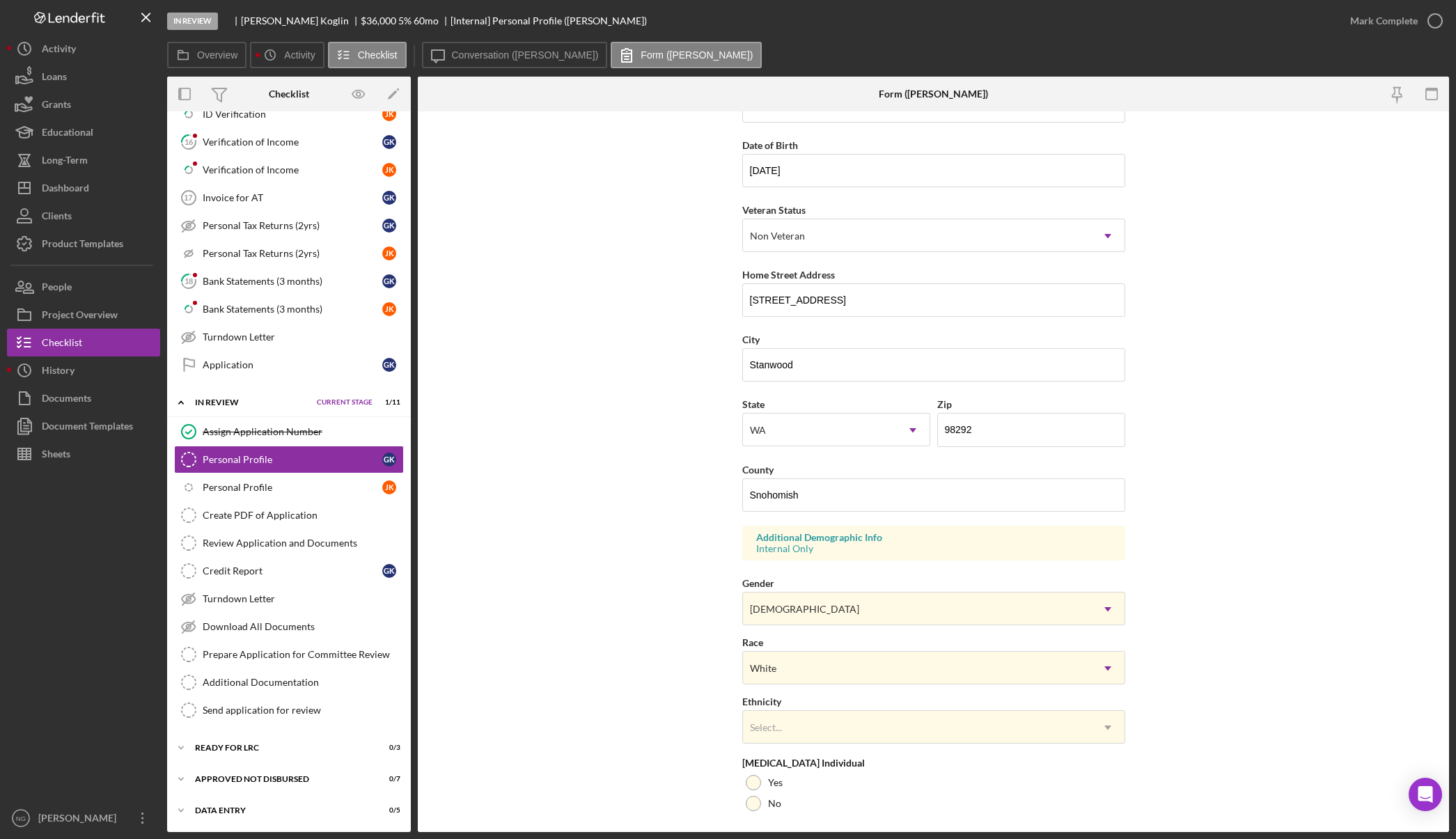
scroll to position [209, 0]
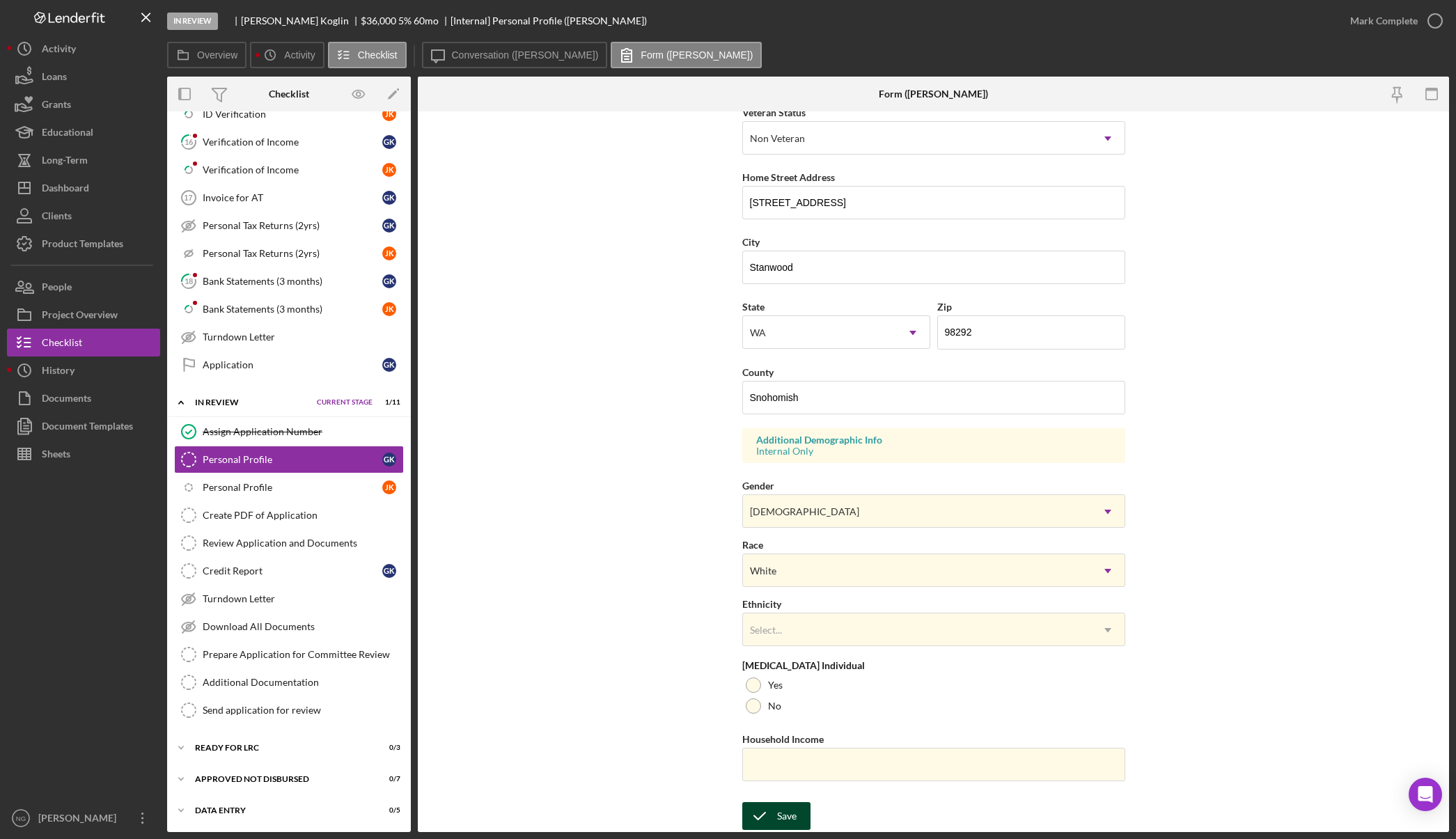
click at [791, 819] on div "Save" at bounding box center [786, 816] width 20 height 28
click at [1426, 18] on icon "button" at bounding box center [1435, 20] width 34 height 34
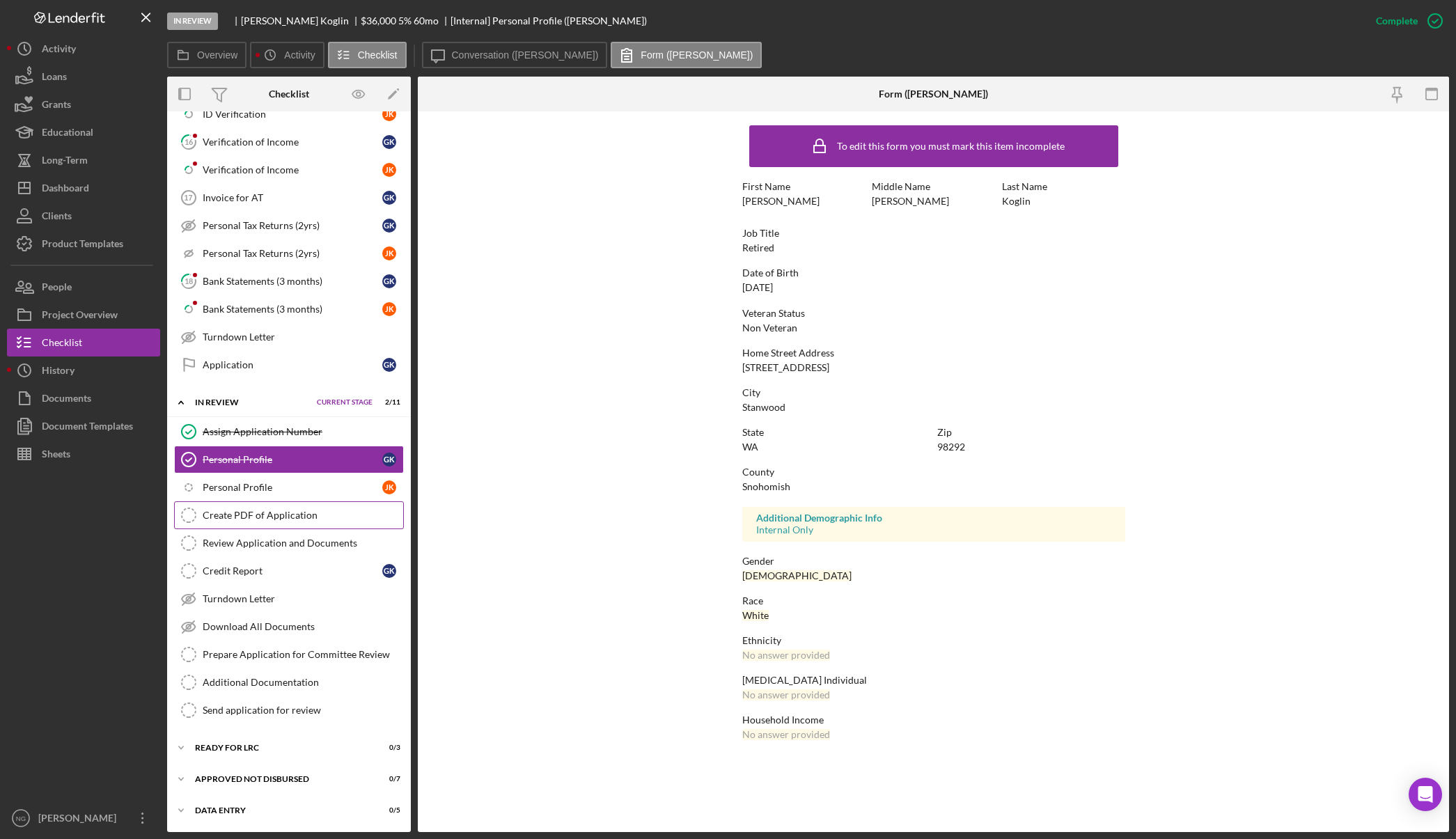
scroll to position [0, 0]
click at [284, 480] on link "Icon/Checklist Item Sub Internal Personal Profile J K" at bounding box center [289, 487] width 230 height 28
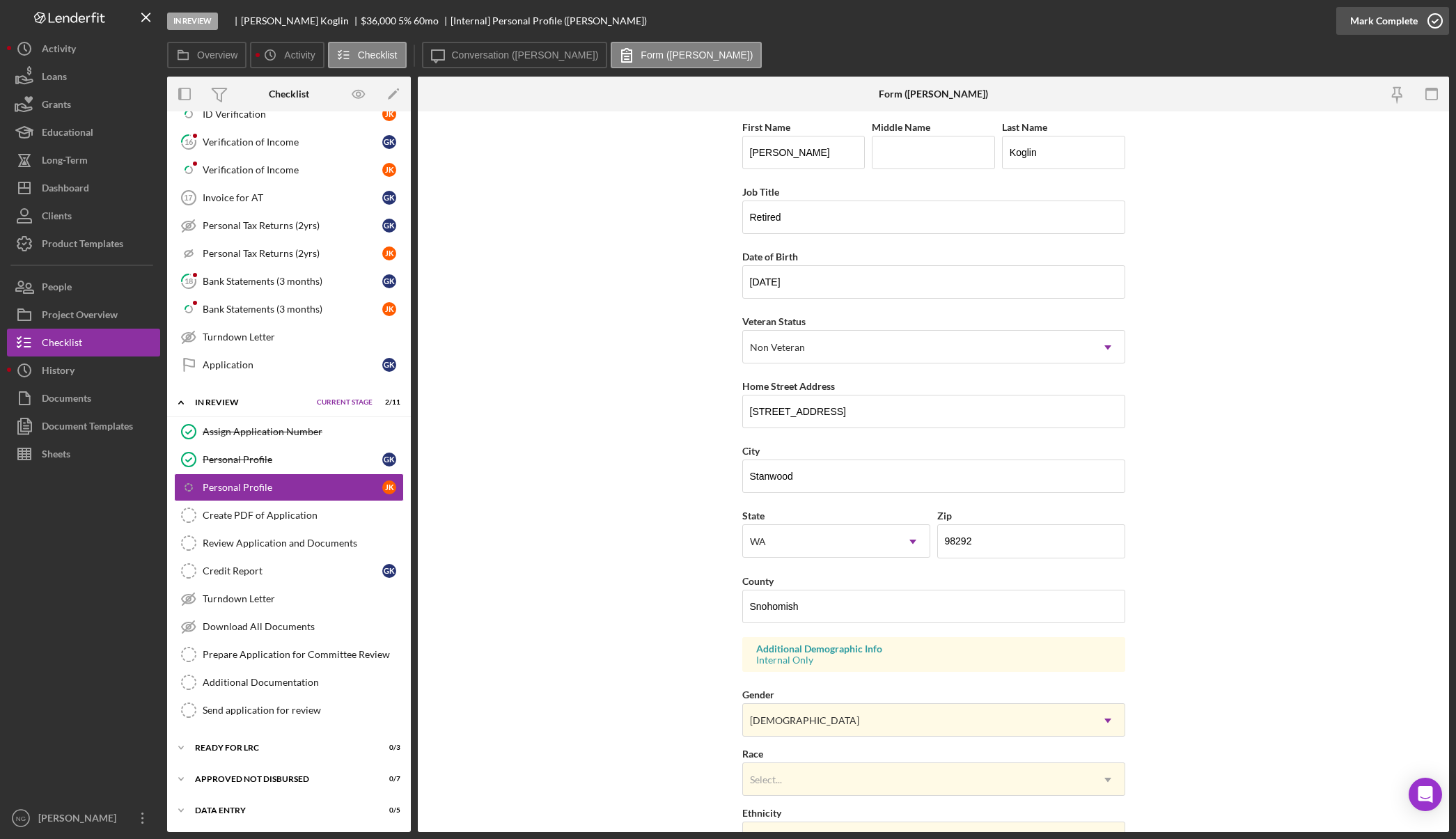
click at [1429, 24] on icon "button" at bounding box center [1435, 20] width 34 height 34
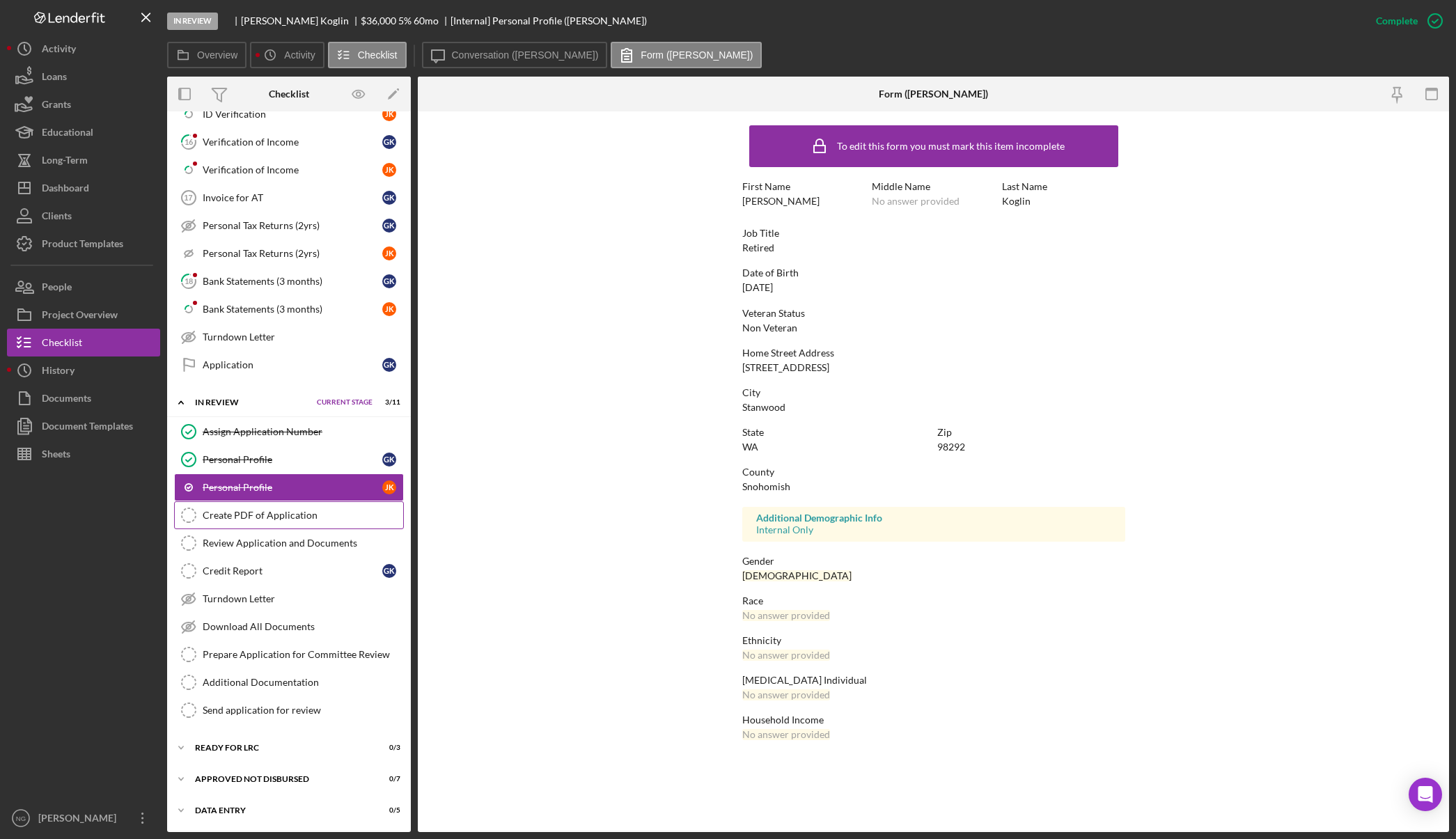
click at [300, 513] on div "Create PDF of Application" at bounding box center [303, 515] width 200 height 11
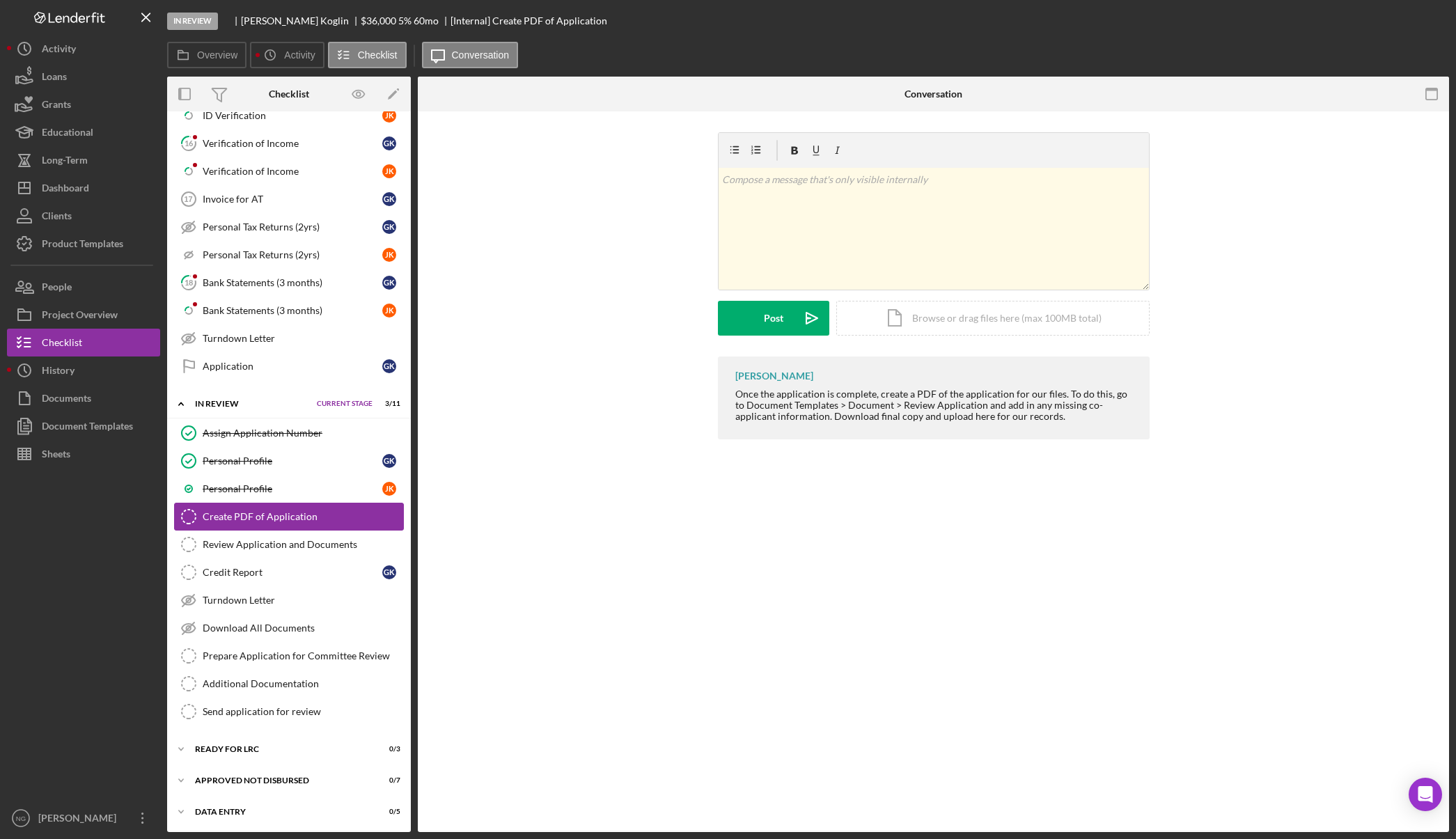
scroll to position [802, 0]
click at [75, 426] on div "Document Templates" at bounding box center [88, 428] width 91 height 32
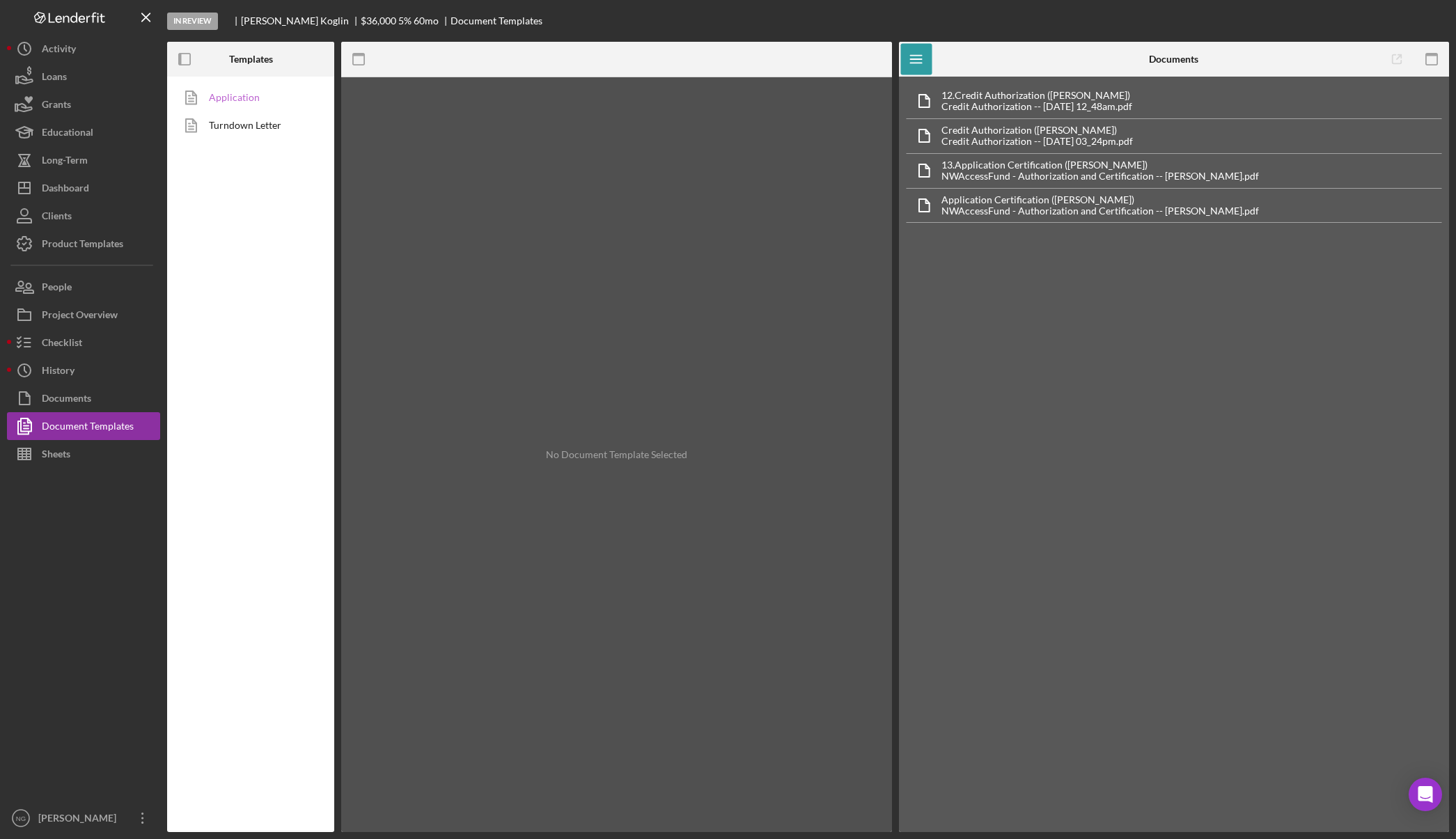
click at [264, 100] on link "Application" at bounding box center [247, 98] width 146 height 28
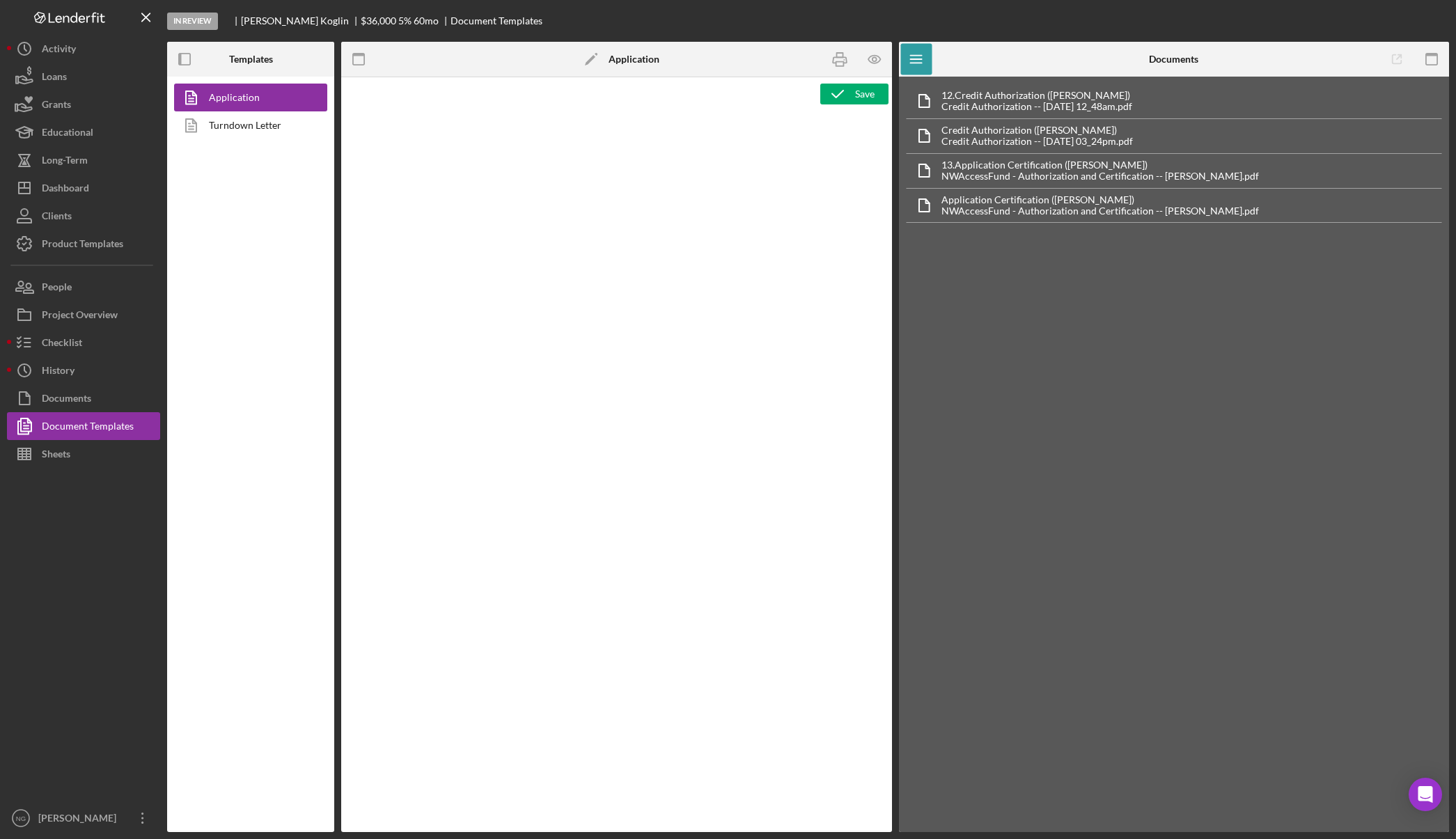
type textarea "<div class="WordSection1"> <p style="margin: 0in; font-size: 12pt; font-family:…"
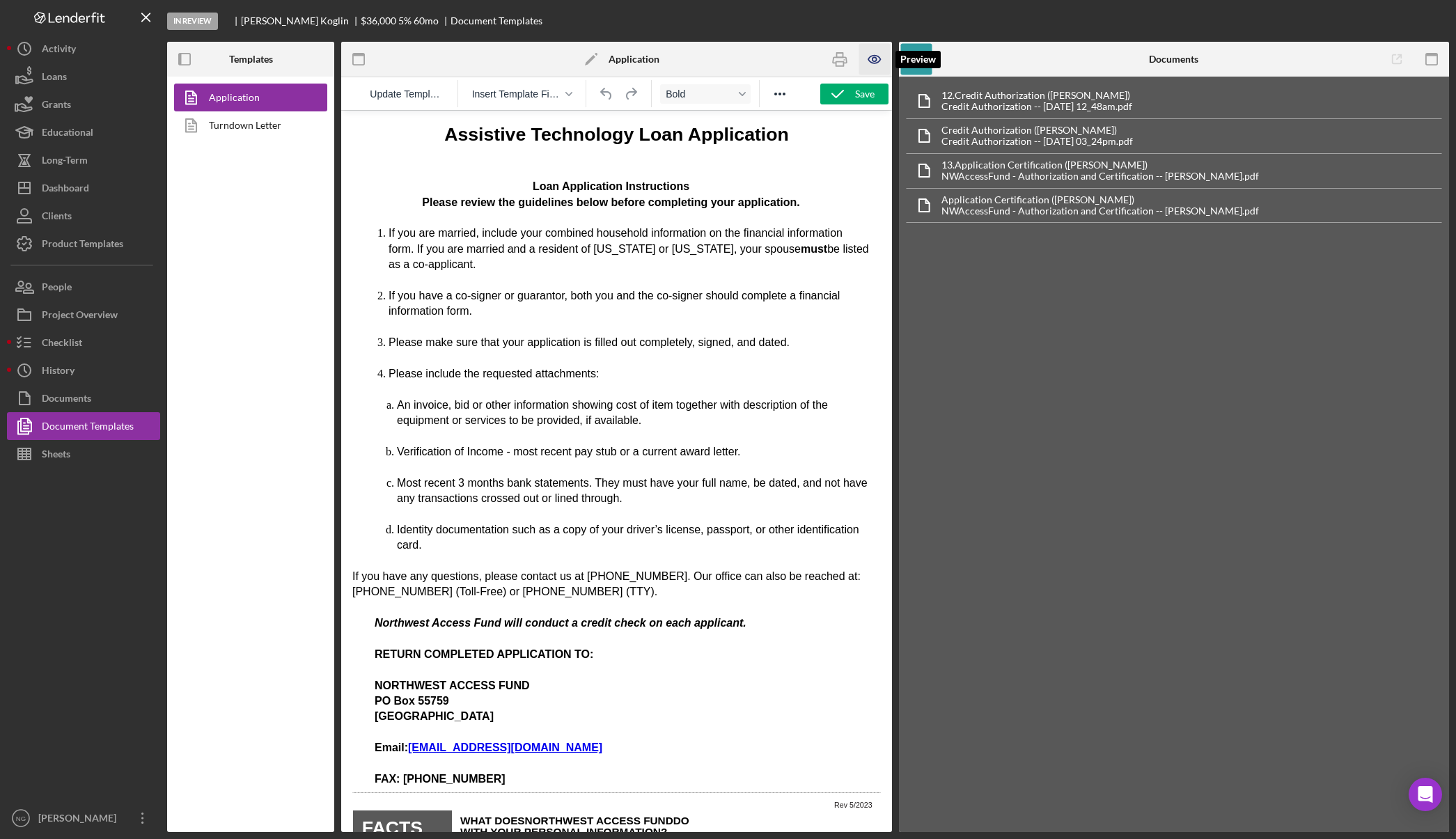
click at [875, 60] on icon "button" at bounding box center [875, 60] width 32 height 32
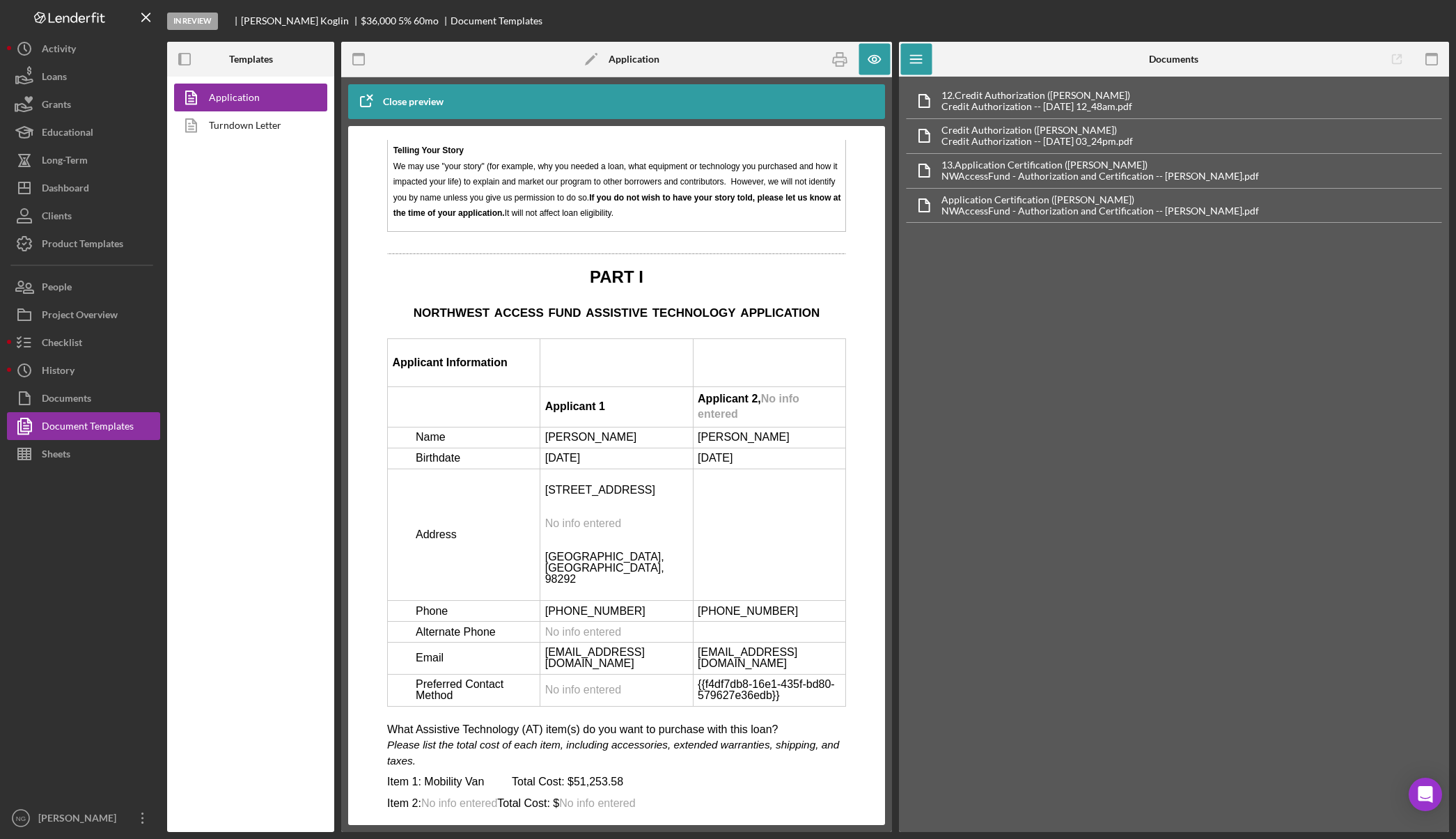
scroll to position [1880, 0]
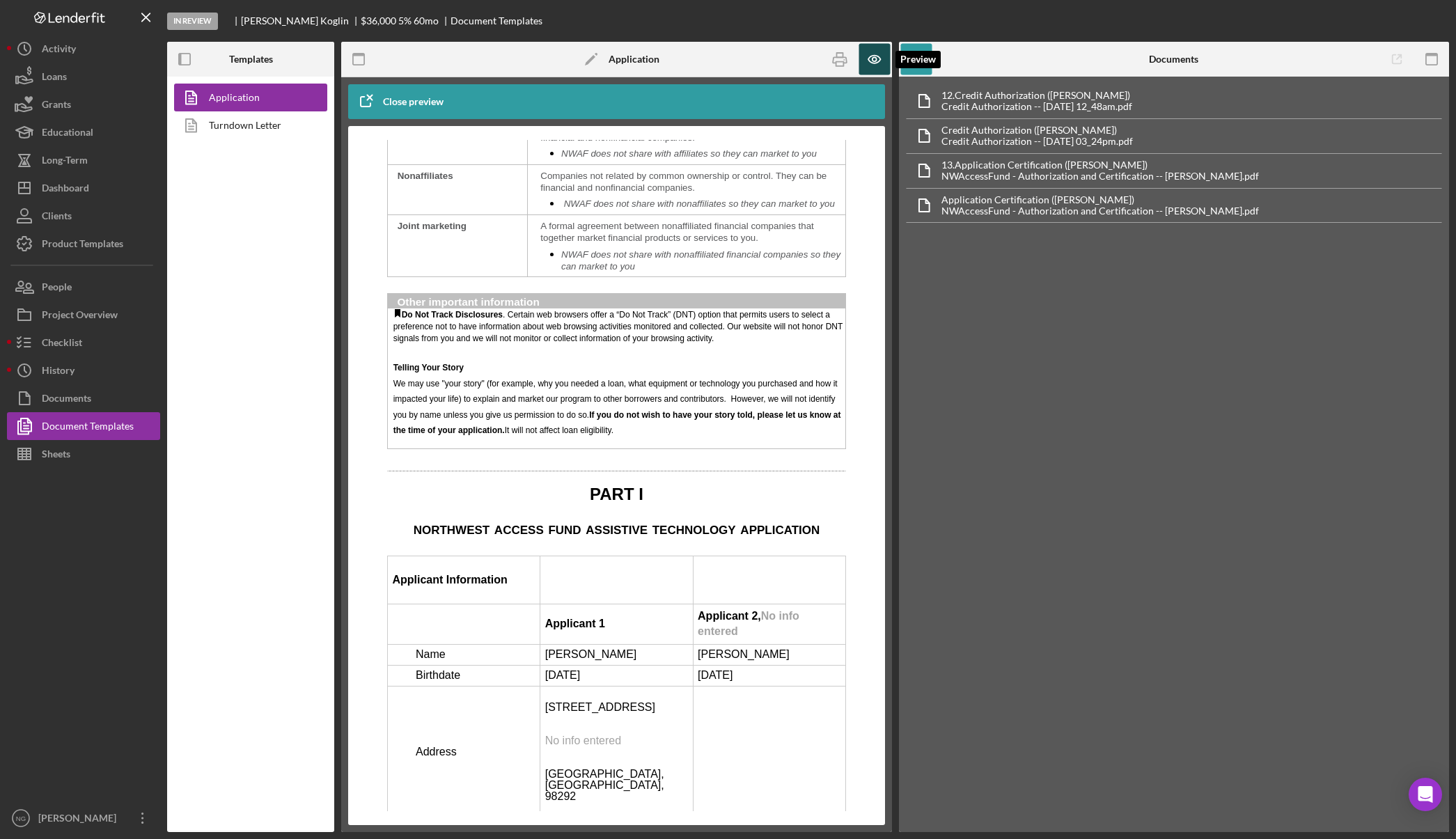
click at [878, 68] on icon "button" at bounding box center [875, 60] width 32 height 32
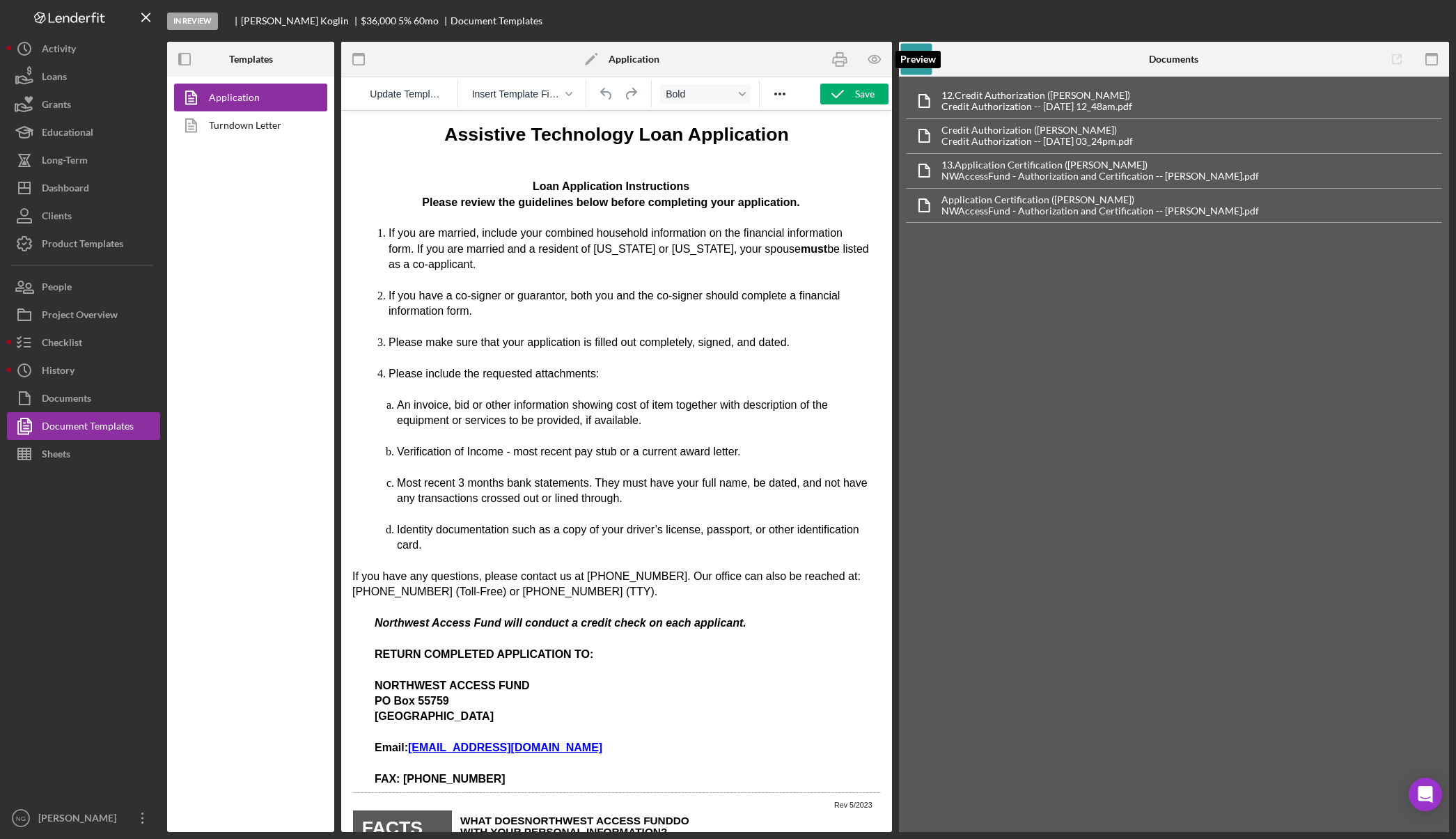
scroll to position [0, 0]
click at [835, 93] on icon "button" at bounding box center [837, 93] width 34 height 34
click at [843, 64] on icon "button" at bounding box center [840, 60] width 32 height 32
click at [98, 344] on button "Checklist" at bounding box center [83, 343] width 153 height 28
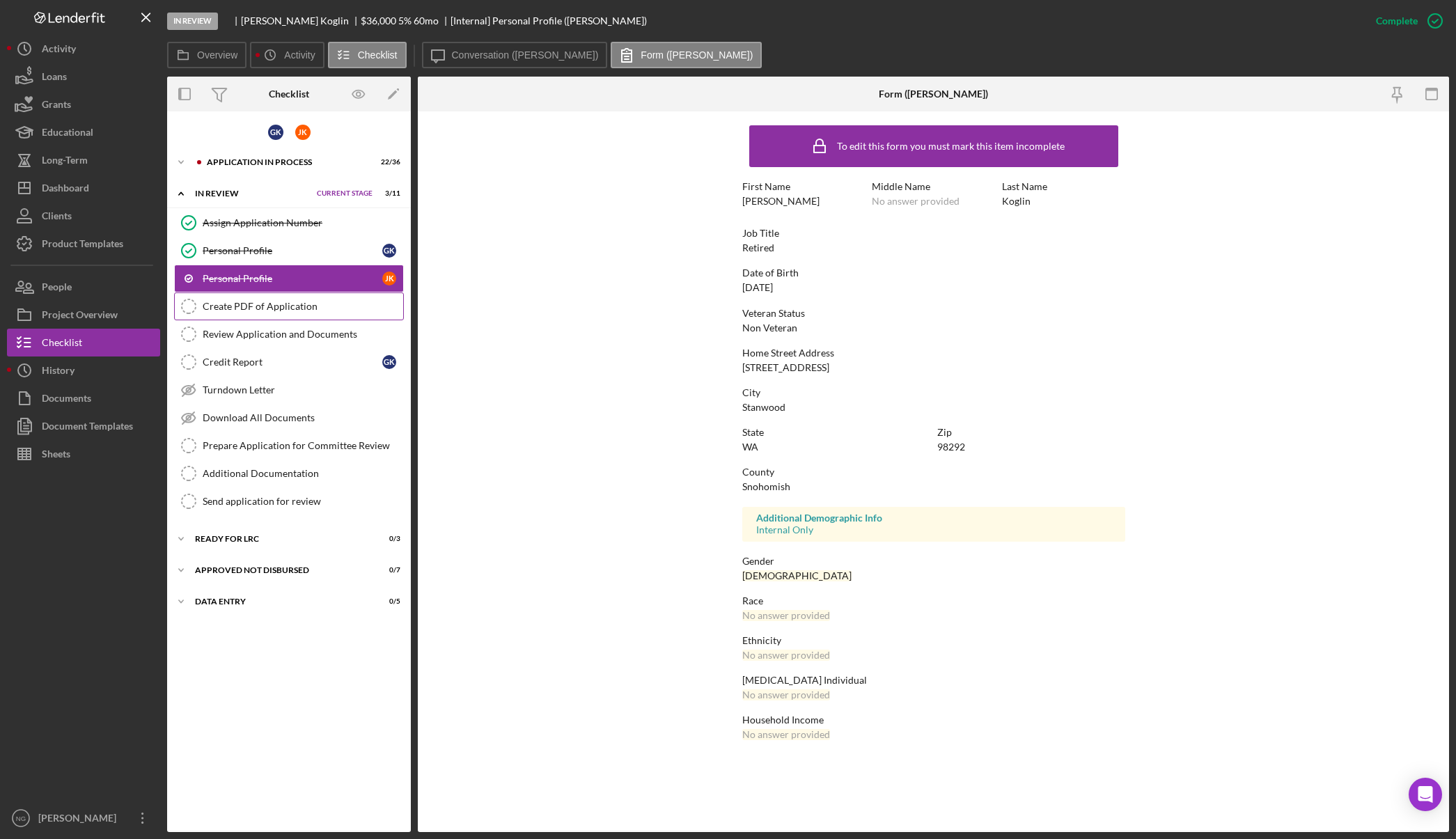
click at [251, 308] on div "Create PDF of Application" at bounding box center [303, 306] width 200 height 11
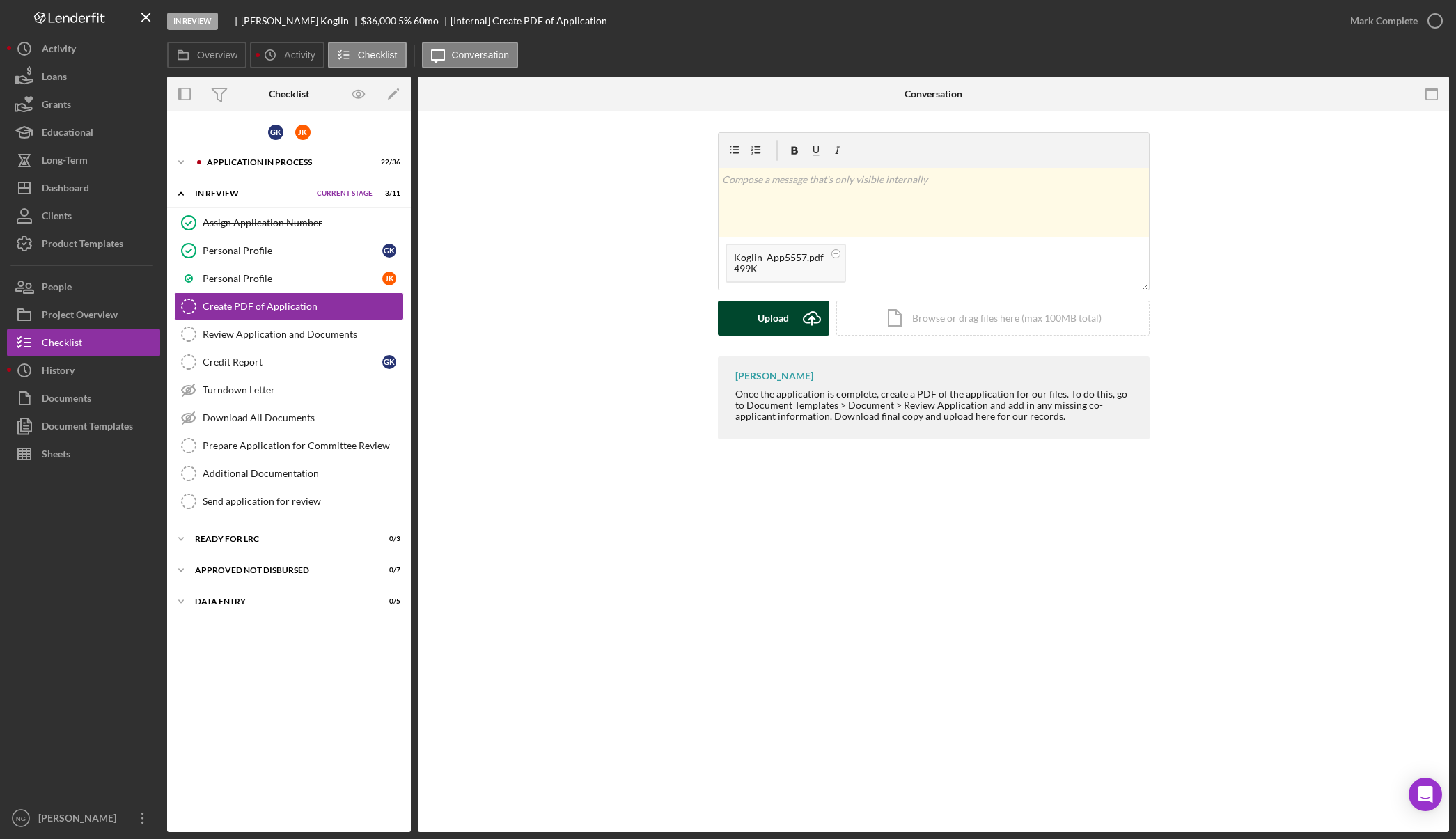
click at [797, 317] on icon "Icon/Upload" at bounding box center [811, 318] width 34 height 34
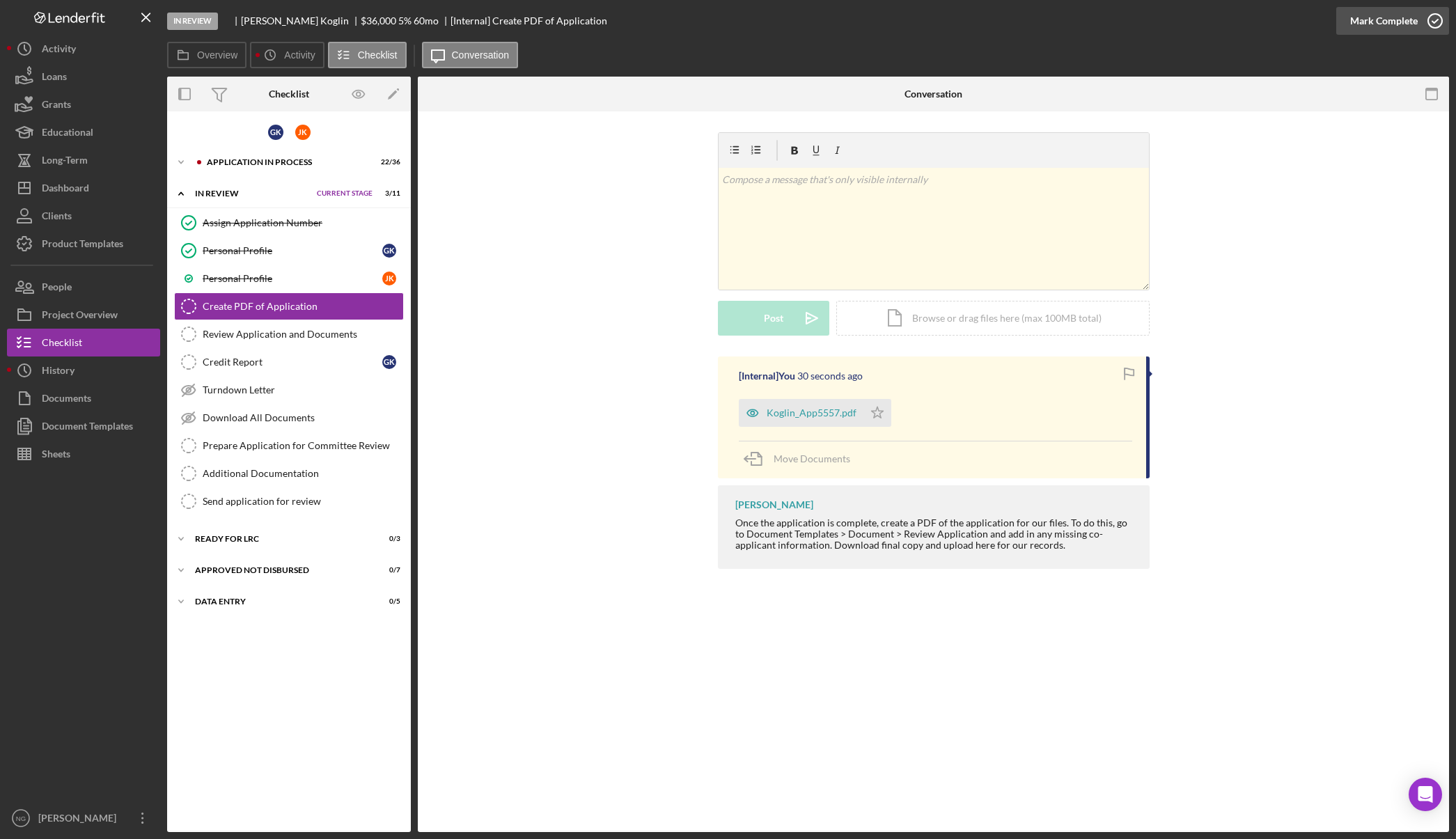
click at [1421, 25] on icon "button" at bounding box center [1435, 20] width 34 height 34
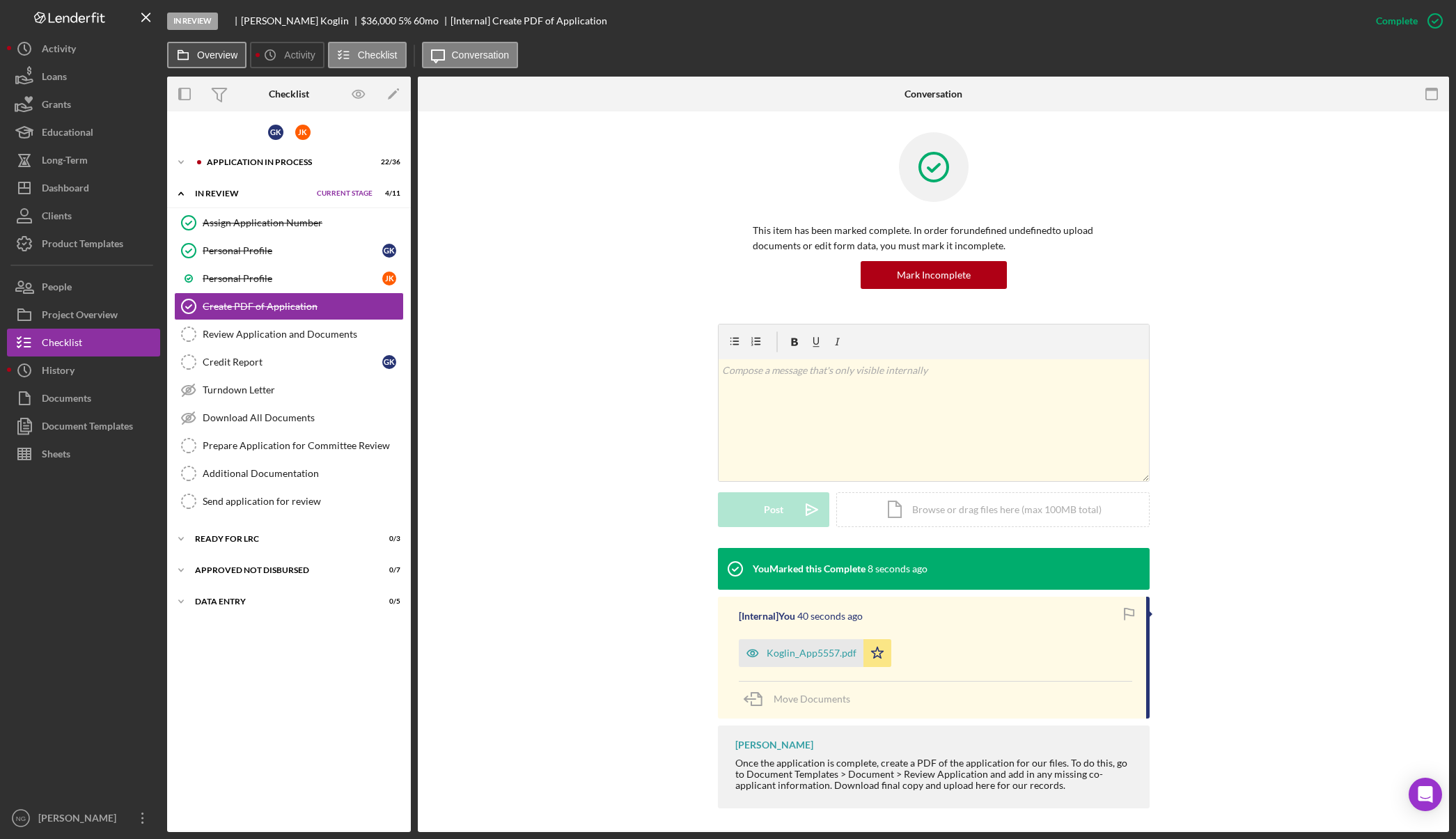
click at [216, 61] on button "Overview" at bounding box center [206, 55] width 79 height 26
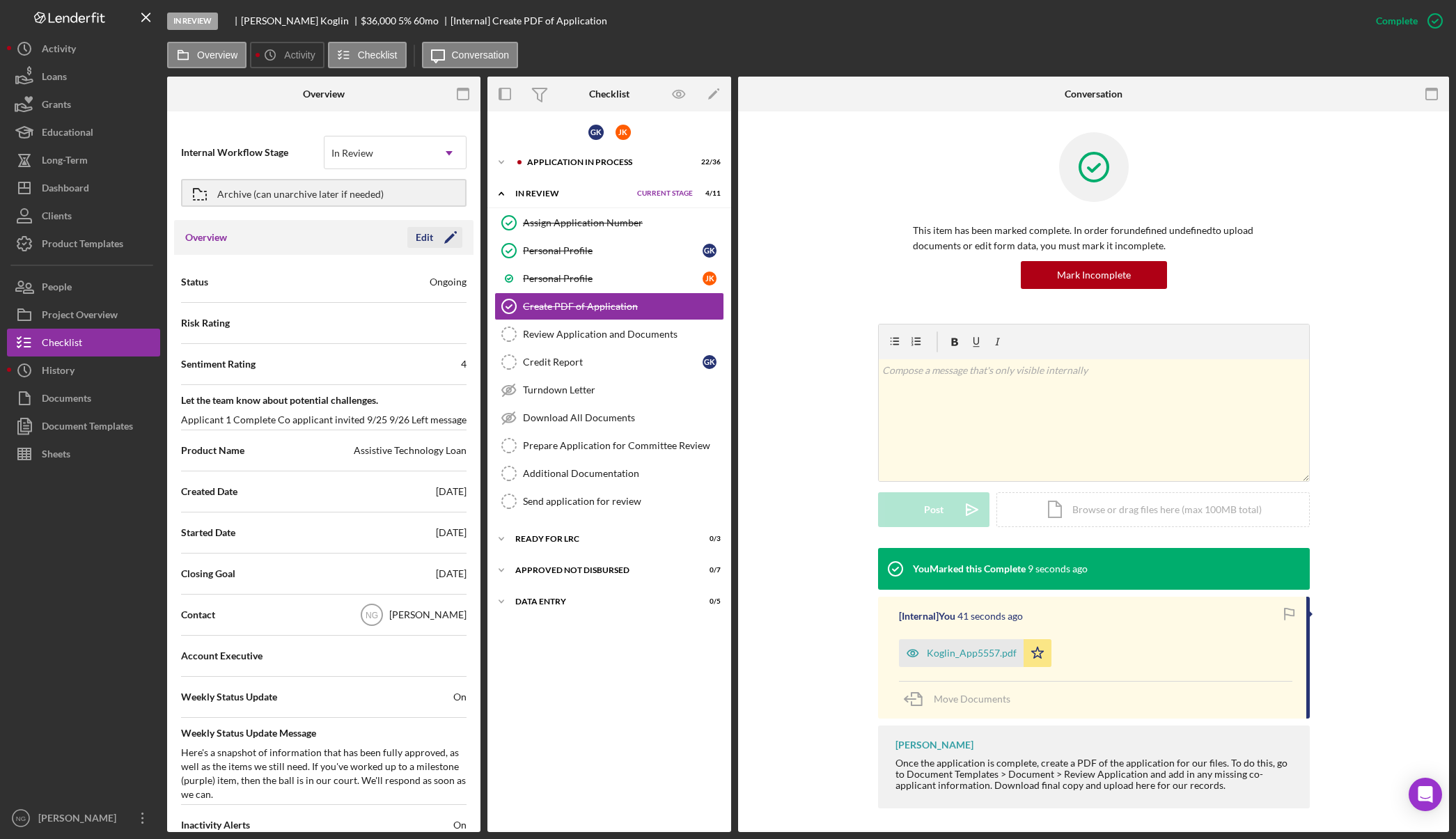
click at [438, 235] on icon "Icon/Edit" at bounding box center [450, 237] width 34 height 34
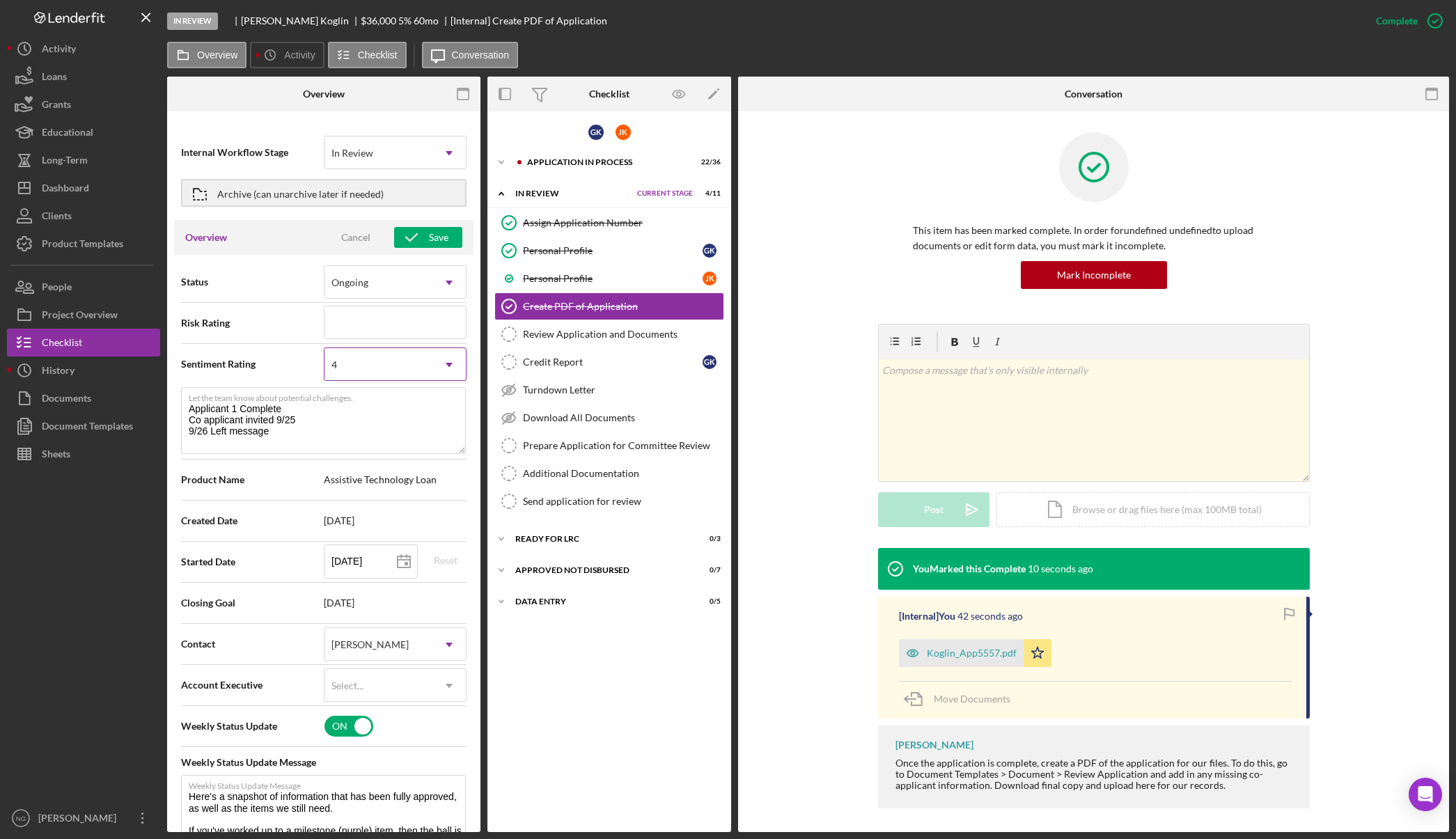
click at [357, 363] on div "4" at bounding box center [378, 365] width 108 height 32
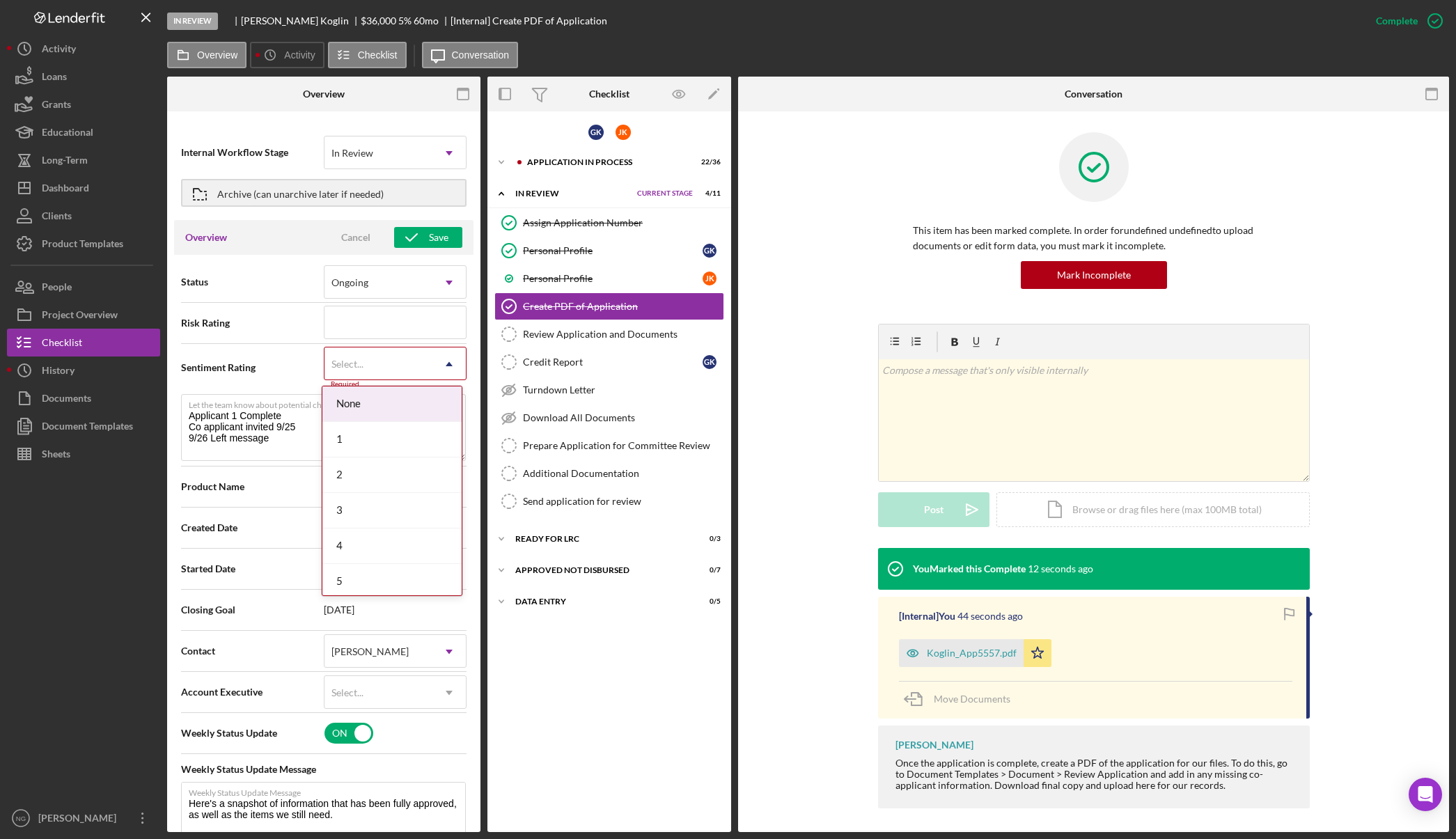
click at [382, 376] on div "Select..." at bounding box center [378, 364] width 108 height 32
click at [379, 576] on div "5" at bounding box center [392, 582] width 140 height 35
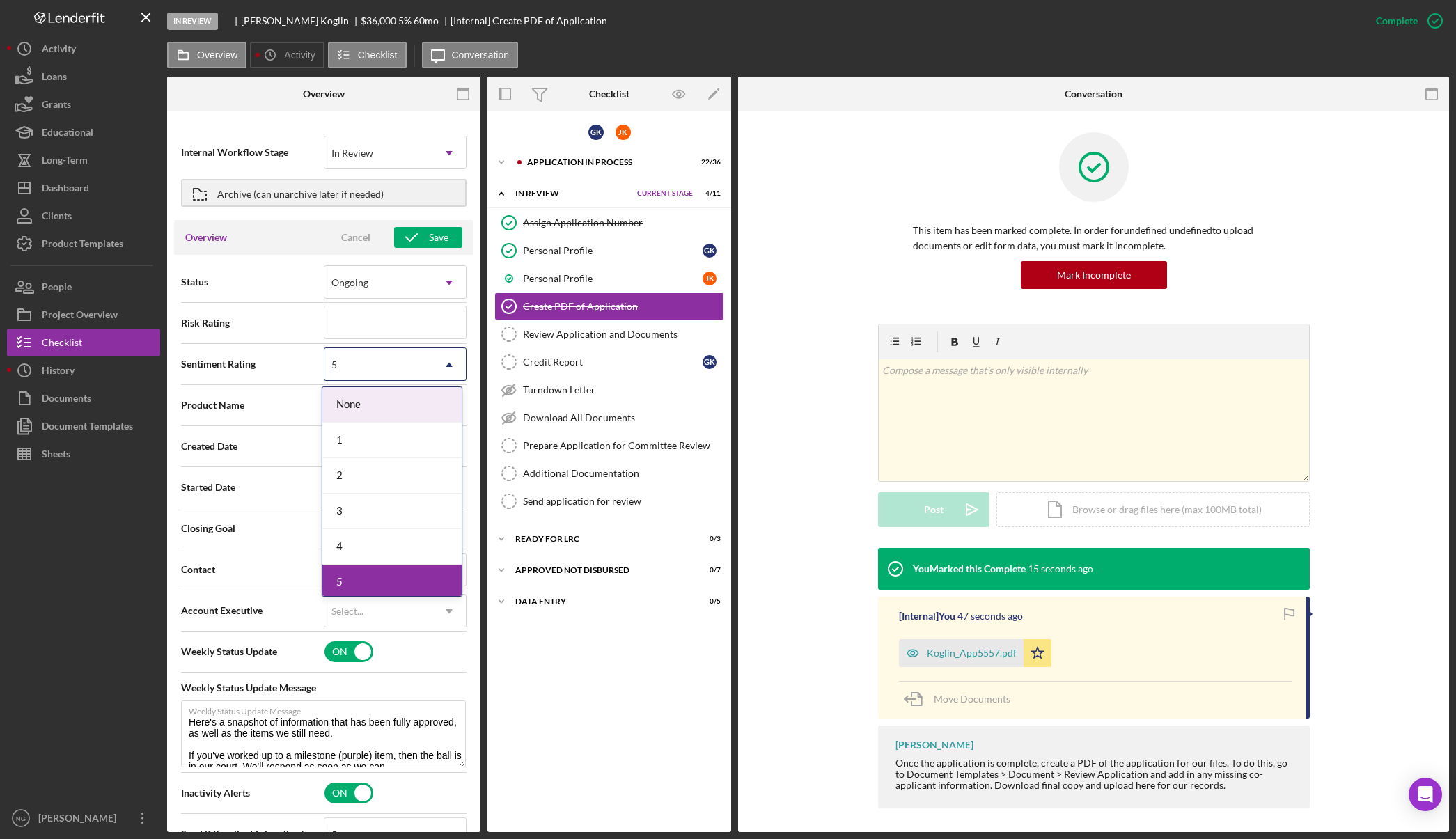
click at [377, 377] on div "5" at bounding box center [378, 365] width 108 height 32
click at [375, 561] on div "4" at bounding box center [392, 547] width 140 height 35
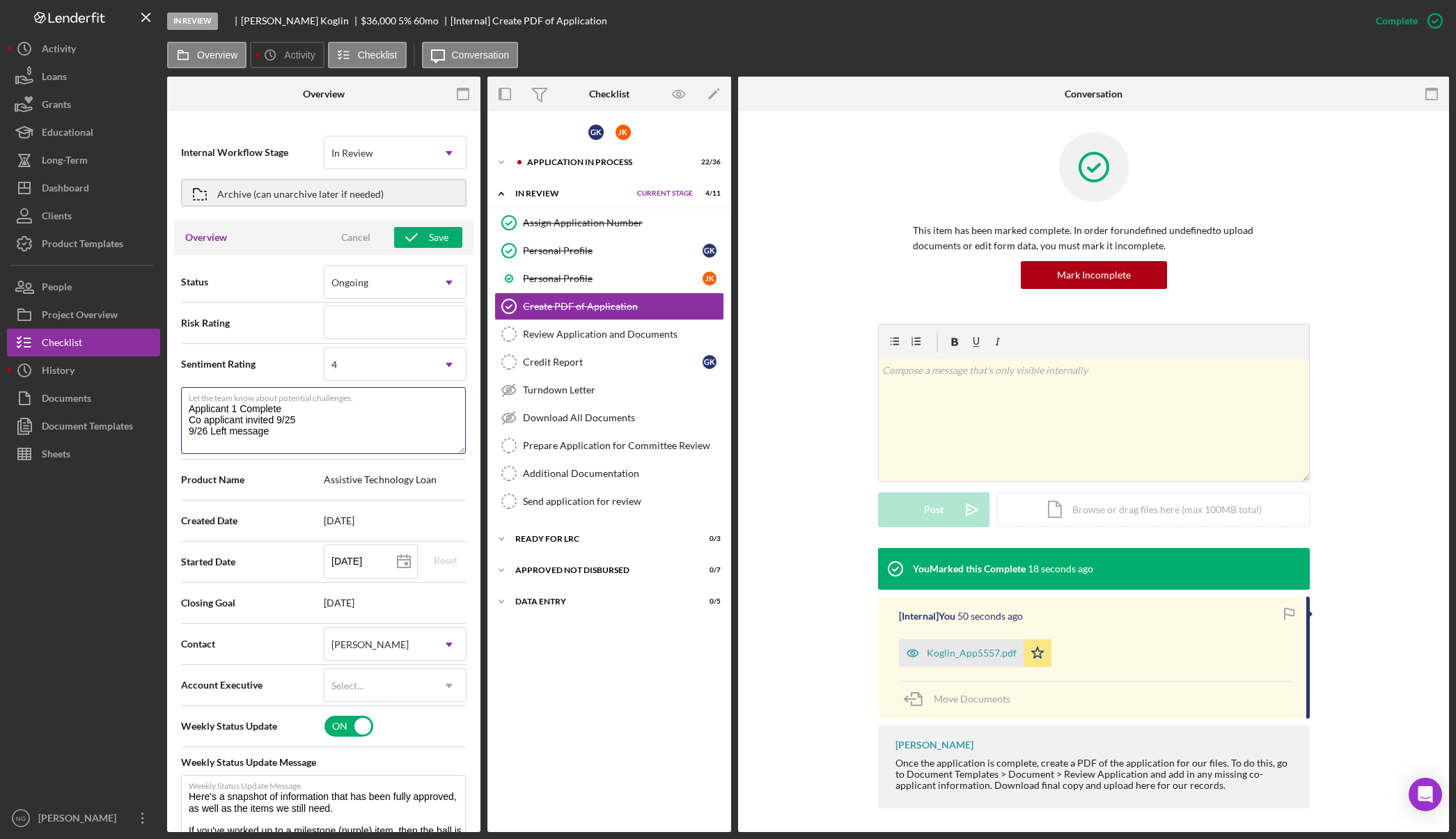
drag, startPoint x: 292, startPoint y: 440, endPoint x: 162, endPoint y: 391, distance: 138.9
click at [162, 391] on div "In Review [PERSON_NAME] $36,000 $12,600 5 % 60 mo [Internal] Create PDF of Appl…" at bounding box center [728, 415] width 1442 height 832
click at [361, 366] on div "4" at bounding box center [378, 365] width 108 height 32
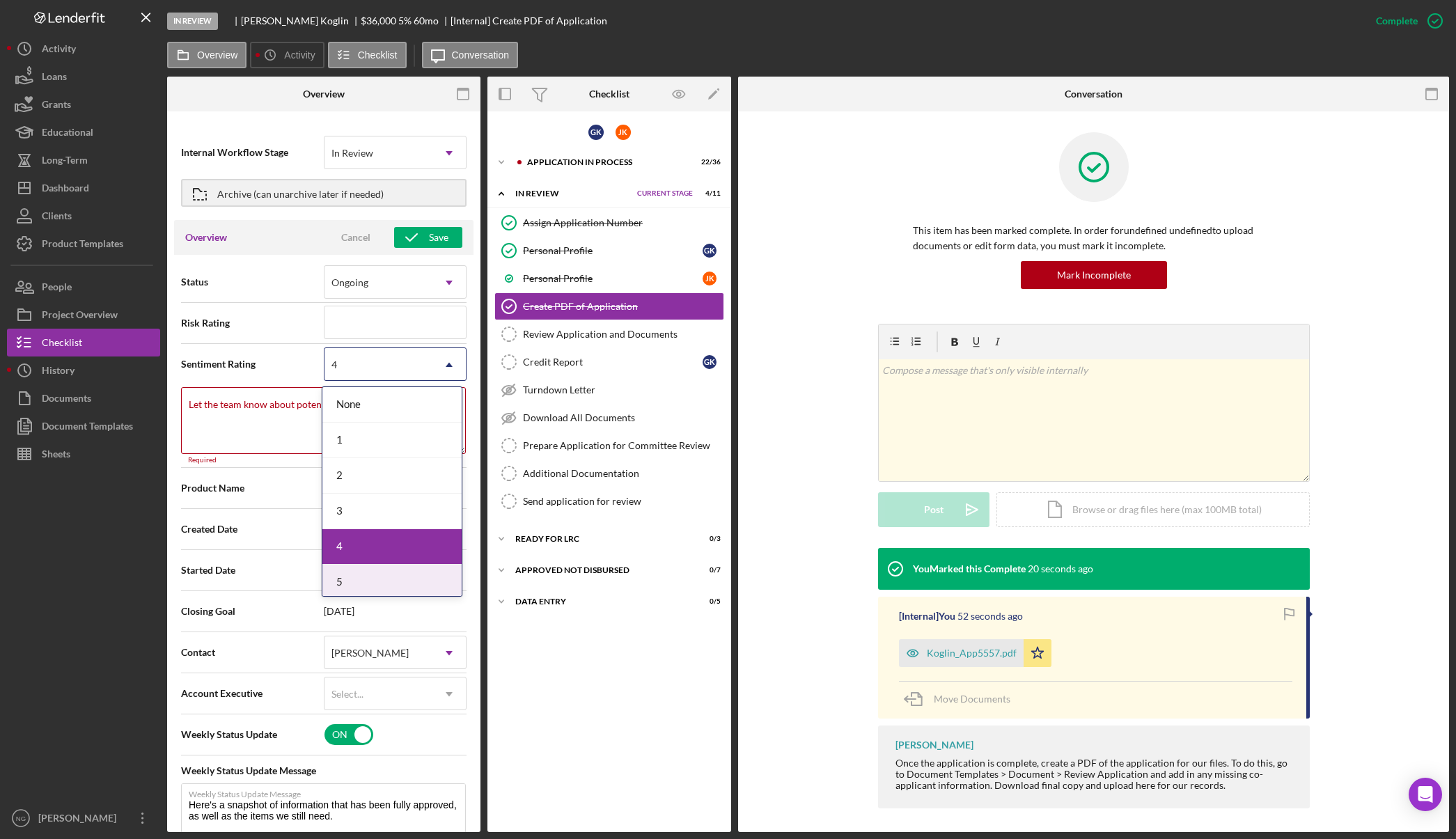
click at [359, 579] on div "5" at bounding box center [392, 582] width 140 height 35
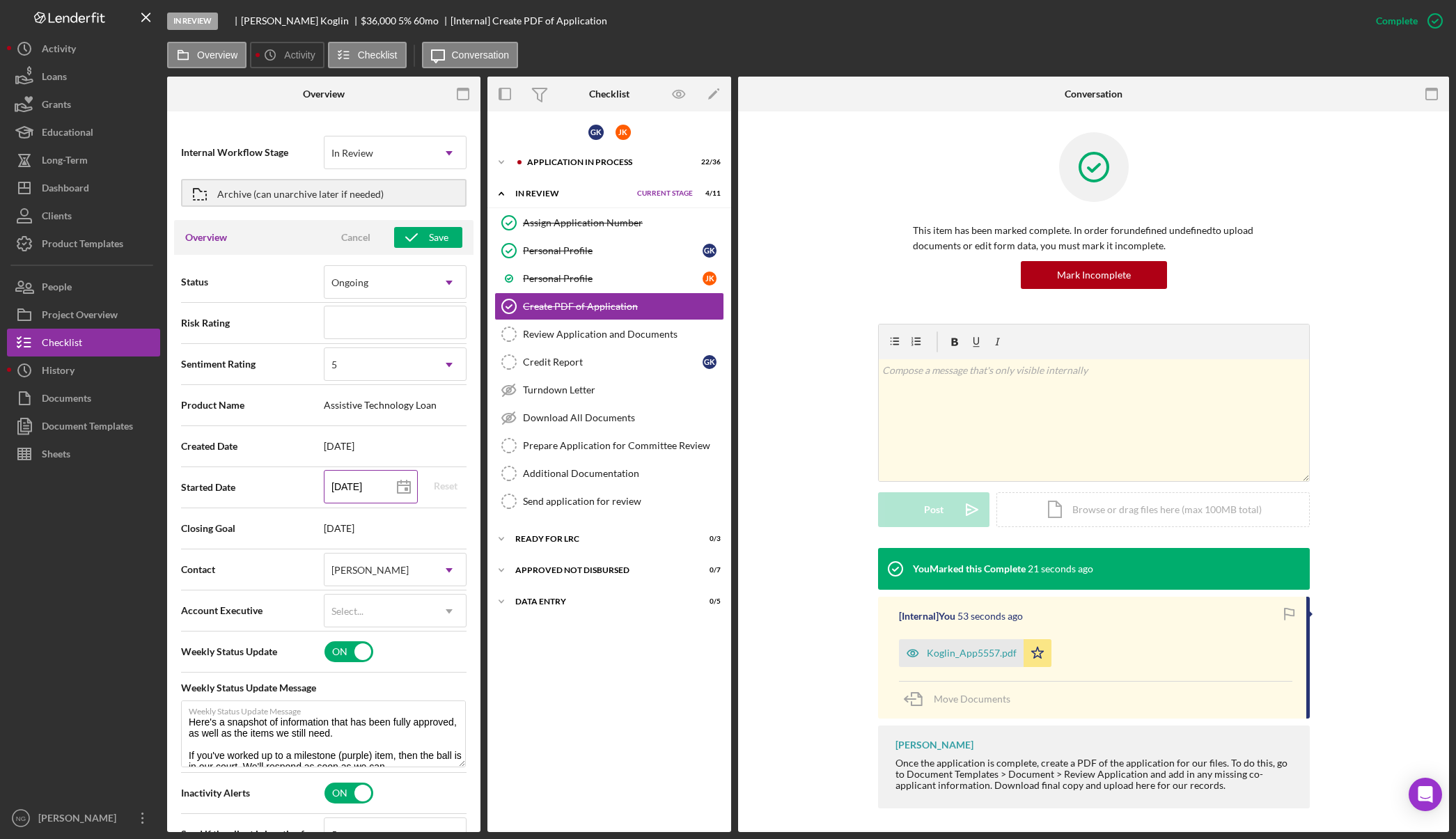
click at [372, 480] on input "[DATE]" at bounding box center [371, 487] width 94 height 34
click at [401, 485] on line at bounding box center [403, 485] width 12 height 0
type input "[DATE]"
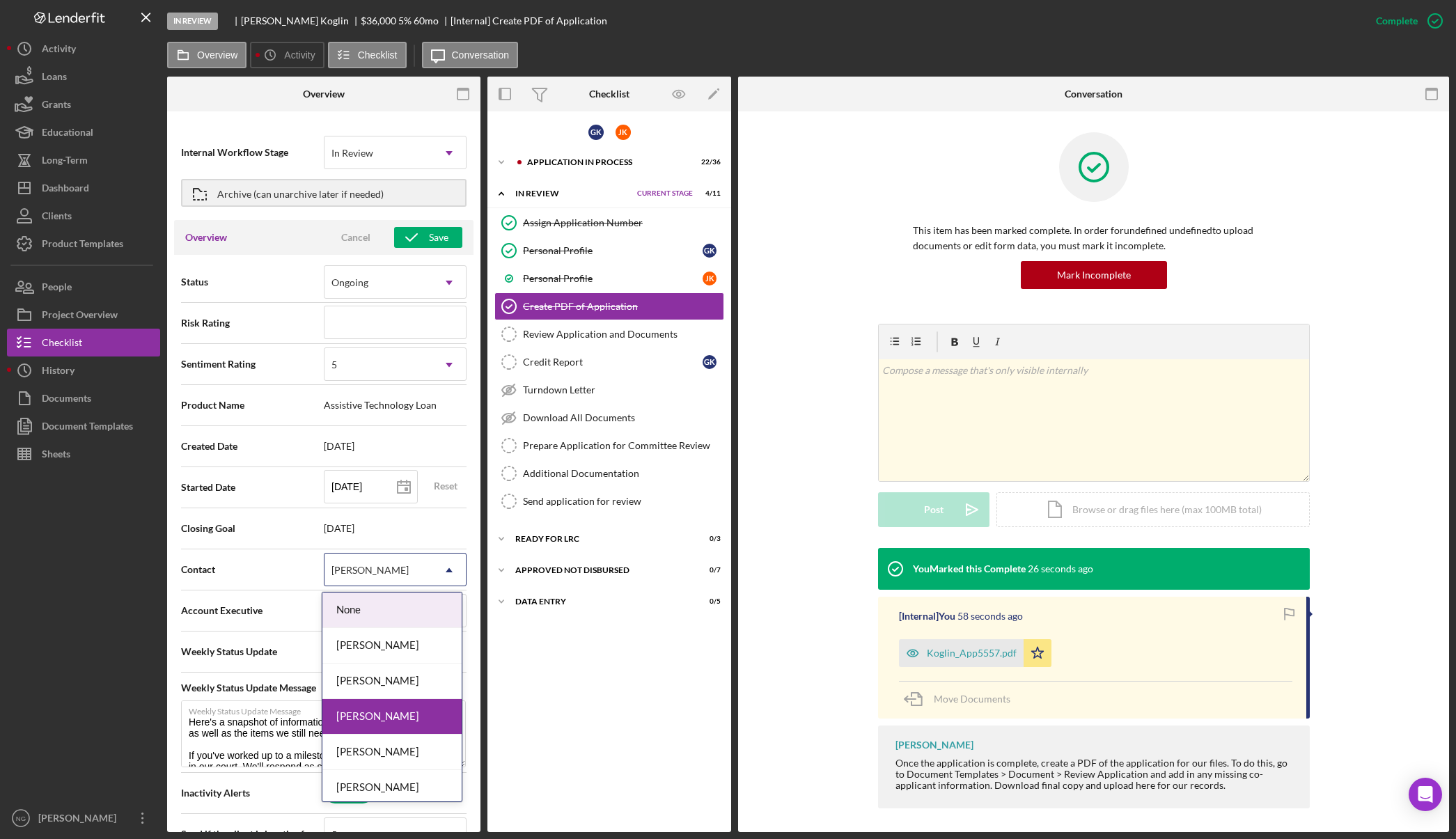
click at [374, 562] on div "[PERSON_NAME]" at bounding box center [378, 570] width 108 height 32
click at [386, 689] on div "[PERSON_NAME]" at bounding box center [392, 682] width 140 height 35
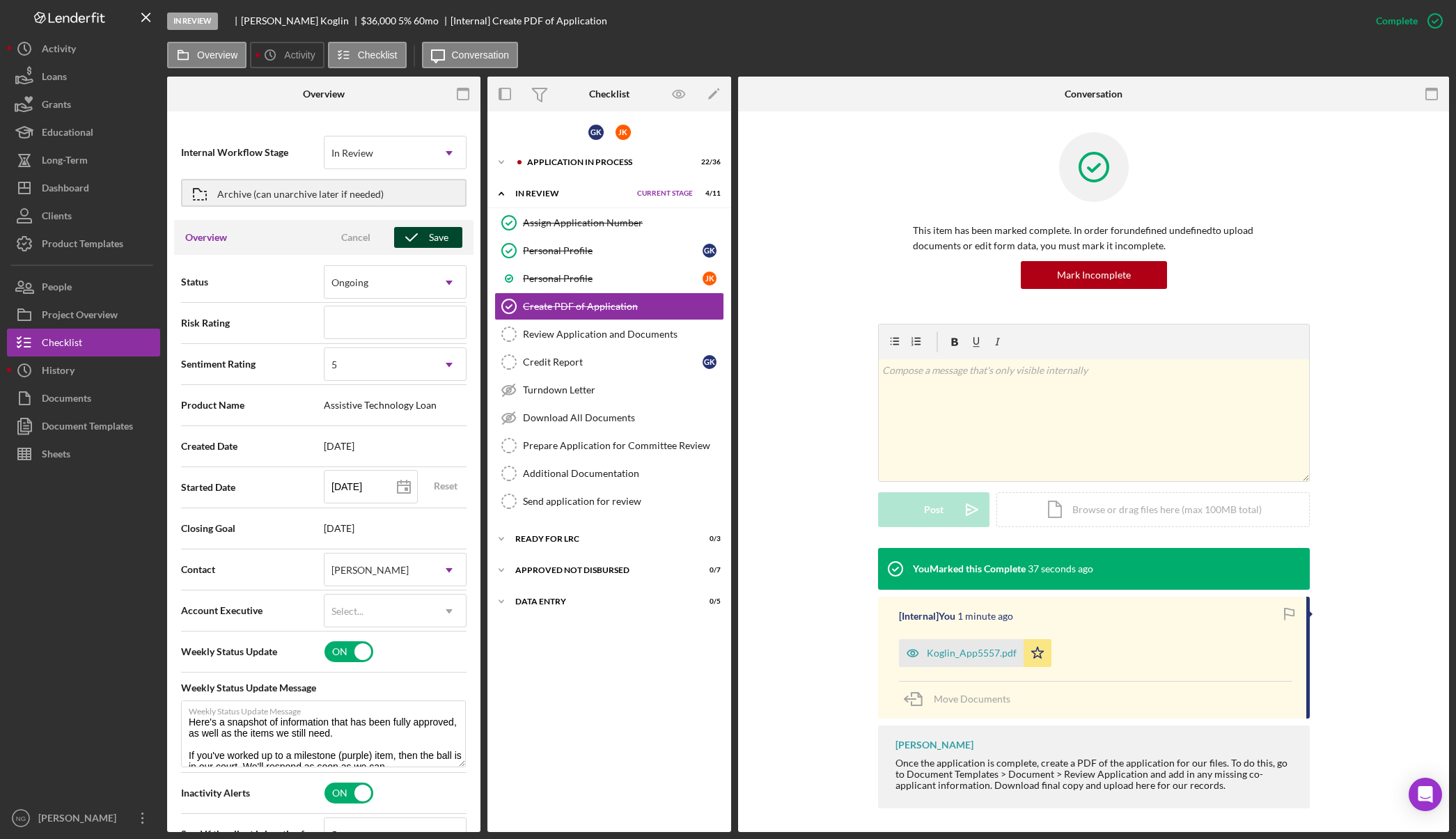
click at [418, 237] on icon "button" at bounding box center [411, 237] width 34 height 34
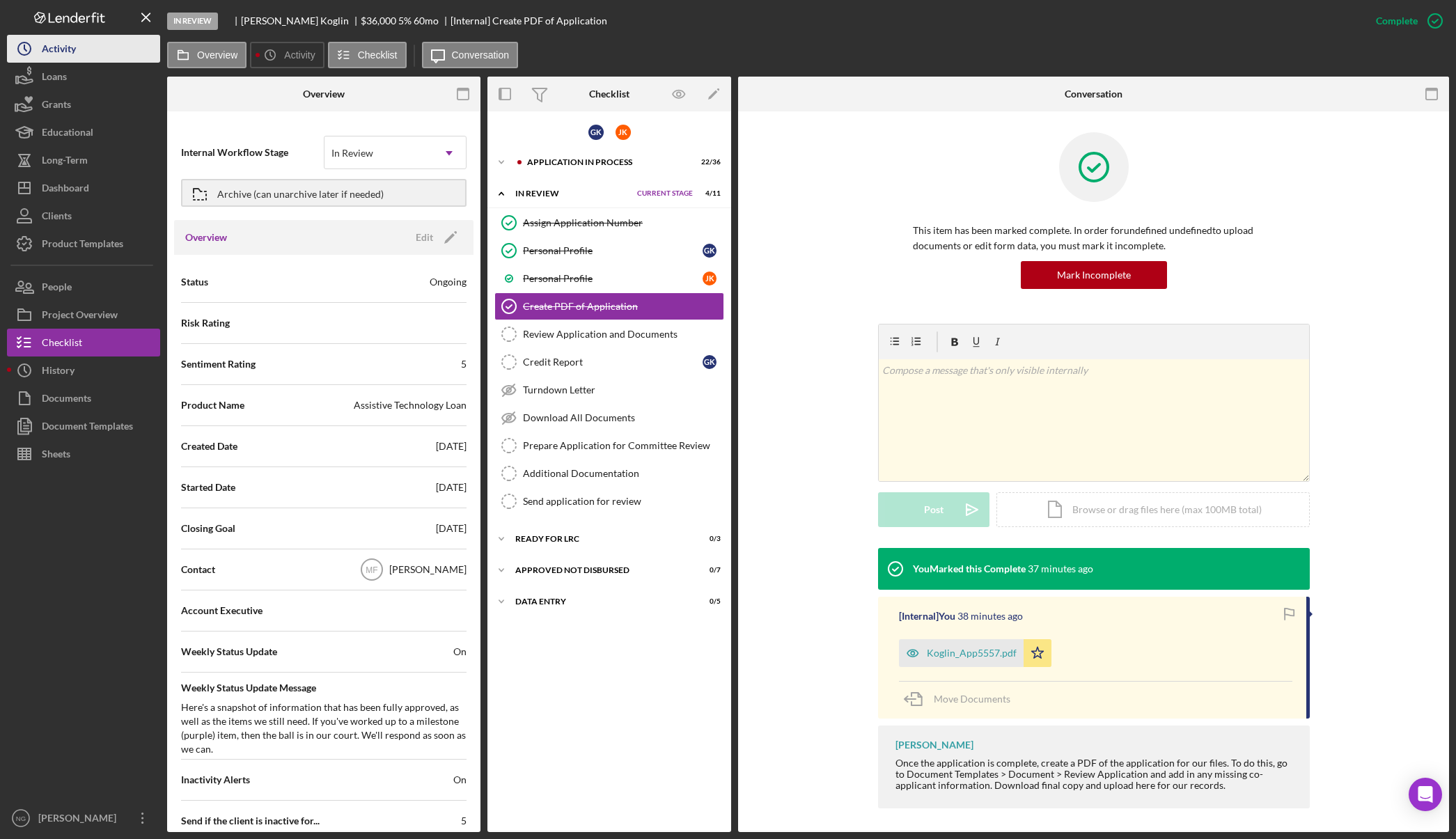
click at [74, 37] on div "Activity" at bounding box center [59, 50] width 34 height 32
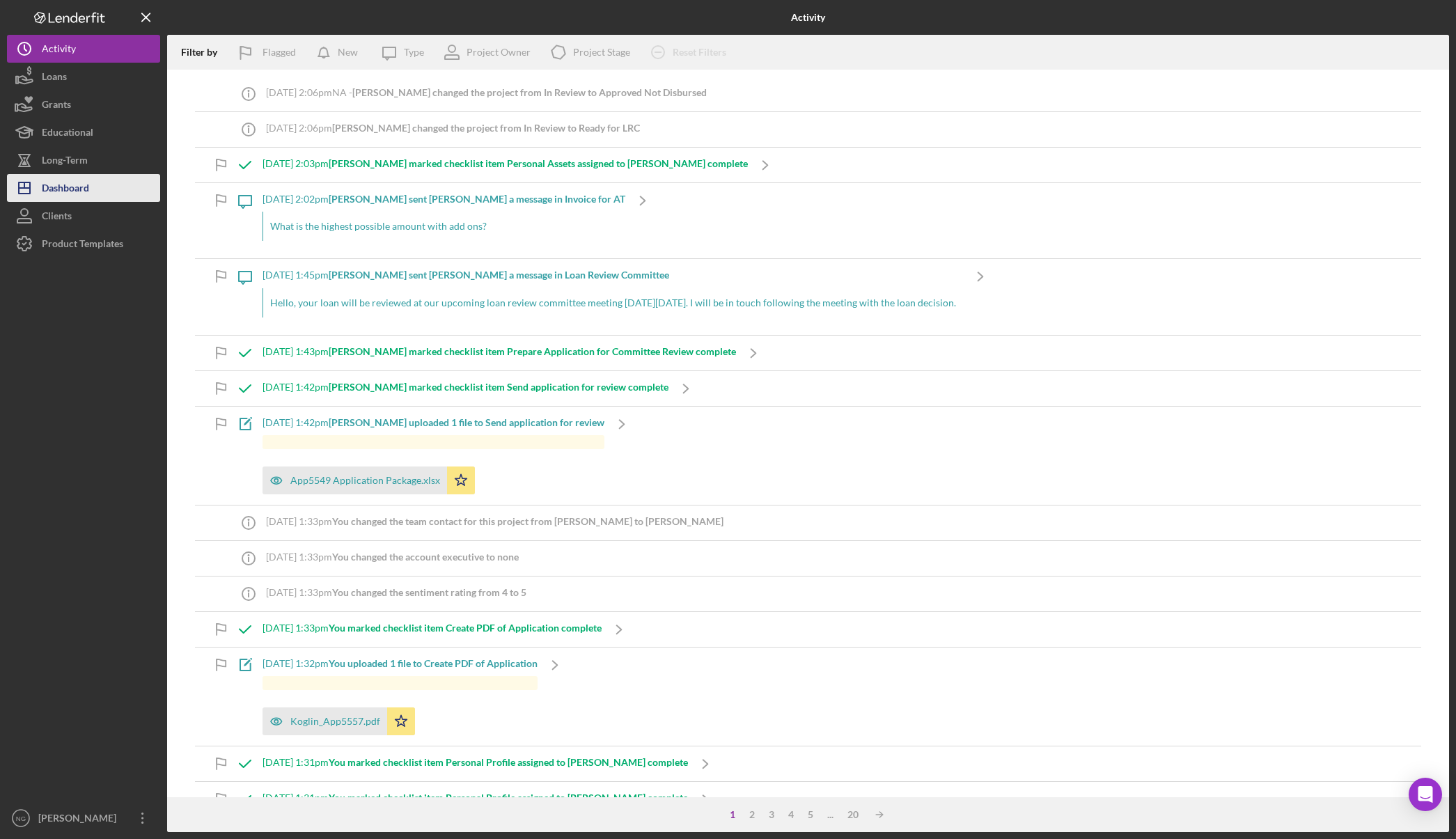
click at [71, 190] on div "Dashboard" at bounding box center [65, 190] width 48 height 32
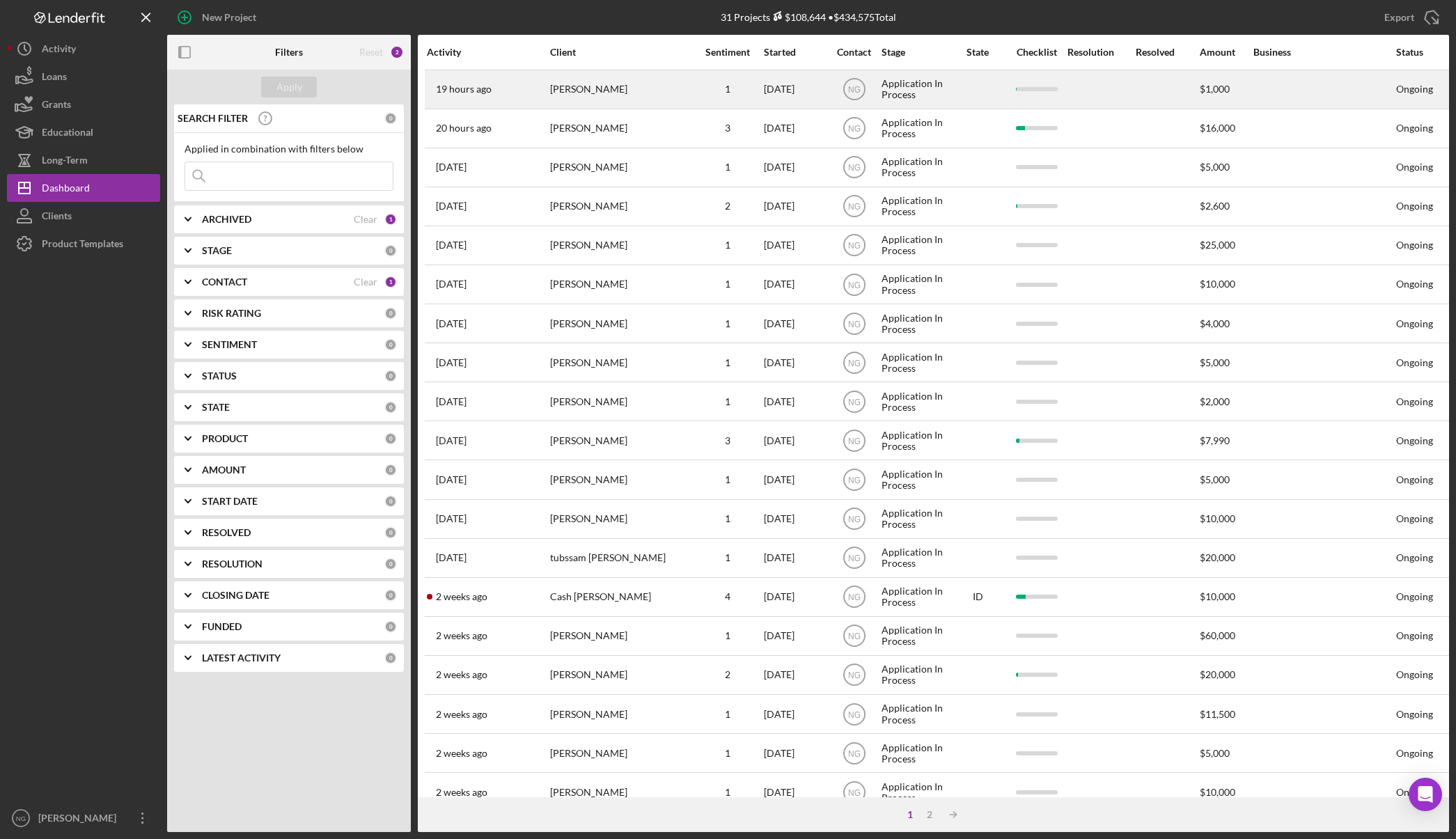
click at [604, 92] on div "[PERSON_NAME]" at bounding box center [620, 89] width 140 height 37
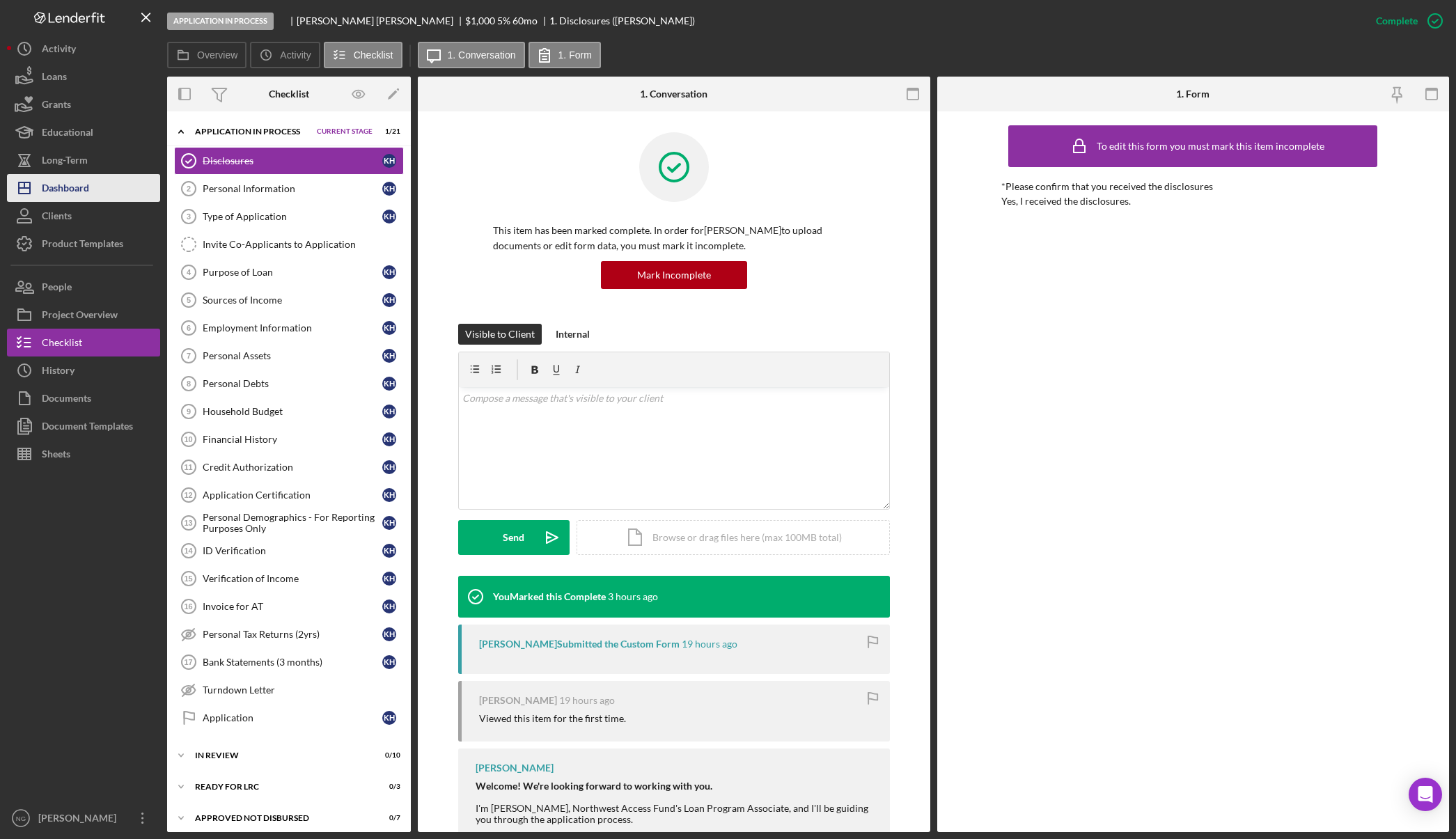
click at [74, 195] on div "Dashboard" at bounding box center [65, 190] width 48 height 32
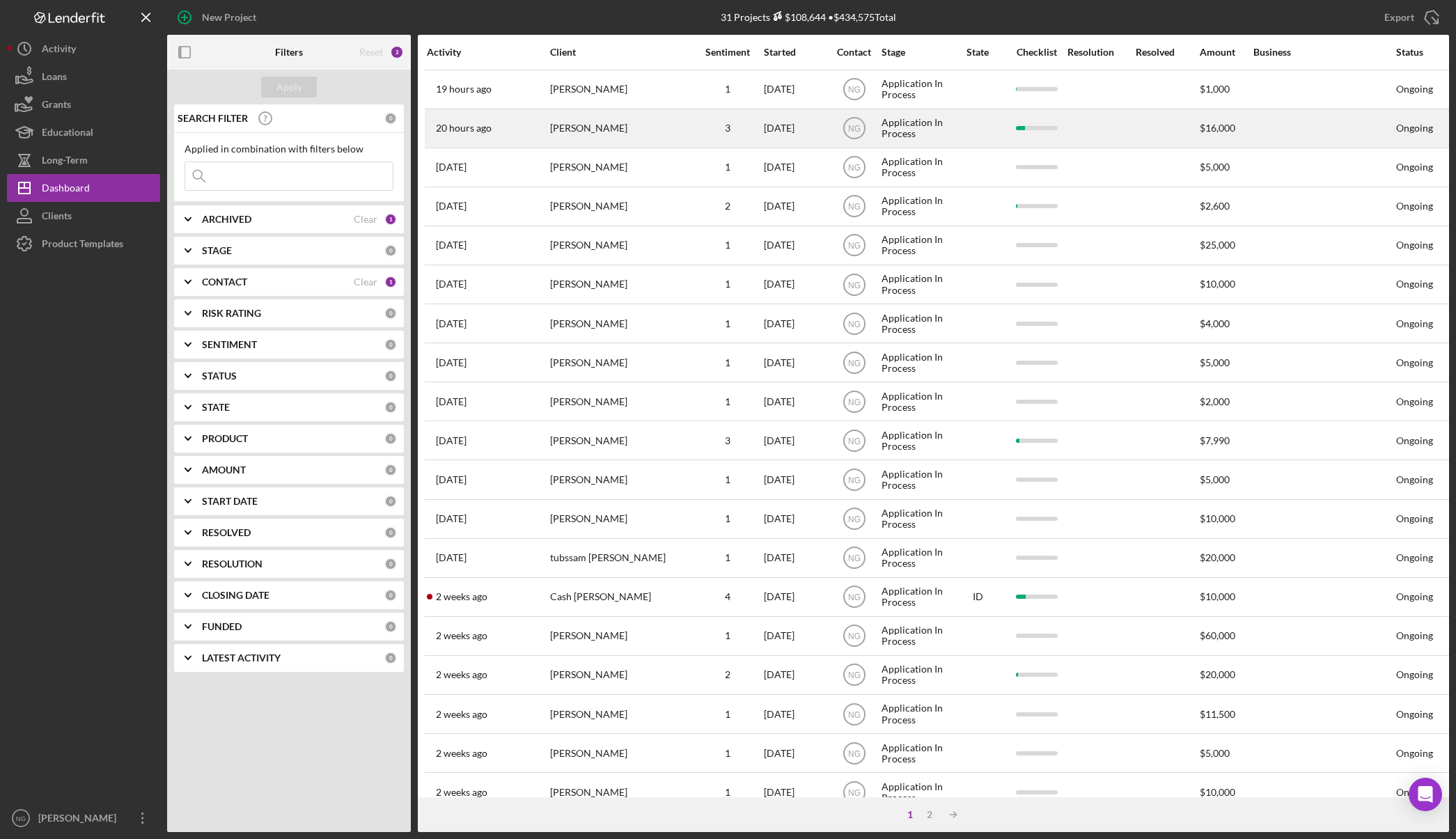
click at [601, 131] on div "[PERSON_NAME]" at bounding box center [620, 129] width 140 height 37
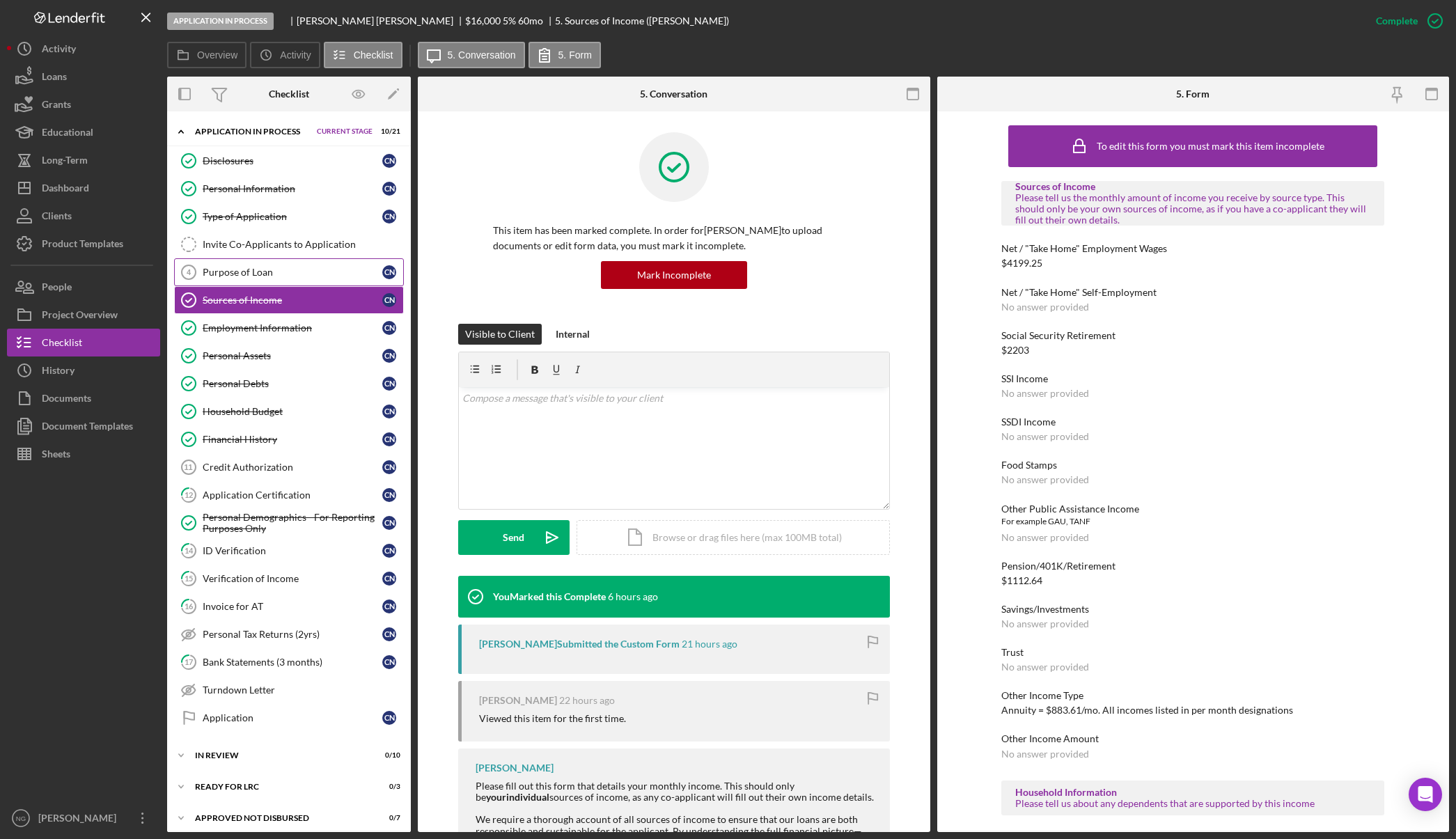
click at [260, 272] on div "Purpose of Loan" at bounding box center [293, 272] width 180 height 11
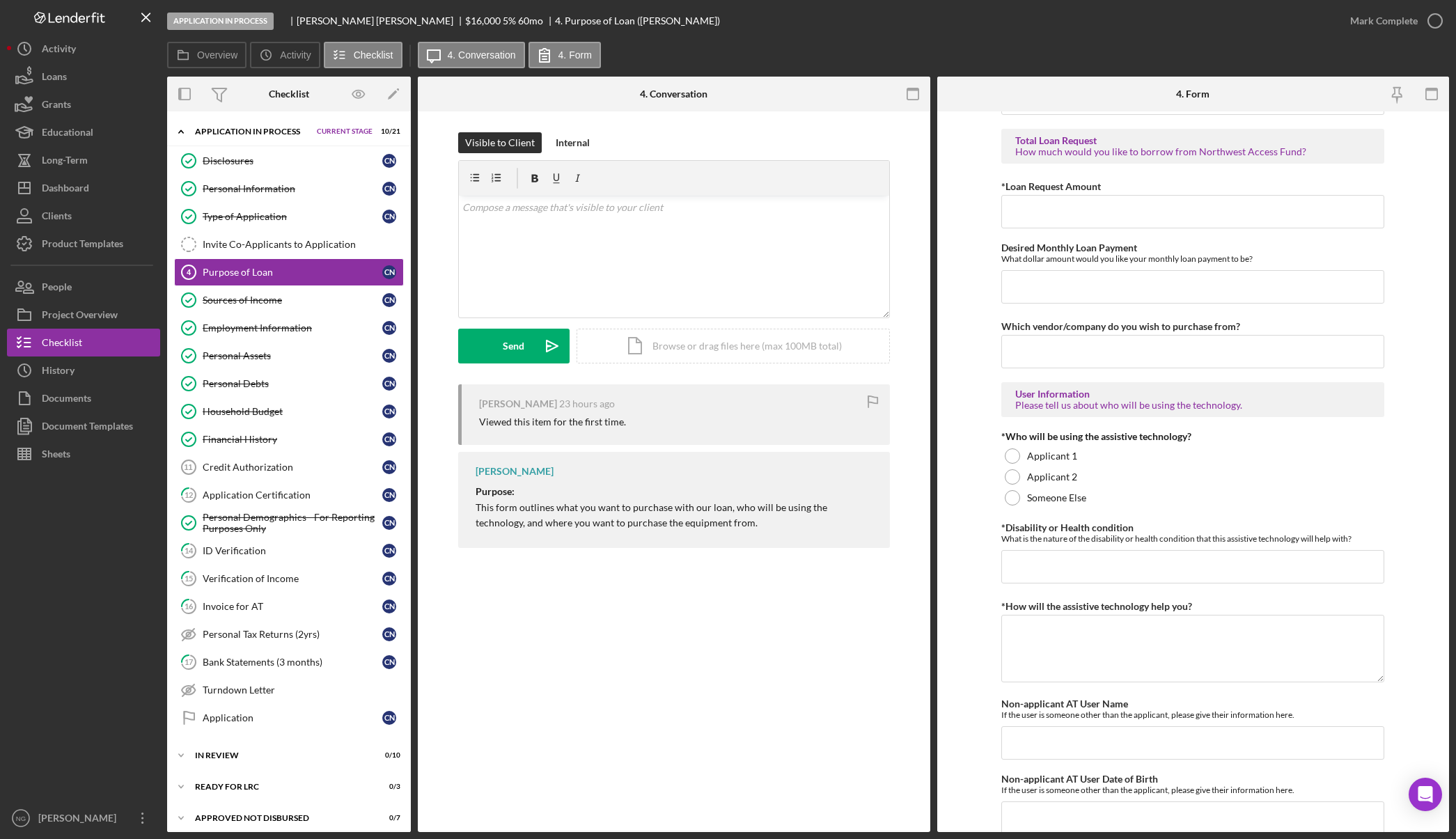
scroll to position [959, 0]
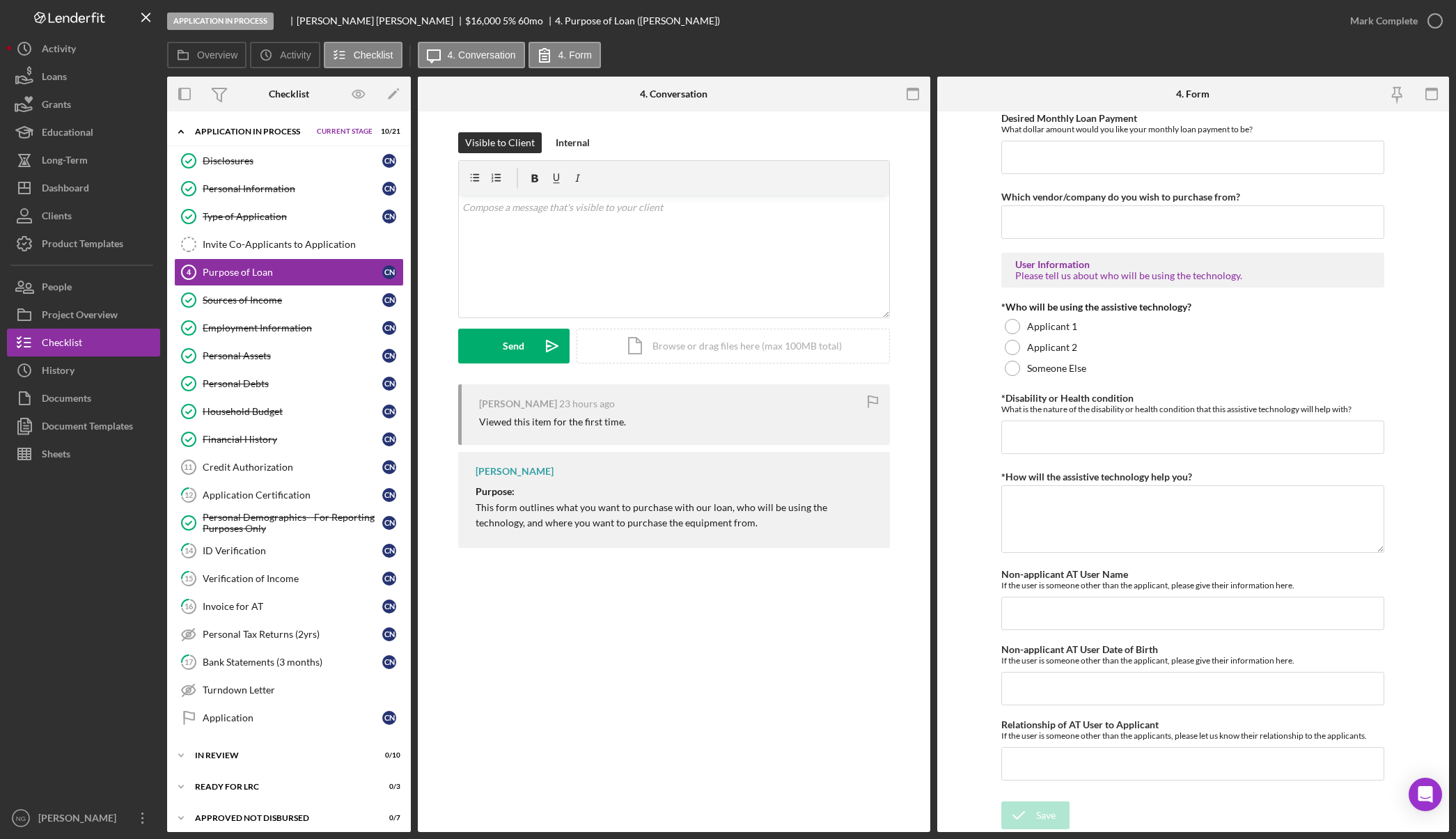
click at [98, 656] on div at bounding box center [83, 635] width 153 height 336
click at [236, 554] on div "ID Verification" at bounding box center [293, 550] width 180 height 11
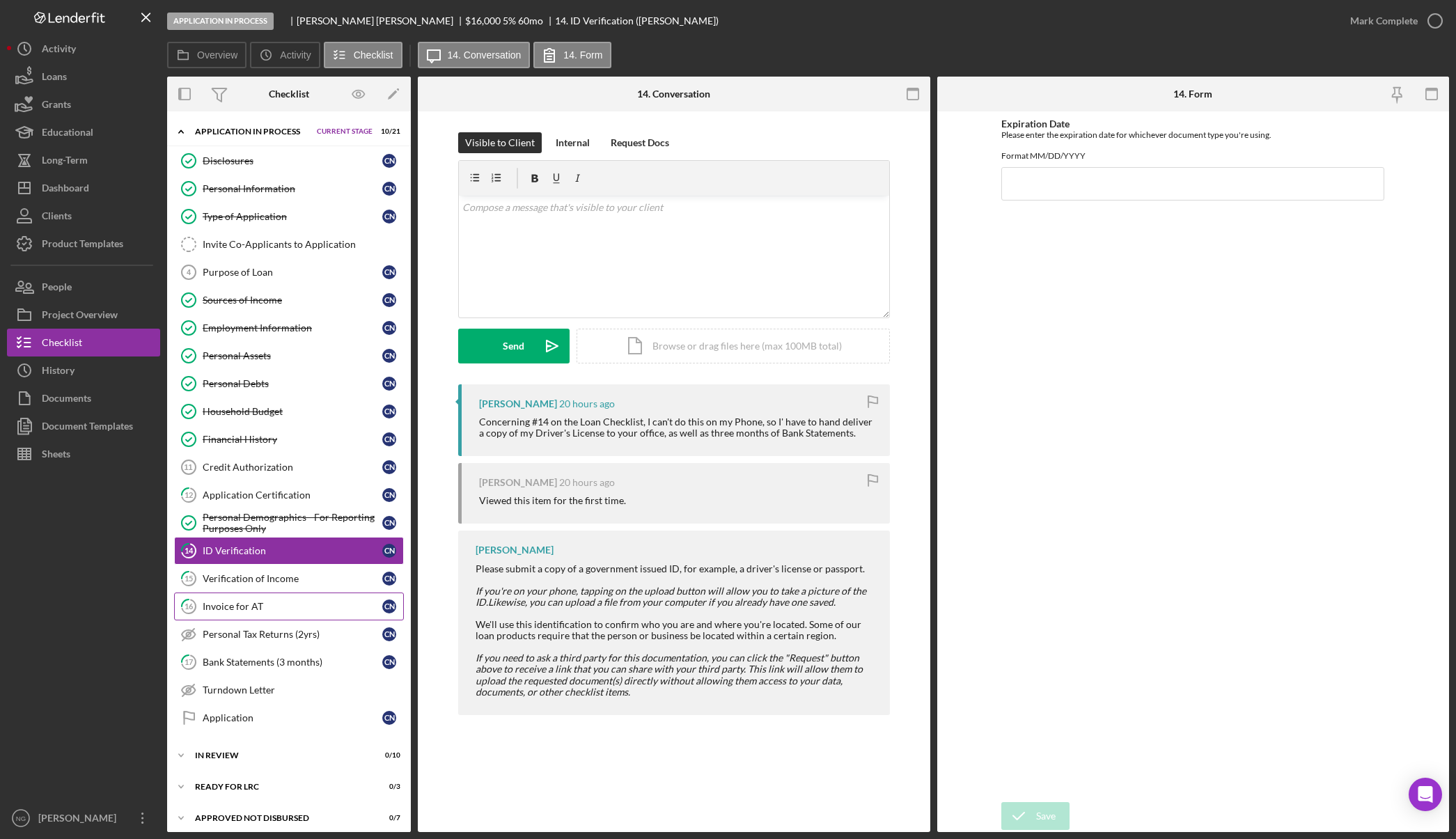
click at [250, 603] on div "Invoice for AT" at bounding box center [293, 606] width 180 height 11
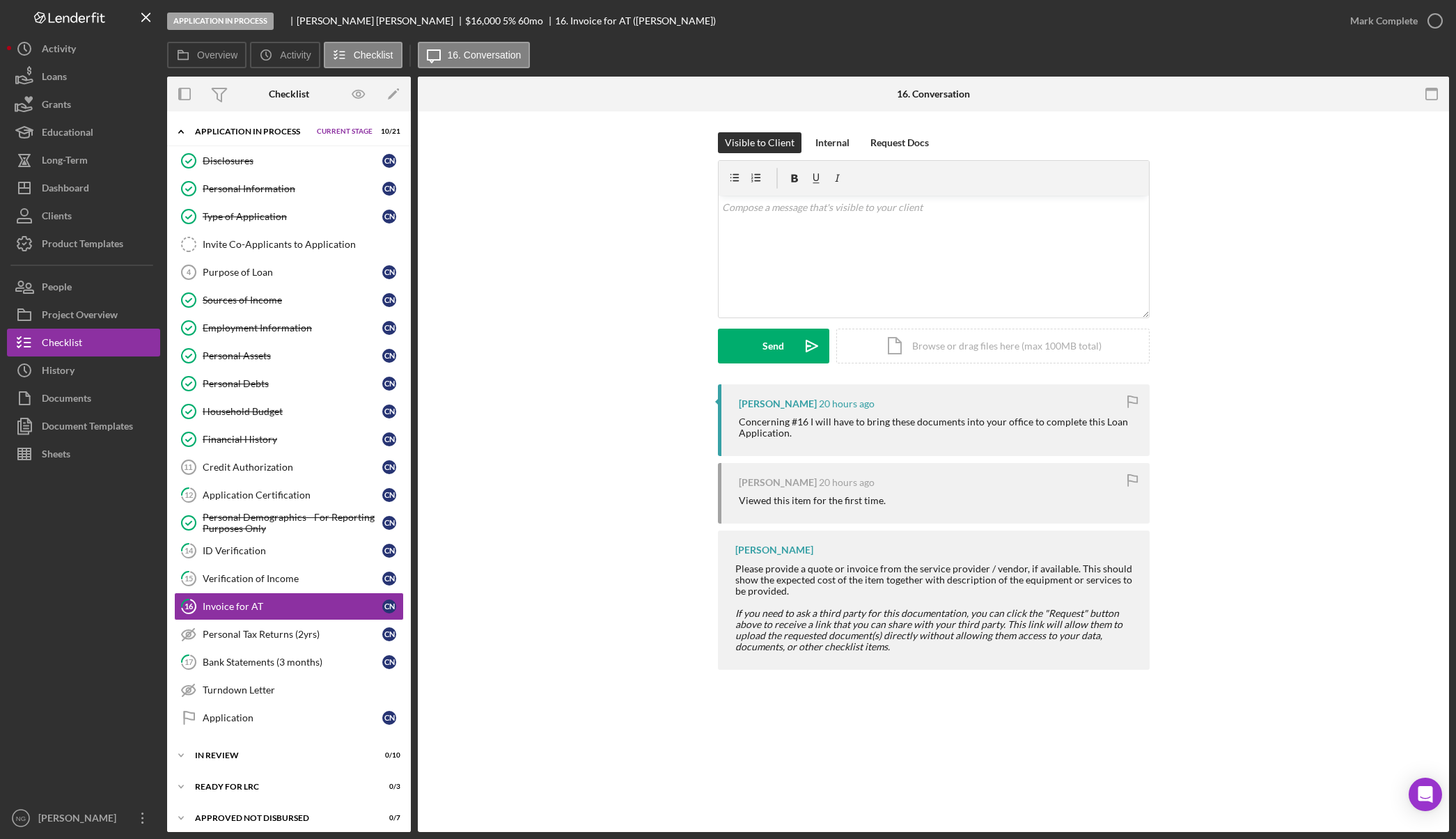
click at [105, 629] on div at bounding box center [83, 635] width 153 height 336
click at [261, 719] on div "Application" at bounding box center [293, 718] width 180 height 11
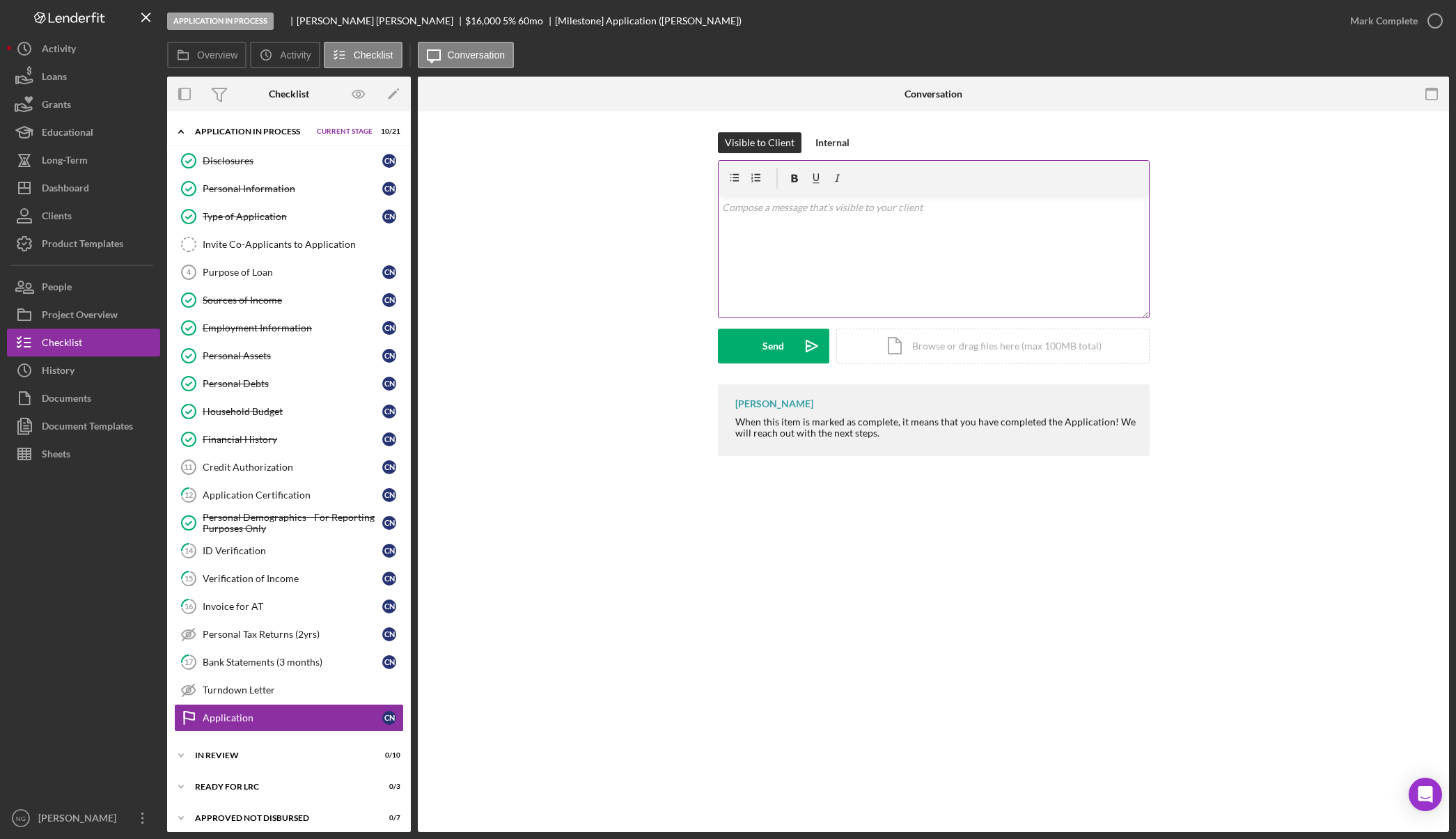
click at [755, 211] on p at bounding box center [933, 208] width 423 height 15
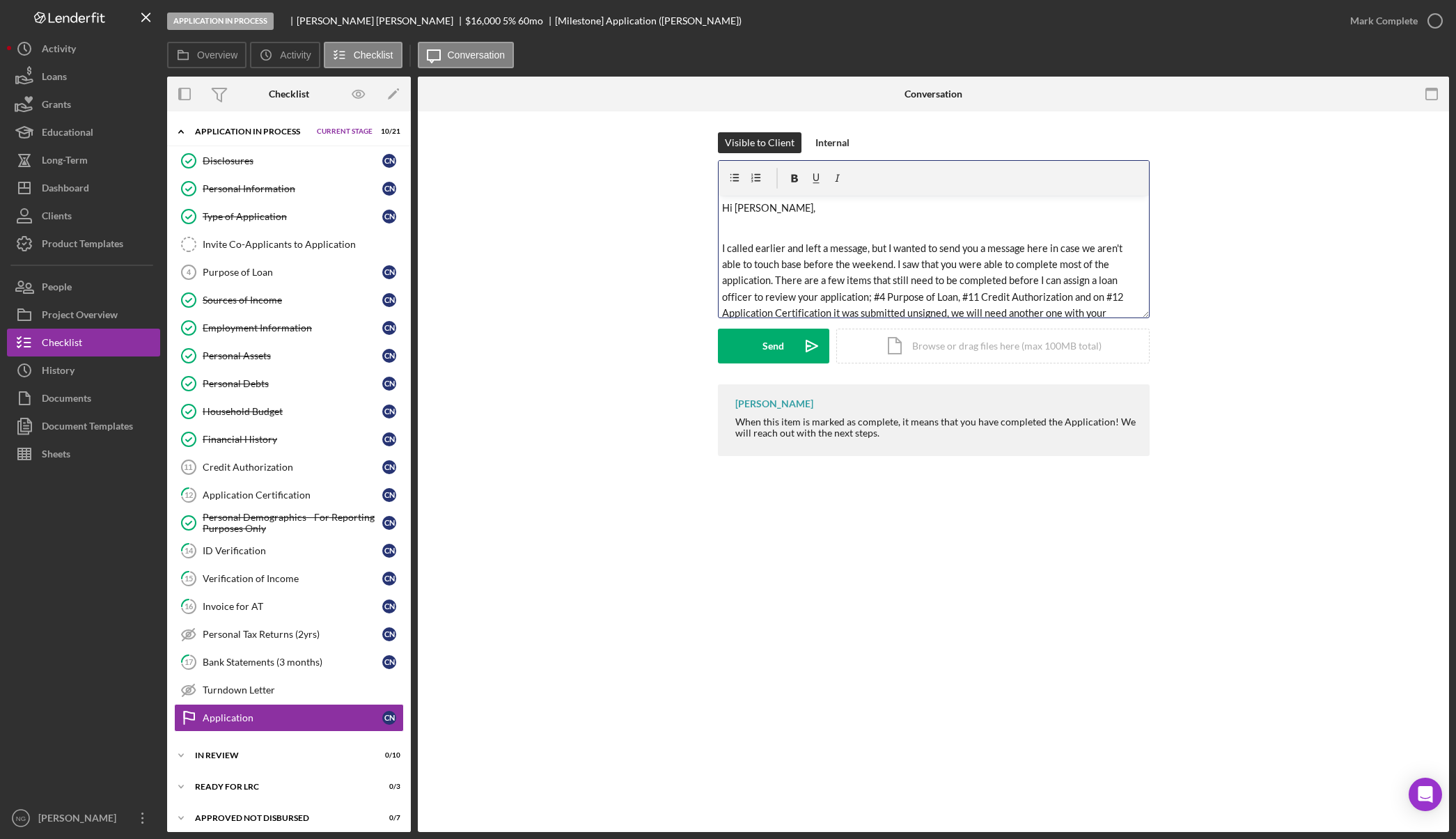
click at [728, 225] on p at bounding box center [933, 227] width 423 height 16
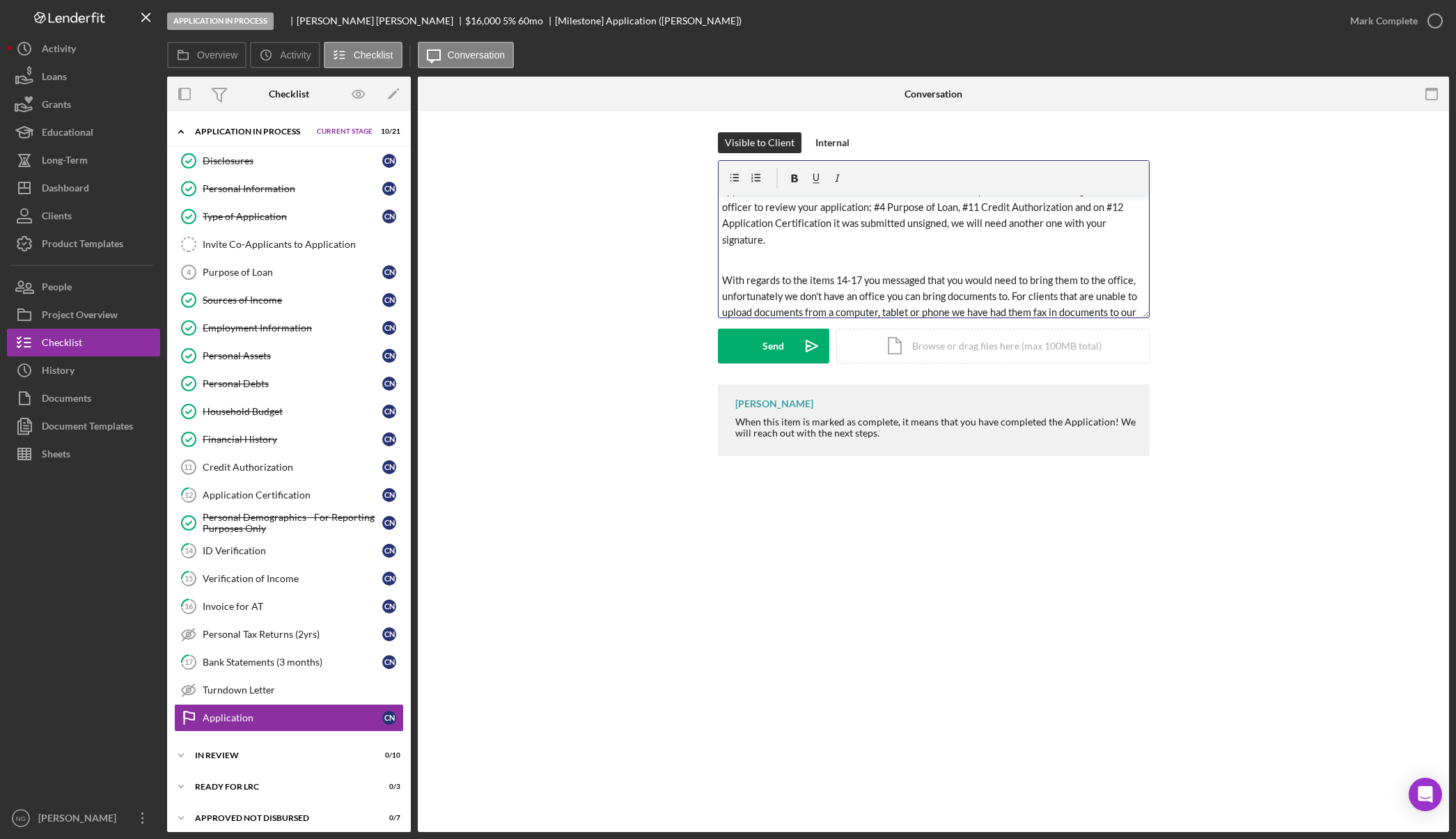
click at [736, 253] on p at bounding box center [933, 260] width 423 height 16
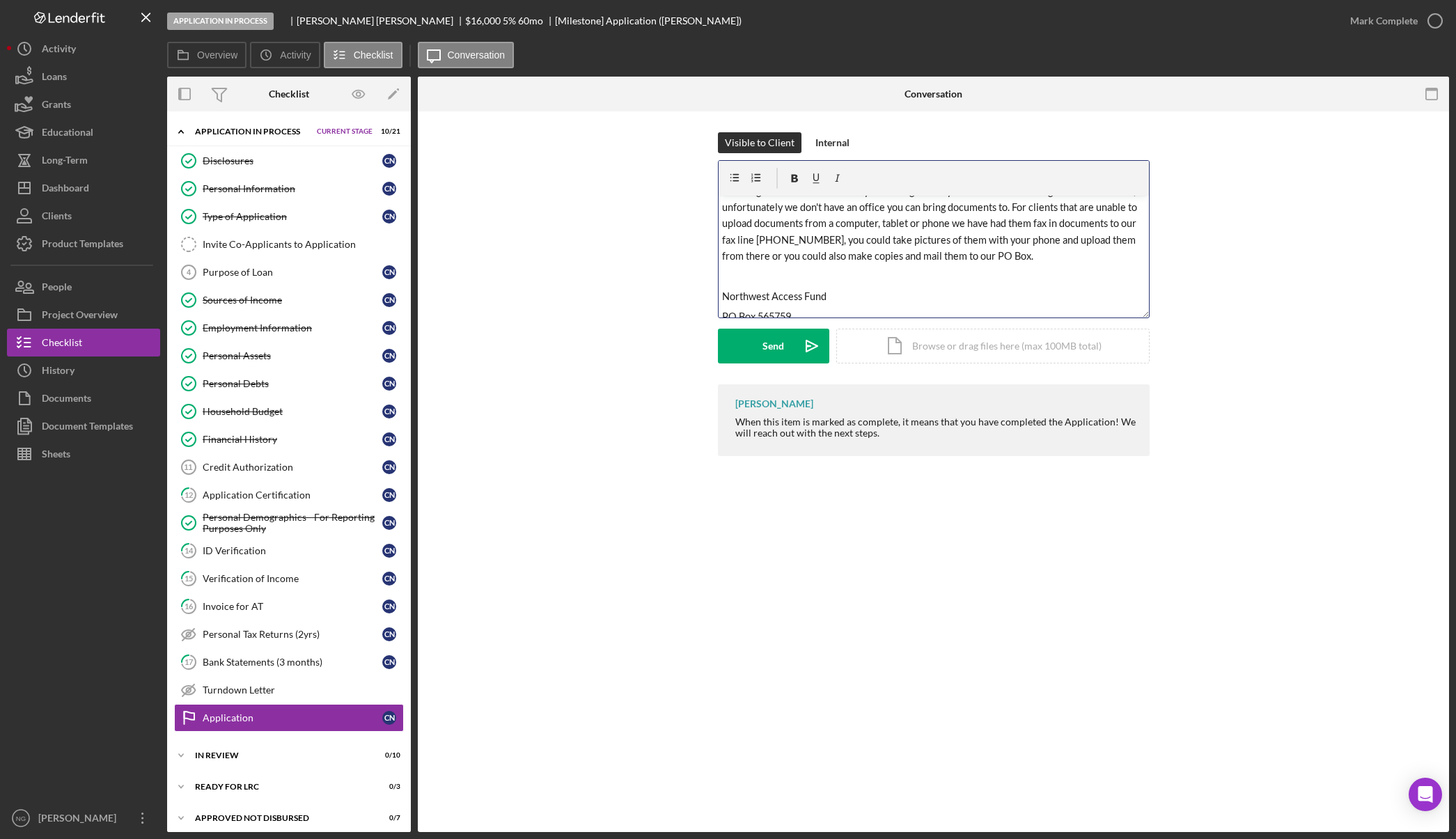
scroll to position [140, 0]
click at [727, 285] on div "v Color teal Color pink Remove color Add row above Add row below Add column bef…" at bounding box center [934, 256] width 430 height 122
click at [731, 275] on p at bounding box center [933, 275] width 423 height 16
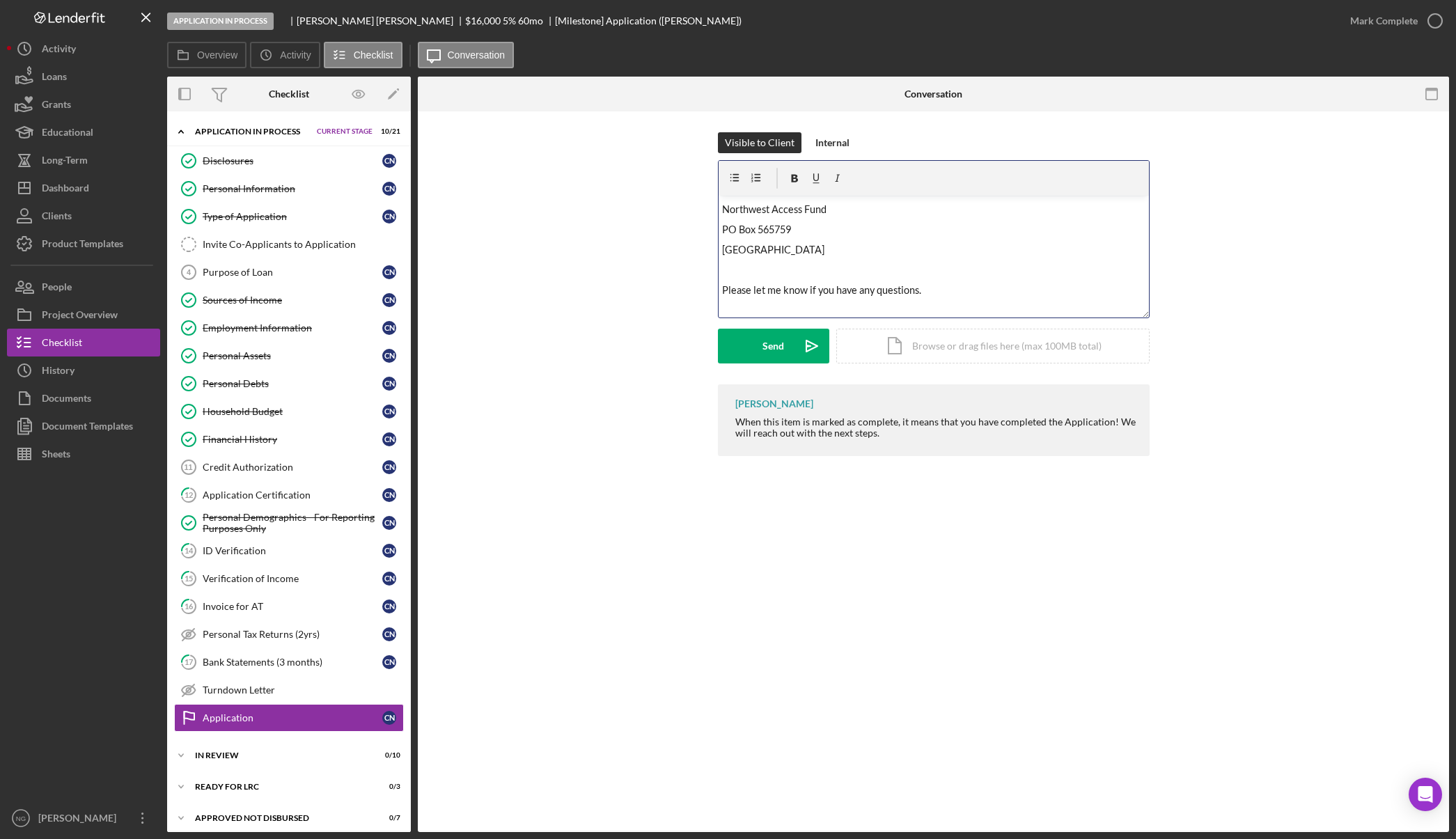
scroll to position [230, 0]
click at [732, 244] on p at bounding box center [933, 244] width 423 height 16
click at [724, 286] on span at bounding box center [723, 285] width 2 height 12
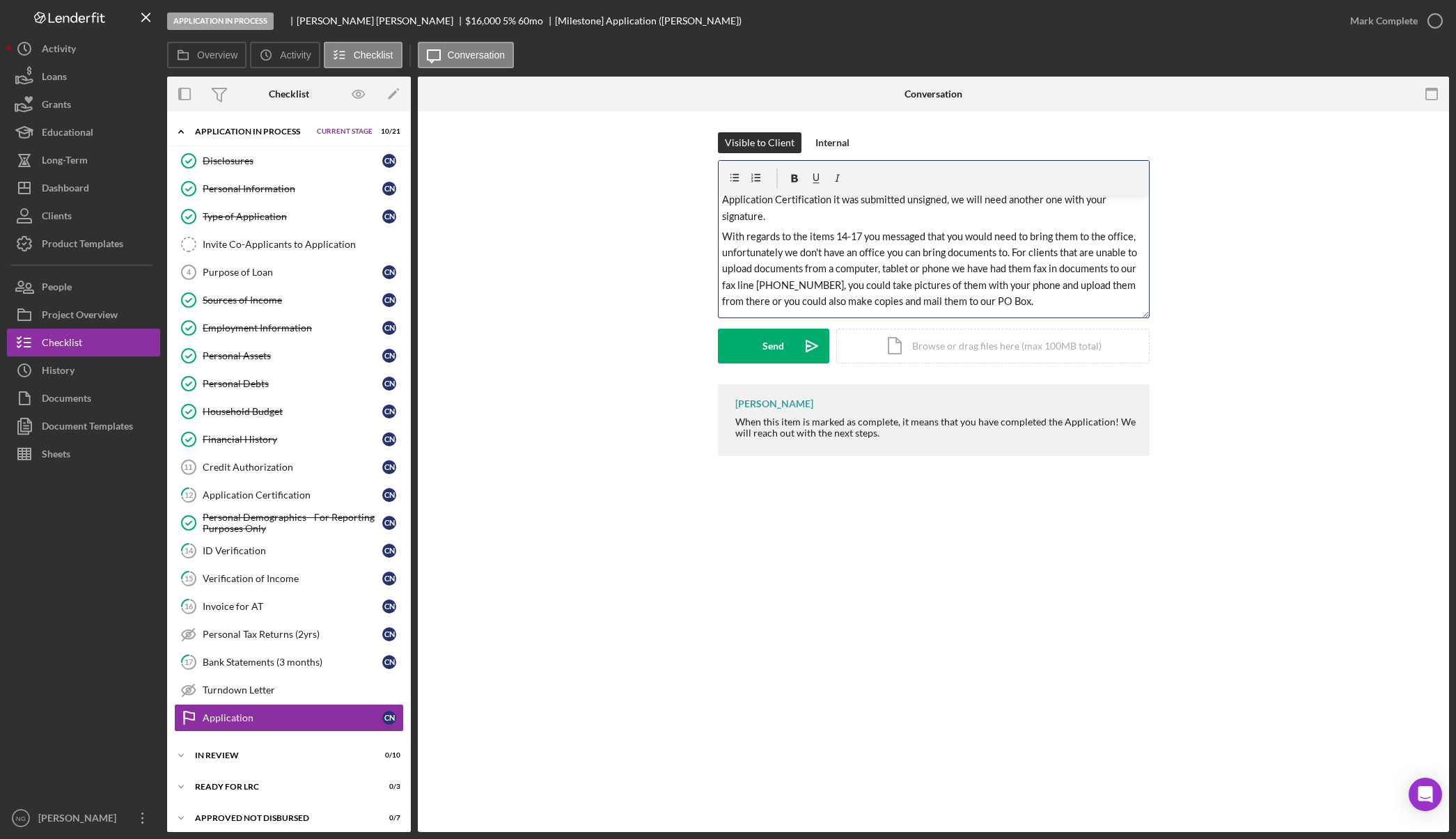
scroll to position [70, 0]
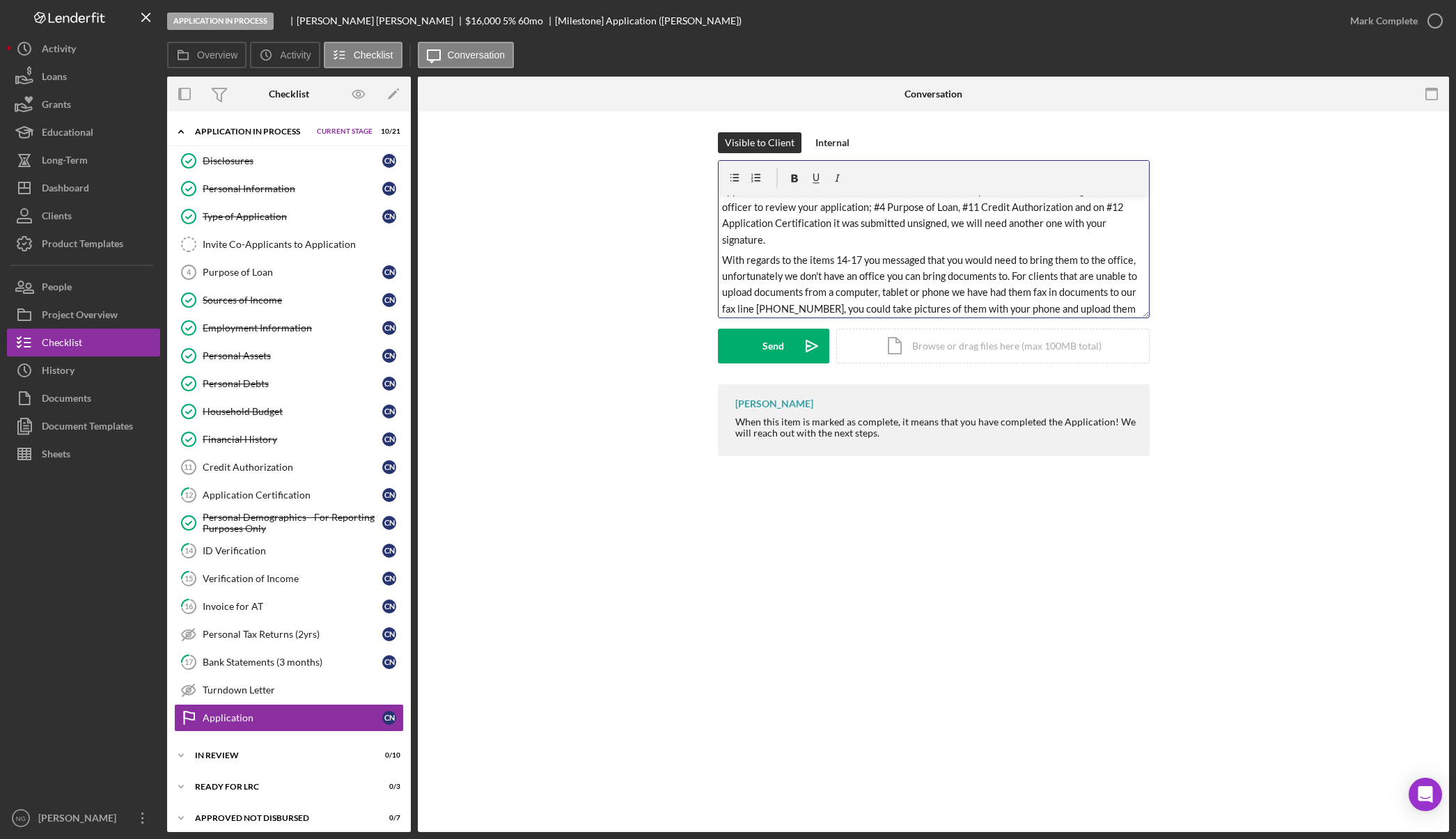
click at [860, 272] on span "With regards to the items 14-17 you messaged that you would need to bring them …" at bounding box center [931, 292] width 417 height 77
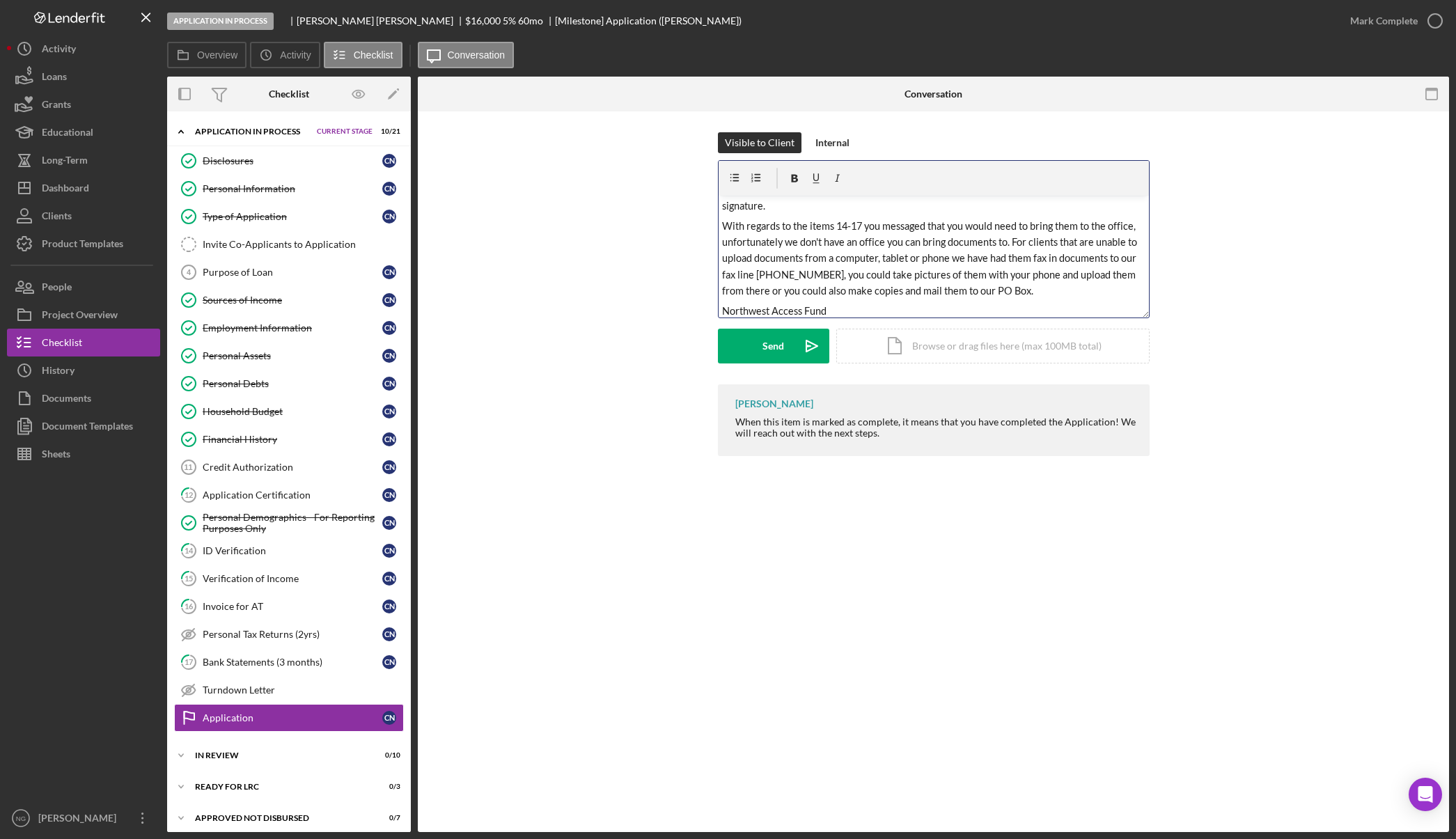
click at [812, 289] on span "With regards to the items 14-17 you messaged that you would need to bring them …" at bounding box center [931, 258] width 417 height 77
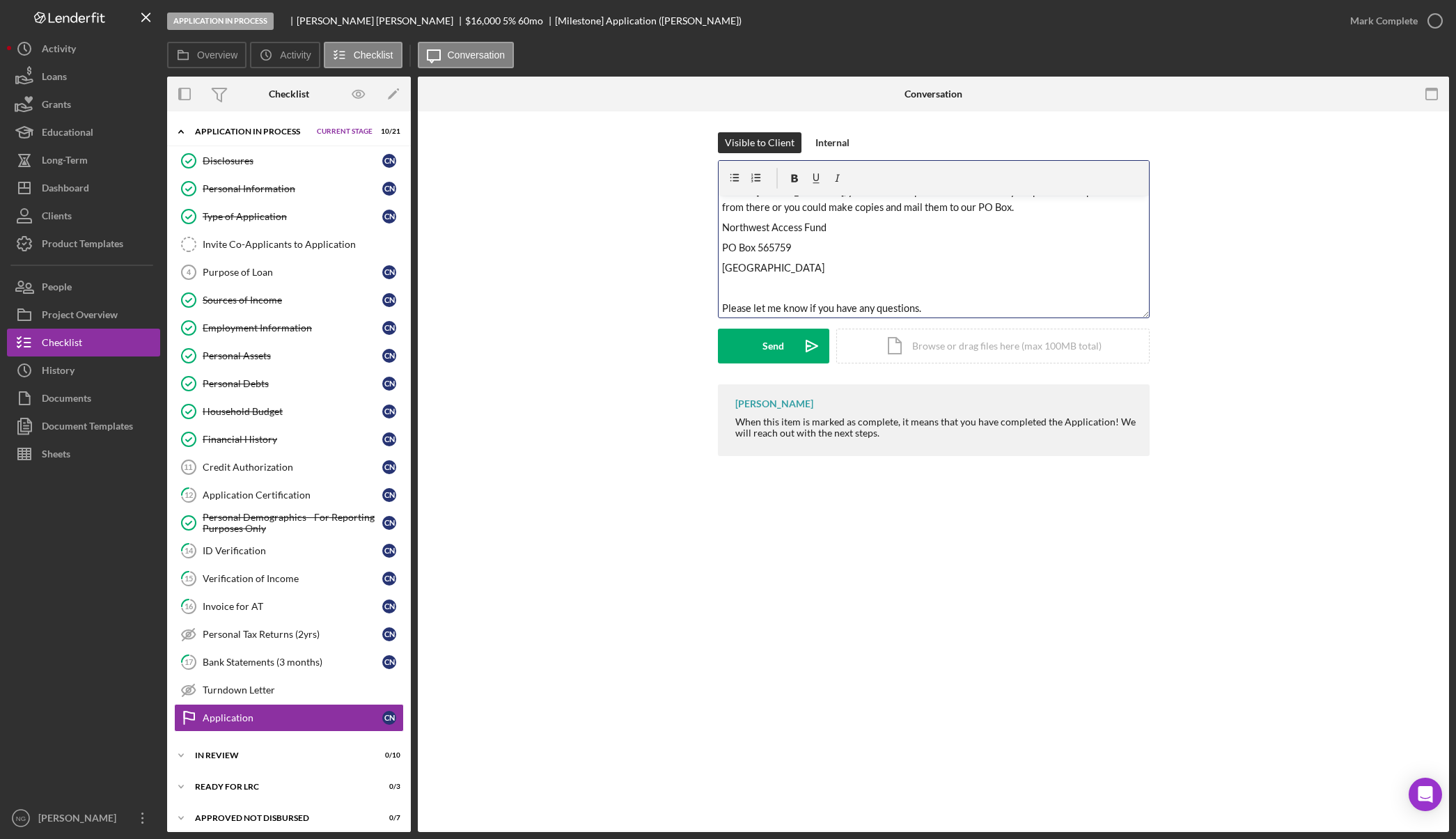
scroll to position [210, 0]
click at [770, 226] on span "PO Box 565759" at bounding box center [756, 224] width 69 height 12
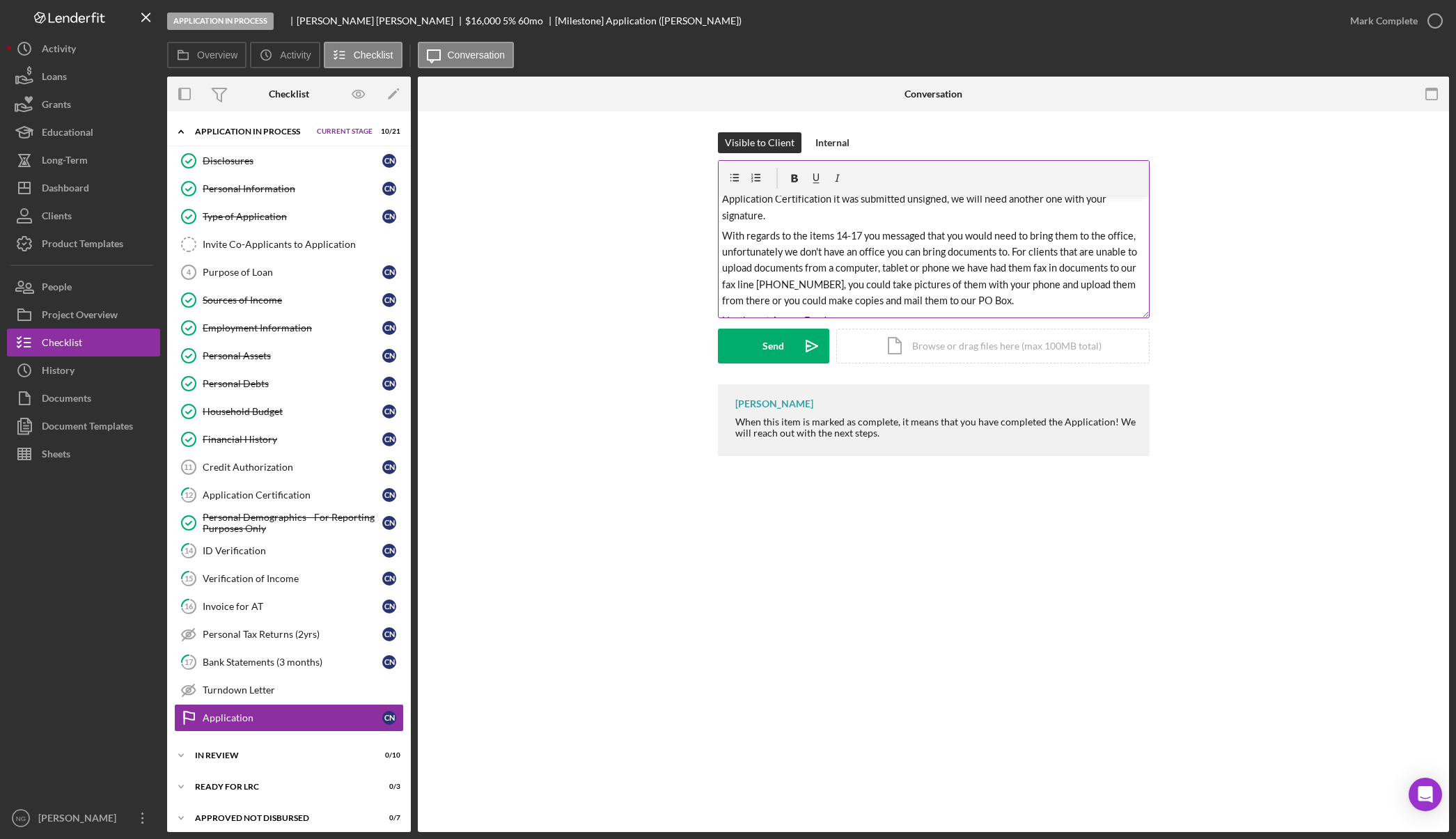
scroll to position [70, 0]
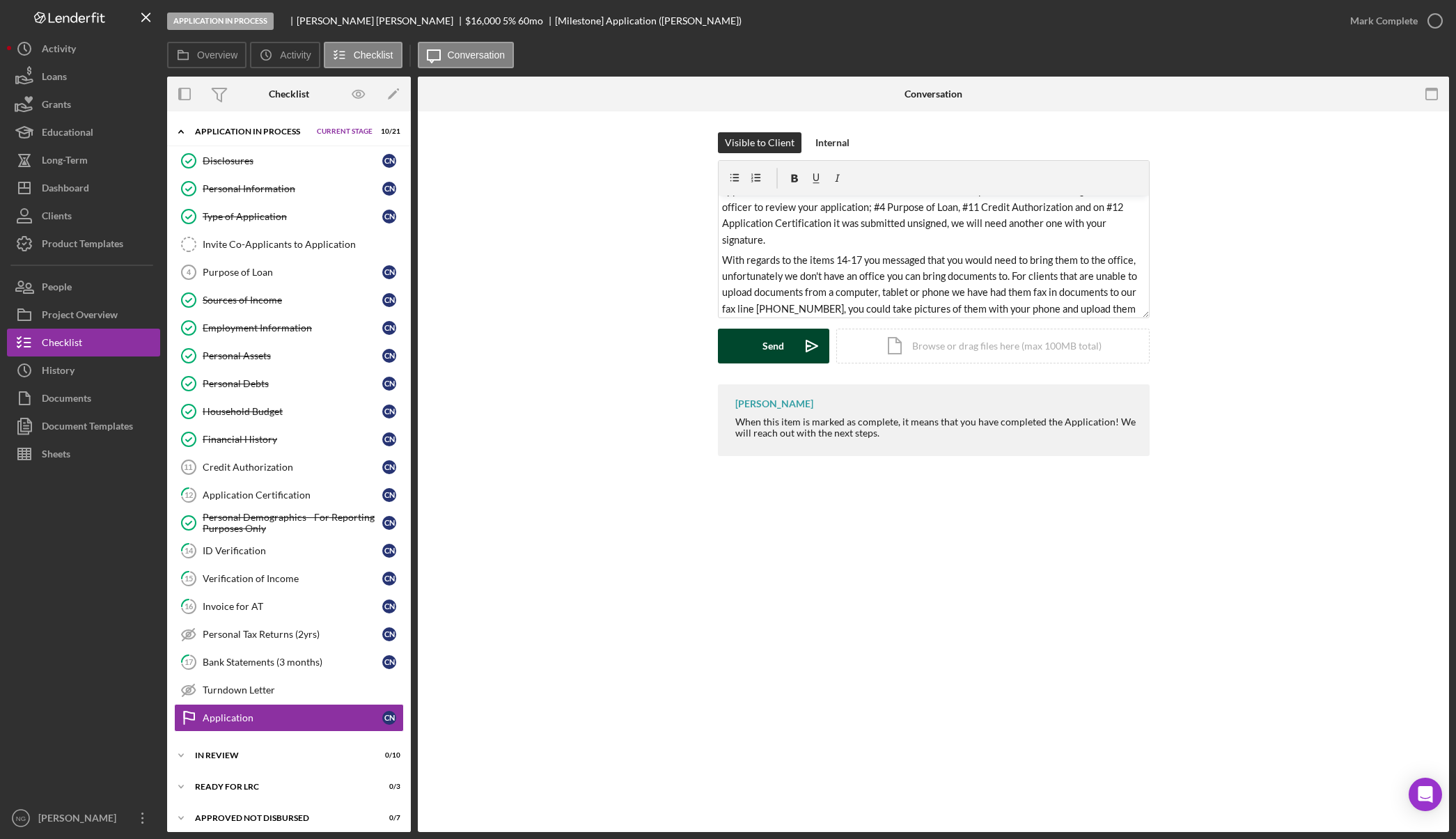
click at [791, 352] on button "Send Icon/icon-invite-send" at bounding box center [774, 345] width 112 height 34
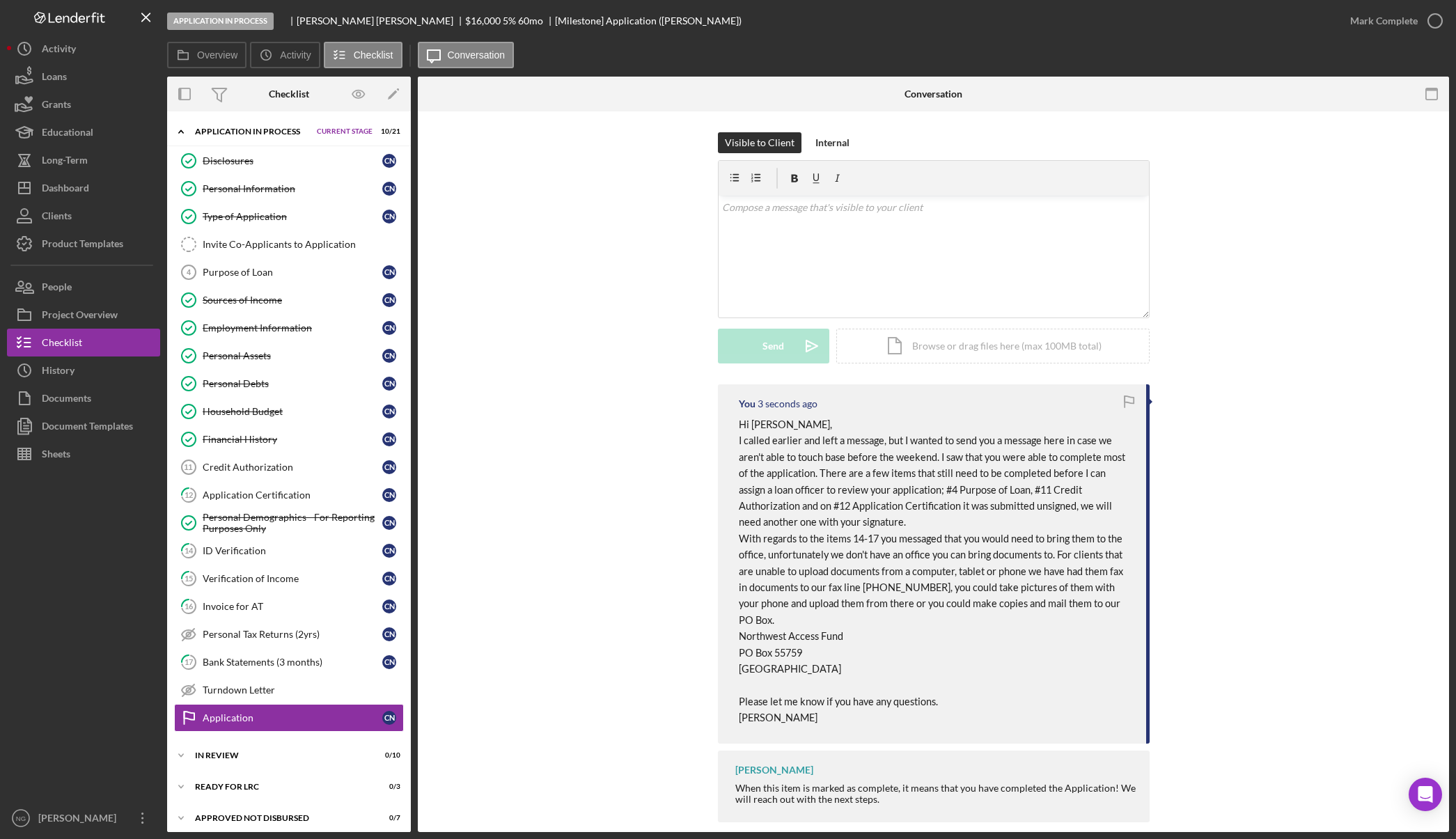
drag, startPoint x: 791, startPoint y: 352, endPoint x: 742, endPoint y: 523, distance: 177.9
click at [742, 523] on span "I called earlier and left a message, but I wanted to send you a message here in…" at bounding box center [932, 481] width 388 height 93
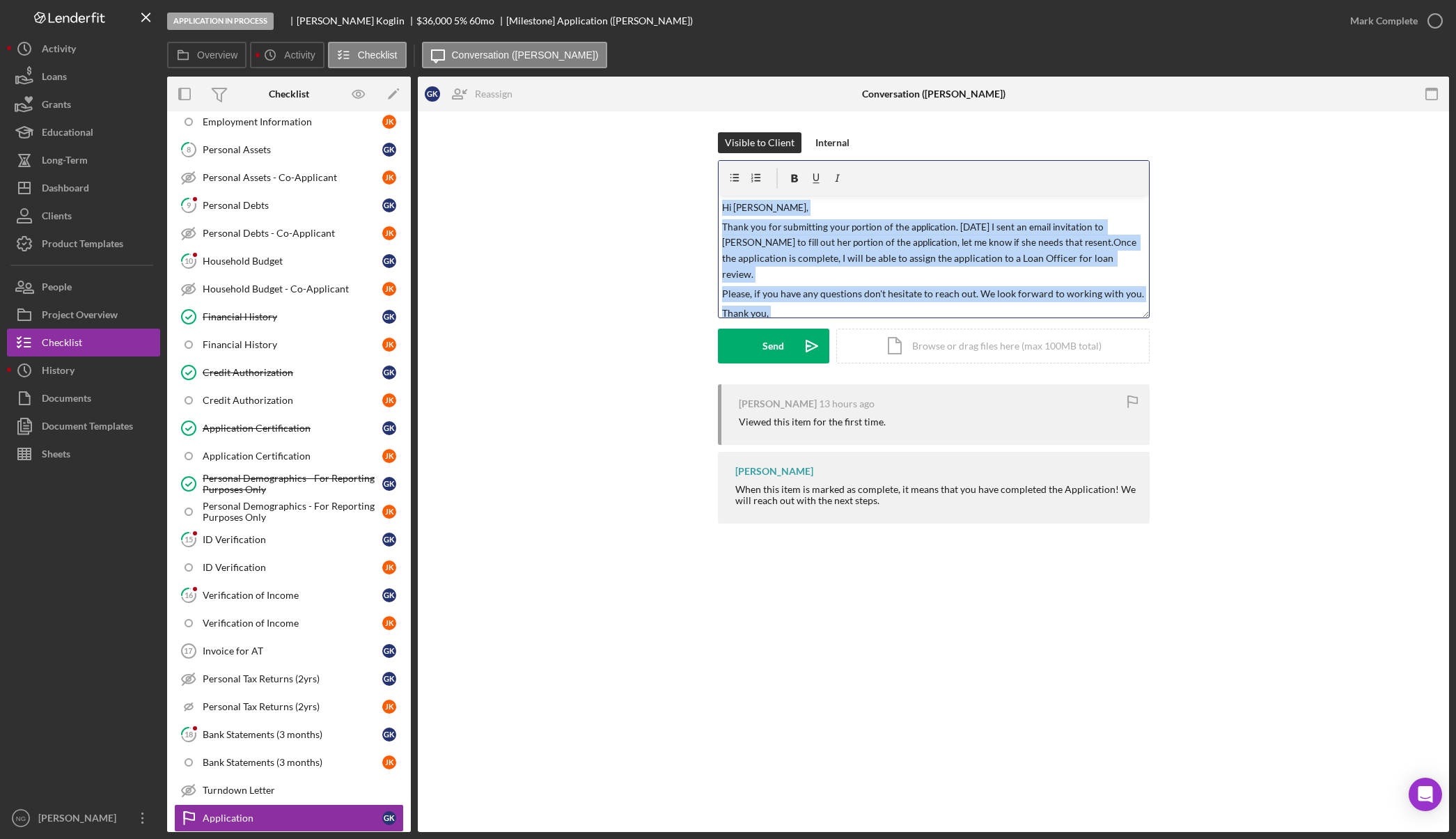
drag, startPoint x: 750, startPoint y: 300, endPoint x: 694, endPoint y: 163, distance: 148.0
click at [694, 163] on div "Visible to Client Internal v Color teal Color pink Remove color Add row above A…" at bounding box center [933, 258] width 989 height 252
